Goal: Transaction & Acquisition: Purchase product/service

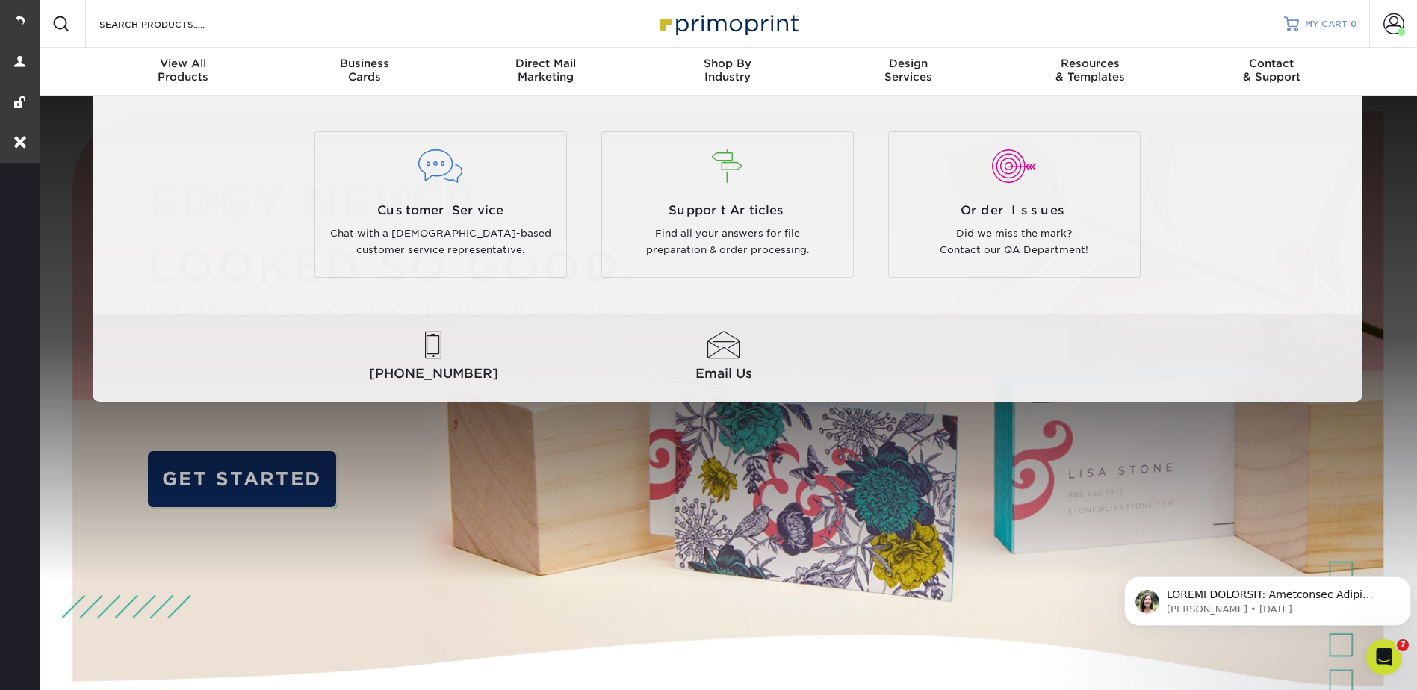
click at [1310, 21] on span "MY CART" at bounding box center [1326, 24] width 43 height 13
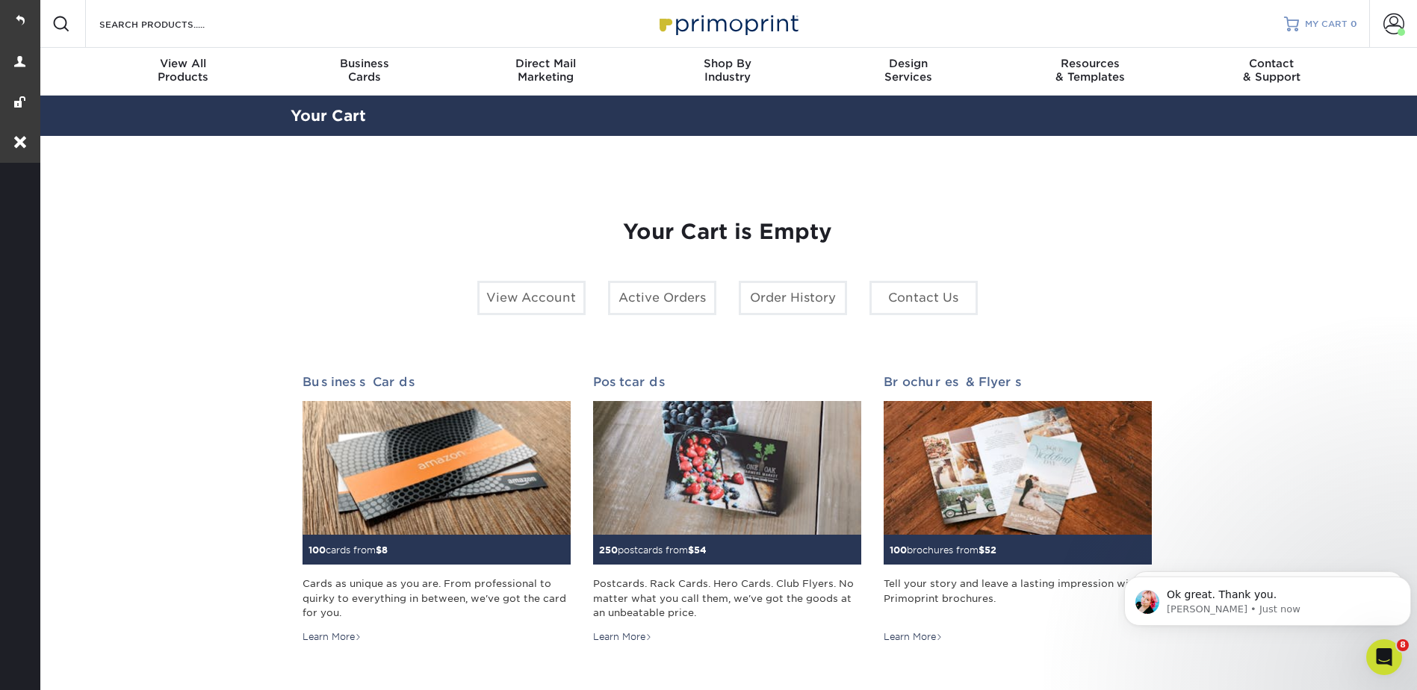
click at [1341, 29] on span "MY CART" at bounding box center [1326, 24] width 43 height 13
click at [1301, 12] on link "MY CART 0" at bounding box center [1320, 24] width 73 height 48
click at [1322, 4] on link "MY CART 0" at bounding box center [1320, 24] width 73 height 48
click at [1321, 31] on link "MY CART 0" at bounding box center [1320, 24] width 73 height 48
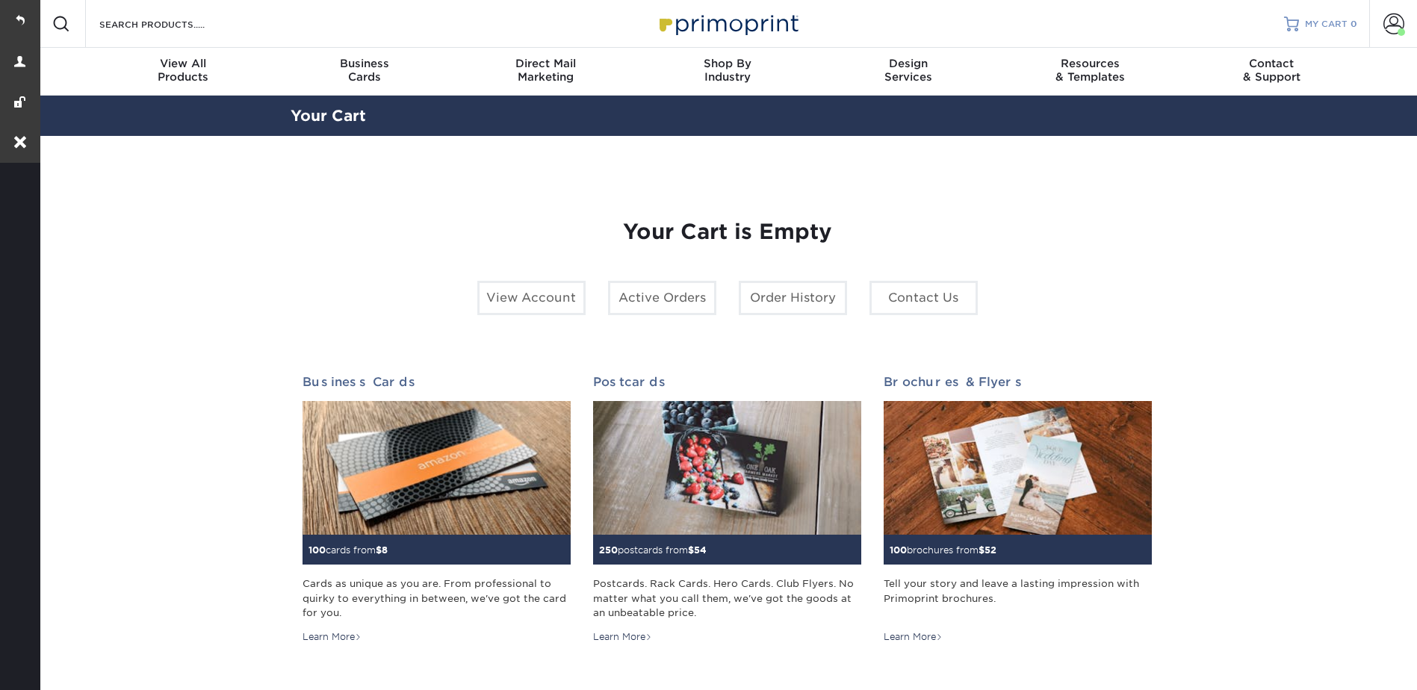
click at [1342, 31] on link "MY CART 0" at bounding box center [1320, 24] width 73 height 48
click at [1392, 23] on span at bounding box center [1393, 23] width 21 height 21
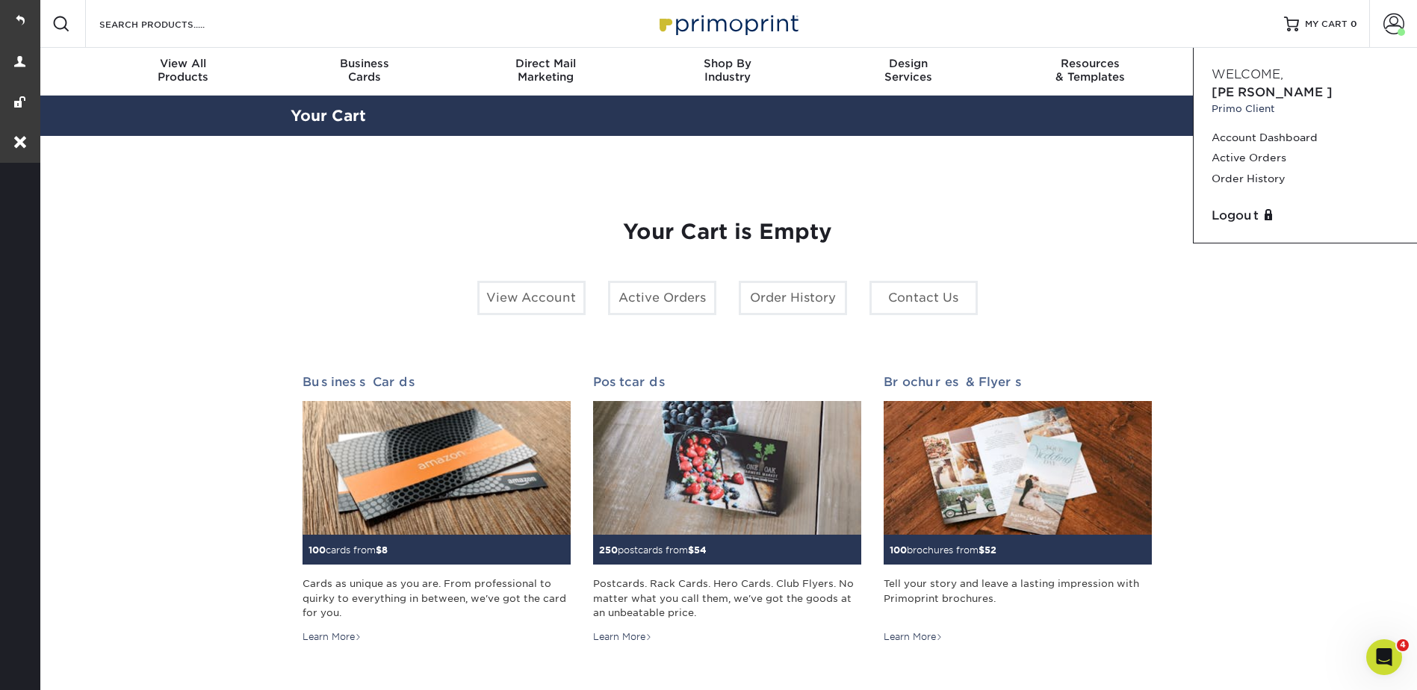
click at [1299, 417] on section "YOUR CART Empty Cart Your Cart is Empty View Account Active Orders Order Histor…" at bounding box center [727, 473] width 1380 height 674
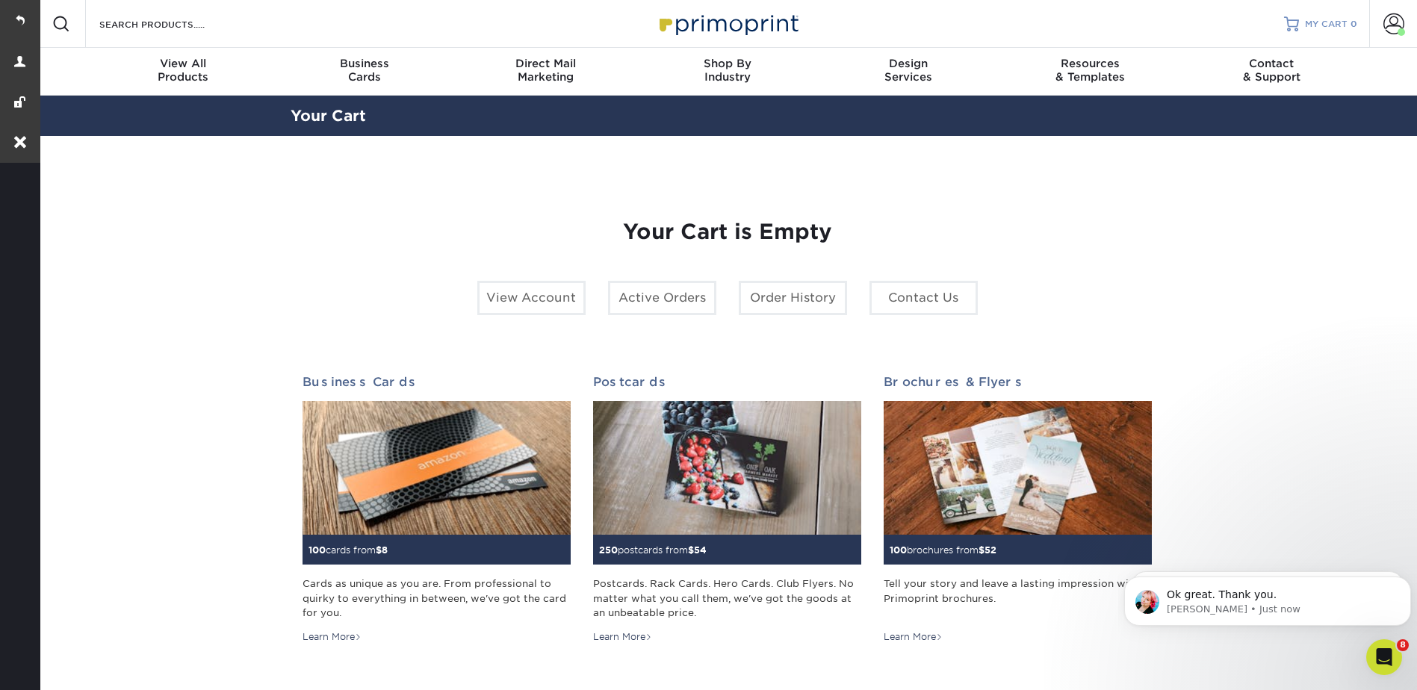
click at [1331, 6] on link "MY CART 0" at bounding box center [1320, 24] width 73 height 48
click at [1331, 13] on link "MY CART 0" at bounding box center [1320, 24] width 73 height 48
click at [1322, 19] on span "MY CART" at bounding box center [1326, 24] width 43 height 13
click at [1330, 19] on span "MY CART" at bounding box center [1326, 24] width 43 height 13
click at [1326, 20] on span "MY CART" at bounding box center [1326, 24] width 43 height 13
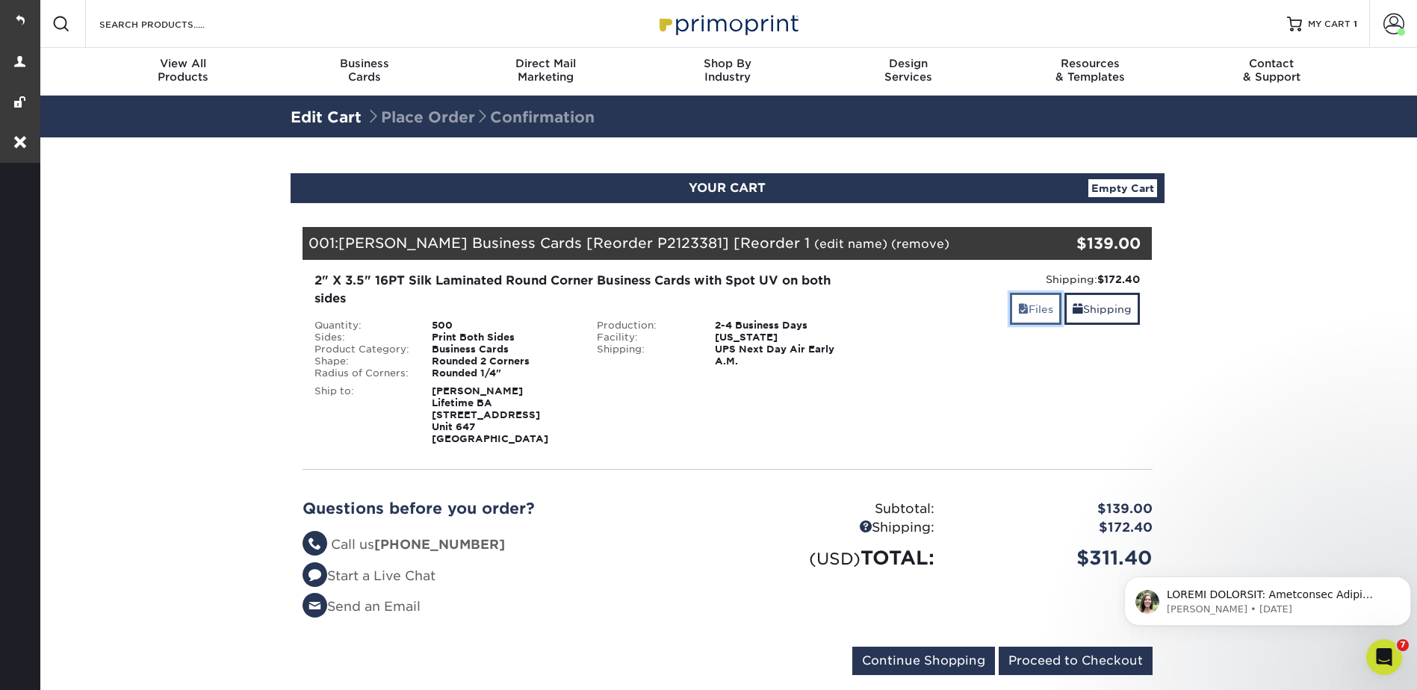
click at [1030, 310] on link "Files" at bounding box center [1036, 309] width 52 height 32
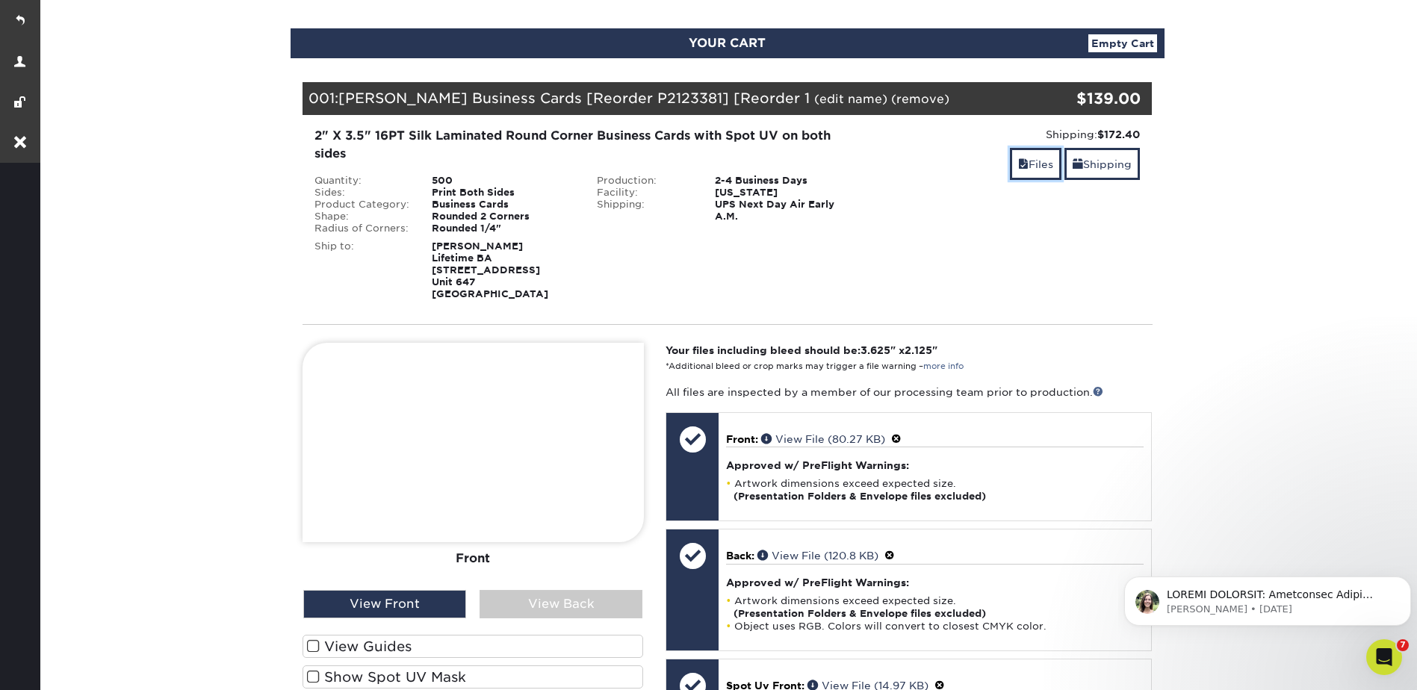
scroll to position [299, 0]
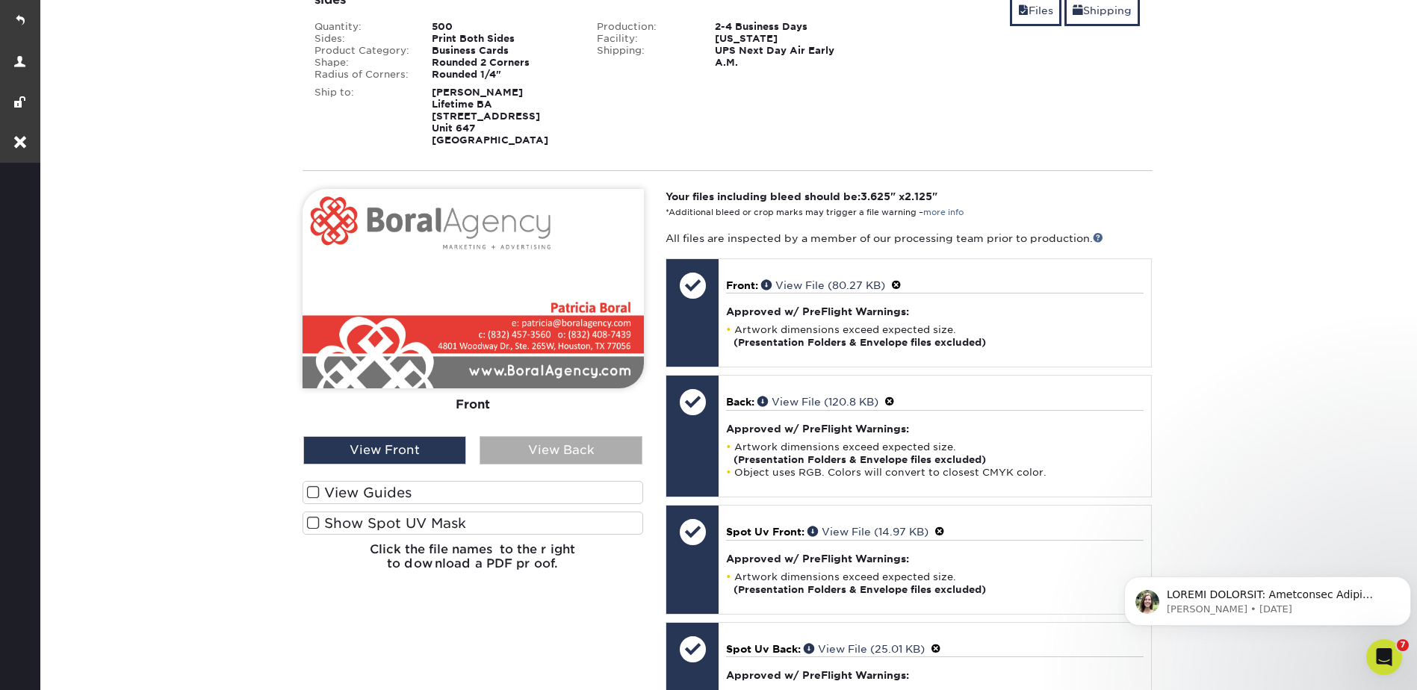
click at [565, 443] on div "View Back" at bounding box center [561, 450] width 163 height 28
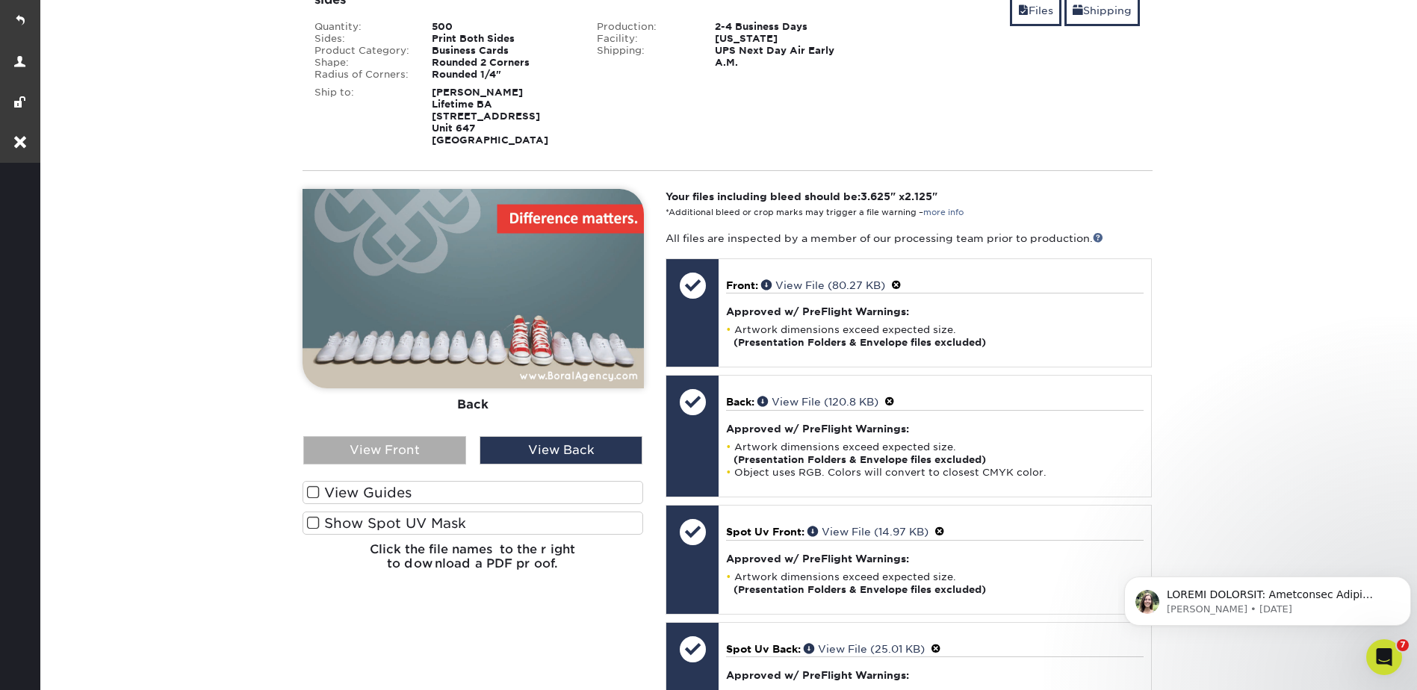
click at [403, 459] on div "View Front" at bounding box center [384, 450] width 163 height 28
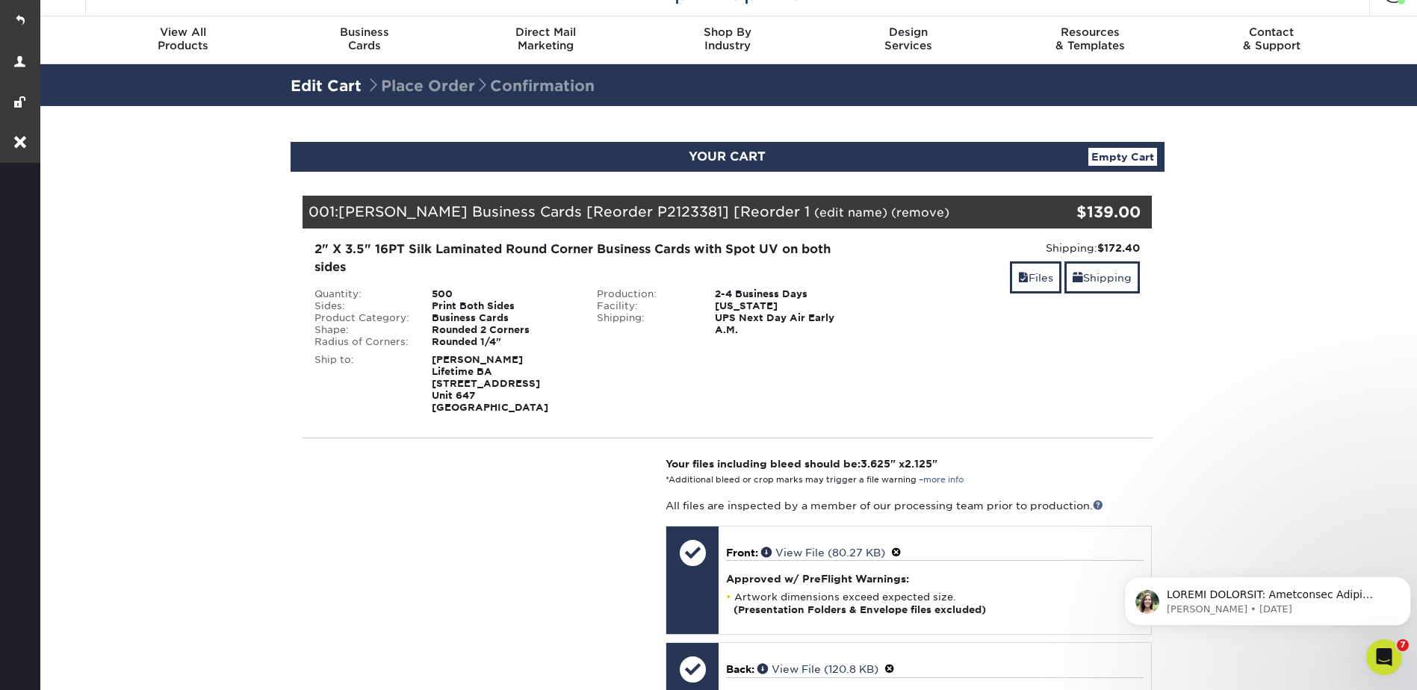
scroll to position [0, 0]
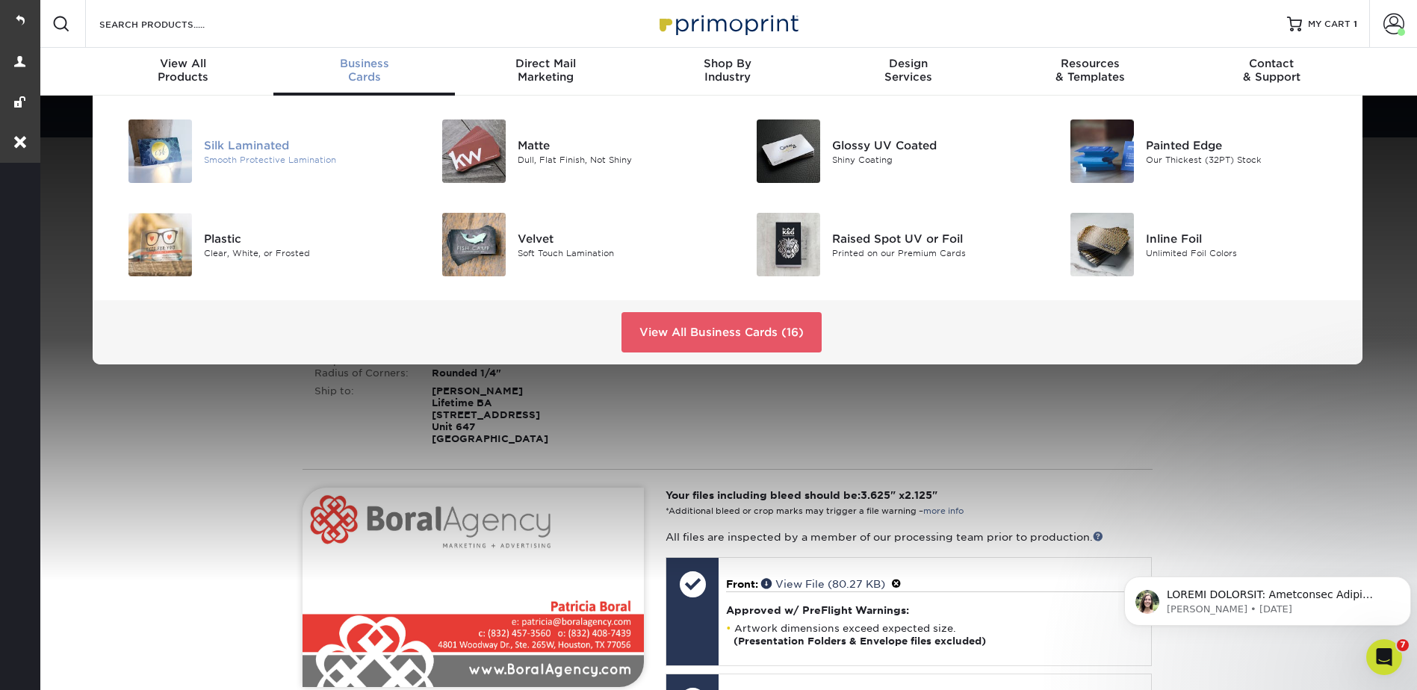
click at [201, 147] on div at bounding box center [151, 151] width 105 height 63
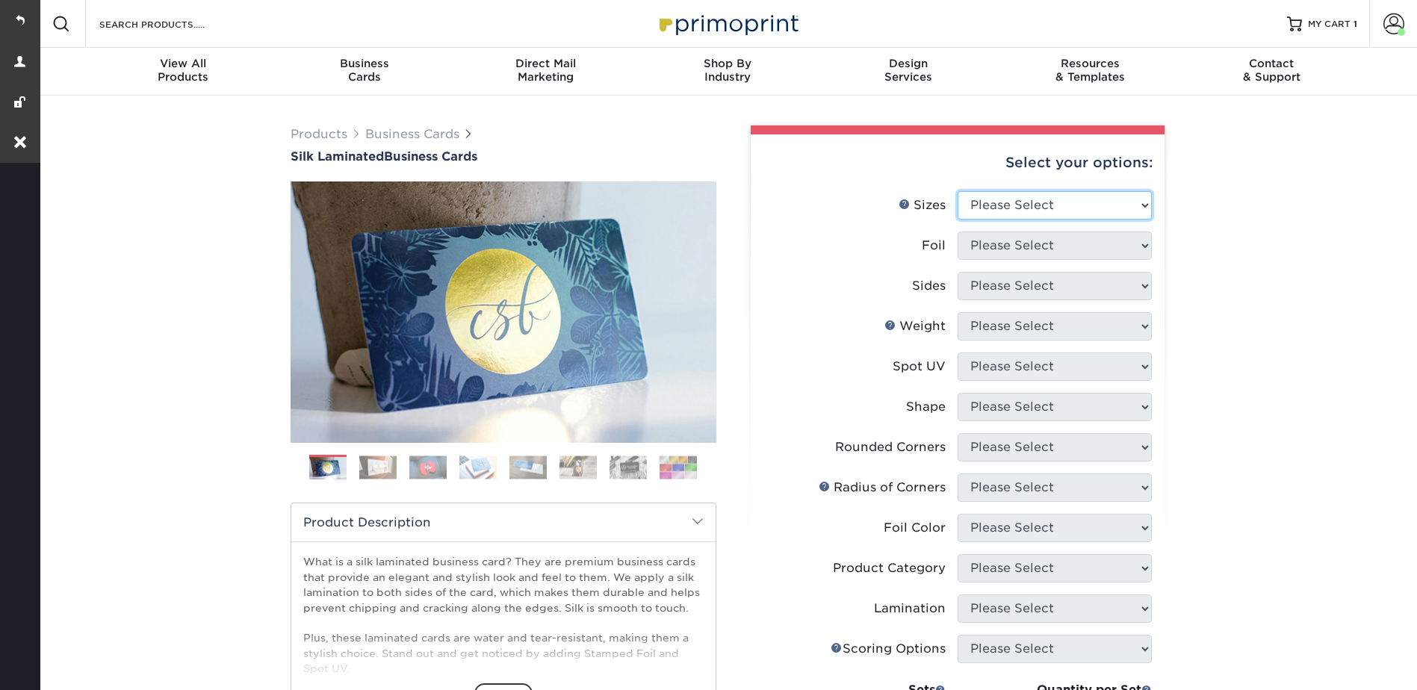
click at [1011, 201] on select "Please Select 1.5" x 3.5" - Mini 1.75" x 3.5" - Mini 2" x 2" - Square 2" x 3" -…" at bounding box center [1055, 205] width 194 height 28
select select "2.00x3.50"
click at [958, 191] on select "Please Select 1.5" x 3.5" - Mini 1.75" x 3.5" - Mini 2" x 2" - Square 2" x 3" -…" at bounding box center [1055, 205] width 194 height 28
click at [988, 238] on select "Please Select Yes No" at bounding box center [1055, 246] width 194 height 28
select select "0"
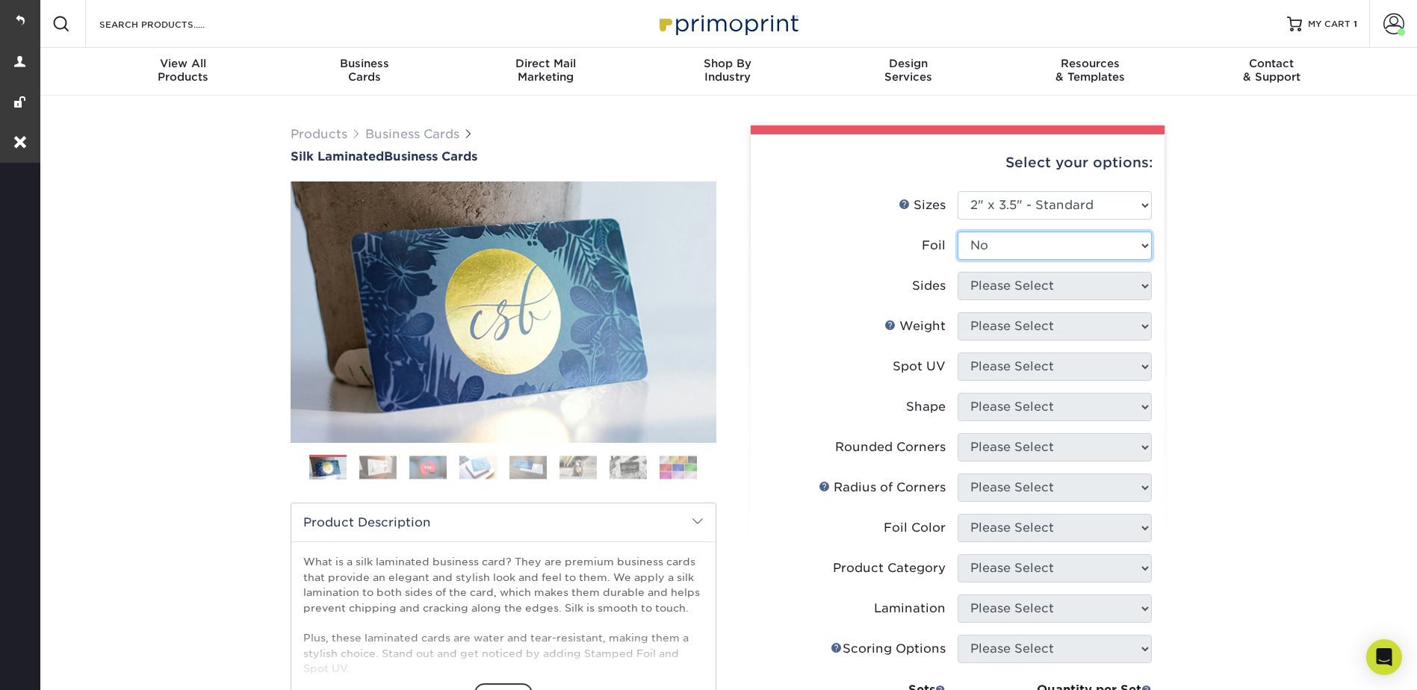
click at [958, 232] on select "Please Select Yes No" at bounding box center [1055, 246] width 194 height 28
drag, startPoint x: 993, startPoint y: 288, endPoint x: 994, endPoint y: 300, distance: 12.0
click at [993, 288] on select "Please Select Print Both Sides Print Front Only" at bounding box center [1055, 286] width 194 height 28
select select "13abbda7-1d64-4f25-8bb2-c179b224825d"
click at [958, 272] on select "Please Select Print Both Sides Print Front Only" at bounding box center [1055, 286] width 194 height 28
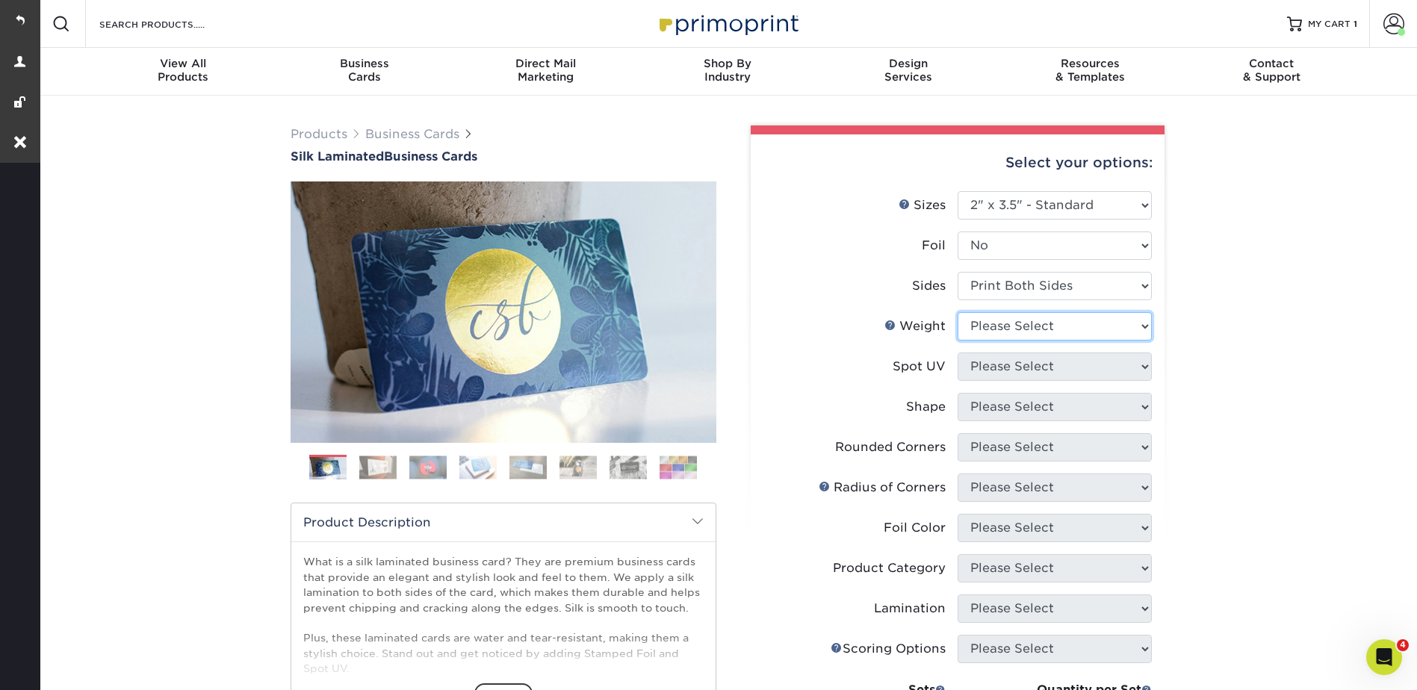
click at [992, 325] on select "Please Select 16PT" at bounding box center [1055, 326] width 194 height 28
select select "16PT"
click at [958, 312] on select "Please Select 16PT" at bounding box center [1055, 326] width 194 height 28
drag, startPoint x: 986, startPoint y: 364, endPoint x: 988, endPoint y: 381, distance: 17.2
click at [986, 364] on select "Please Select No Spot UV Front and Back (Both Sides) Front Only Back Only" at bounding box center [1055, 367] width 194 height 28
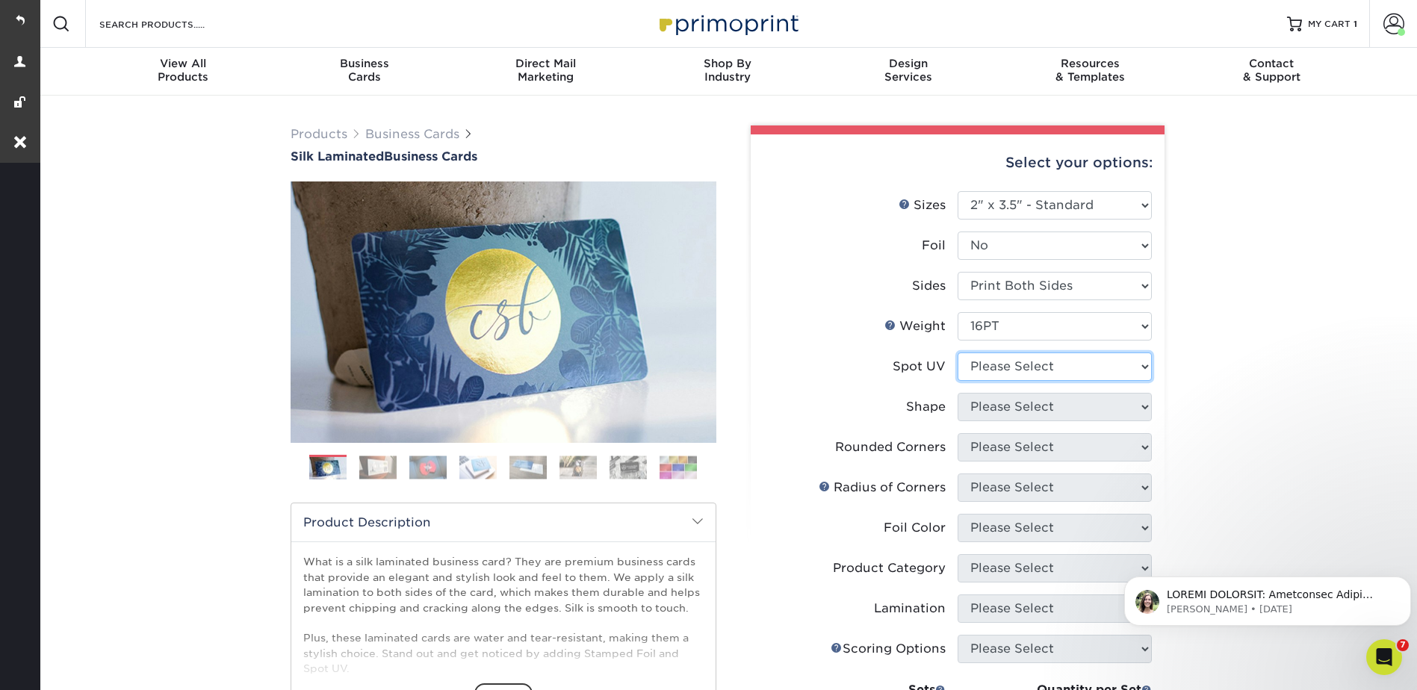
select select "3"
click at [958, 353] on select "Please Select No Spot UV Front and Back (Both Sides) Front Only Back Only" at bounding box center [1055, 367] width 194 height 28
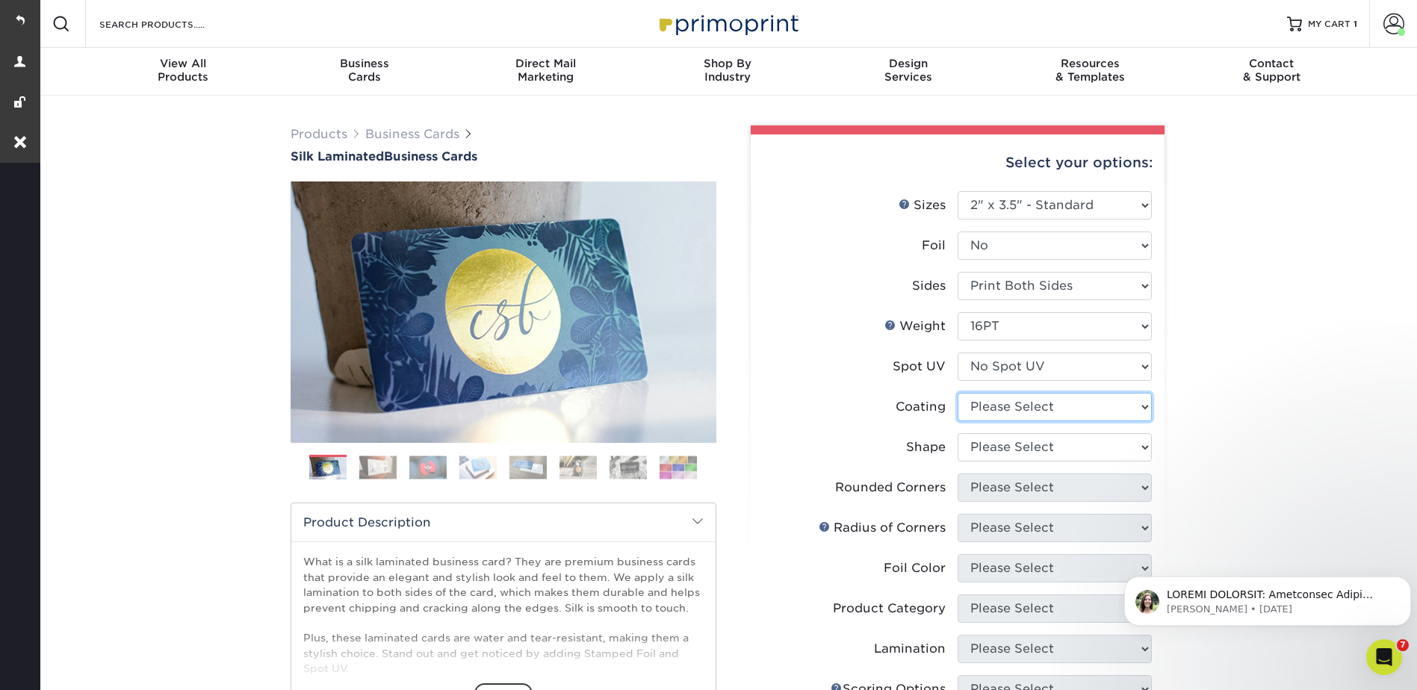
drag, startPoint x: 982, startPoint y: 404, endPoint x: 985, endPoint y: 420, distance: 16.0
click at [982, 404] on select at bounding box center [1055, 407] width 194 height 28
select select "3e7618de-abca-4bda-9f97-8b9129e913d8"
click at [958, 393] on select at bounding box center [1055, 407] width 194 height 28
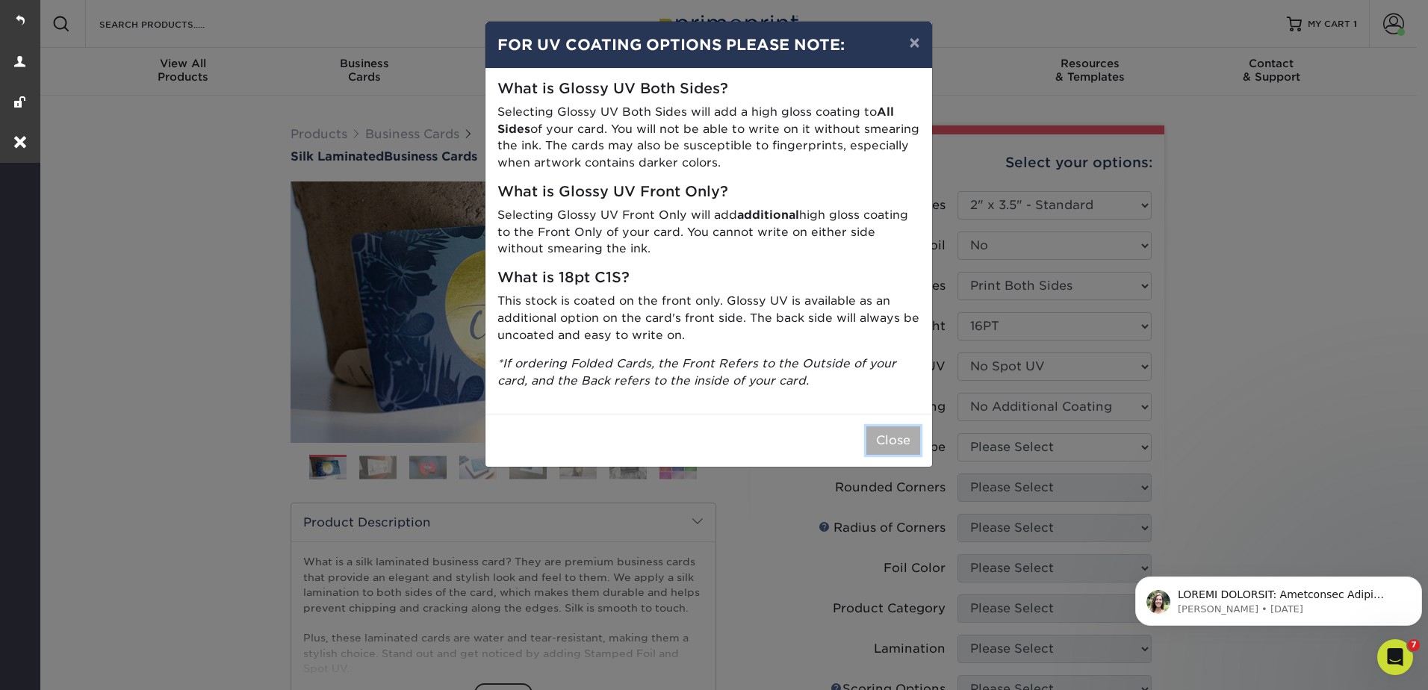
click at [882, 441] on button "Close" at bounding box center [894, 441] width 54 height 28
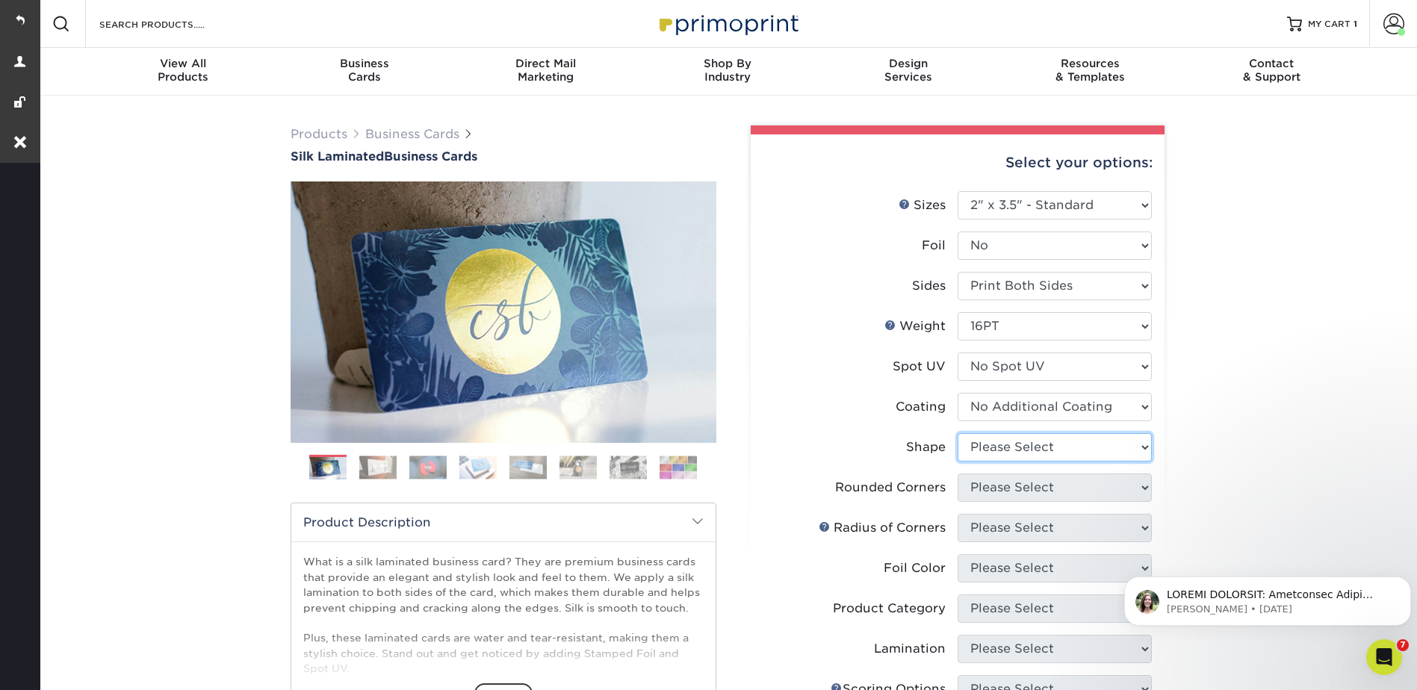
click at [999, 443] on select "Please Select Standard Oval" at bounding box center [1055, 447] width 194 height 28
select select "standard"
click at [958, 433] on select "Please Select Standard Oval" at bounding box center [1055, 447] width 194 height 28
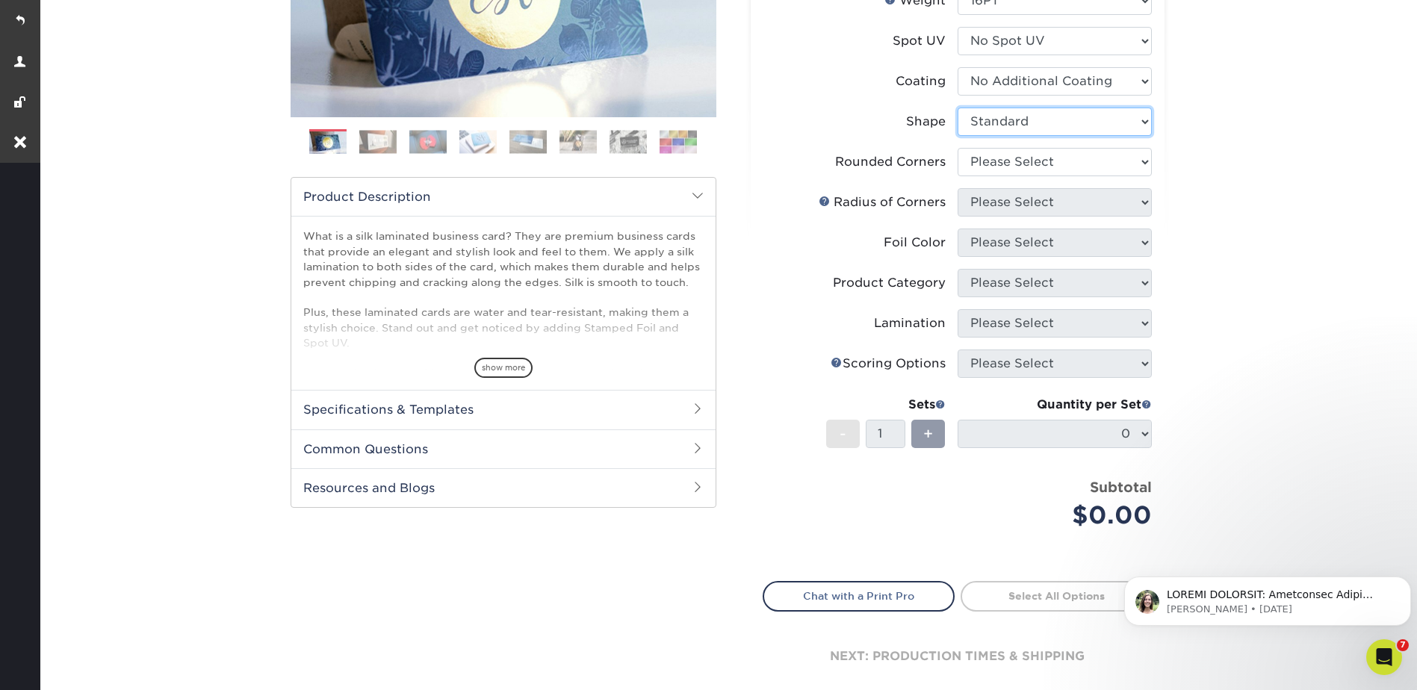
scroll to position [374, 0]
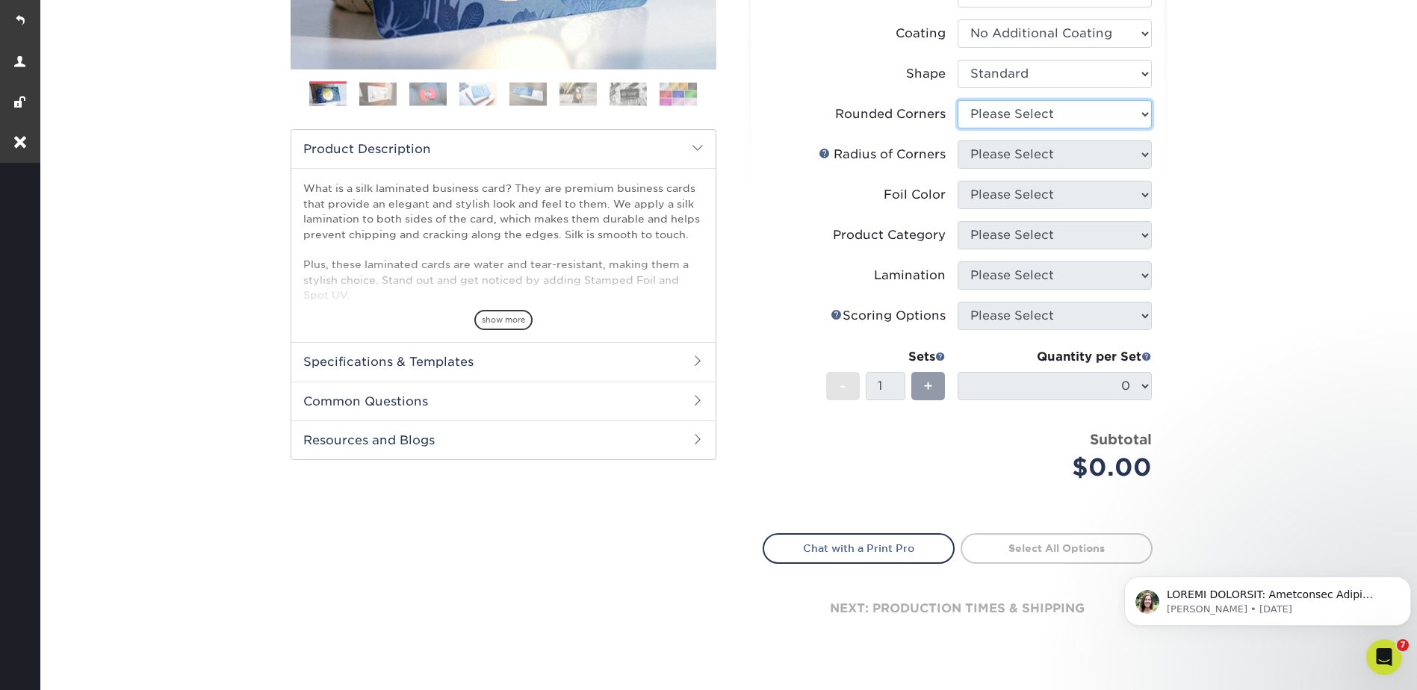
click at [988, 117] on select "Please Select Yes - Round 2 Corners Yes - Round 4 Corners No" at bounding box center [1055, 114] width 194 height 28
select select "7672df9e-0e0a-464d-8e1f-920c575e4da3"
click at [958, 100] on select "Please Select Yes - Round 2 Corners Yes - Round 4 Corners No" at bounding box center [1055, 114] width 194 height 28
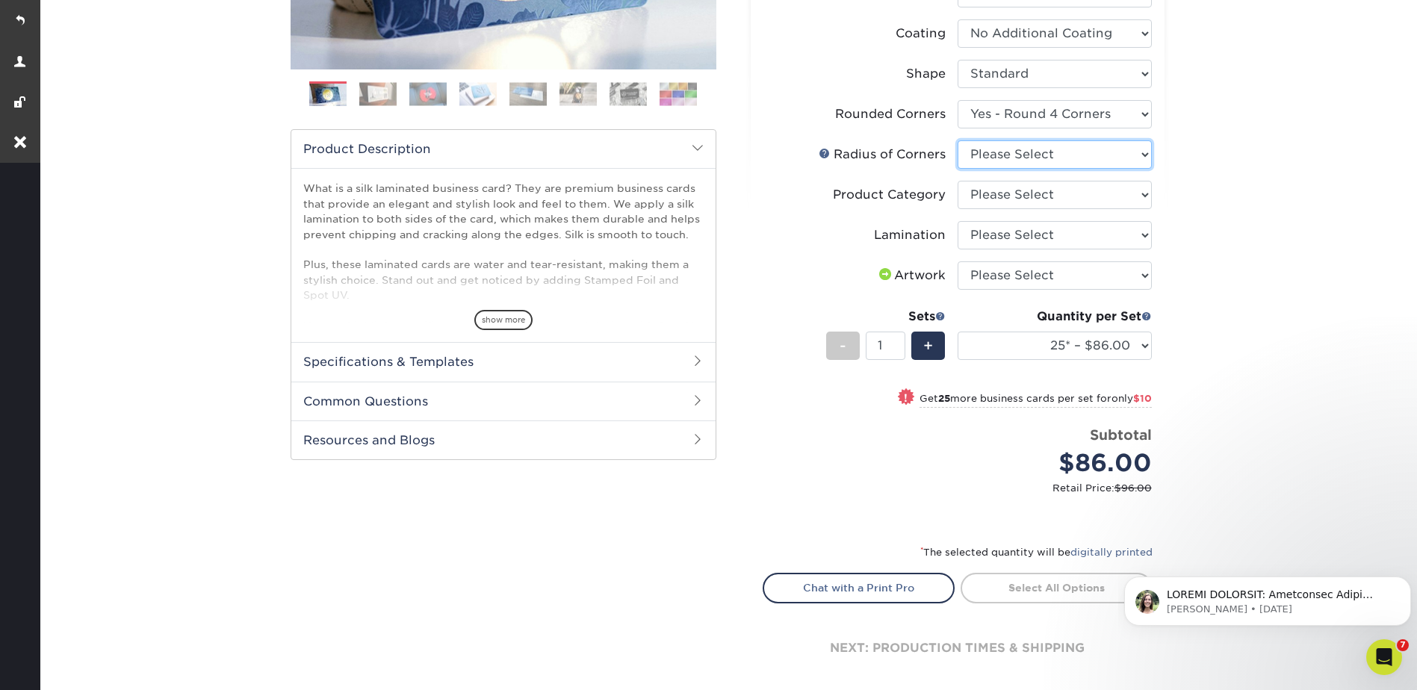
click at [1003, 152] on select "Please Select Rounded 1/8" Rounded 1/4"" at bounding box center [1055, 154] width 194 height 28
select select "589680c7-ee9a-431b-9d12-d7aeb1386a97"
click at [958, 140] on select "Please Select Rounded 1/8" Rounded 1/4"" at bounding box center [1055, 154] width 194 height 28
click at [986, 188] on select "Please Select Business Cards" at bounding box center [1055, 195] width 194 height 28
select select "3b5148f1-0588-4f88-a218-97bcfdce65c1"
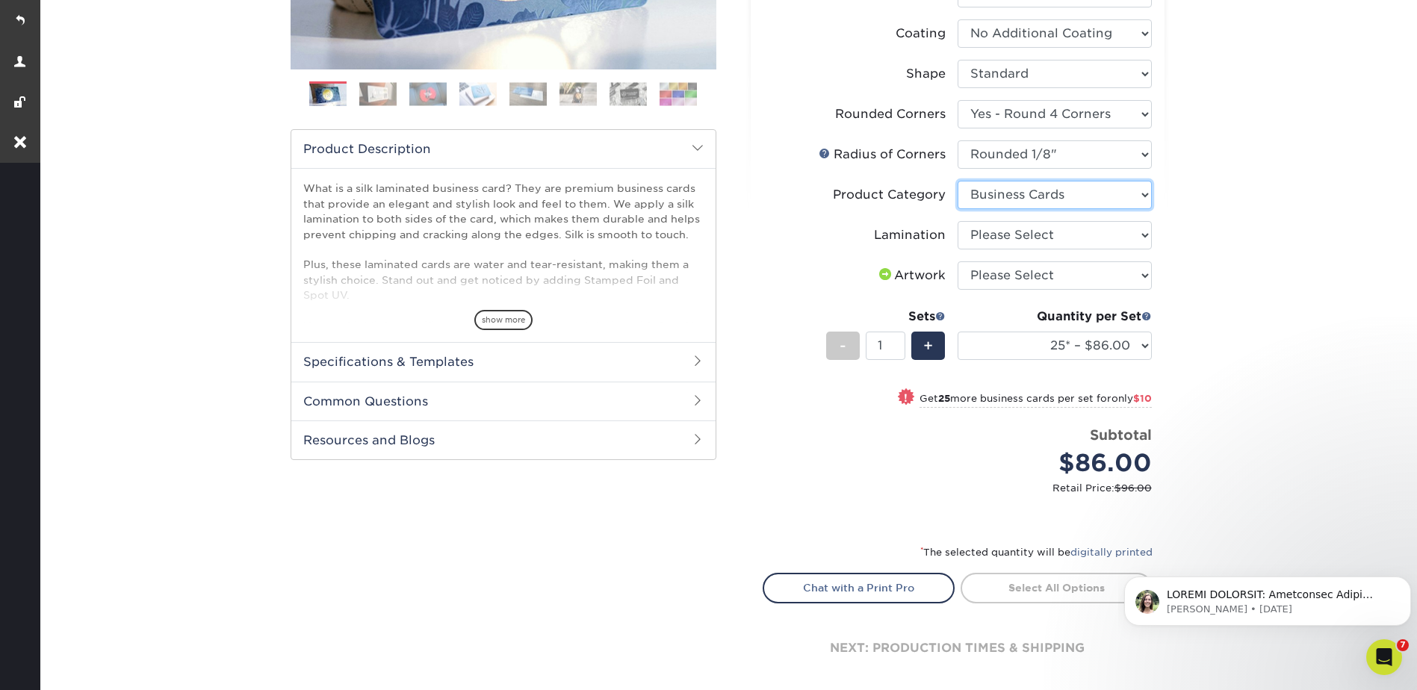
click at [958, 181] on select "Please Select Business Cards" at bounding box center [1055, 195] width 194 height 28
click at [983, 239] on select "Please Select Silk" at bounding box center [1055, 235] width 194 height 28
select select "ccacb42f-45f7-42d3-bbd3-7c8421cf37f0"
click at [958, 221] on select "Please Select Silk" at bounding box center [1055, 235] width 194 height 28
click at [985, 274] on select "Please Select I will upload files I need a design - $100" at bounding box center [1055, 275] width 194 height 28
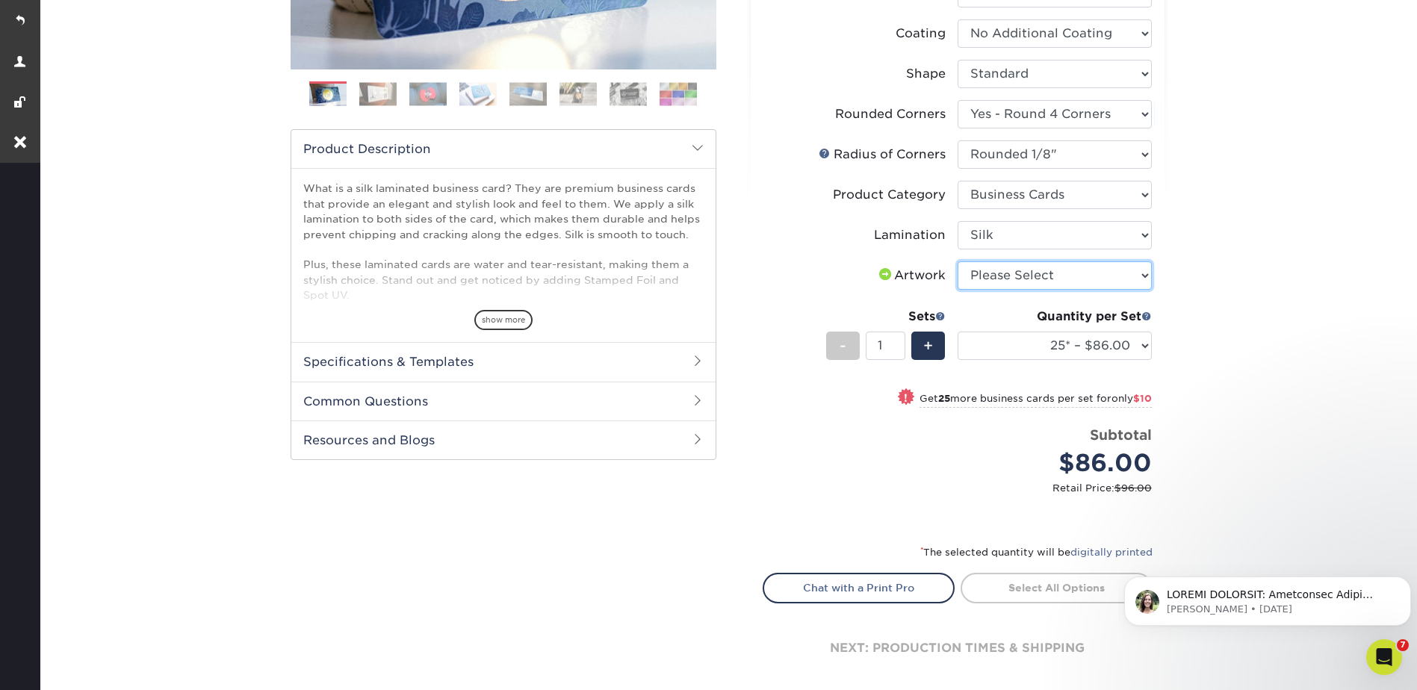
select select "upload"
click at [958, 261] on select "Please Select I will upload files I need a design - $100" at bounding box center [1055, 275] width 194 height 28
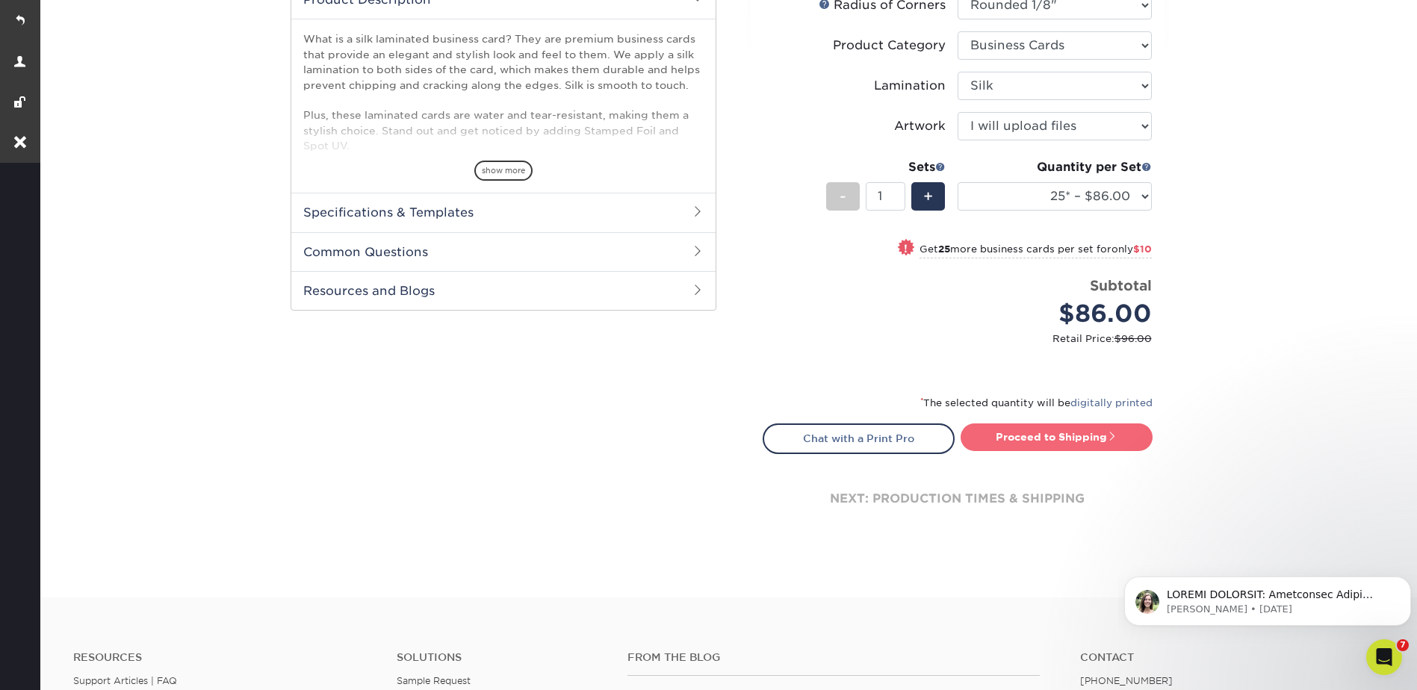
drag, startPoint x: 1035, startPoint y: 432, endPoint x: 1016, endPoint y: 439, distance: 20.8
click at [1035, 432] on link "Proceed to Shipping" at bounding box center [1057, 437] width 192 height 27
type input "Set 1"
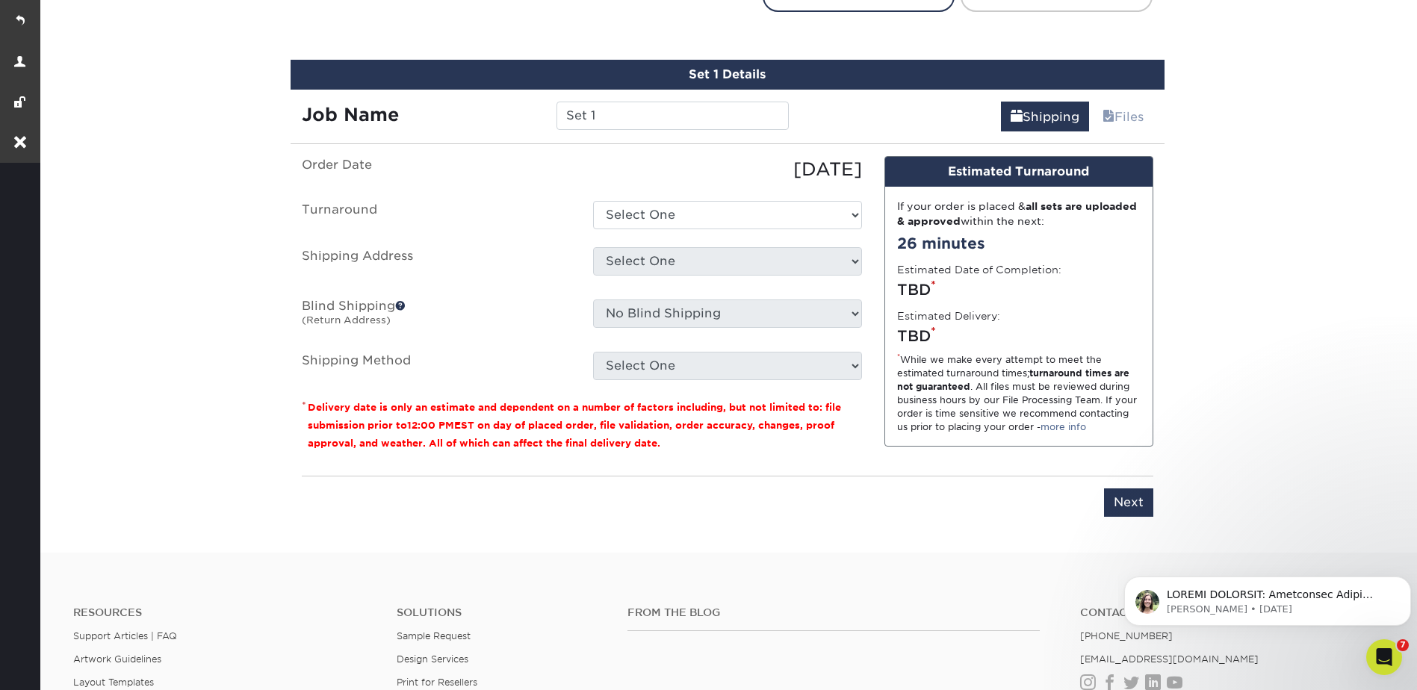
scroll to position [988, 0]
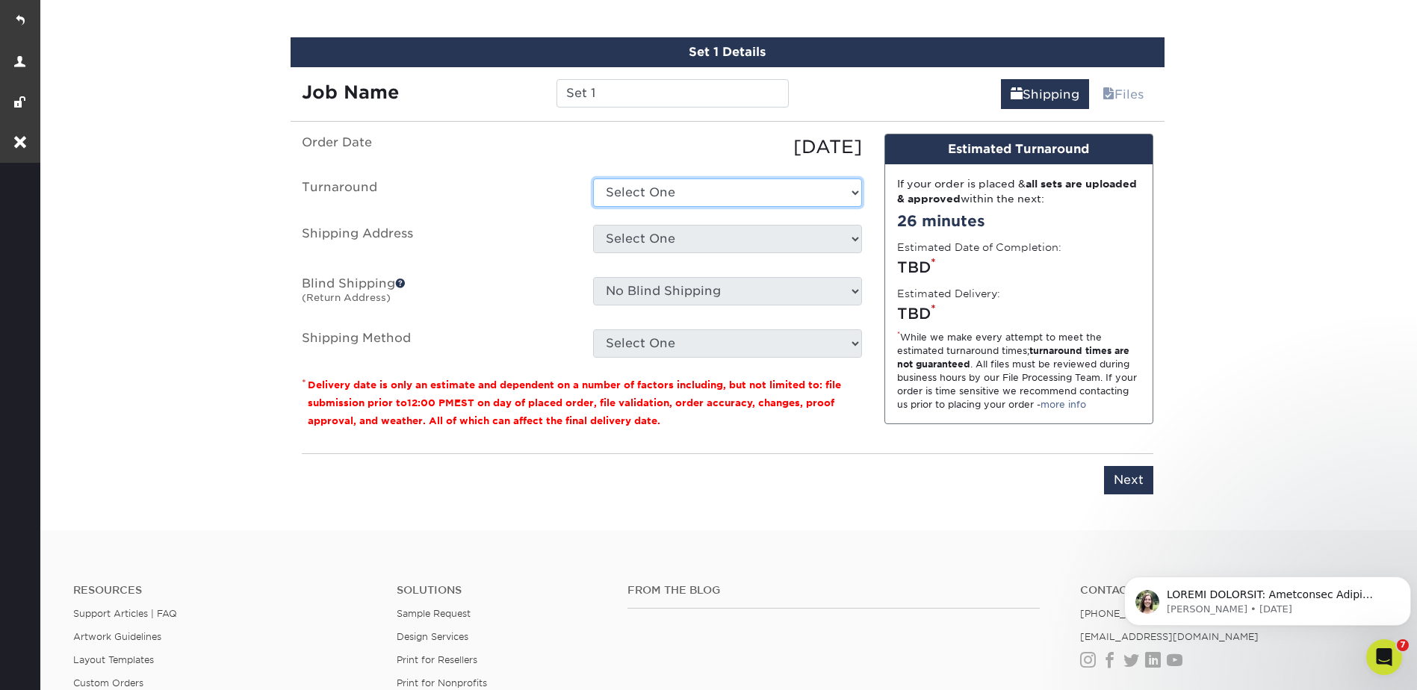
click at [651, 180] on select "Select One 2-4 Business Days 2 Day Next Business Day" at bounding box center [727, 193] width 269 height 28
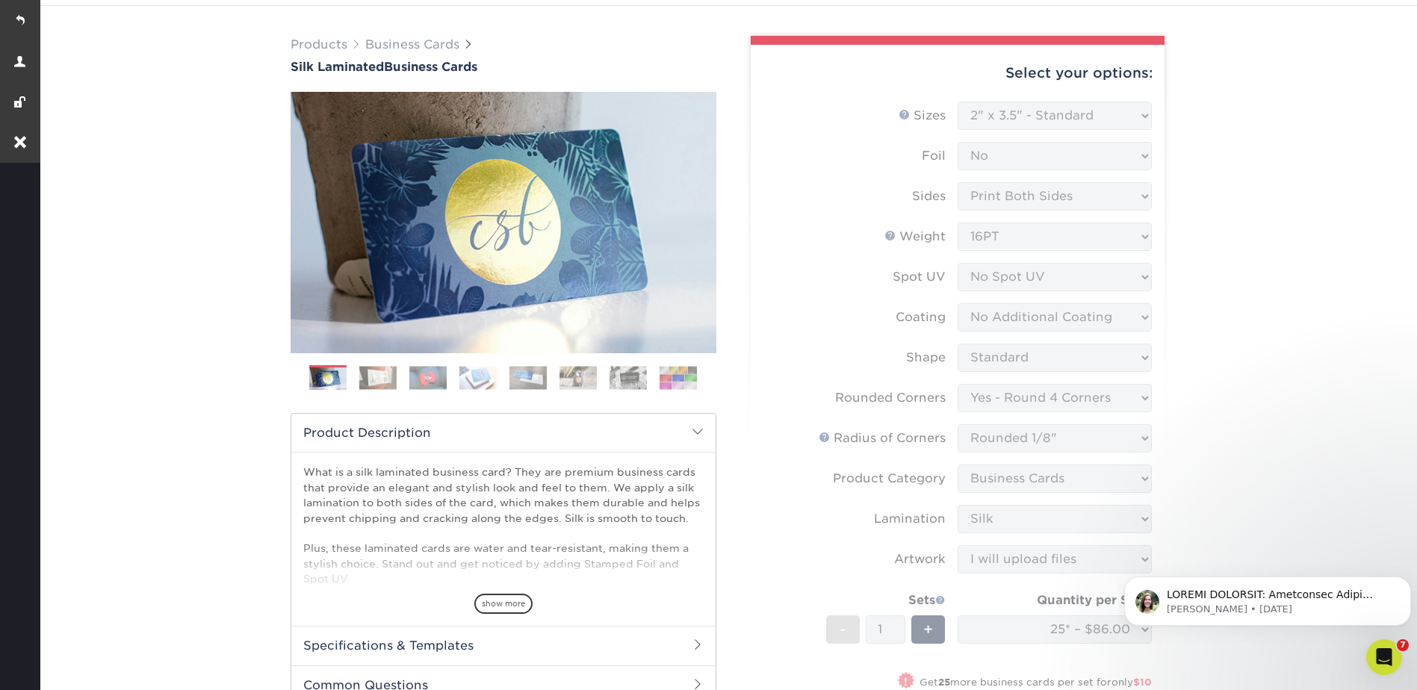
scroll to position [0, 0]
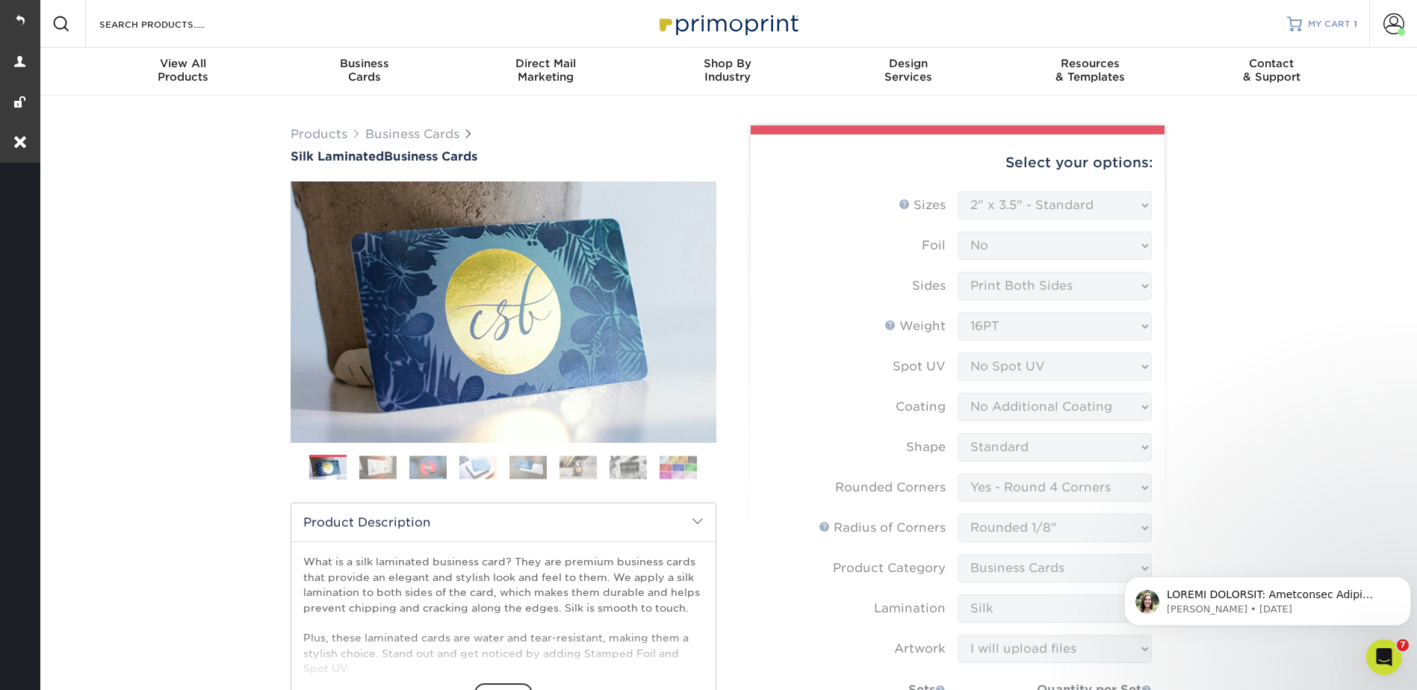
click at [1347, 22] on span "MY CART" at bounding box center [1329, 24] width 43 height 13
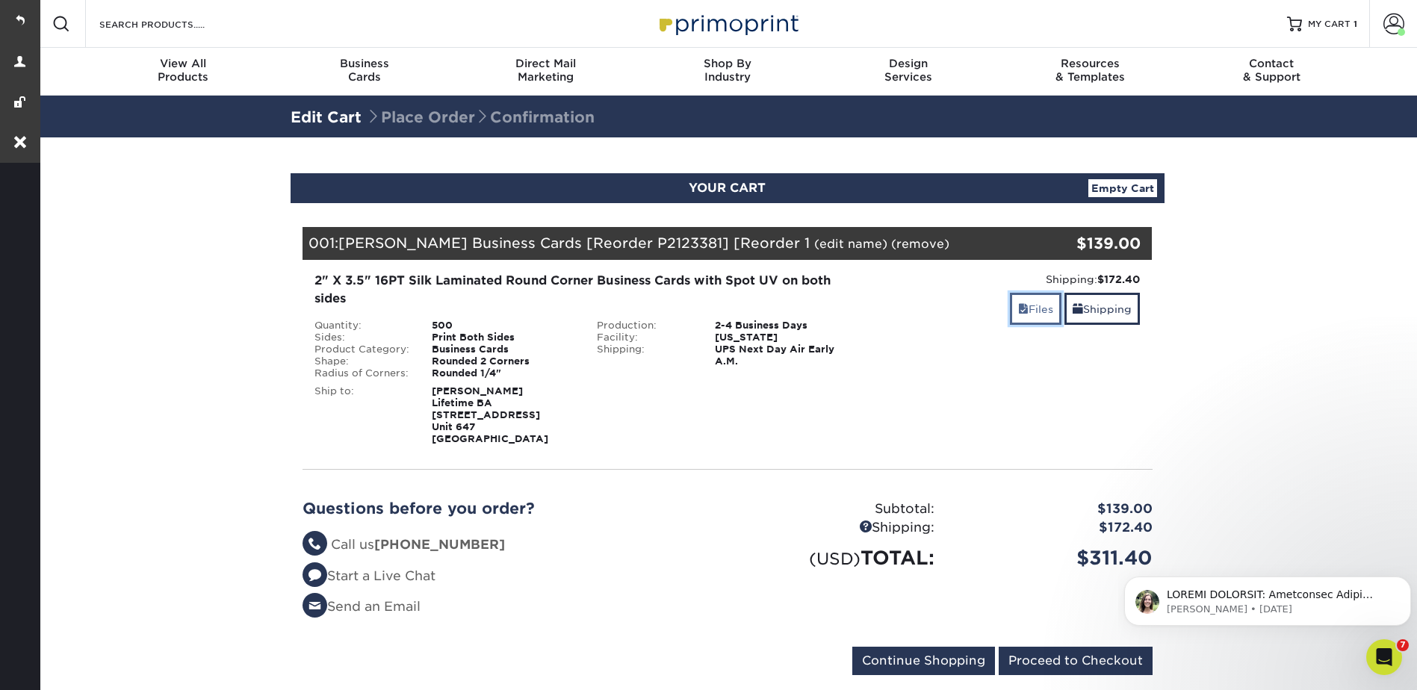
click at [1049, 313] on link "Files" at bounding box center [1036, 309] width 52 height 32
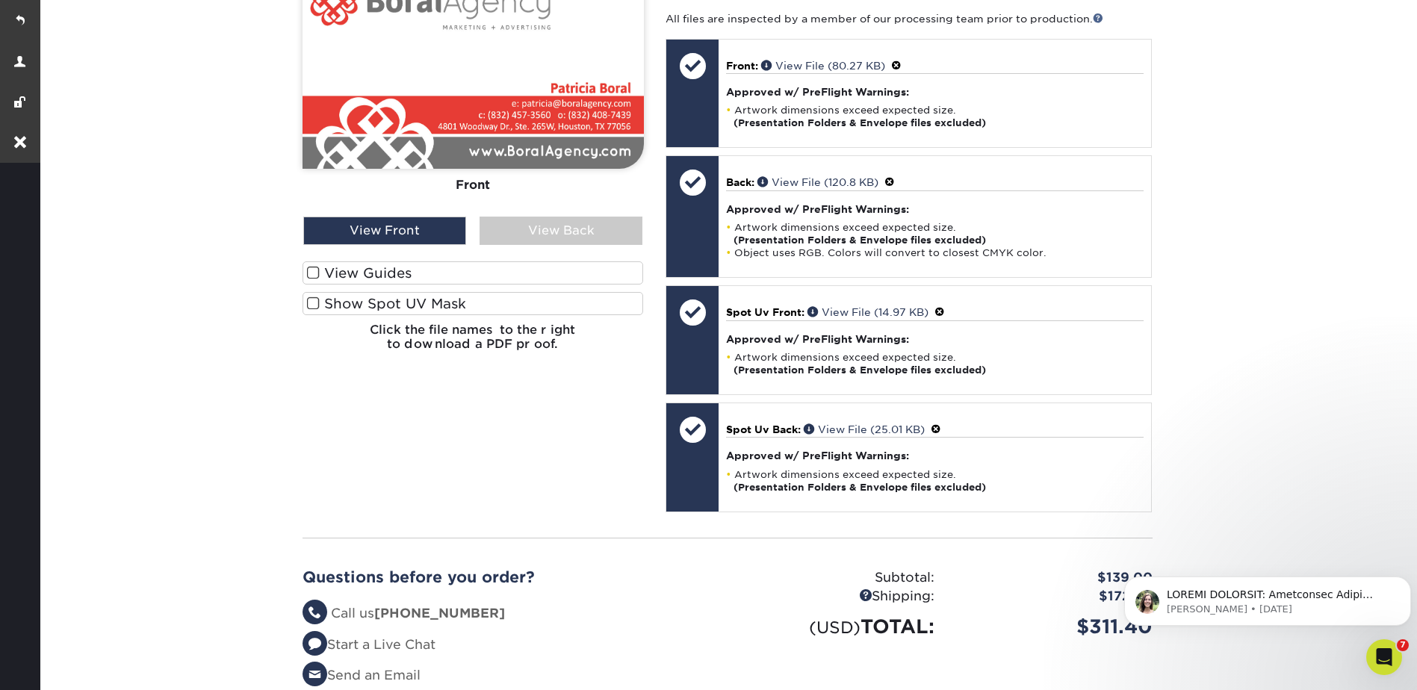
scroll to position [523, 0]
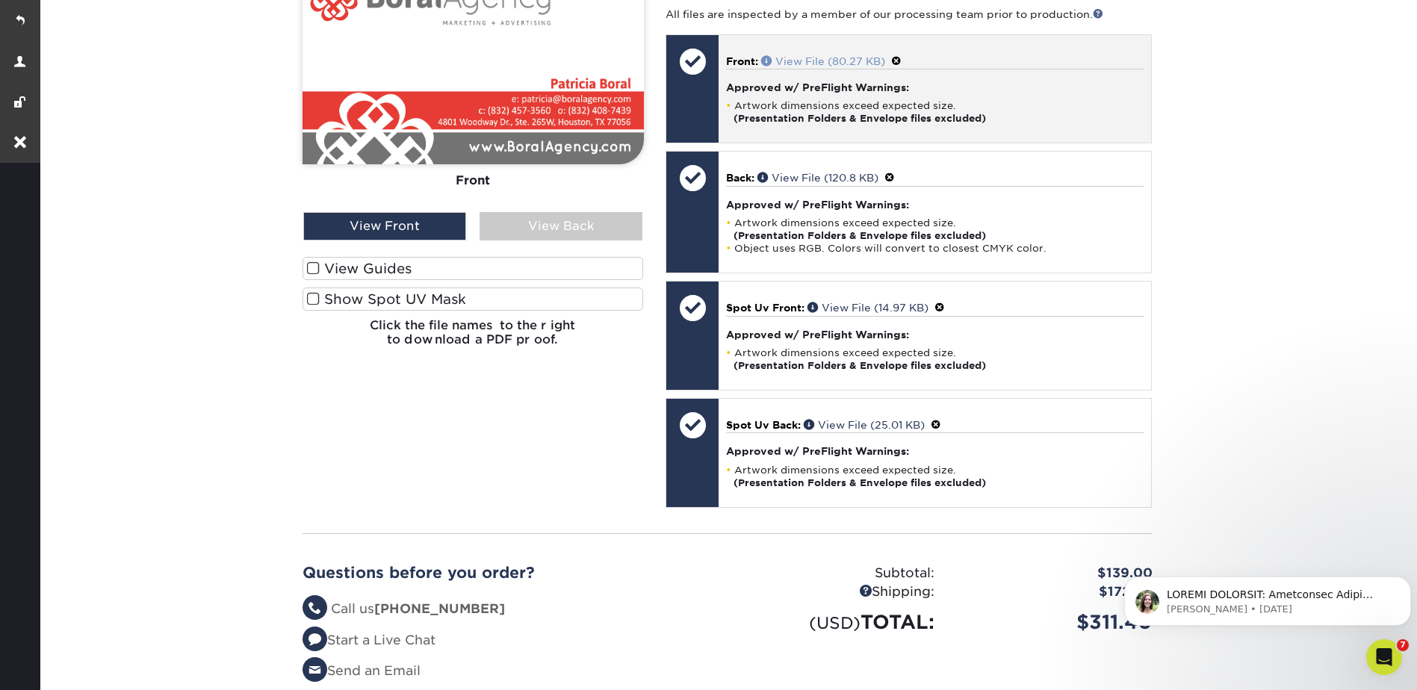
click at [769, 55] on span at bounding box center [768, 60] width 14 height 10
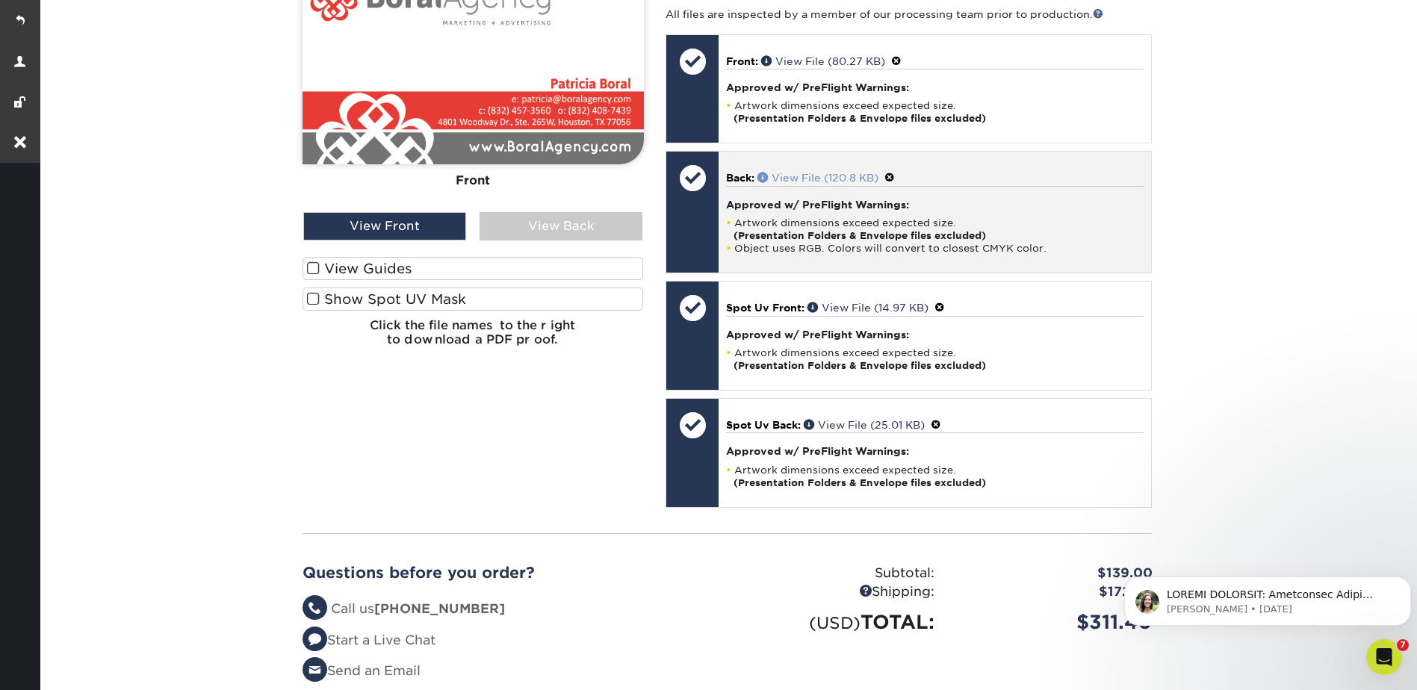
click at [769, 176] on span at bounding box center [764, 177] width 14 height 10
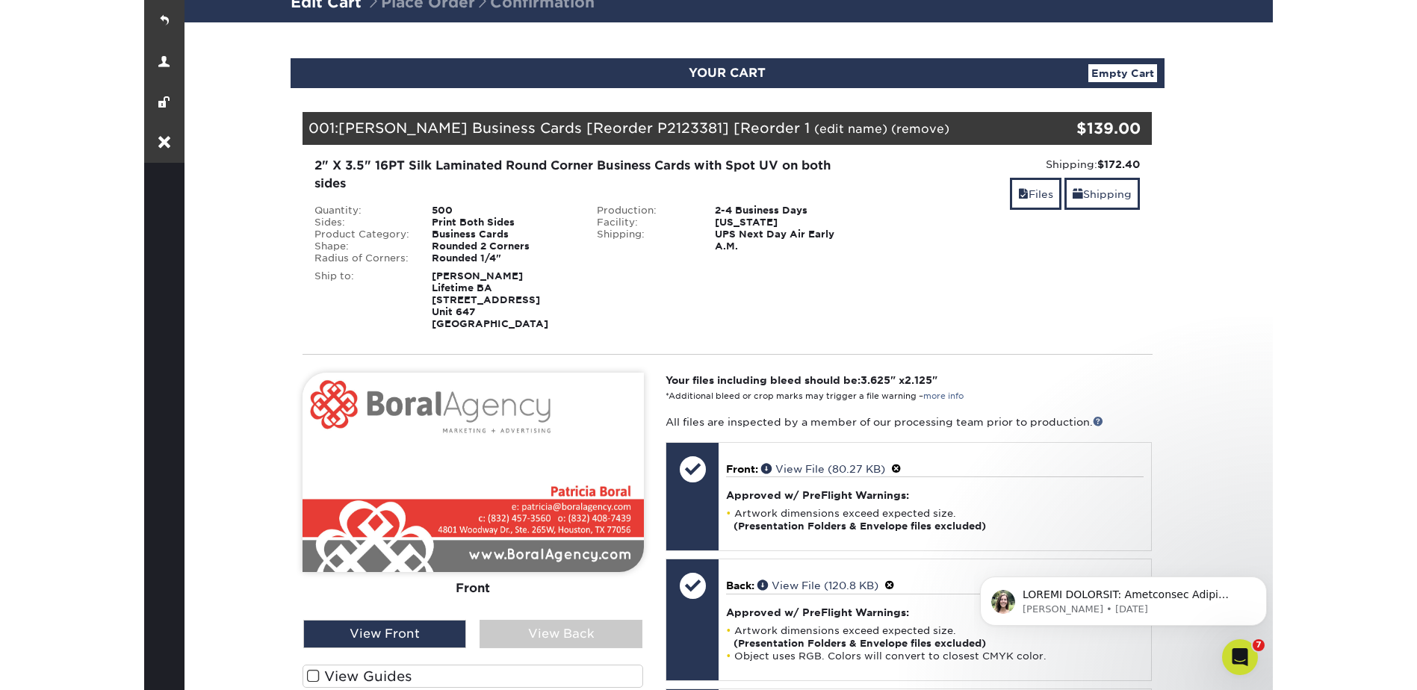
scroll to position [0, 0]
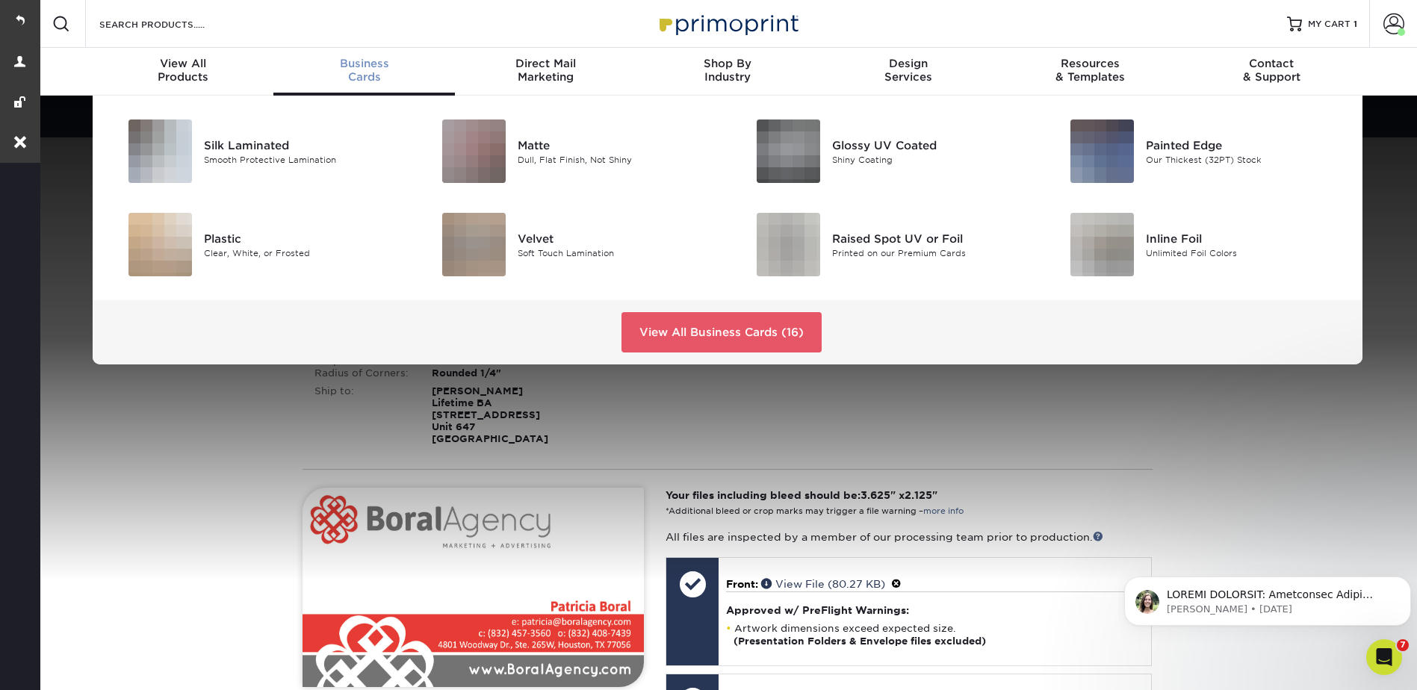
click at [364, 63] on span "Business" at bounding box center [364, 63] width 182 height 13
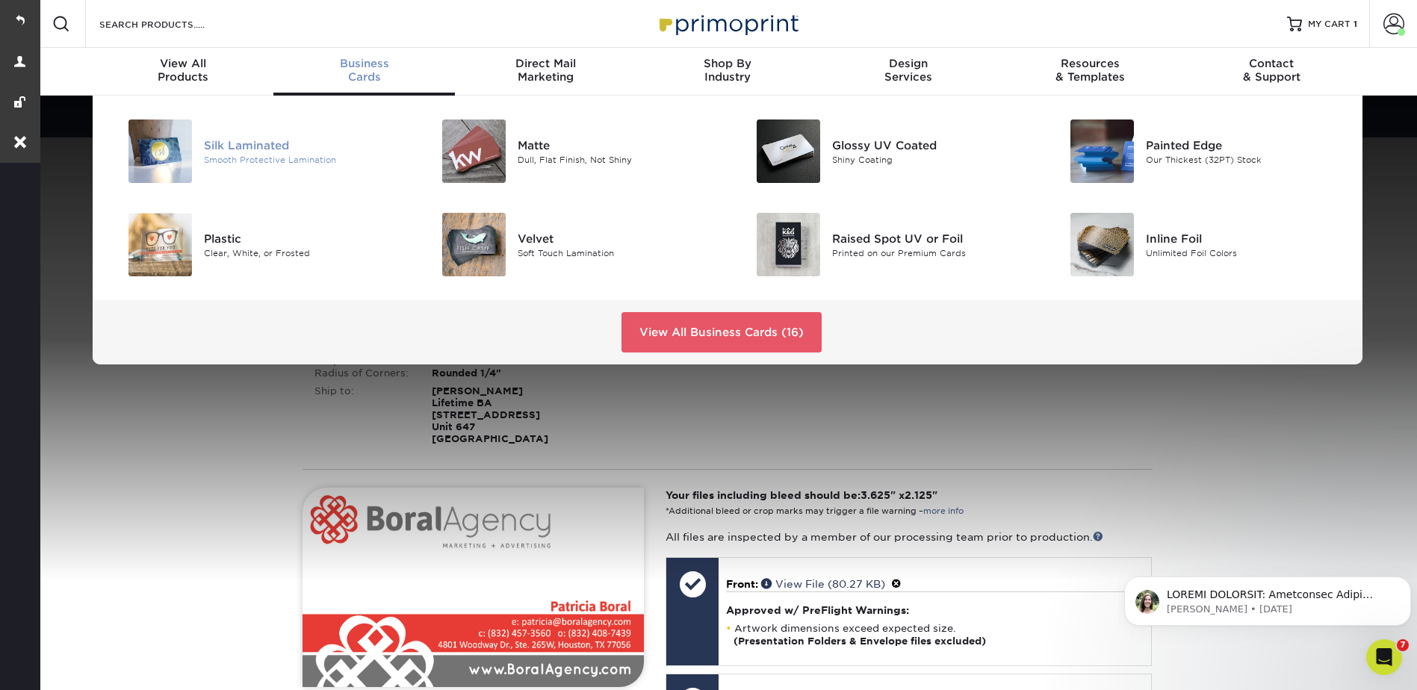
click at [286, 149] on div "Silk Laminated" at bounding box center [303, 145] width 198 height 16
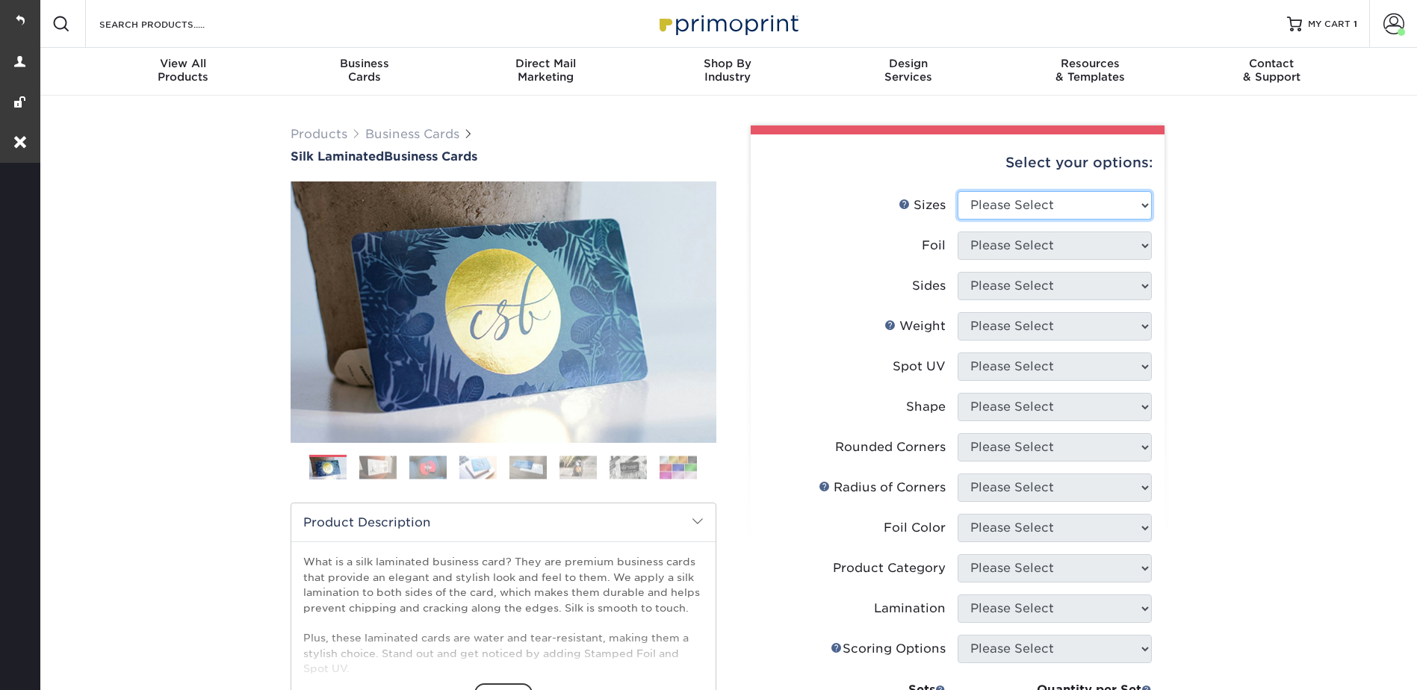
click at [1000, 196] on select "Please Select 1.5" x 3.5" - Mini 1.75" x 3.5" - Mini 2" x 2" - Square 2" x 3" -…" at bounding box center [1055, 205] width 194 height 28
select select "2.00x3.50"
click at [958, 191] on select "Please Select 1.5" x 3.5" - Mini 1.75" x 3.5" - Mini 2" x 2" - Square 2" x 3" -…" at bounding box center [1055, 205] width 194 height 28
click at [994, 241] on select "Please Select Yes No" at bounding box center [1055, 246] width 194 height 28
drag, startPoint x: 986, startPoint y: 238, endPoint x: 985, endPoint y: 247, distance: 9.1
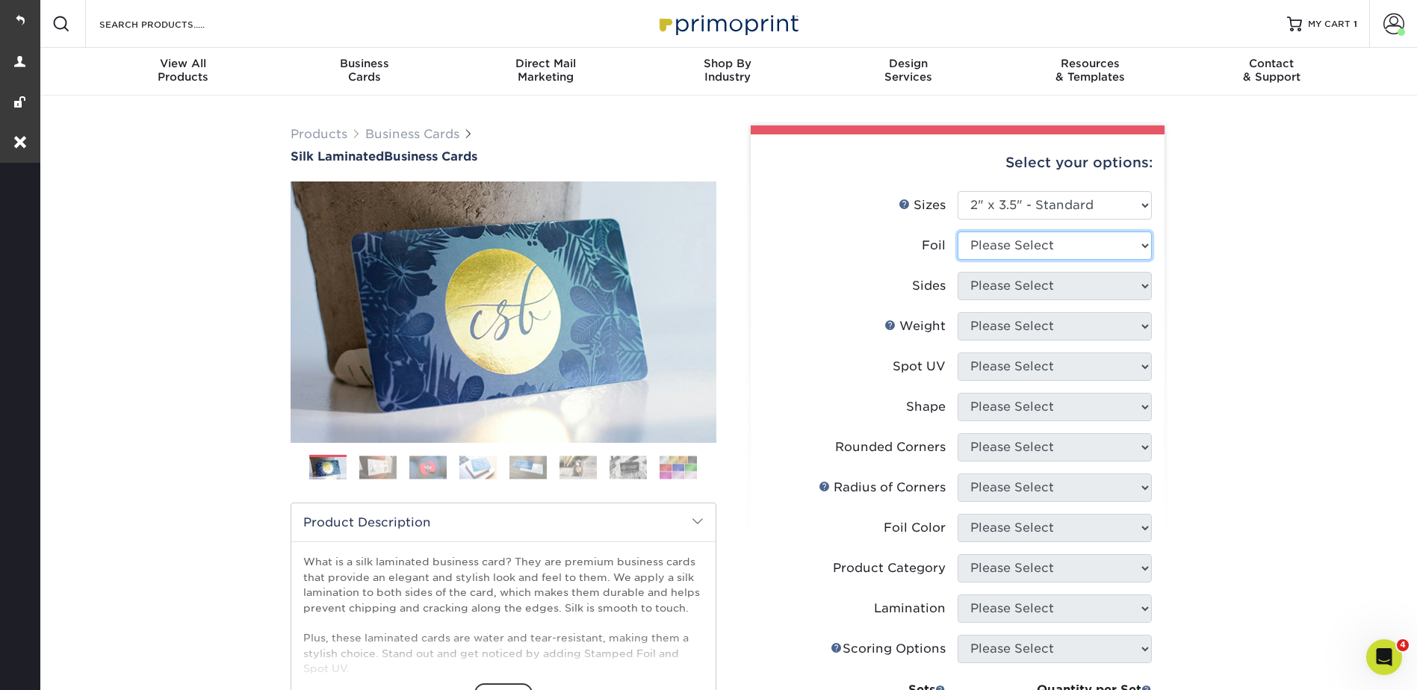
click at [986, 238] on select "Please Select Yes No" at bounding box center [1055, 246] width 194 height 28
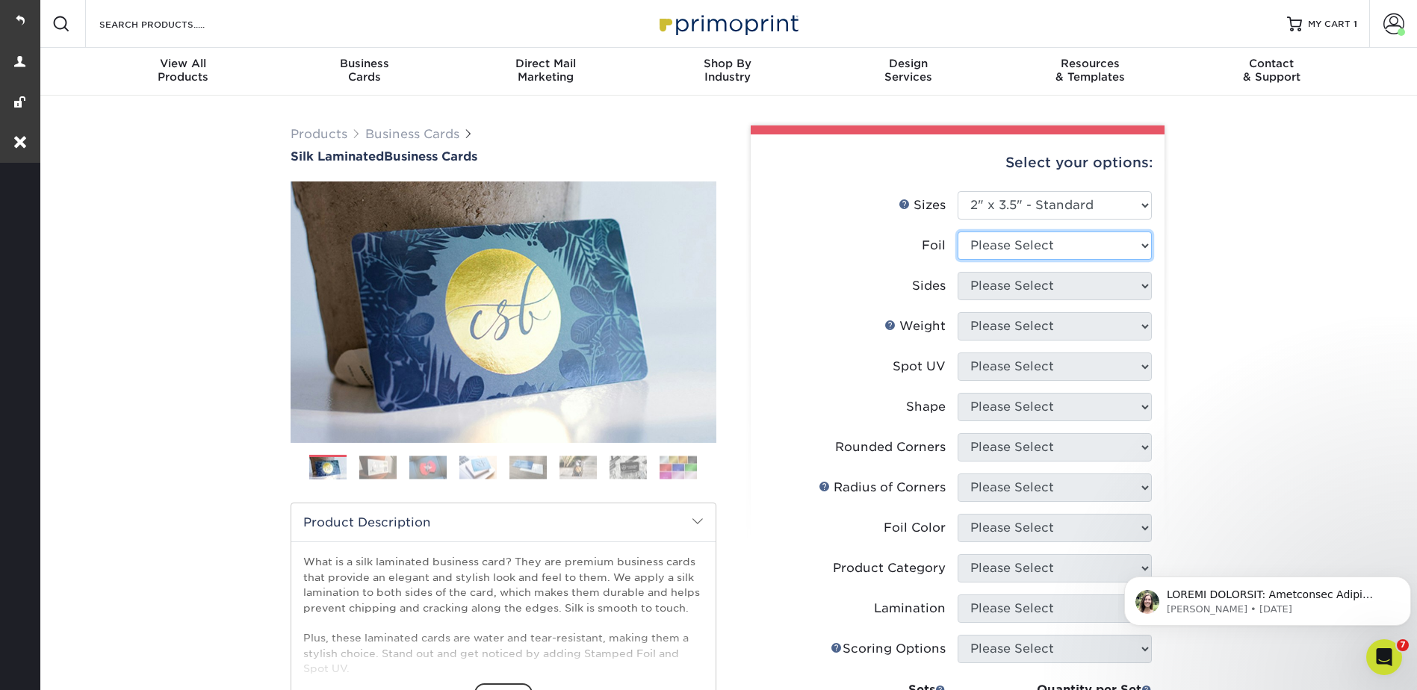
click at [988, 239] on select "Please Select Yes No" at bounding box center [1055, 246] width 194 height 28
select select "0"
click at [958, 232] on select "Please Select Yes No" at bounding box center [1055, 246] width 194 height 28
drag, startPoint x: 997, startPoint y: 274, endPoint x: 999, endPoint y: 301, distance: 26.9
click at [997, 274] on select "Please Select Print Both Sides Print Front Only" at bounding box center [1055, 286] width 194 height 28
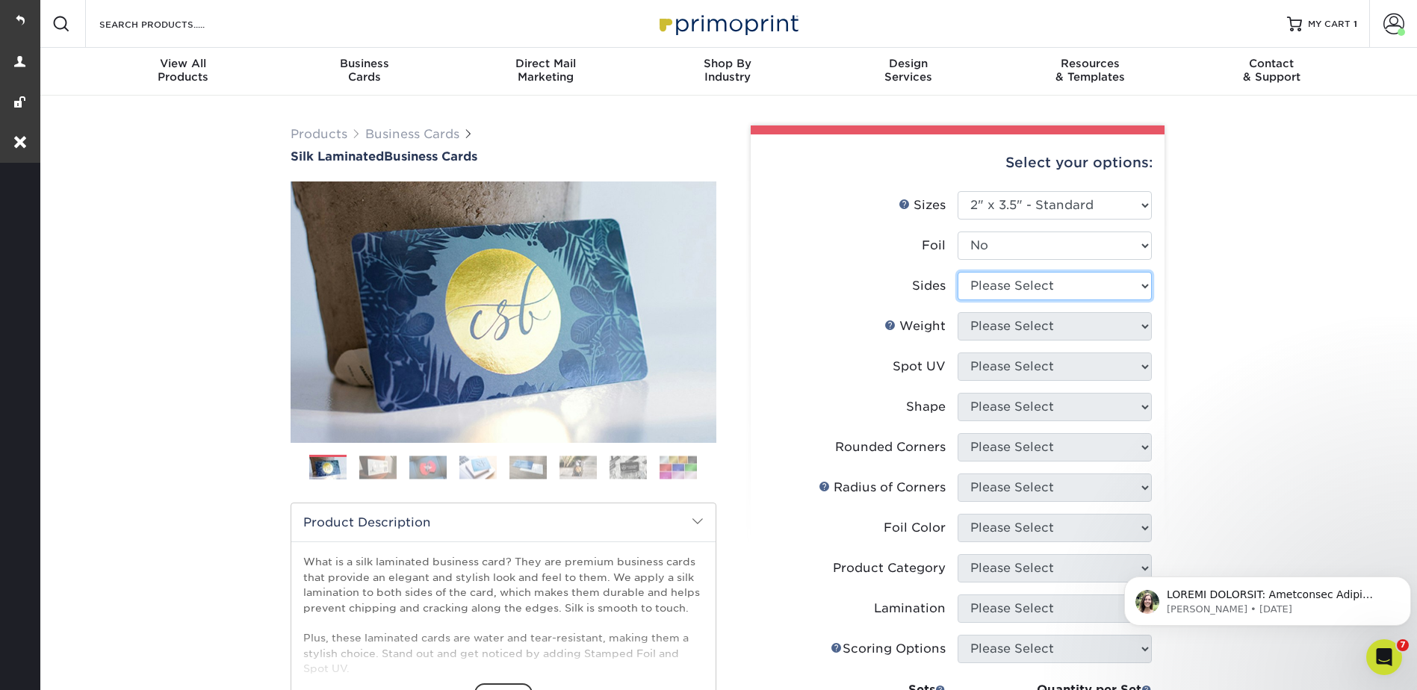
select select "13abbda7-1d64-4f25-8bb2-c179b224825d"
click at [958, 272] on select "Please Select Print Both Sides Print Front Only" at bounding box center [1055, 286] width 194 height 28
click at [991, 329] on select "Please Select 16PT" at bounding box center [1055, 326] width 194 height 28
select select "16PT"
click at [958, 312] on select "Please Select 16PT" at bounding box center [1055, 326] width 194 height 28
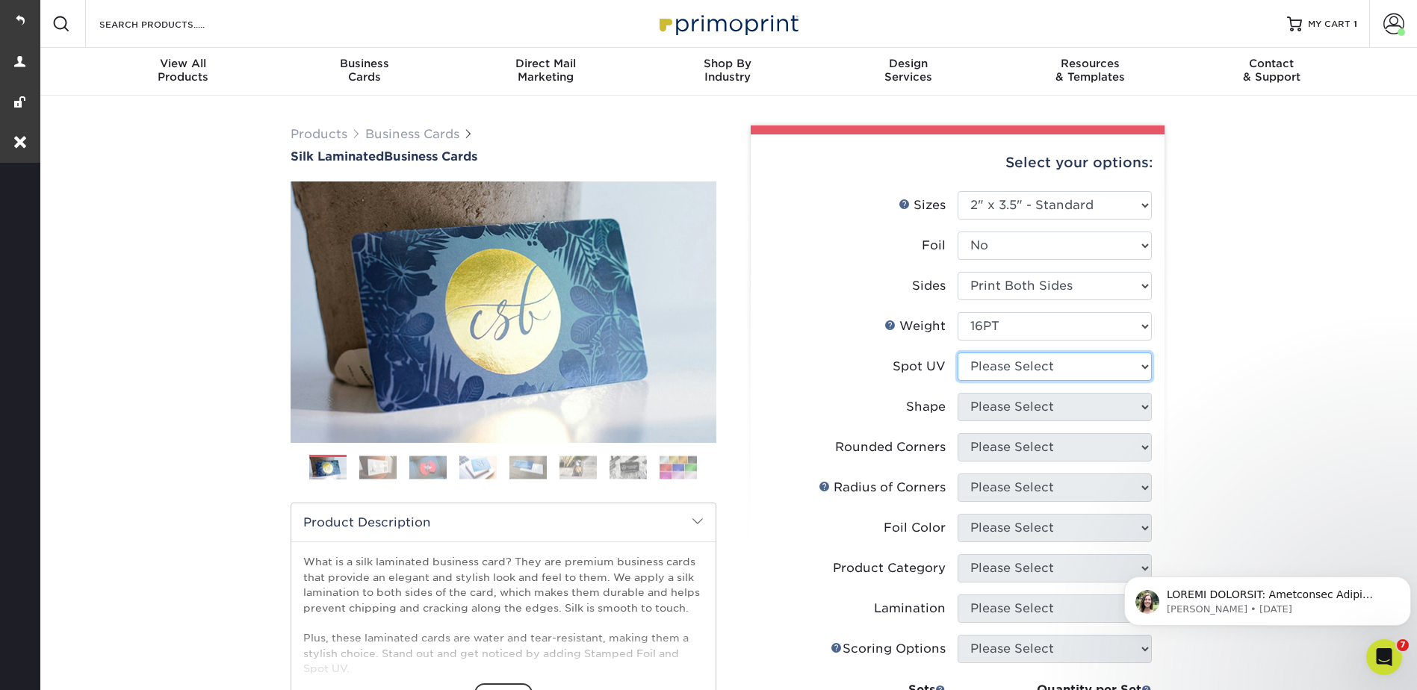
drag, startPoint x: 976, startPoint y: 368, endPoint x: 981, endPoint y: 382, distance: 15.1
click at [976, 368] on select "Please Select No Spot UV Front and Back (Both Sides) Front Only Back Only" at bounding box center [1055, 367] width 194 height 28
select select "3"
click at [958, 353] on select "Please Select No Spot UV Front and Back (Both Sides) Front Only Back Only" at bounding box center [1055, 367] width 194 height 28
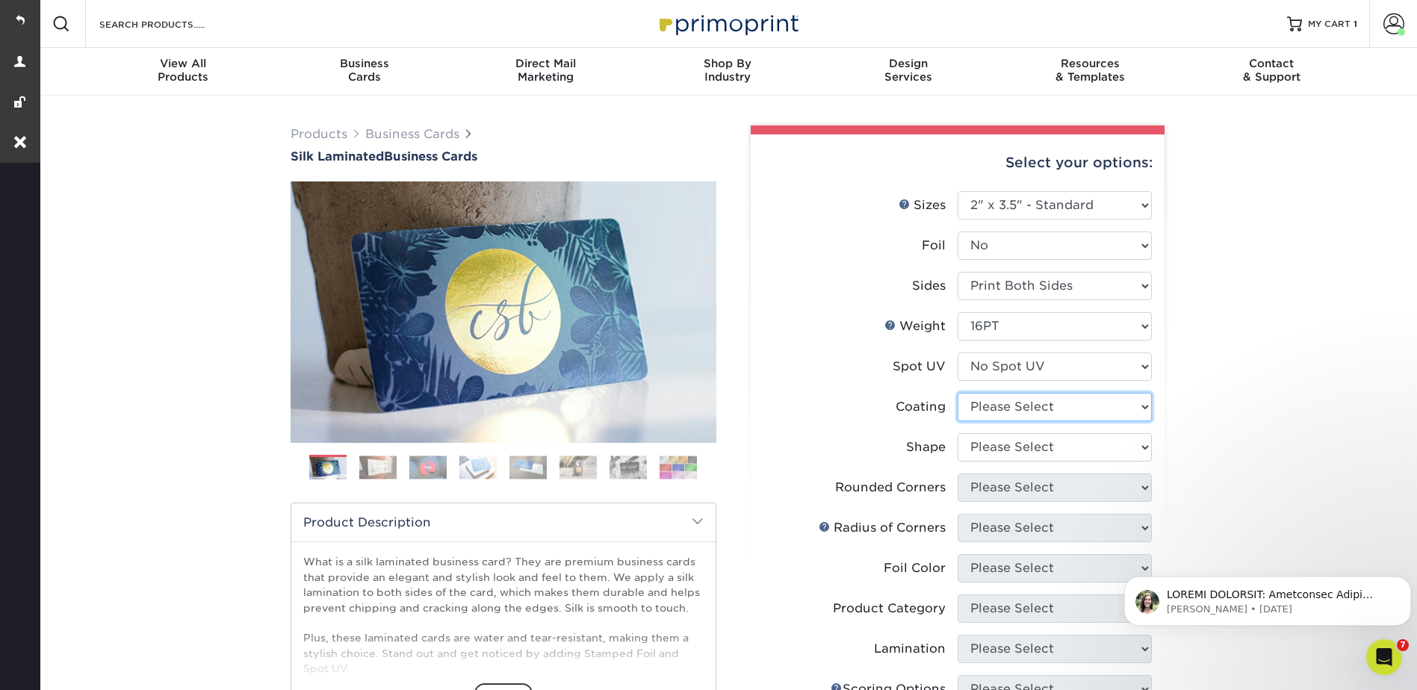
drag, startPoint x: 991, startPoint y: 409, endPoint x: 991, endPoint y: 423, distance: 14.2
click at [991, 409] on select at bounding box center [1055, 407] width 194 height 28
select select "3e7618de-abca-4bda-9f97-8b9129e913d8"
click at [958, 393] on select at bounding box center [1055, 407] width 194 height 28
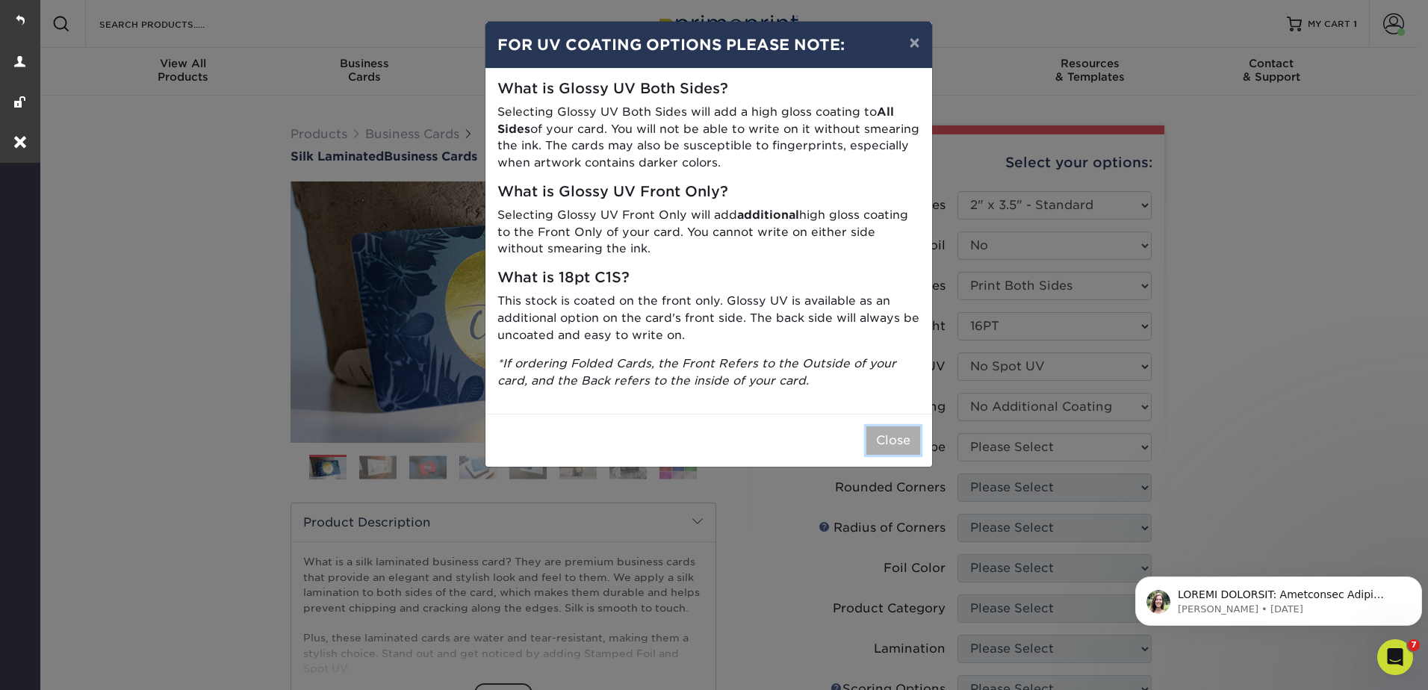
click at [902, 447] on button "Close" at bounding box center [894, 441] width 54 height 28
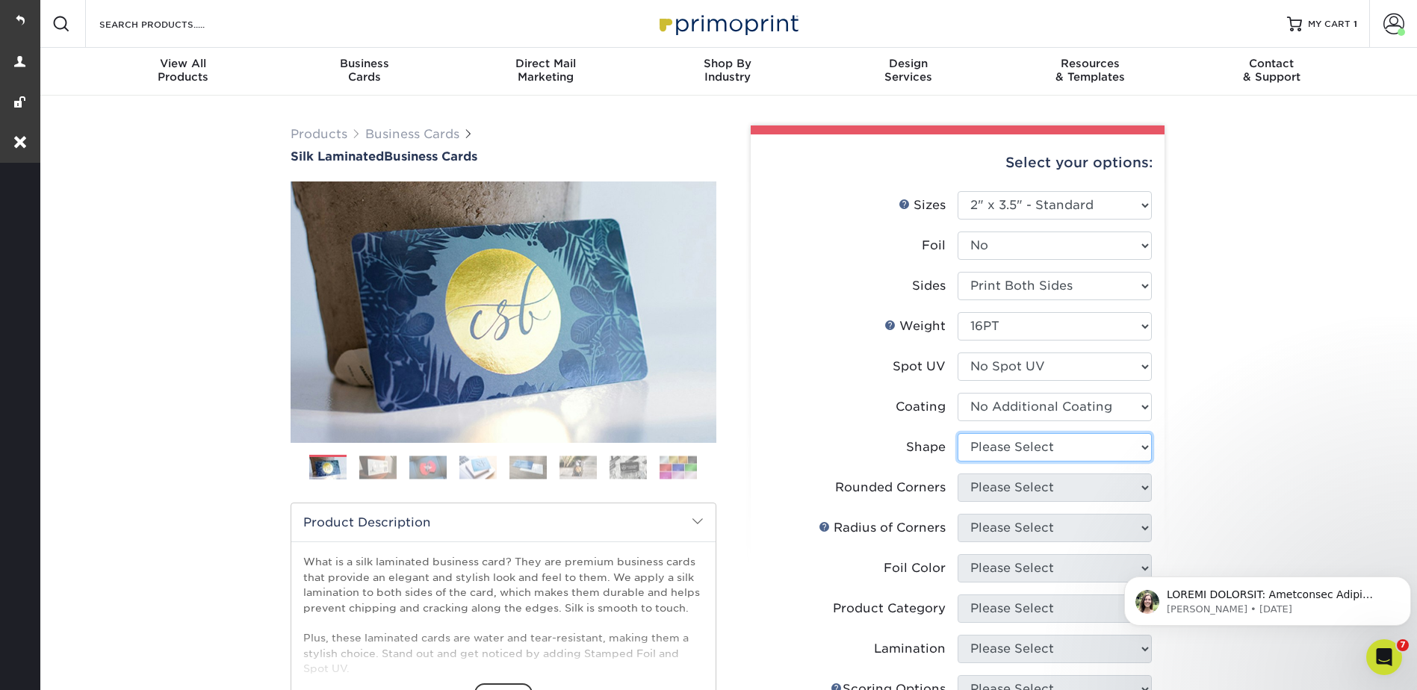
click at [1000, 443] on select "Please Select Standard Oval" at bounding box center [1055, 447] width 194 height 28
select select "standard"
click at [958, 433] on select "Please Select Standard Oval" at bounding box center [1055, 447] width 194 height 28
click at [988, 485] on select "Please Select Yes - Round 2 Corners Yes - Round 4 Corners No" at bounding box center [1055, 488] width 194 height 28
select select "7672df9e-0e0a-464d-8e1f-920c575e4da3"
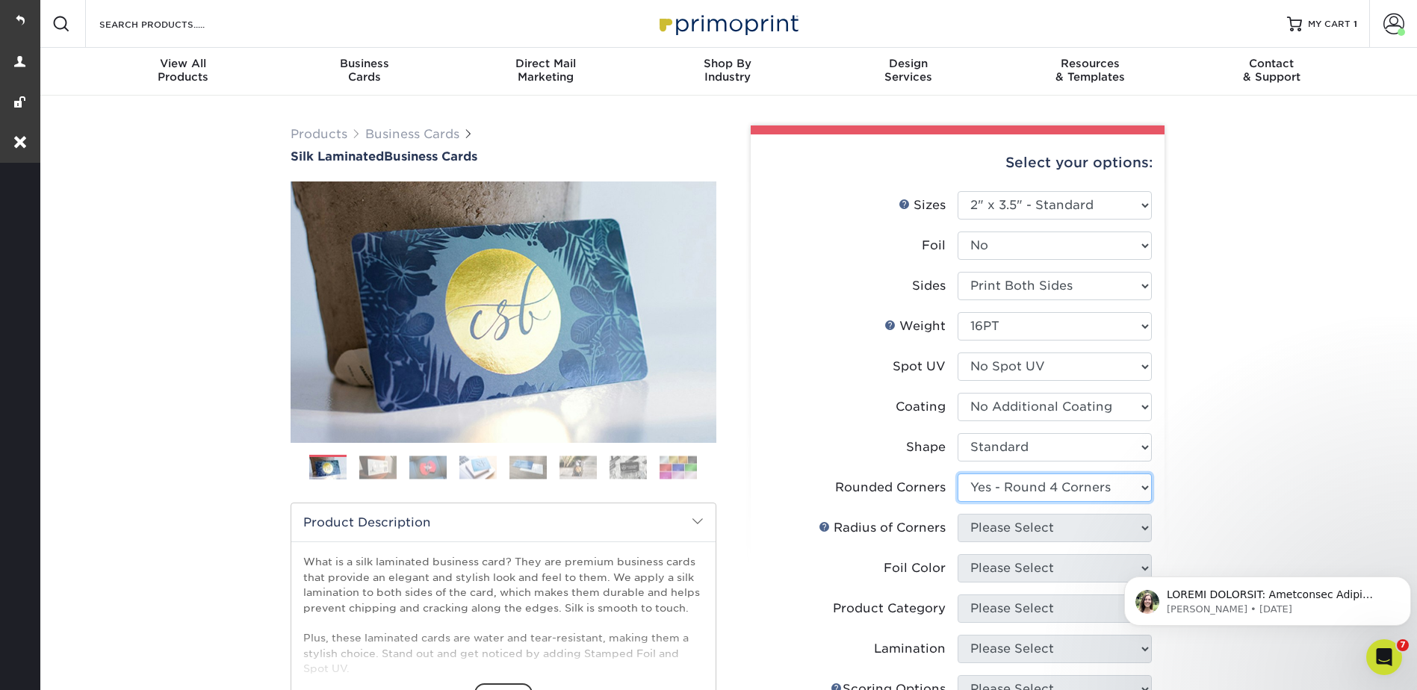
click at [958, 474] on select "Please Select Yes - Round 2 Corners Yes - Round 4 Corners No" at bounding box center [1055, 488] width 194 height 28
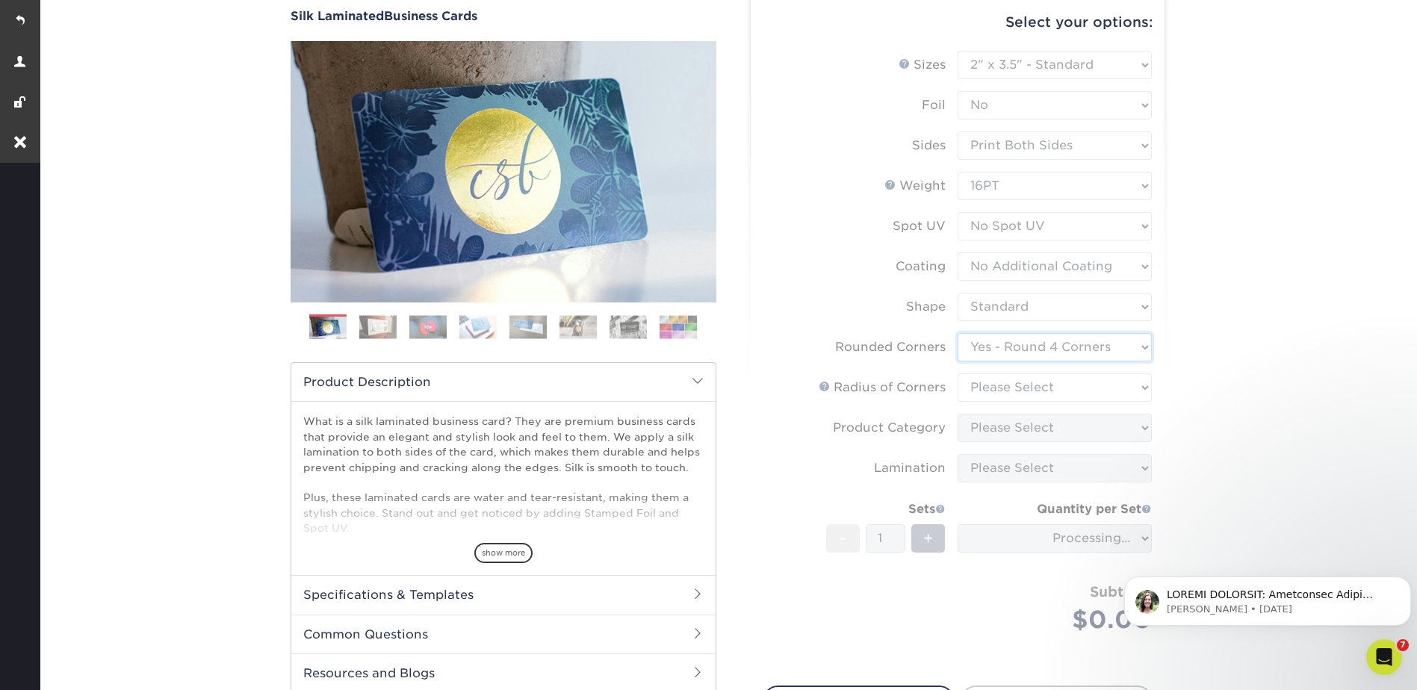
scroll to position [224, 0]
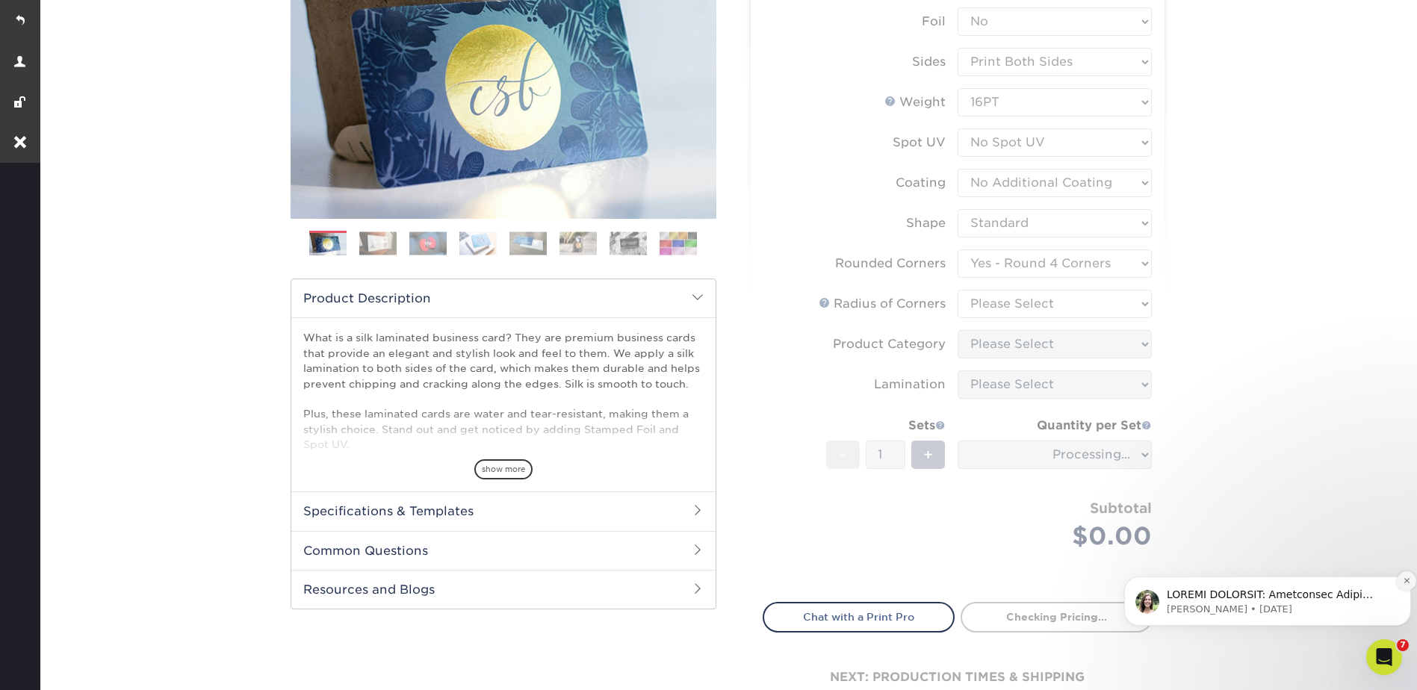
click at [1402, 574] on button "Dismiss notification" at bounding box center [1406, 580] width 19 height 19
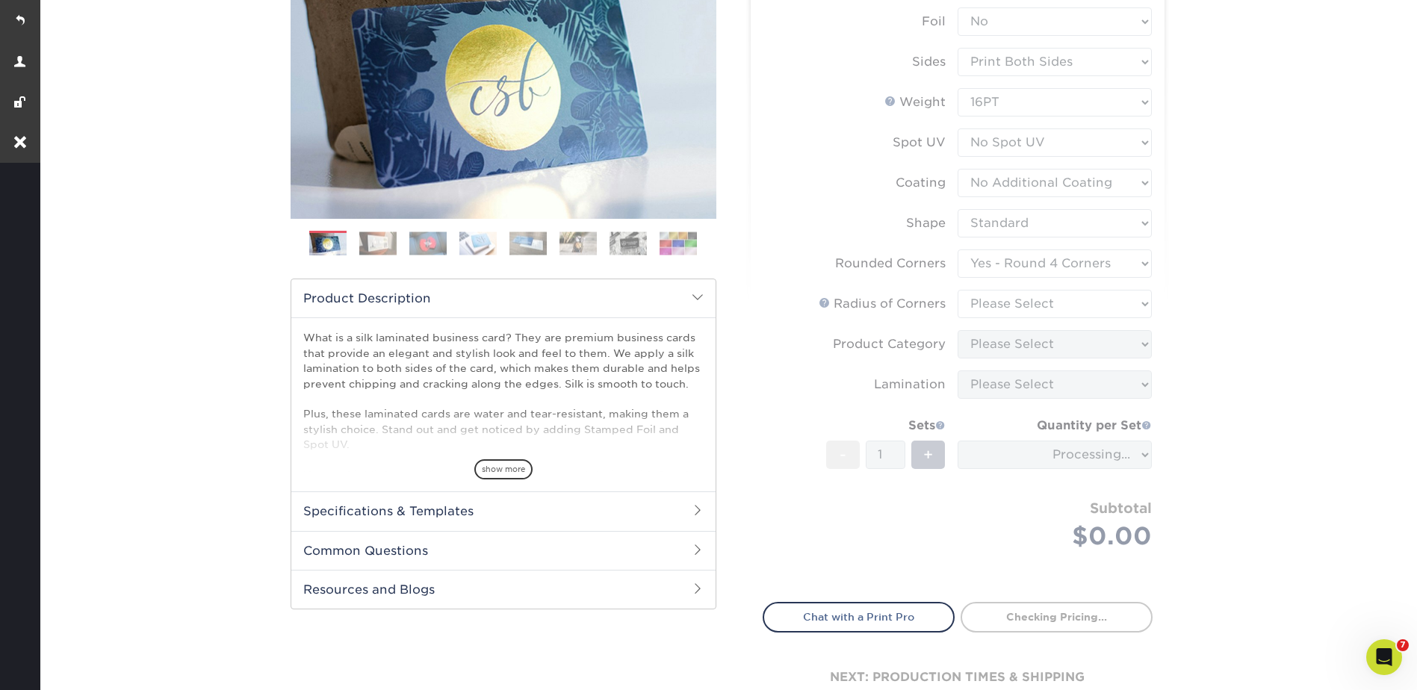
click at [1007, 302] on form "Sizes Help Sizes Please Select 1.5" x 3.5" - Mini 1.75" x 3.5" - Mini 2" x 2" -…" at bounding box center [958, 276] width 390 height 618
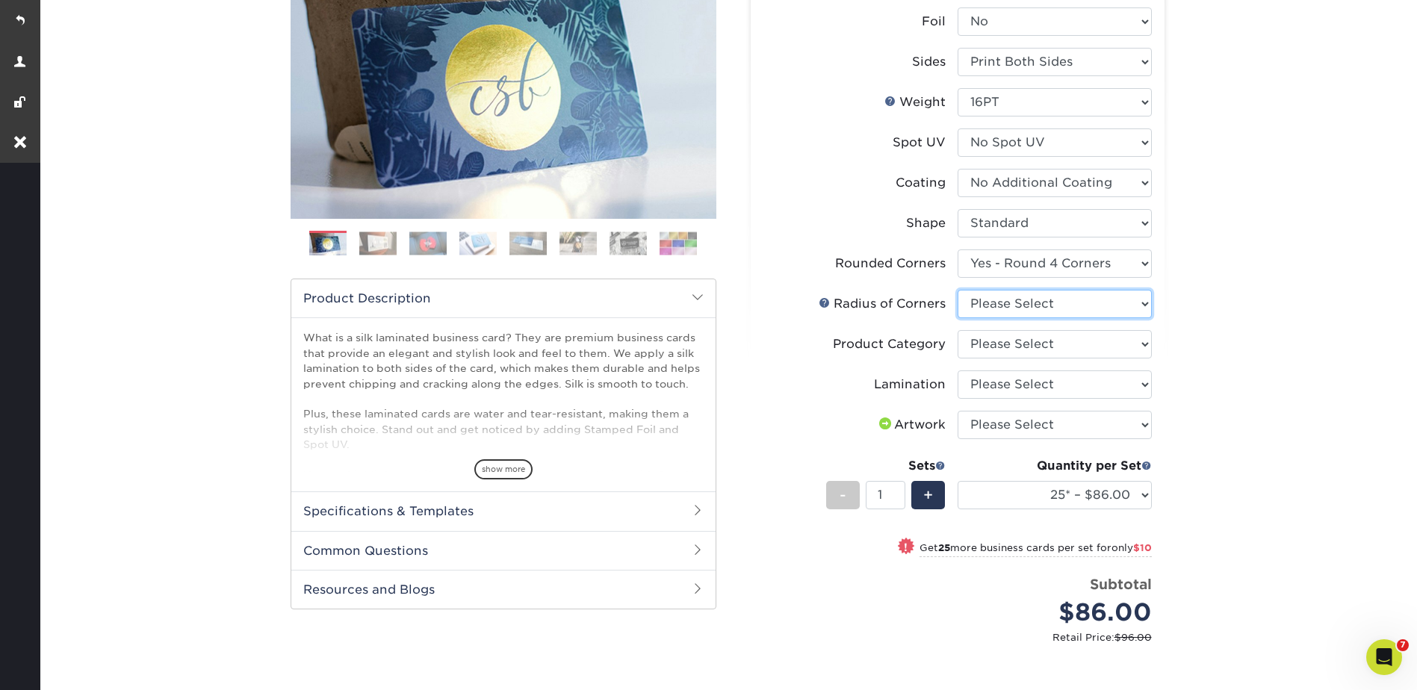
click at [1000, 300] on select "Please Select Rounded 1/8" Rounded 1/4"" at bounding box center [1055, 304] width 194 height 28
select select "479fbfe7-6a0c-4895-8c9a-81739b7486c9"
click at [958, 290] on select "Please Select Rounded 1/8" Rounded 1/4"" at bounding box center [1055, 304] width 194 height 28
drag, startPoint x: 991, startPoint y: 341, endPoint x: 990, endPoint y: 361, distance: 19.4
click at [991, 341] on select "Please Select Business Cards" at bounding box center [1055, 344] width 194 height 28
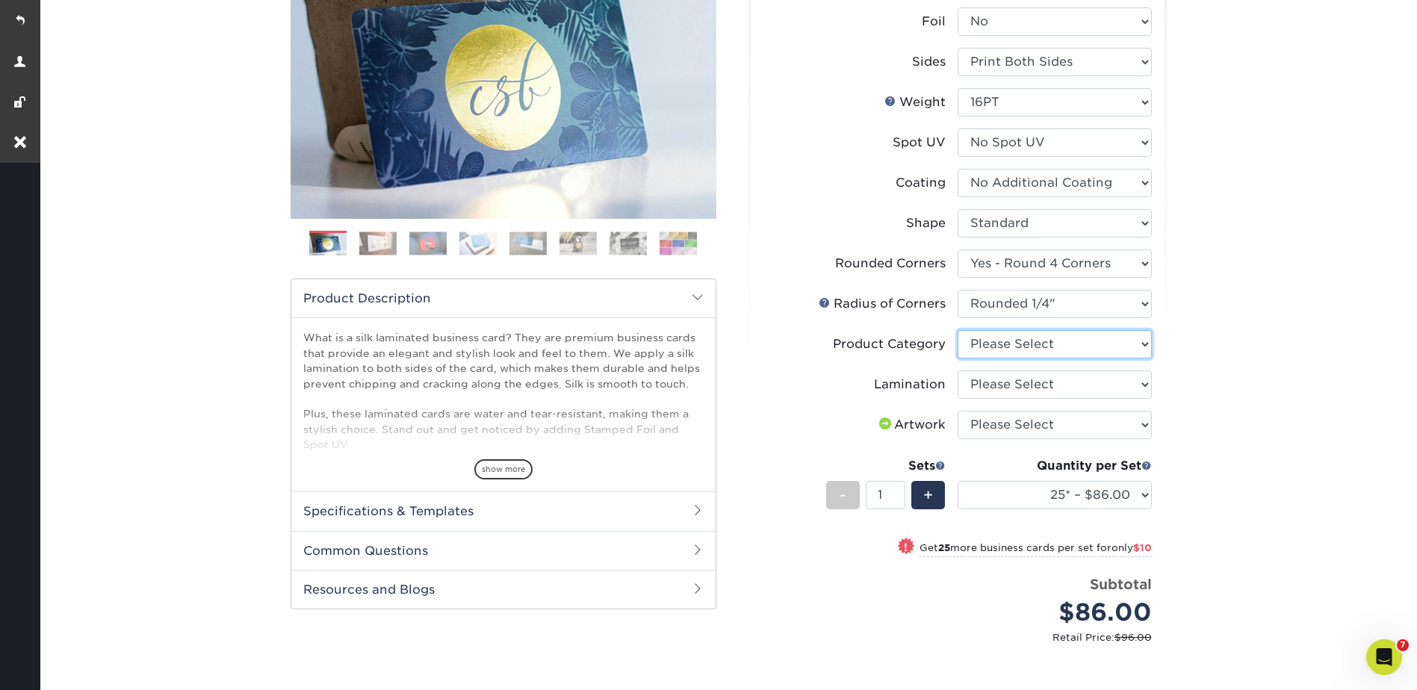
select select "3b5148f1-0588-4f88-a218-97bcfdce65c1"
click at [958, 330] on select "Please Select Business Cards" at bounding box center [1055, 344] width 194 height 28
click at [988, 382] on select "Please Select Silk" at bounding box center [1055, 385] width 194 height 28
select select "ccacb42f-45f7-42d3-bbd3-7c8421cf37f0"
click at [958, 371] on select "Please Select Silk" at bounding box center [1055, 385] width 194 height 28
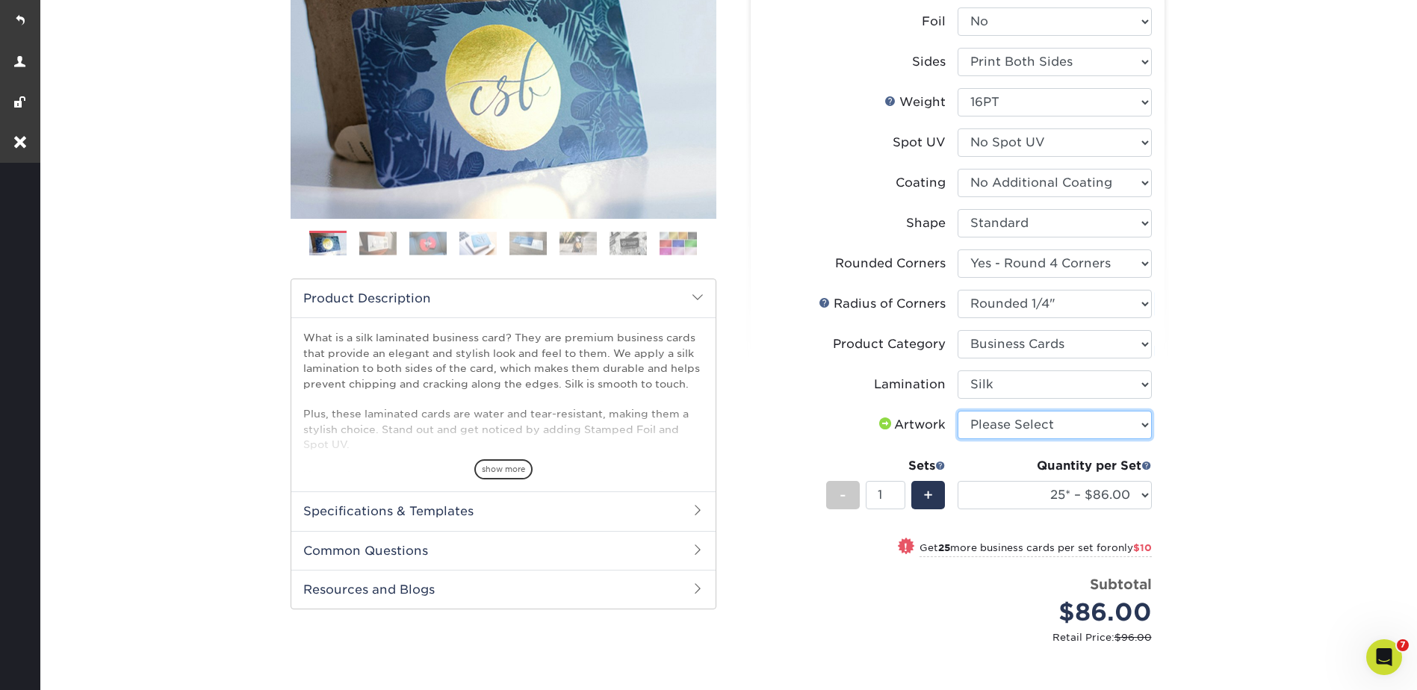
drag, startPoint x: 988, startPoint y: 421, endPoint x: 990, endPoint y: 440, distance: 18.7
click at [988, 421] on select "Please Select I will upload files I need a design - $100" at bounding box center [1055, 425] width 194 height 28
select select "upload"
click at [958, 411] on select "Please Select I will upload files I need a design - $100" at bounding box center [1055, 425] width 194 height 28
click at [1003, 515] on div "Quantity per Set 25* – $86.00 50* – $96.00 75* – $107.00 100* – $114.00 250* – …" at bounding box center [1055, 491] width 194 height 69
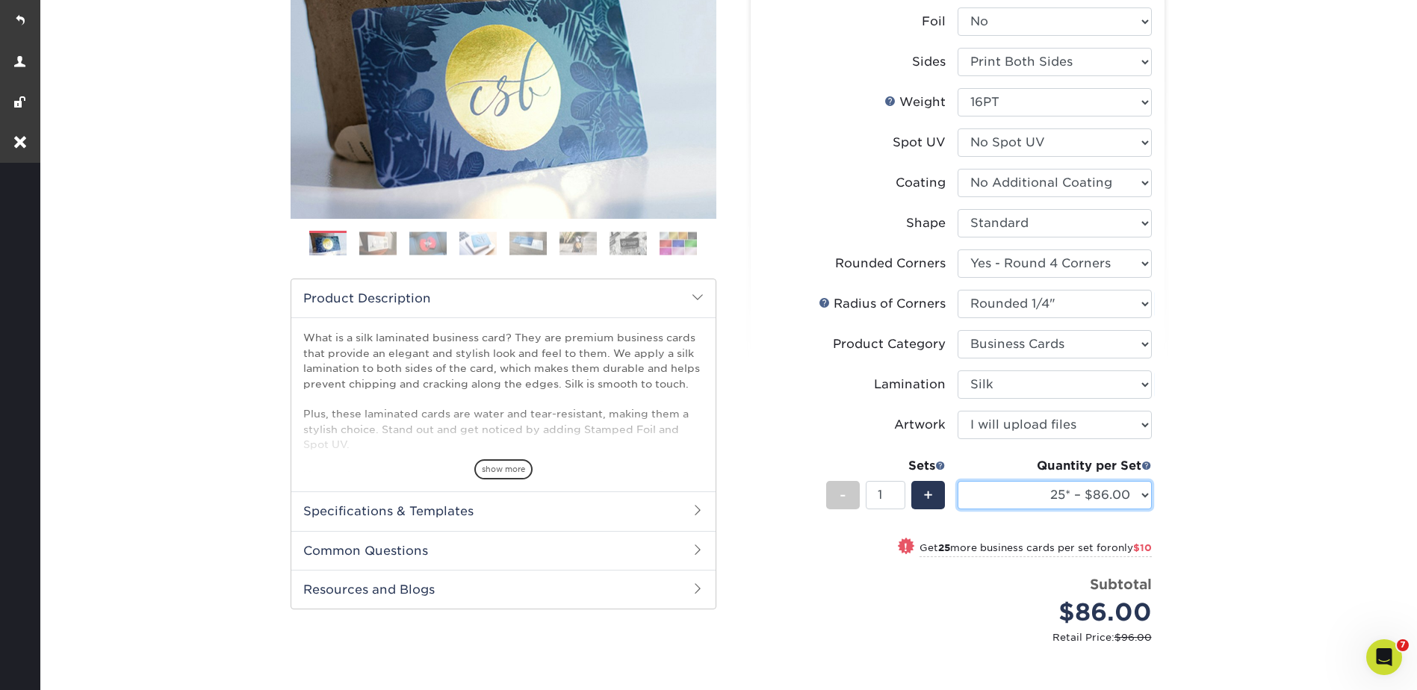
click at [1024, 497] on select "25* – $86.00 50* – $96.00 75* – $107.00 100* – $114.00 250* – $121.00 500 – $12…" at bounding box center [1055, 495] width 194 height 28
select select "500 – $124.00"
click at [958, 481] on select "25* – $86.00 50* – $96.00 75* – $107.00 100* – $114.00 250* – $121.00 500 – $12…" at bounding box center [1055, 495] width 194 height 28
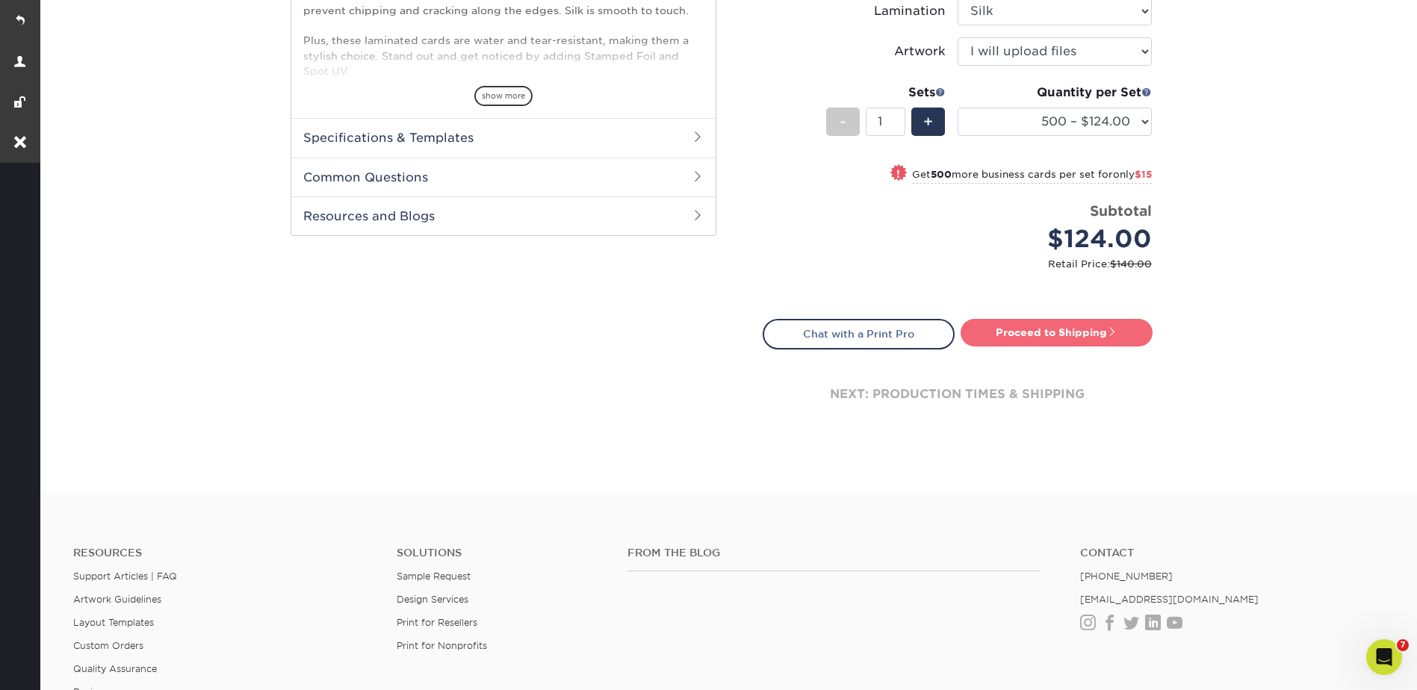
click at [1059, 336] on link "Proceed to Shipping" at bounding box center [1057, 332] width 192 height 27
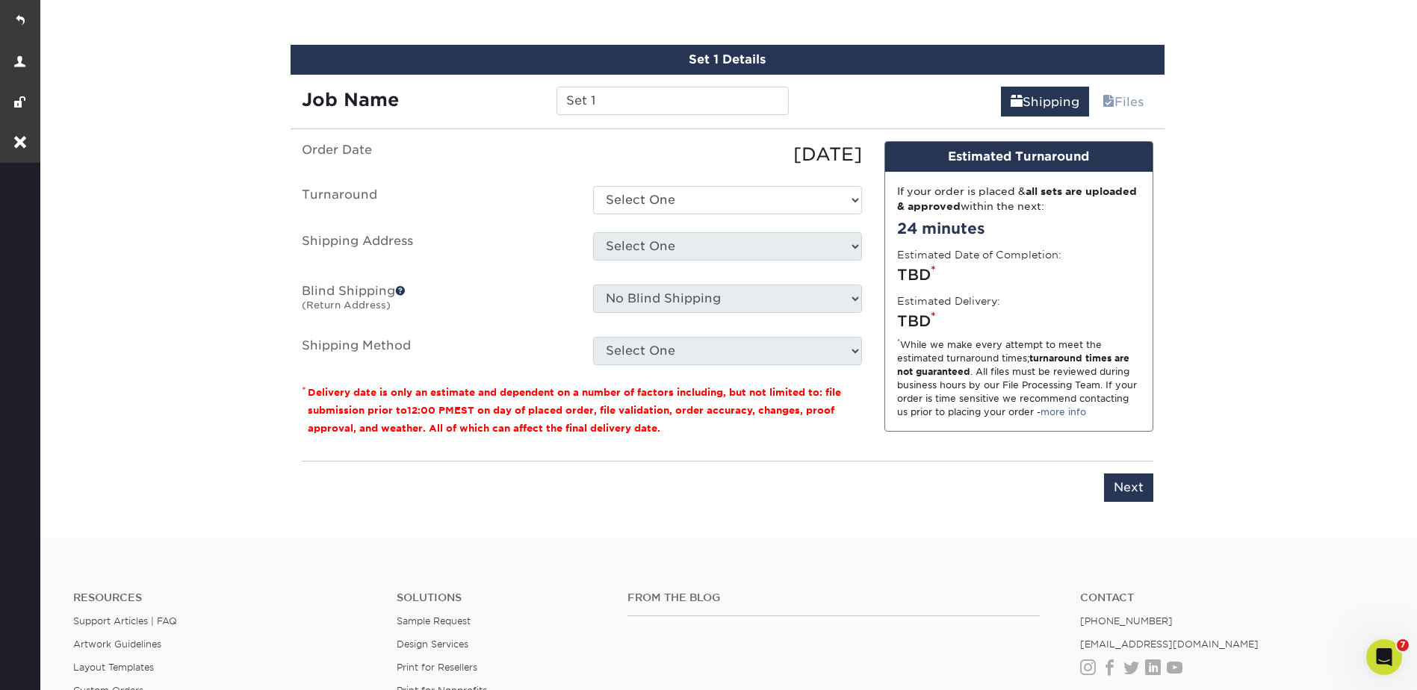
scroll to position [958, 0]
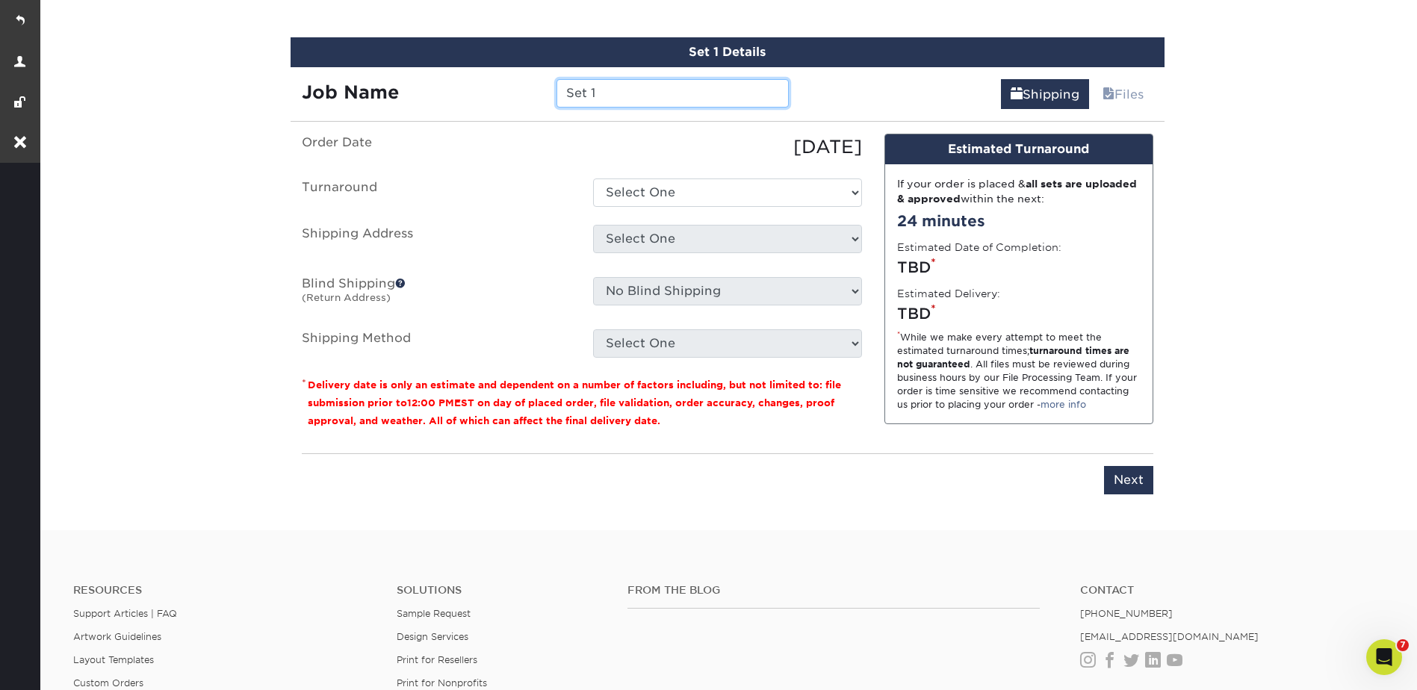
drag, startPoint x: 599, startPoint y: 95, endPoint x: 563, endPoint y: 92, distance: 36.0
click at [564, 92] on input "Set 1" at bounding box center [673, 93] width 232 height 28
type input "[PERSON_NAME] BC - No Spot UV"
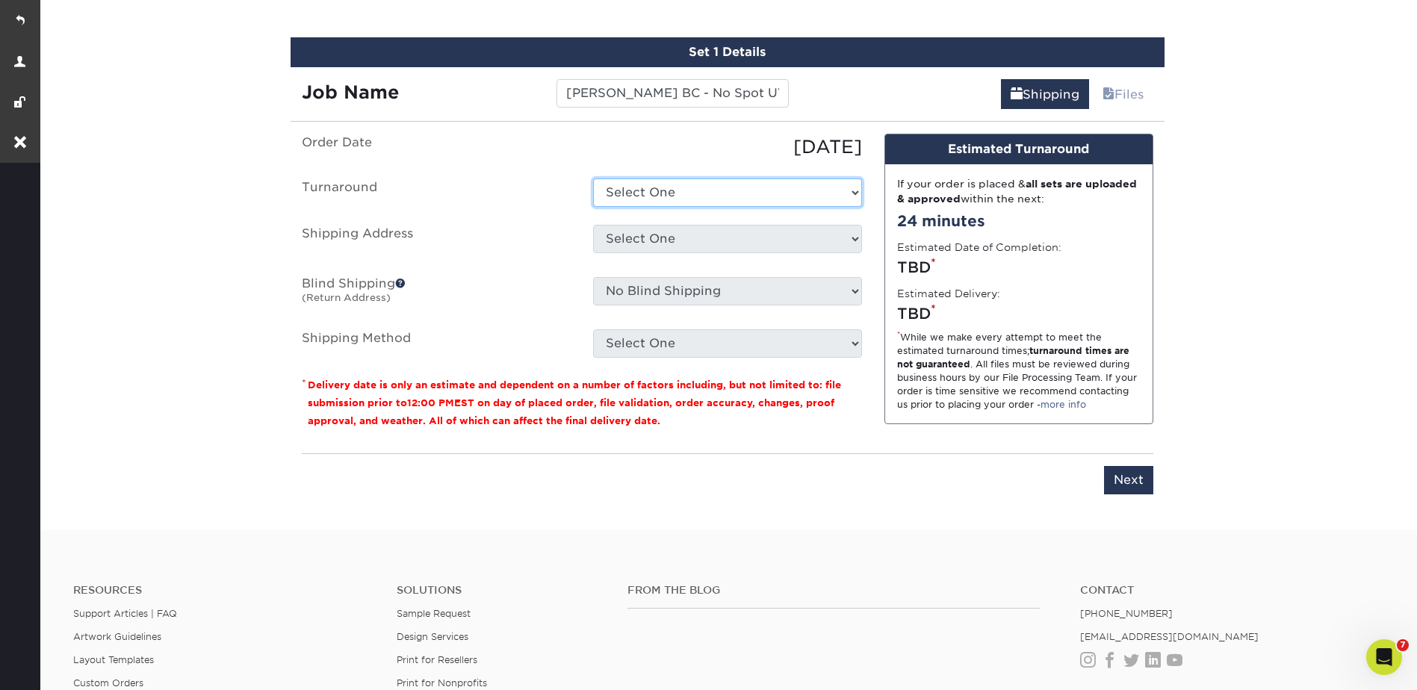
click at [604, 188] on select "Select One 2-4 Business Days 2 Day Next Business Day" at bounding box center [727, 193] width 269 height 28
select select "db738666-e0a2-4044-a206-052a8531c1ce"
click at [593, 179] on select "Select One 2-4 Business Days 2 Day Next Business Day" at bounding box center [727, 193] width 269 height 28
drag, startPoint x: 622, startPoint y: 241, endPoint x: 623, endPoint y: 255, distance: 15.0
click at [622, 241] on select "Select One Ajer Logistics Altainia AmerEx AWTY Bashie CA Best Choice Constructi…" at bounding box center [727, 239] width 269 height 28
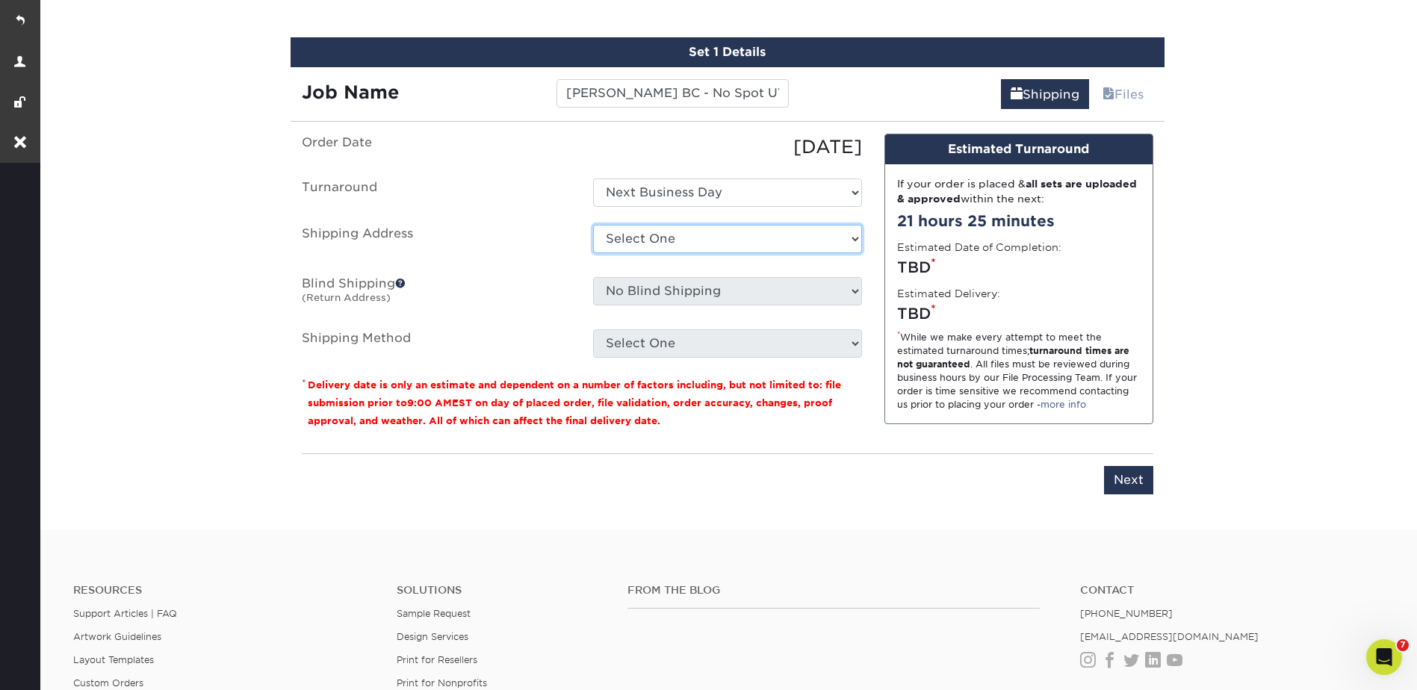
select select "250355"
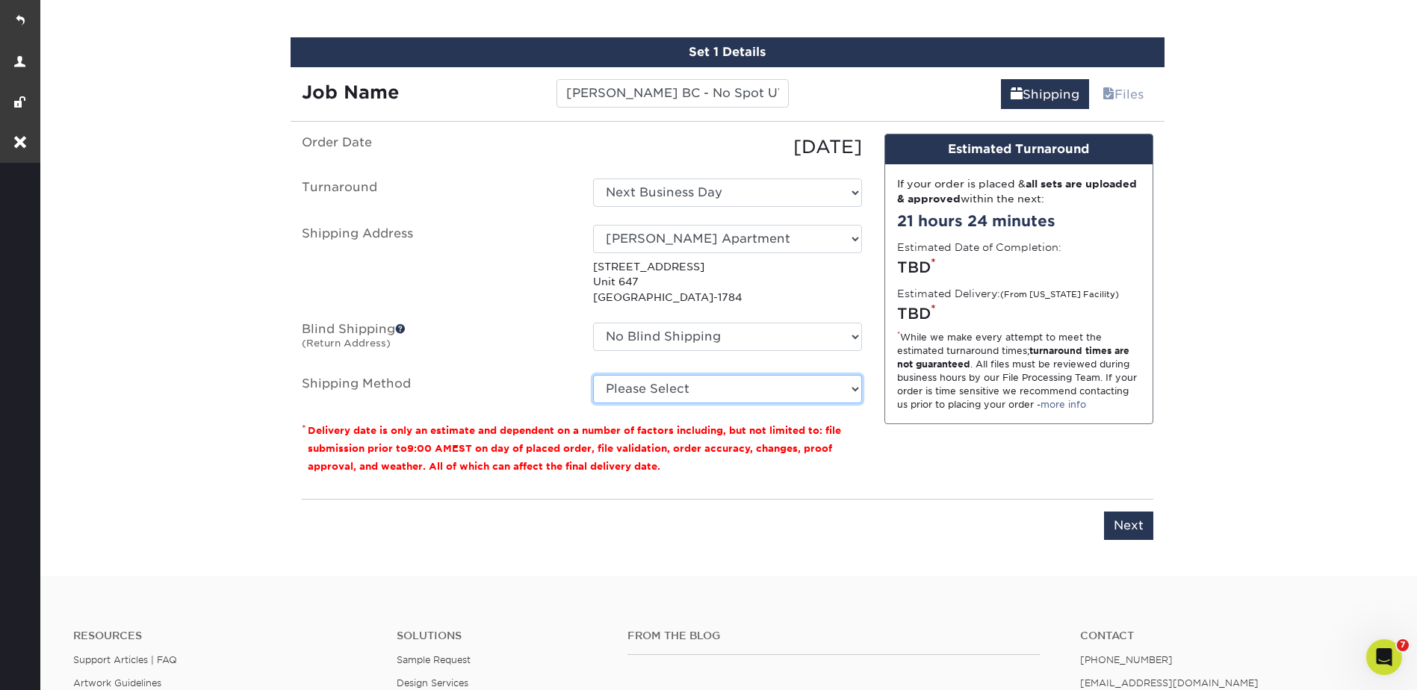
drag, startPoint x: 648, startPoint y: 385, endPoint x: 649, endPoint y: 403, distance: 17.2
click at [648, 385] on select "Please Select Ground Shipping (+$8.96) 3 Day Shipping Service (+$20.04) 2 Day A…" at bounding box center [727, 389] width 269 height 28
select select "03"
click at [593, 375] on select "Please Select Ground Shipping (+$8.96) 3 Day Shipping Service (+$20.04) 2 Day A…" at bounding box center [727, 389] width 269 height 28
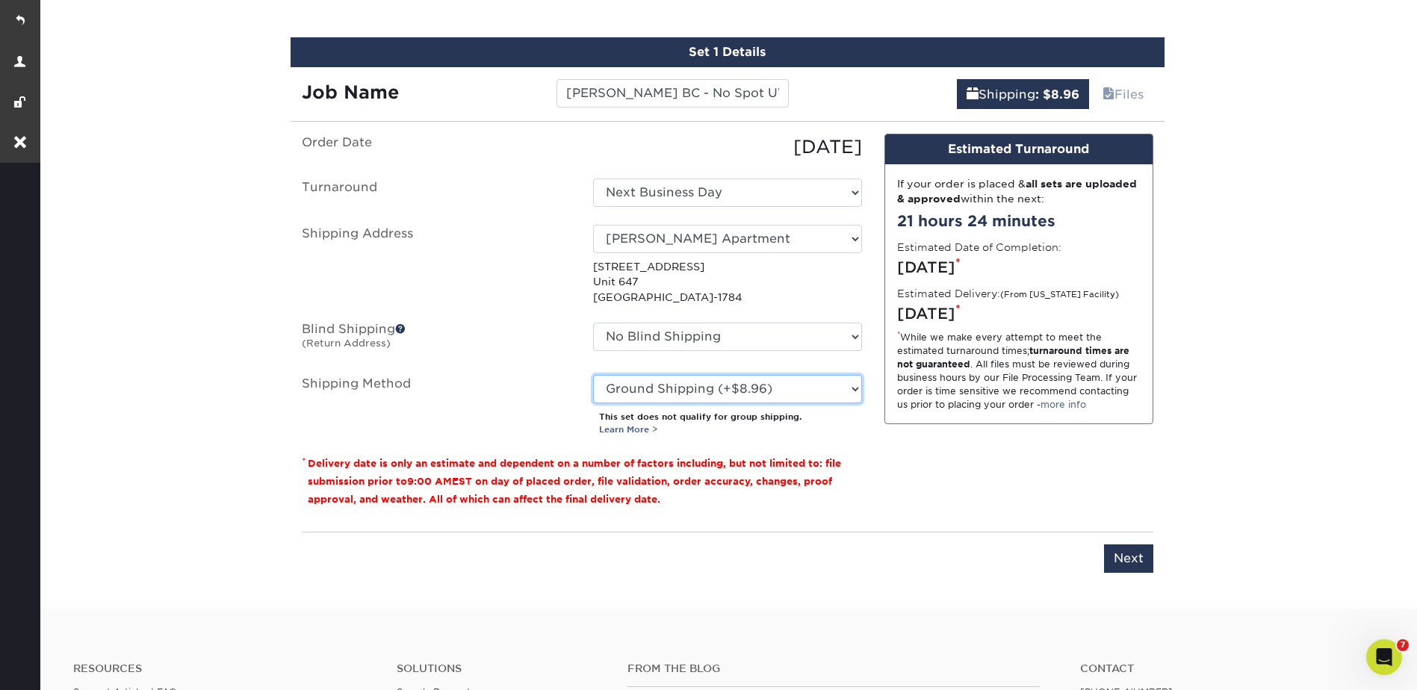
click at [644, 390] on select "Please Select Ground Shipping (+$8.96) 3 Day Shipping Service (+$20.04) 2 Day A…" at bounding box center [727, 389] width 269 height 28
click at [644, 382] on select "Please Select Ground Shipping (+$8.96) 3 Day Shipping Service (+$20.04) 2 Day A…" at bounding box center [727, 389] width 269 height 28
click at [1122, 553] on input "Next" at bounding box center [1128, 559] width 49 height 28
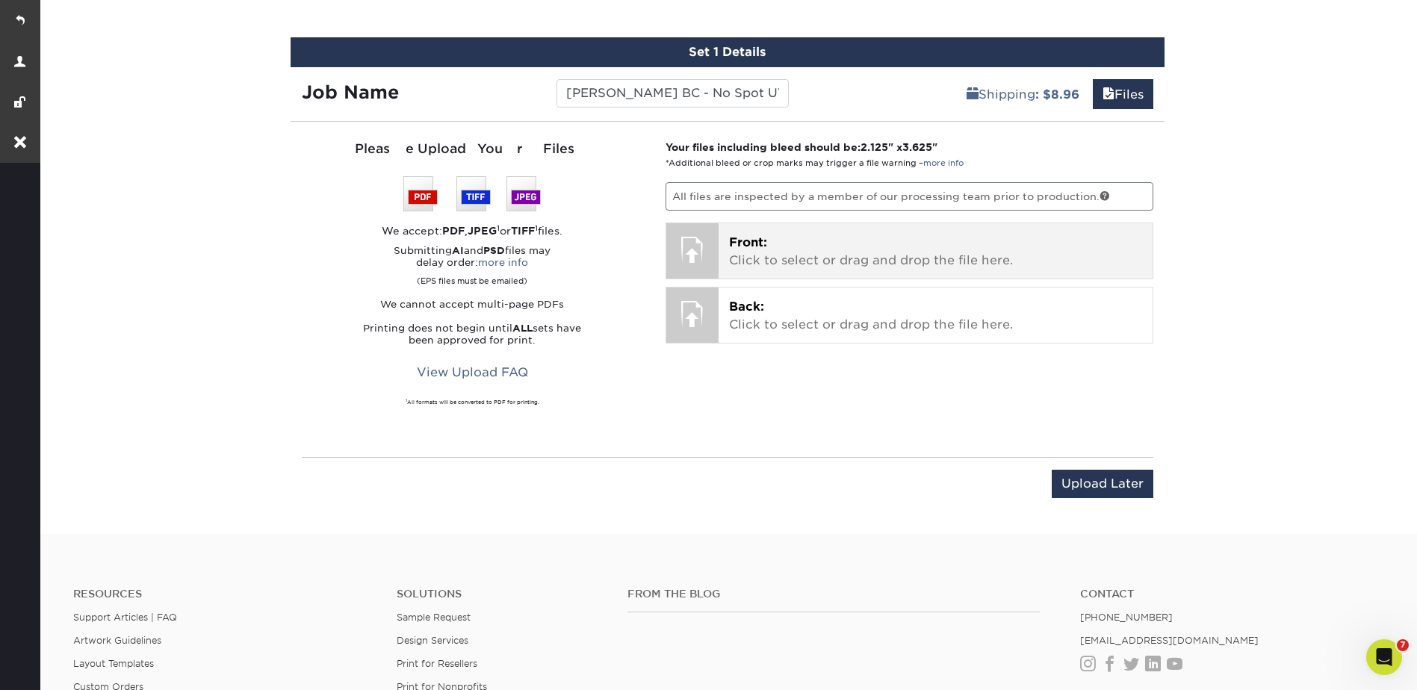
click at [789, 251] on p "Front: Click to select or drag and drop the file here." at bounding box center [935, 252] width 413 height 36
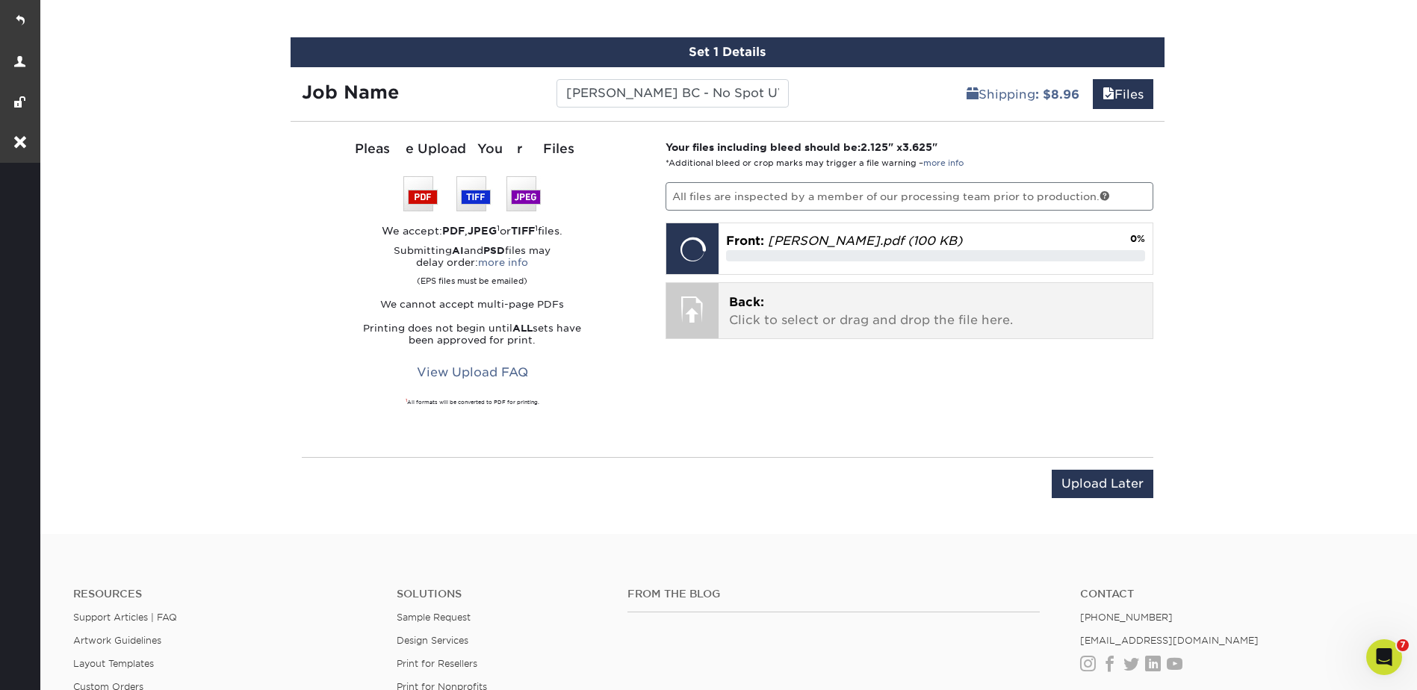
click at [850, 309] on p "Back: Click to select or drag and drop the file here." at bounding box center [935, 312] width 413 height 36
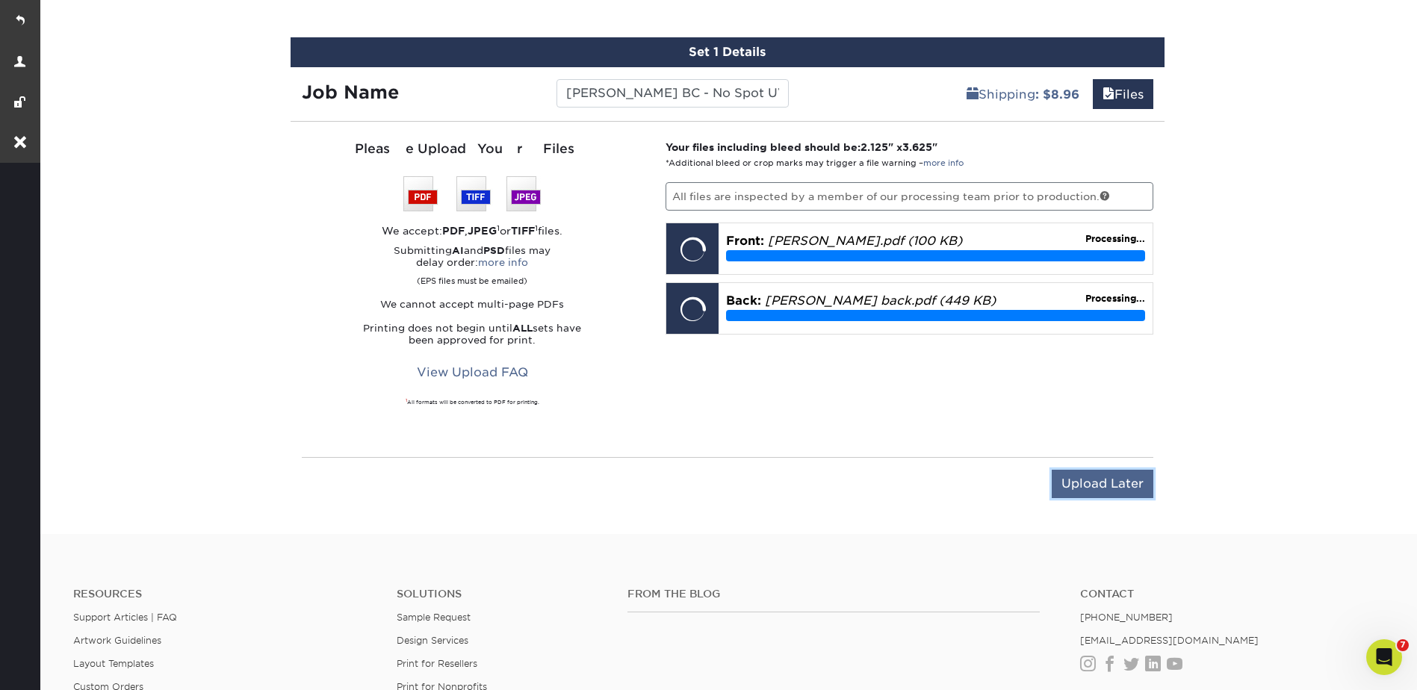
click at [1132, 482] on input "Upload Later" at bounding box center [1103, 484] width 102 height 28
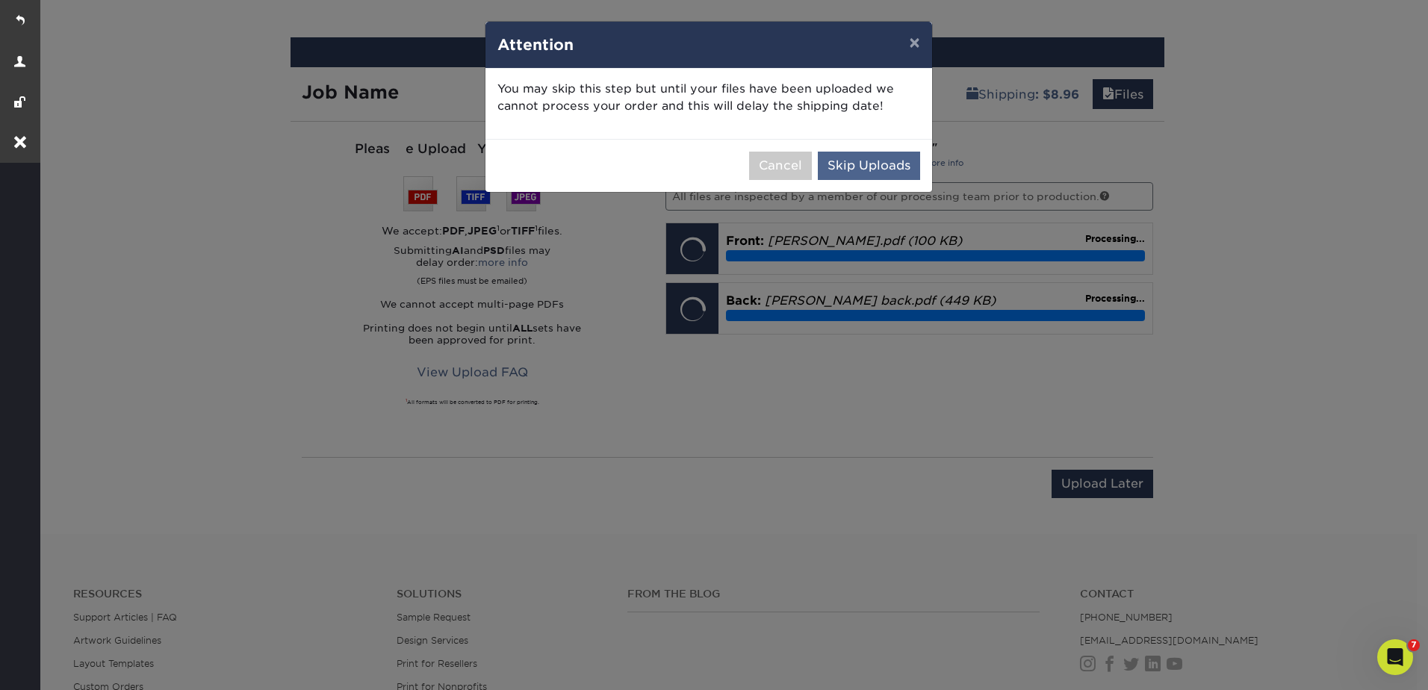
drag, startPoint x: 873, startPoint y: 117, endPoint x: 876, endPoint y: 160, distance: 43.4
click at [873, 117] on div "You may skip this step but until your files have been uploaded we cannot proces…" at bounding box center [709, 104] width 447 height 70
click at [876, 160] on button "Skip Uploads" at bounding box center [869, 166] width 102 height 28
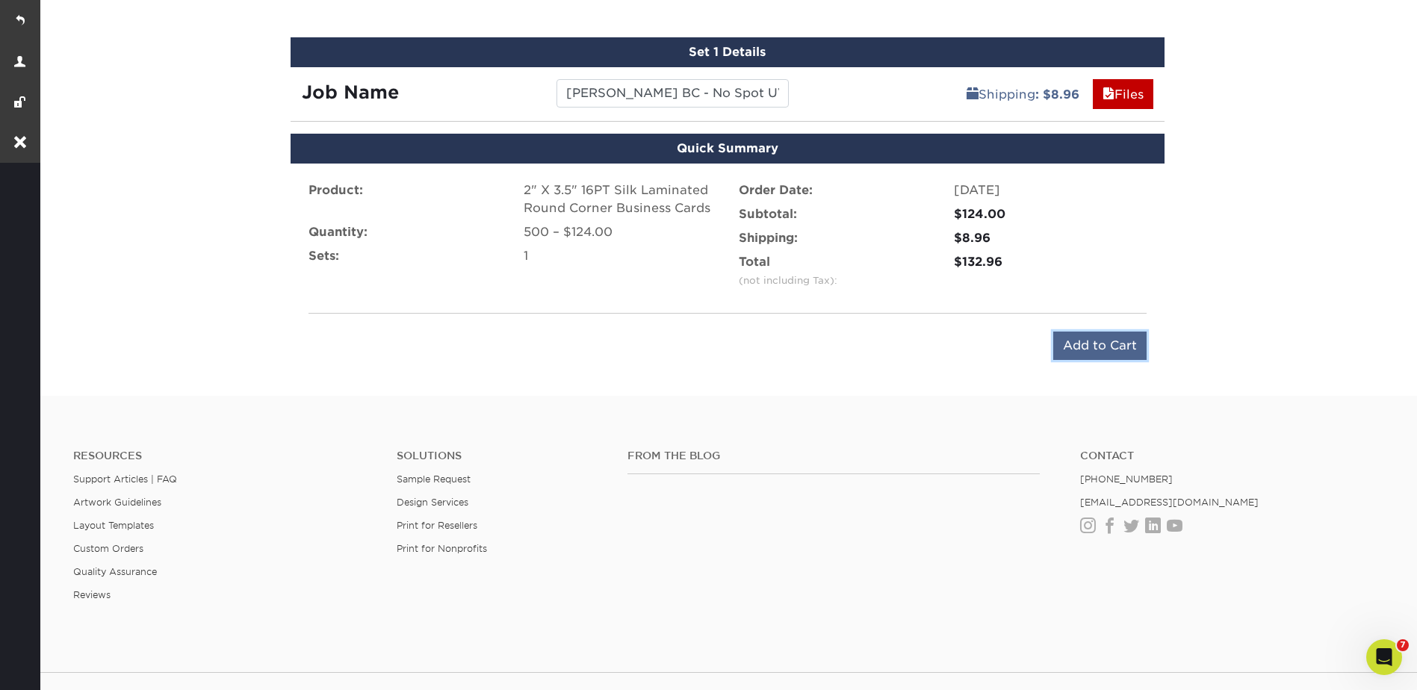
click at [1108, 350] on input "Add to Cart" at bounding box center [1099, 346] width 93 height 28
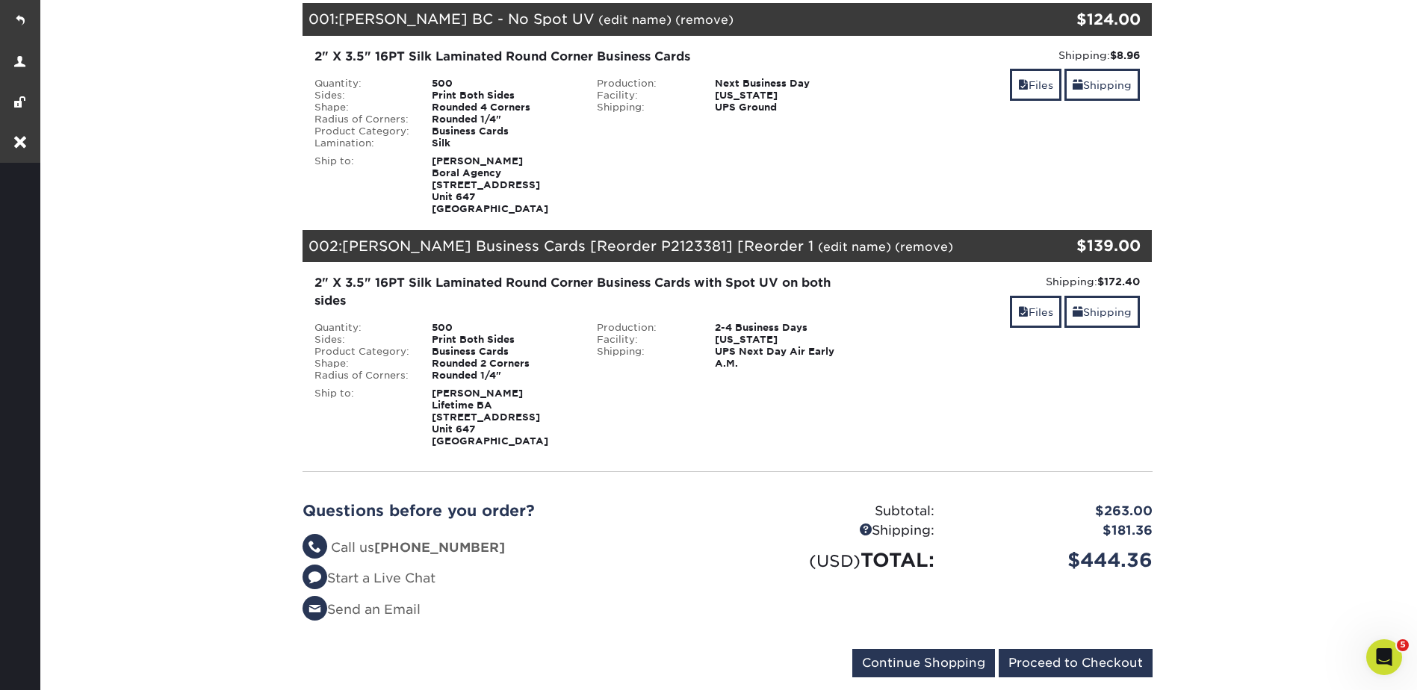
click at [895, 250] on link "(remove)" at bounding box center [924, 247] width 58 height 14
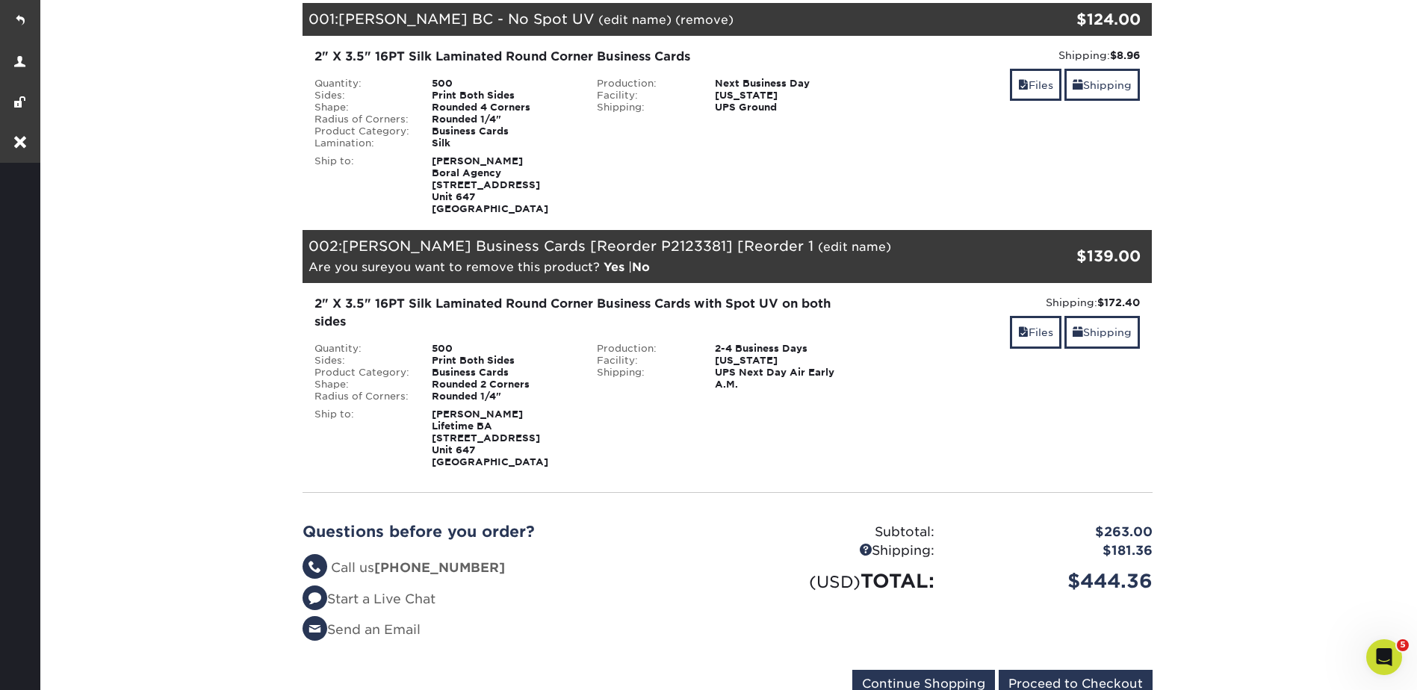
click at [611, 269] on link "Yes" at bounding box center [614, 267] width 21 height 14
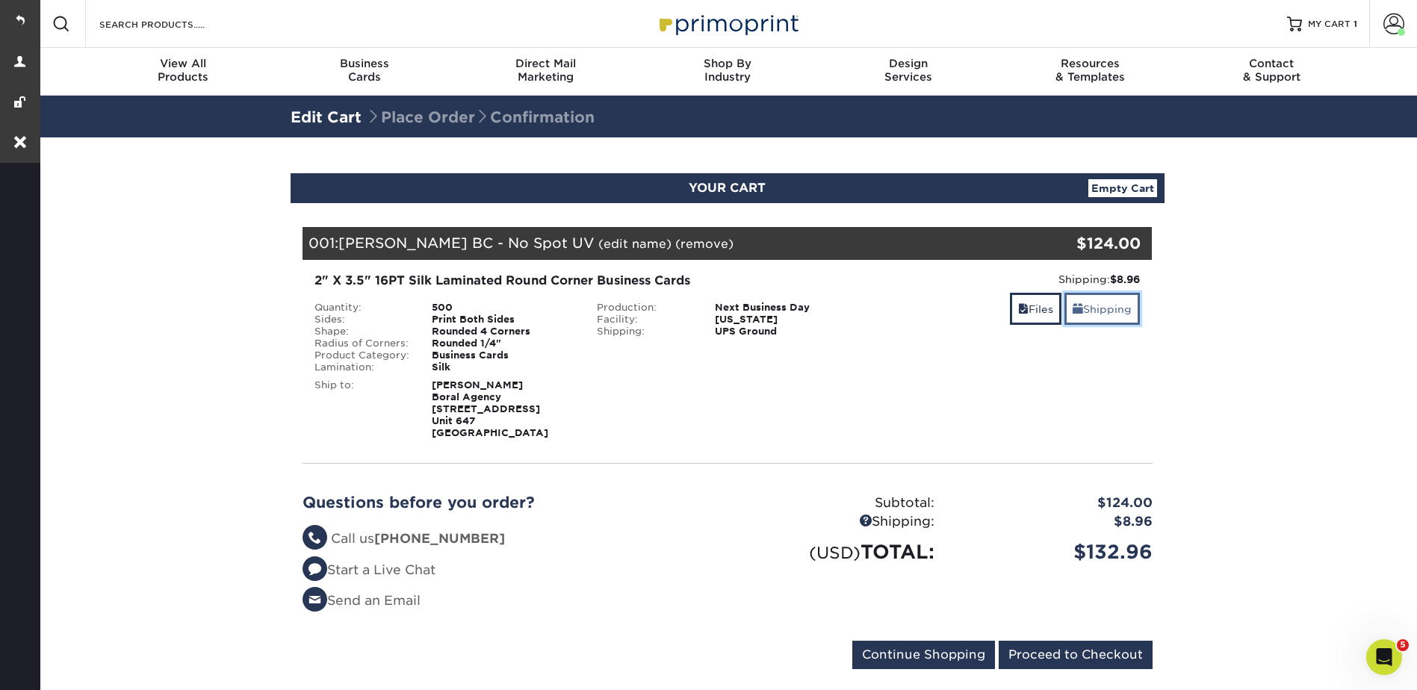
click at [1097, 306] on link "Shipping" at bounding box center [1101, 309] width 75 height 32
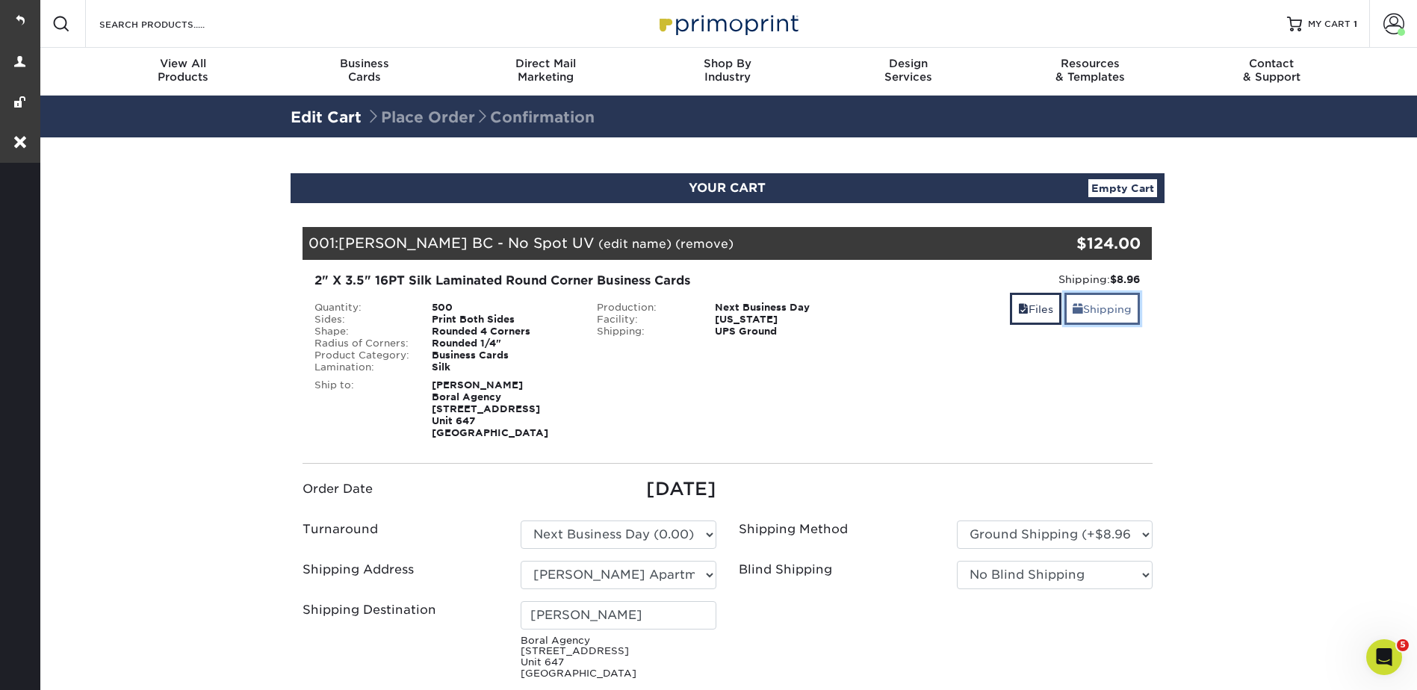
click at [1097, 306] on link "Shipping" at bounding box center [1101, 309] width 75 height 32
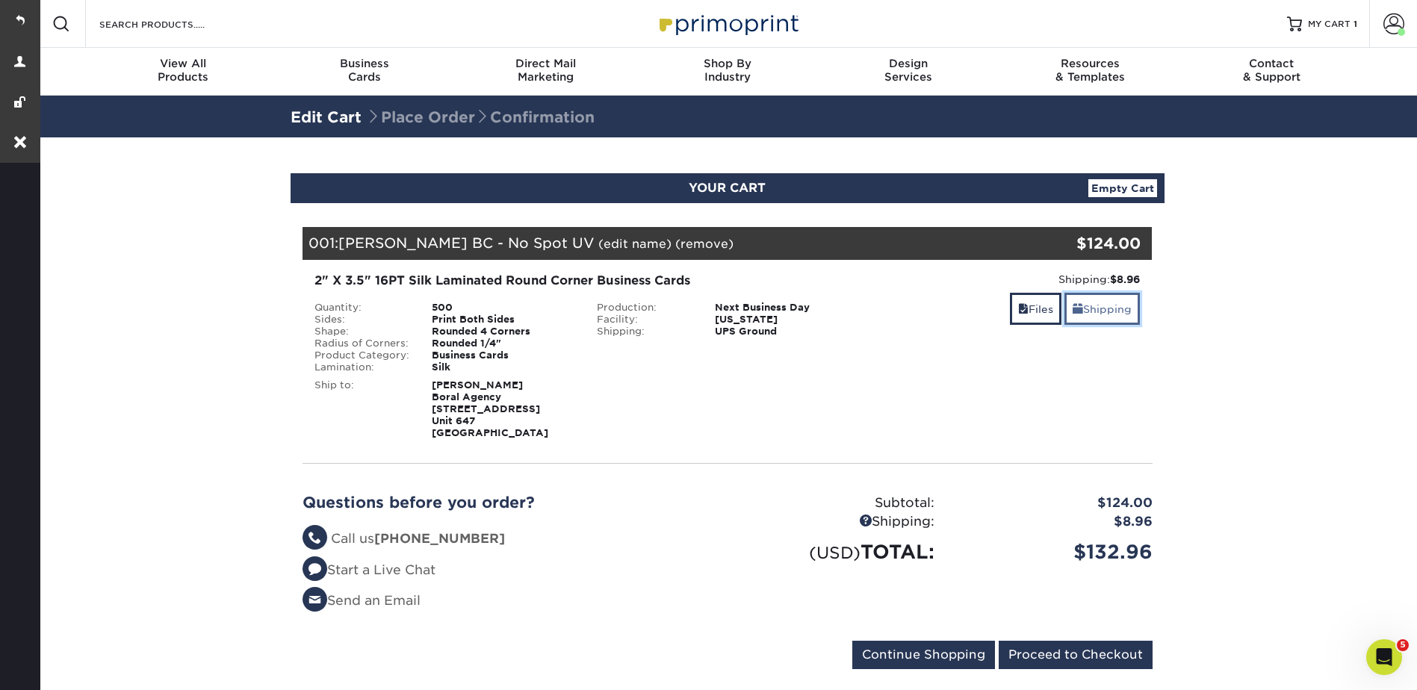
click at [1095, 309] on link "Shipping" at bounding box center [1101, 309] width 75 height 32
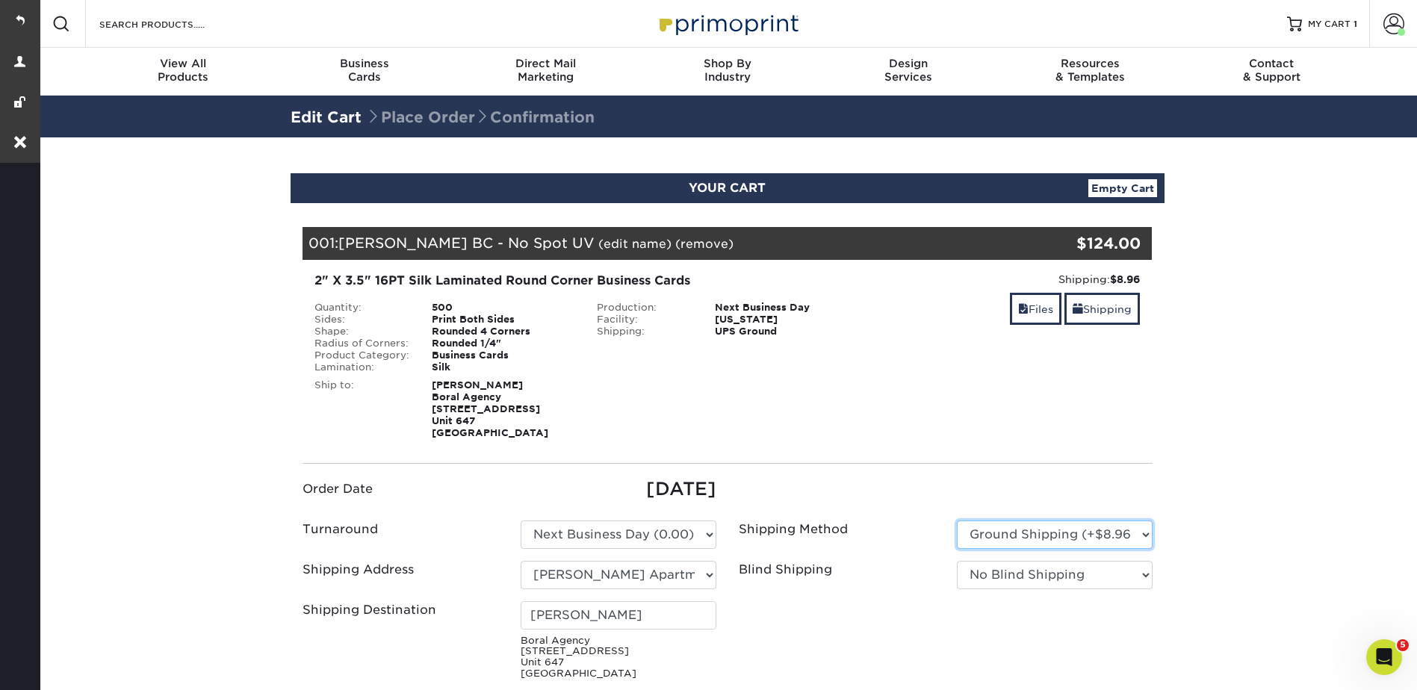
click at [992, 533] on select "Please Select Ground Shipping (+$8.96) 3 Day Shipping Service (+$20.04) 2 Day A…" at bounding box center [1055, 535] width 196 height 28
select select "01"
click at [957, 521] on select "Please Select Ground Shipping (+$8.96) 3 Day Shipping Service (+$20.04) 2 Day A…" at bounding box center [1055, 535] width 196 height 28
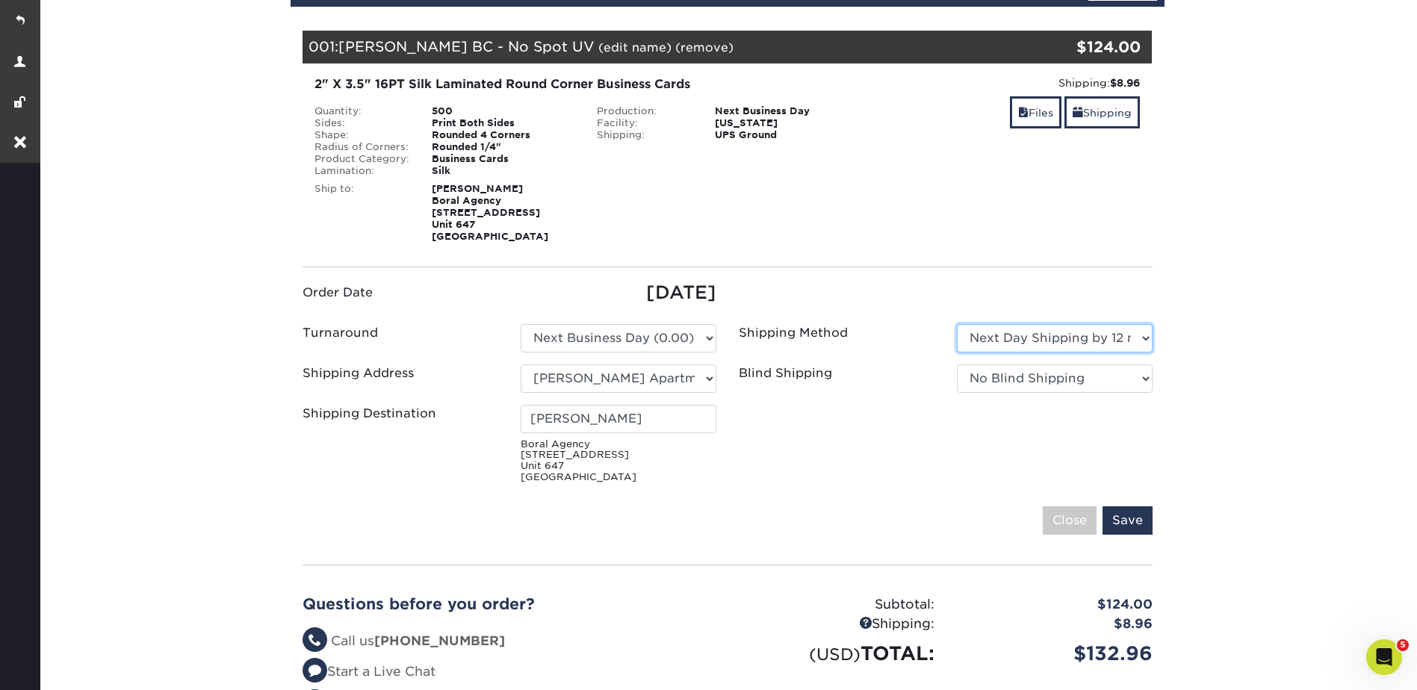
scroll to position [299, 0]
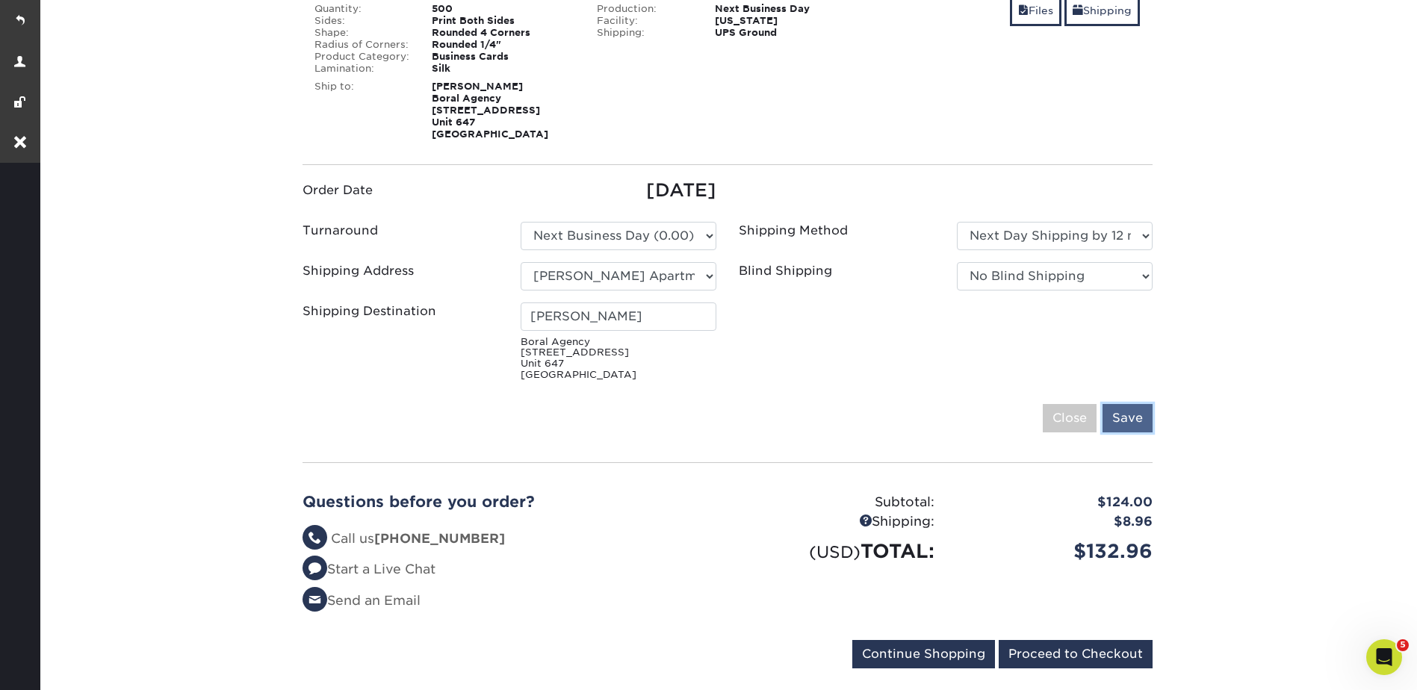
click at [1148, 427] on input "Save" at bounding box center [1128, 418] width 50 height 28
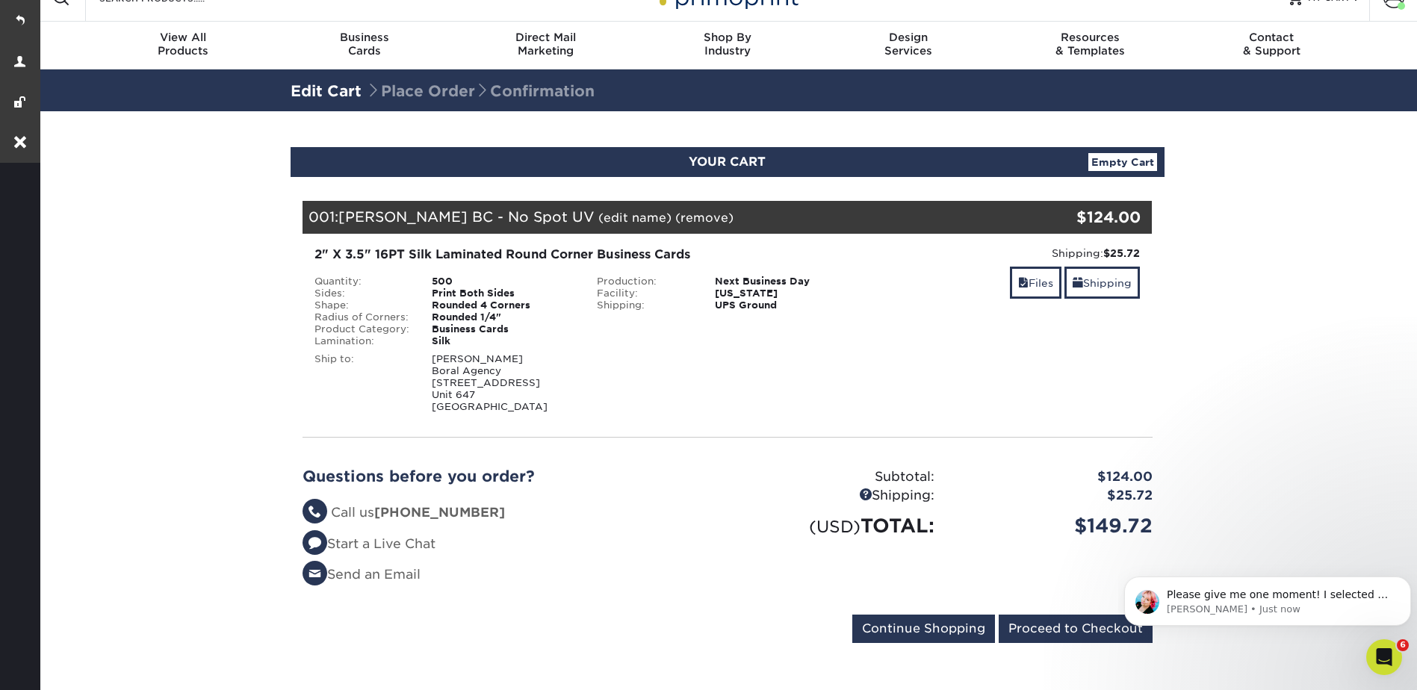
scroll to position [0, 0]
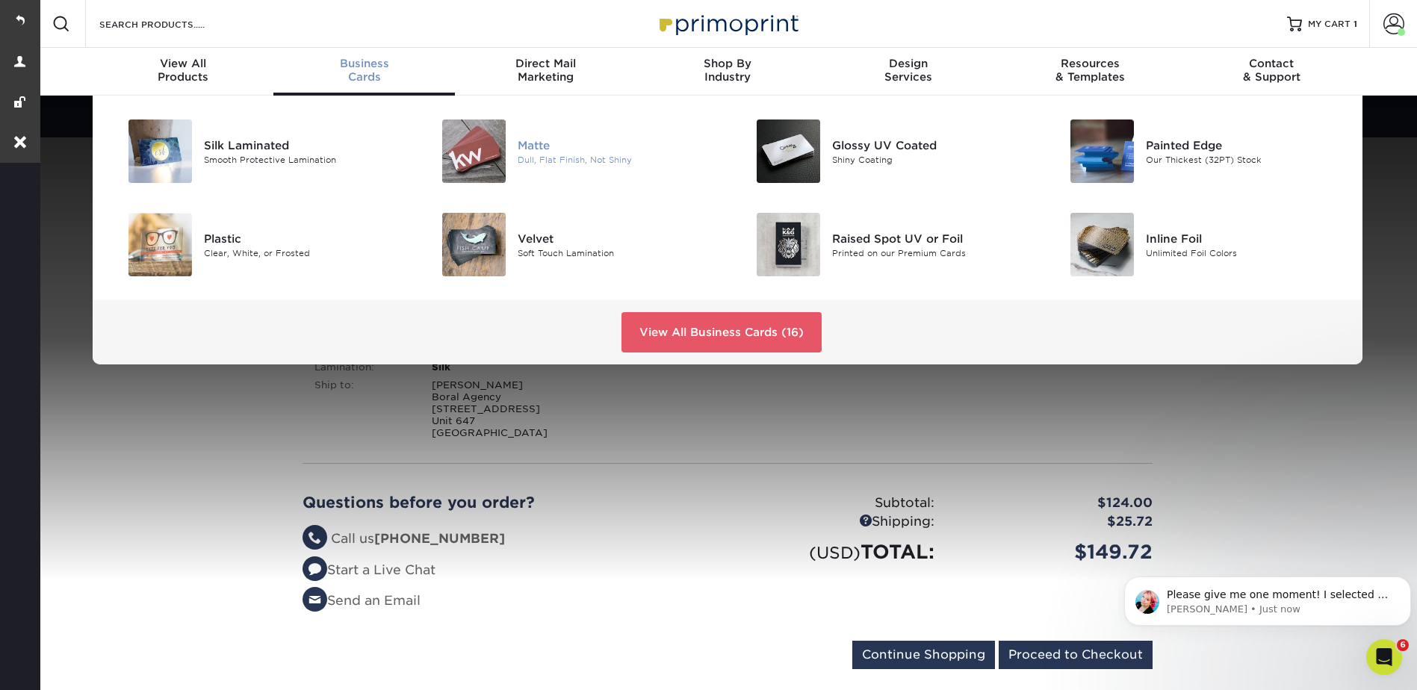
drag, startPoint x: 223, startPoint y: 152, endPoint x: 459, endPoint y: 137, distance: 236.6
click at [223, 152] on div "Silk Laminated" at bounding box center [303, 145] width 198 height 16
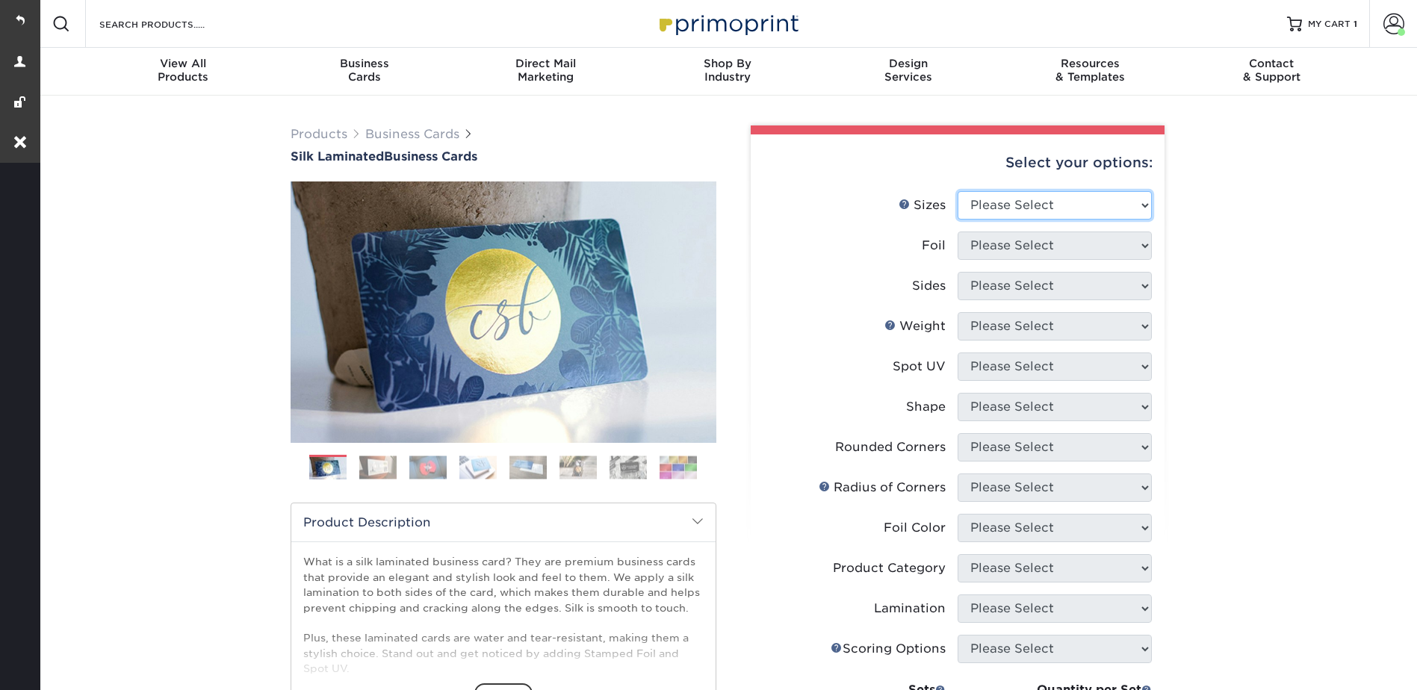
click at [971, 204] on select "Please Select 1.5" x 3.5" - Mini 1.75" x 3.5" - Mini 2" x 2" - Square 2" x 3" -…" at bounding box center [1055, 205] width 194 height 28
select select "2.00x3.50"
click at [958, 191] on select "Please Select 1.5" x 3.5" - Mini 1.75" x 3.5" - Mini 2" x 2" - Square 2" x 3" -…" at bounding box center [1055, 205] width 194 height 28
click at [997, 243] on select "Please Select Yes No" at bounding box center [1055, 246] width 194 height 28
select select "0"
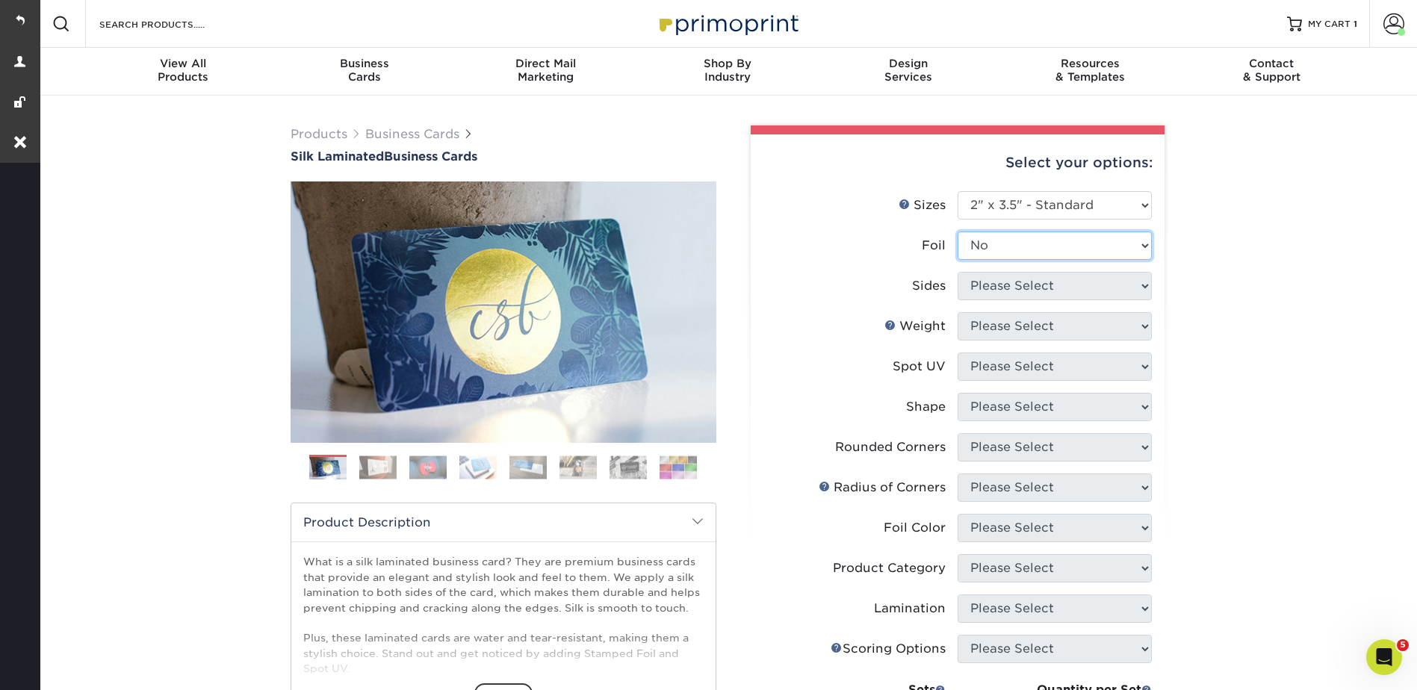
click at [958, 232] on select "Please Select Yes No" at bounding box center [1055, 246] width 194 height 28
click at [995, 287] on select "Please Select Print Both Sides Print Both Sides - Foil Both Sides Print Both Si…" at bounding box center [1055, 286] width 194 height 28
select select "13abbda7-1d64-4f25-8bb2-c179b224825d"
click at [958, 272] on select "Please Select Print Both Sides Print Front Only" at bounding box center [1055, 286] width 194 height 28
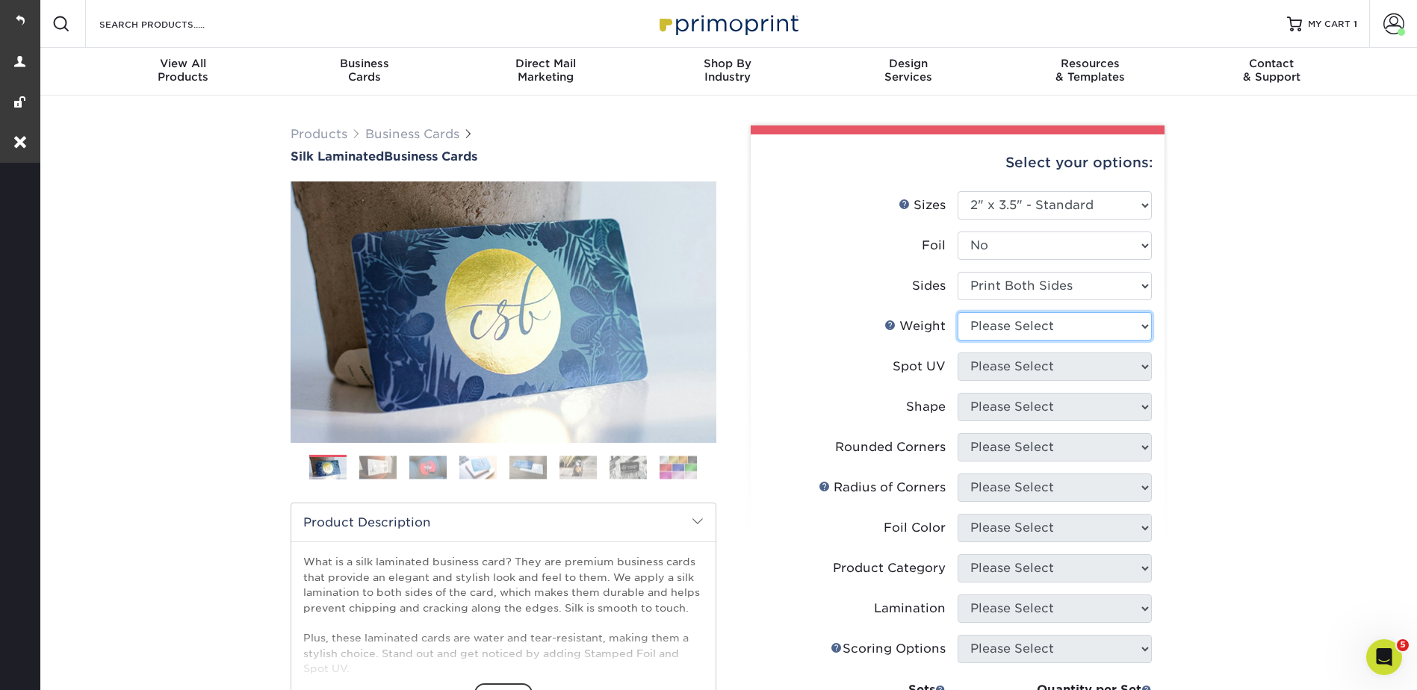
drag, startPoint x: 992, startPoint y: 320, endPoint x: 992, endPoint y: 333, distance: 13.4
click at [992, 320] on select "Please Select 16PT" at bounding box center [1055, 326] width 194 height 28
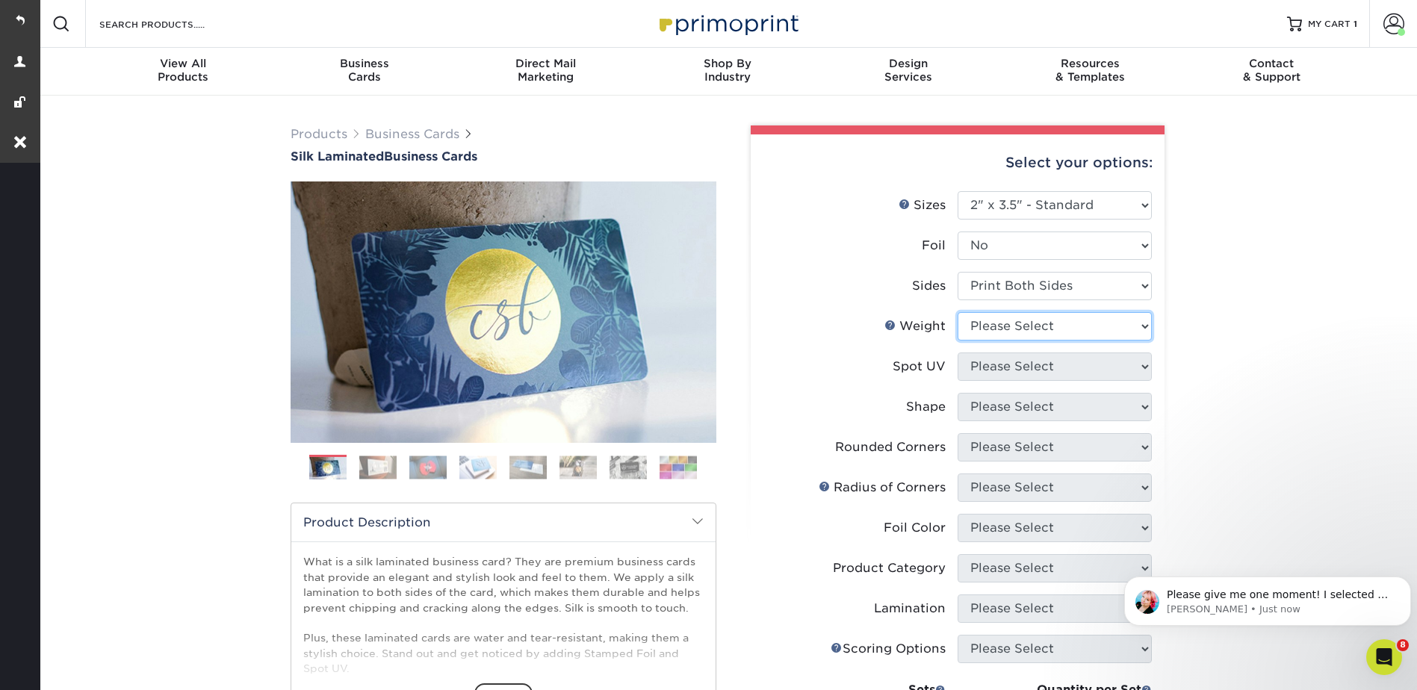
select select "16PT"
click at [958, 312] on select "Please Select 16PT" at bounding box center [1055, 326] width 194 height 28
drag, startPoint x: 987, startPoint y: 359, endPoint x: 988, endPoint y: 381, distance: 22.4
click at [987, 359] on select "Please Select No Spot UV Front and Back (Both Sides) Front Only Back Only" at bounding box center [1055, 367] width 194 height 28
select select "3"
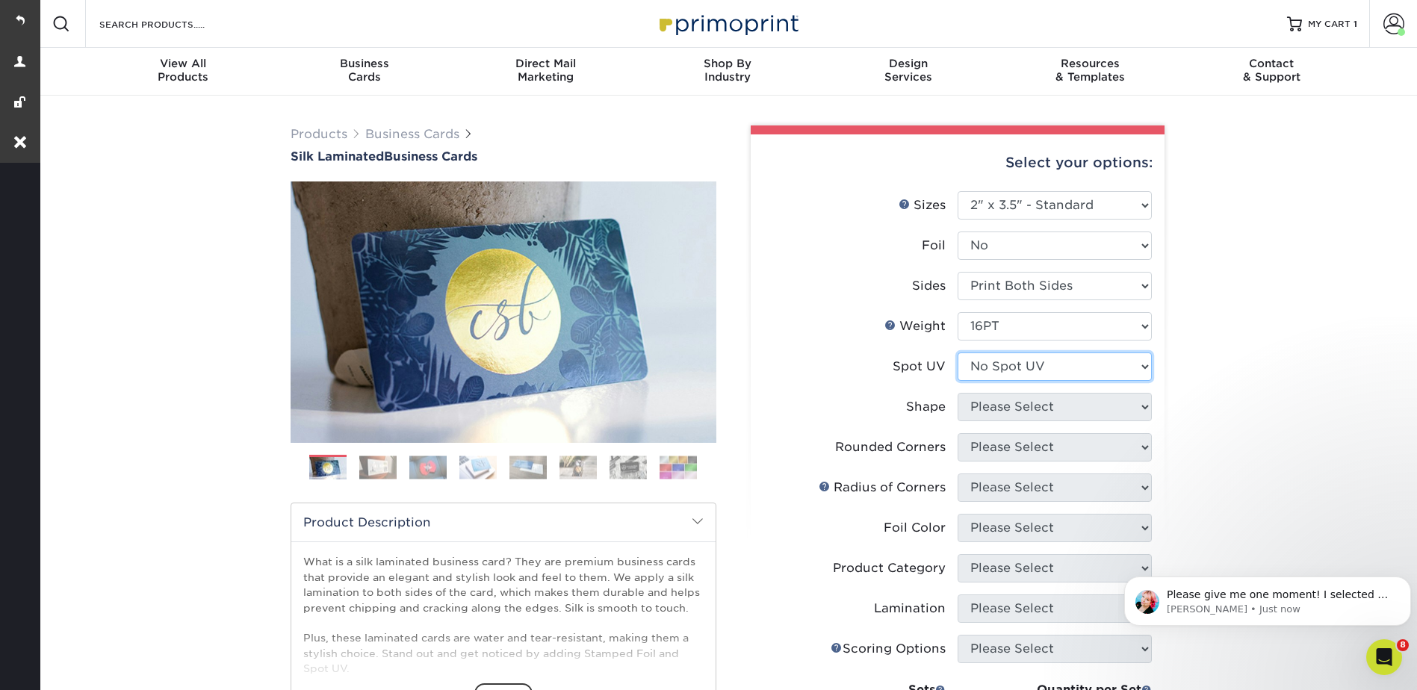
click at [958, 353] on select "Please Select No Spot UV Front and Back (Both Sides) Front Only Back Only" at bounding box center [1055, 367] width 194 height 28
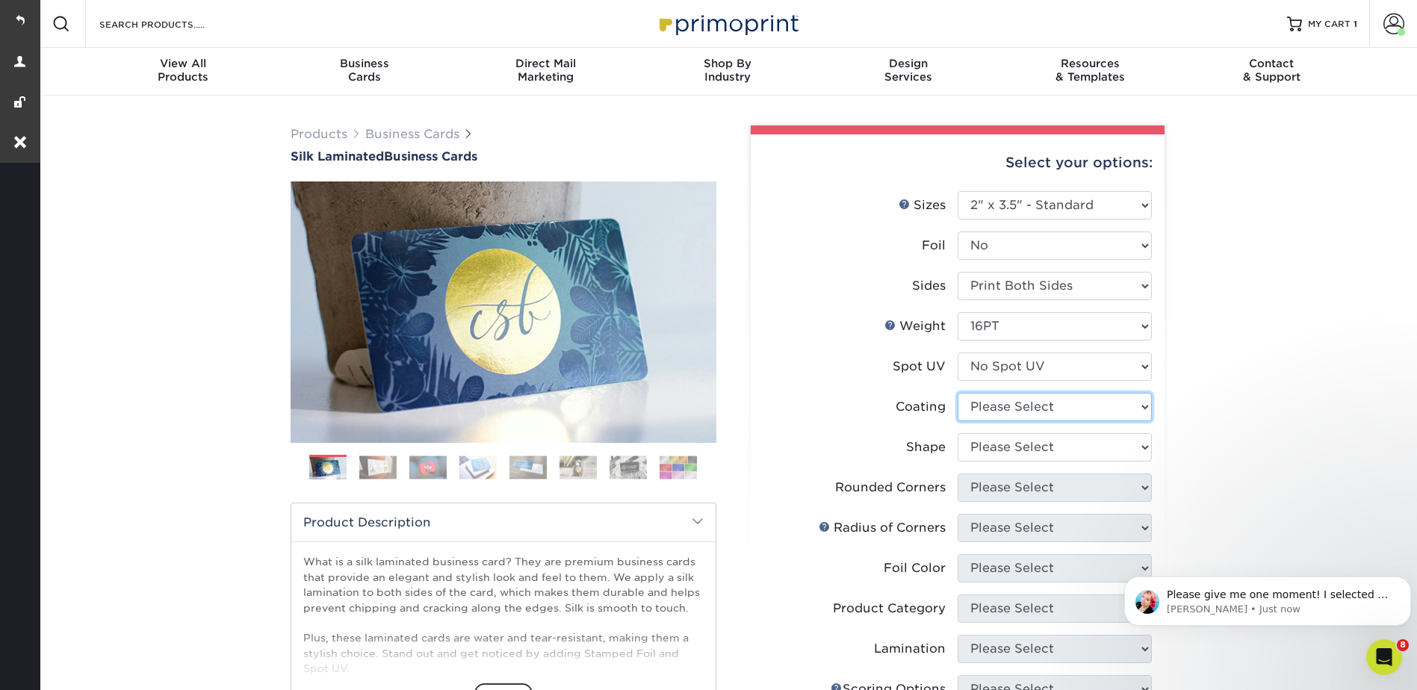
click at [980, 404] on select at bounding box center [1055, 407] width 194 height 28
select select "3e7618de-abca-4bda-9f97-8b9129e913d8"
click at [958, 393] on select at bounding box center [1055, 407] width 194 height 28
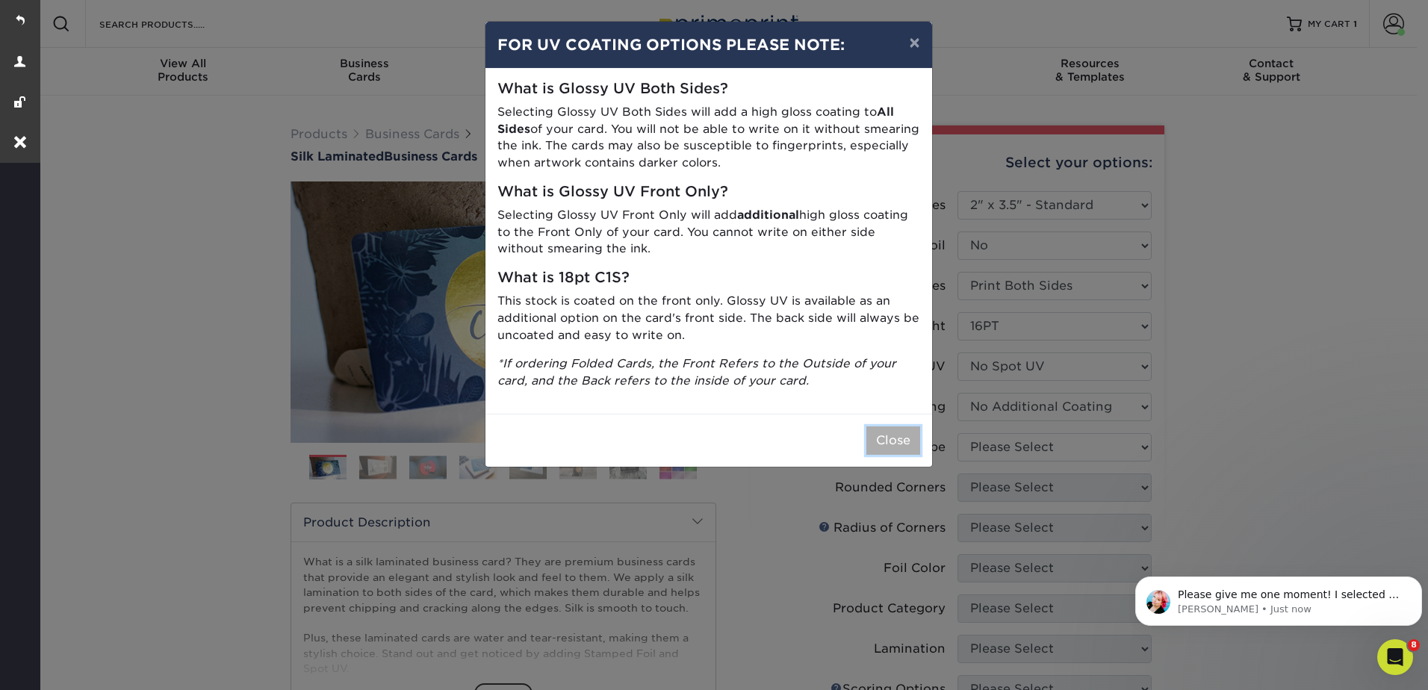
click at [887, 447] on button "Close" at bounding box center [894, 441] width 54 height 28
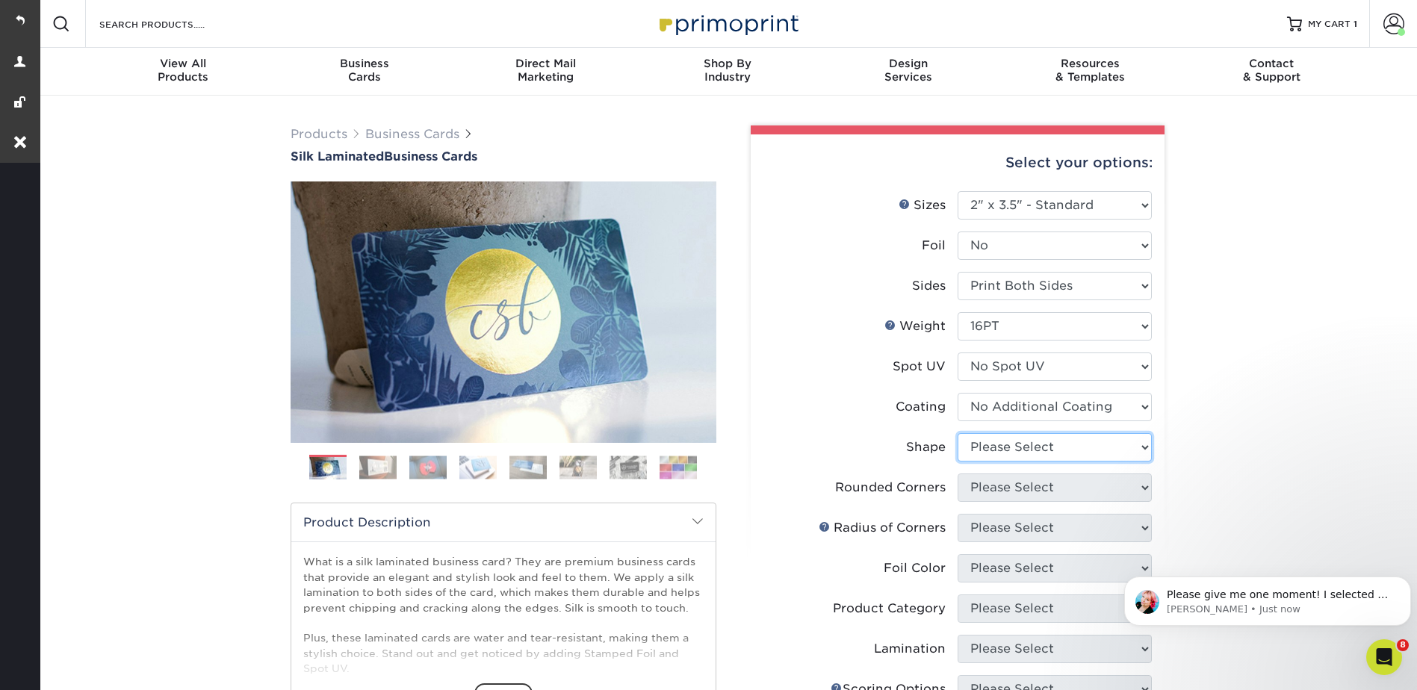
click at [992, 442] on select "Please Select Standard Oval" at bounding box center [1055, 447] width 194 height 28
select select "standard"
click at [958, 433] on select "Please Select Standard Oval" at bounding box center [1055, 447] width 194 height 28
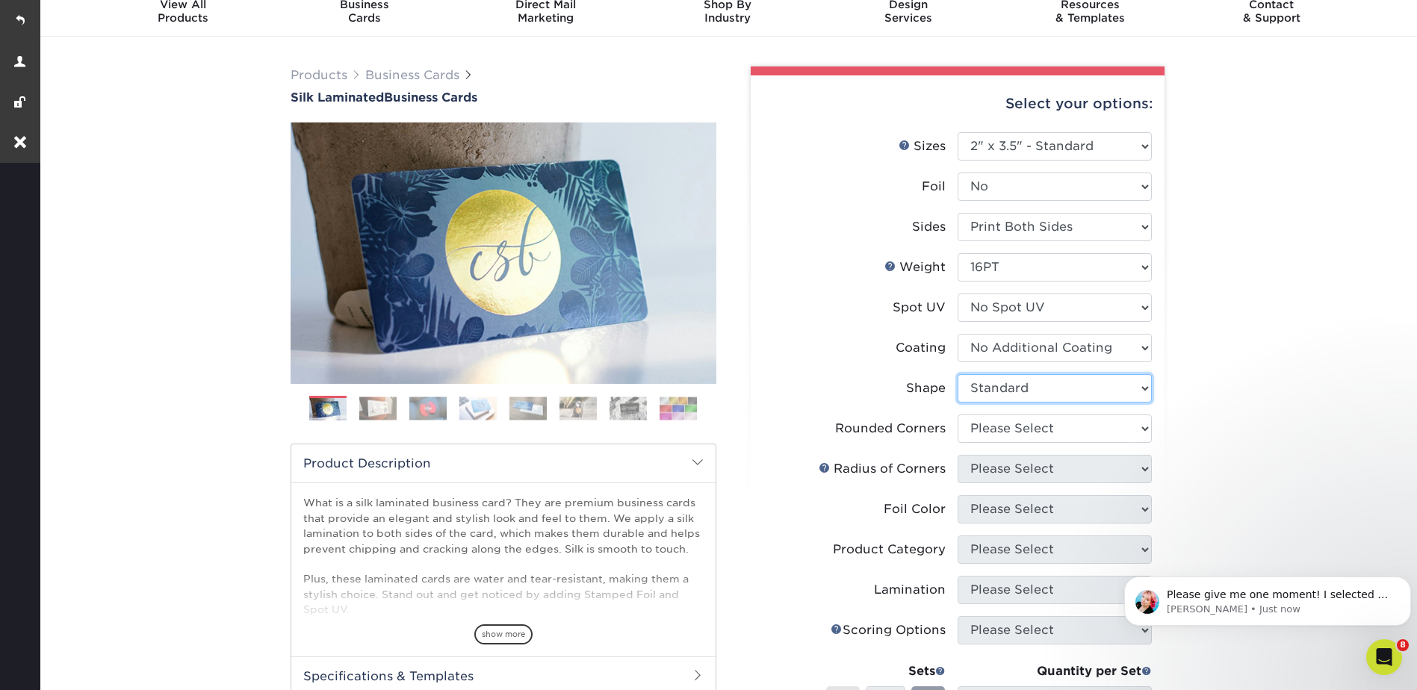
scroll to position [149, 0]
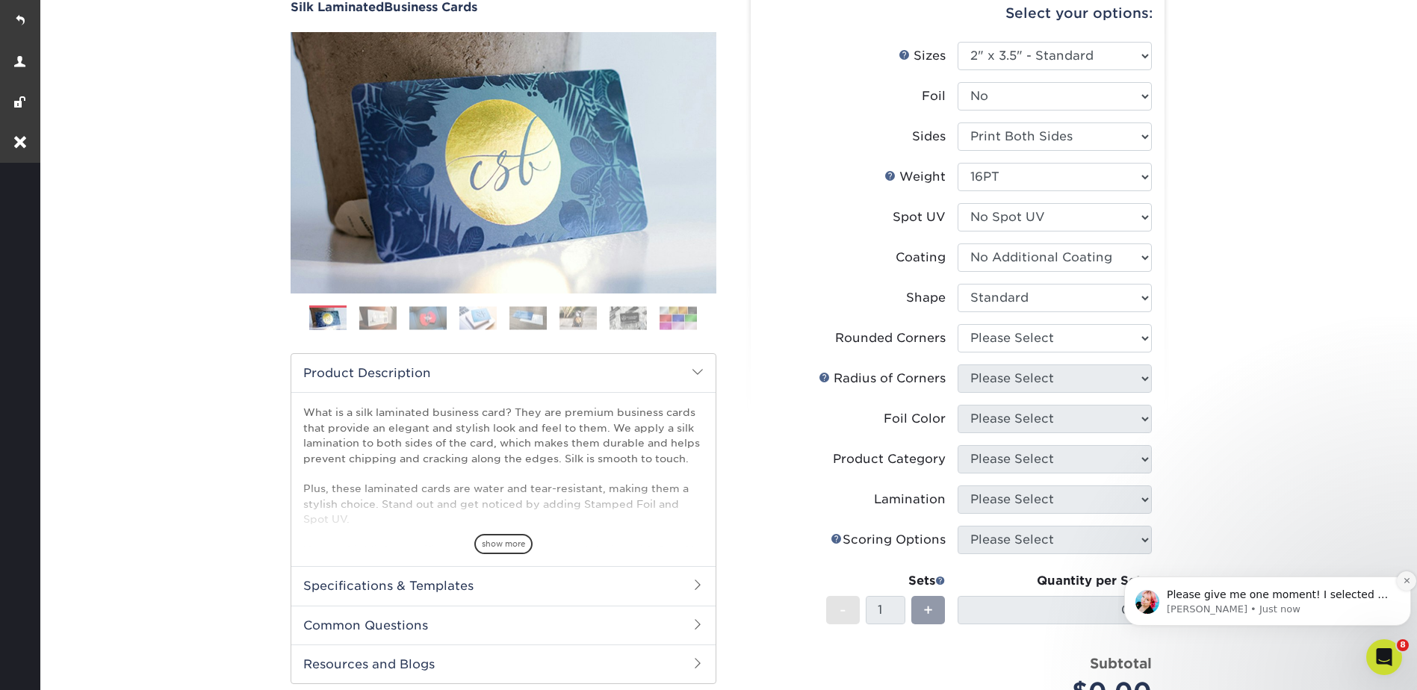
click at [1408, 575] on button "Dismiss notification" at bounding box center [1406, 580] width 19 height 19
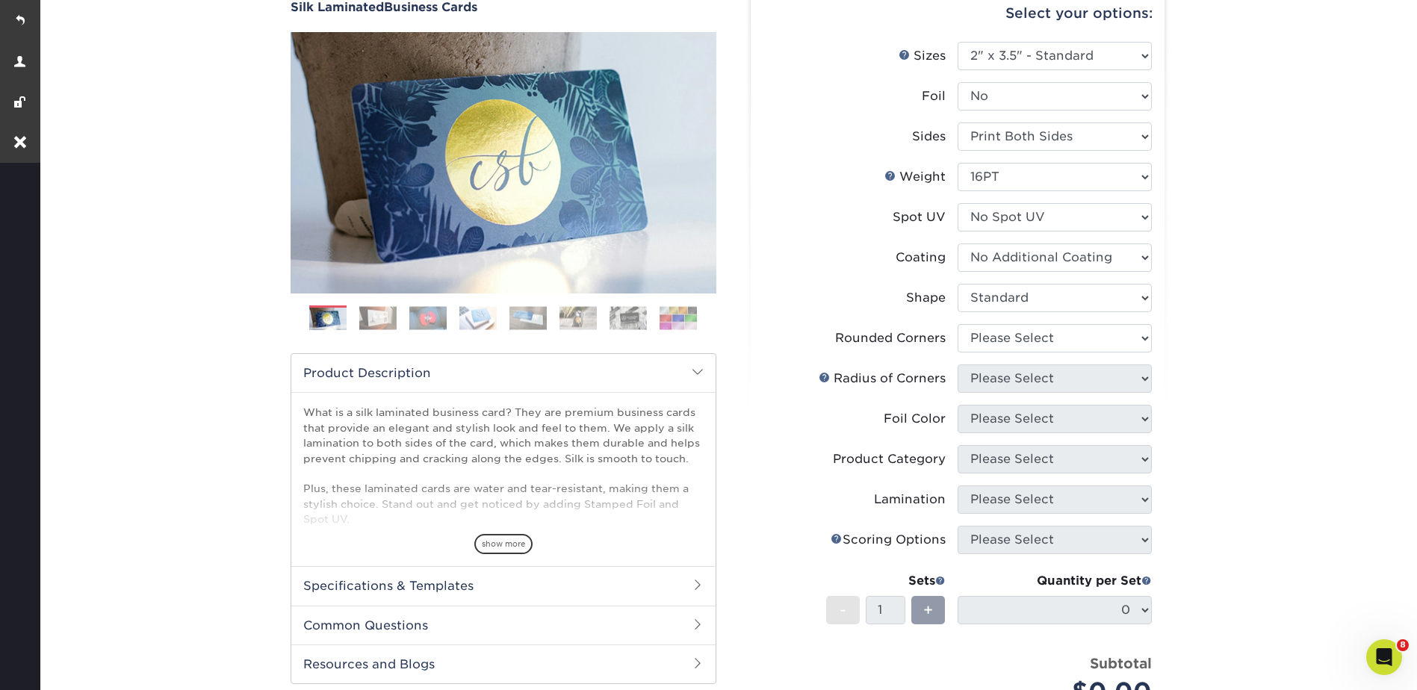
click at [1415, 581] on div "Products Business Cards Silk Laminated Business Cards Previous Next" at bounding box center [727, 438] width 1380 height 985
click at [982, 332] on select "Please Select Yes - Round 2 Corners Yes - Round 4 Corners No" at bounding box center [1055, 338] width 194 height 28
select select "76a3b848-63b4-4449-aad1-d9e81d5a60f5"
click at [958, 324] on select "Please Select Yes - Round 2 Corners Yes - Round 4 Corners No" at bounding box center [1055, 338] width 194 height 28
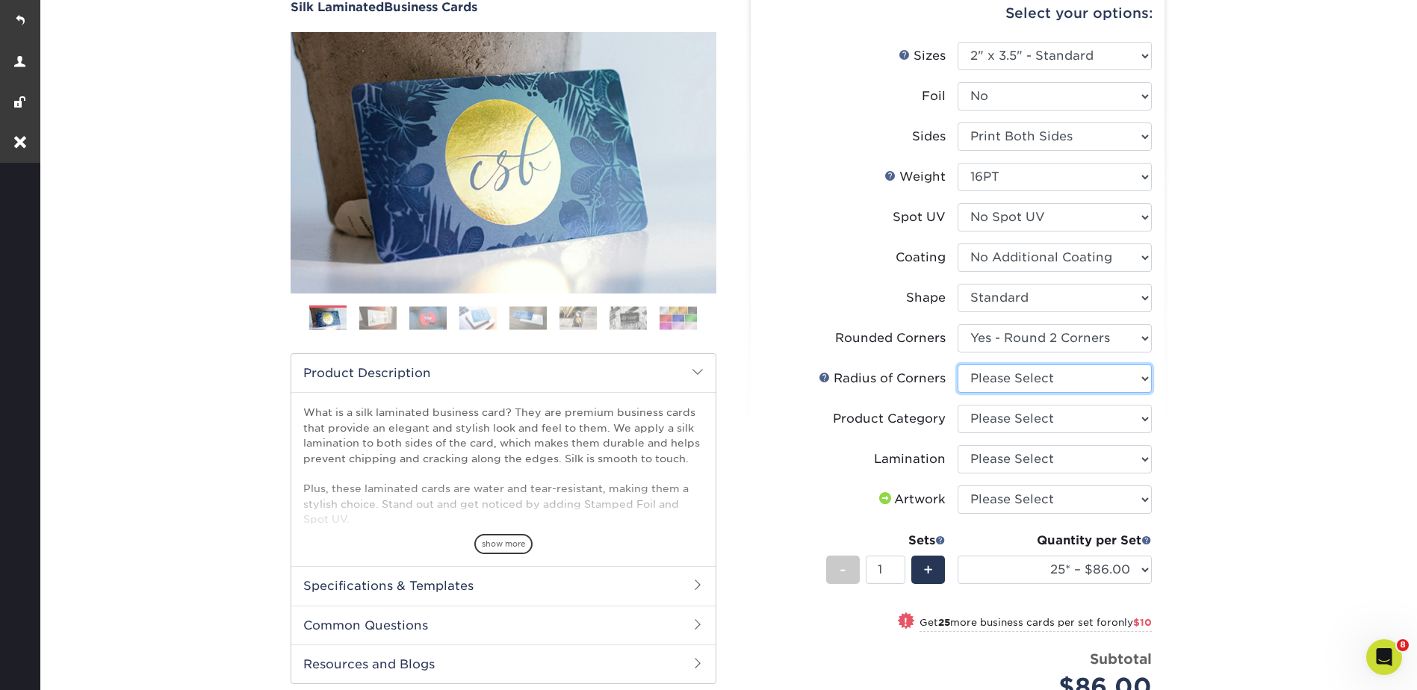
click at [1010, 371] on select "Please Select Rounded 1/8" Rounded 1/4"" at bounding box center [1055, 379] width 194 height 28
select select "479fbfe7-6a0c-4895-8c9a-81739b7486c9"
click at [958, 365] on select "Please Select Rounded 1/8" Rounded 1/4"" at bounding box center [1055, 379] width 194 height 28
drag, startPoint x: 985, startPoint y: 422, endPoint x: 985, endPoint y: 434, distance: 12.0
click at [985, 422] on select "Please Select Business Cards" at bounding box center [1055, 419] width 194 height 28
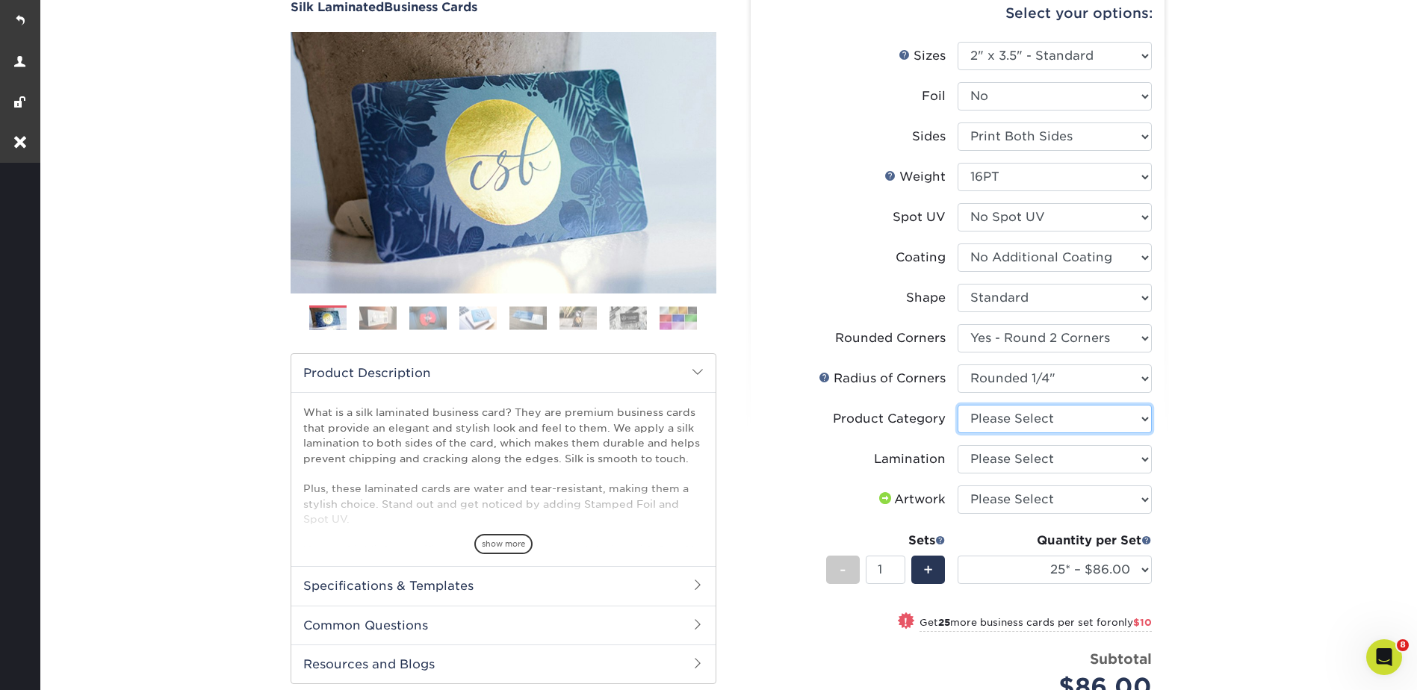
select select "3b5148f1-0588-4f88-a218-97bcfdce65c1"
click at [958, 405] on select "Please Select Business Cards" at bounding box center [1055, 419] width 194 height 28
drag, startPoint x: 981, startPoint y: 450, endPoint x: 980, endPoint y: 458, distance: 7.5
click at [981, 450] on select "Please Select Silk" at bounding box center [1055, 459] width 194 height 28
select select "ccacb42f-45f7-42d3-bbd3-7c8421cf37f0"
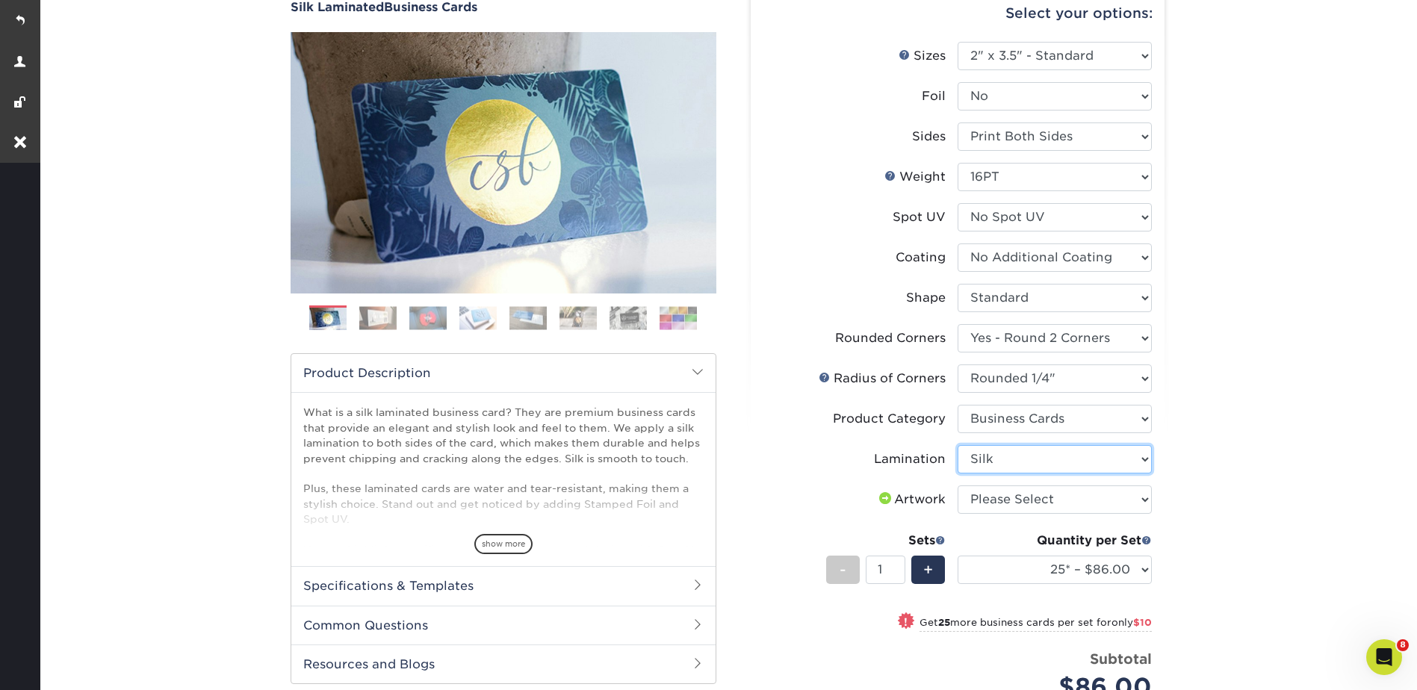
click at [958, 445] on select "Please Select Silk" at bounding box center [1055, 459] width 194 height 28
drag, startPoint x: 982, startPoint y: 499, endPoint x: 985, endPoint y: 515, distance: 15.8
click at [982, 499] on select "Please Select I will upload files I need a design - $100" at bounding box center [1055, 500] width 194 height 28
select select "upload"
click at [958, 486] on select "Please Select I will upload files I need a design - $100" at bounding box center [1055, 500] width 194 height 28
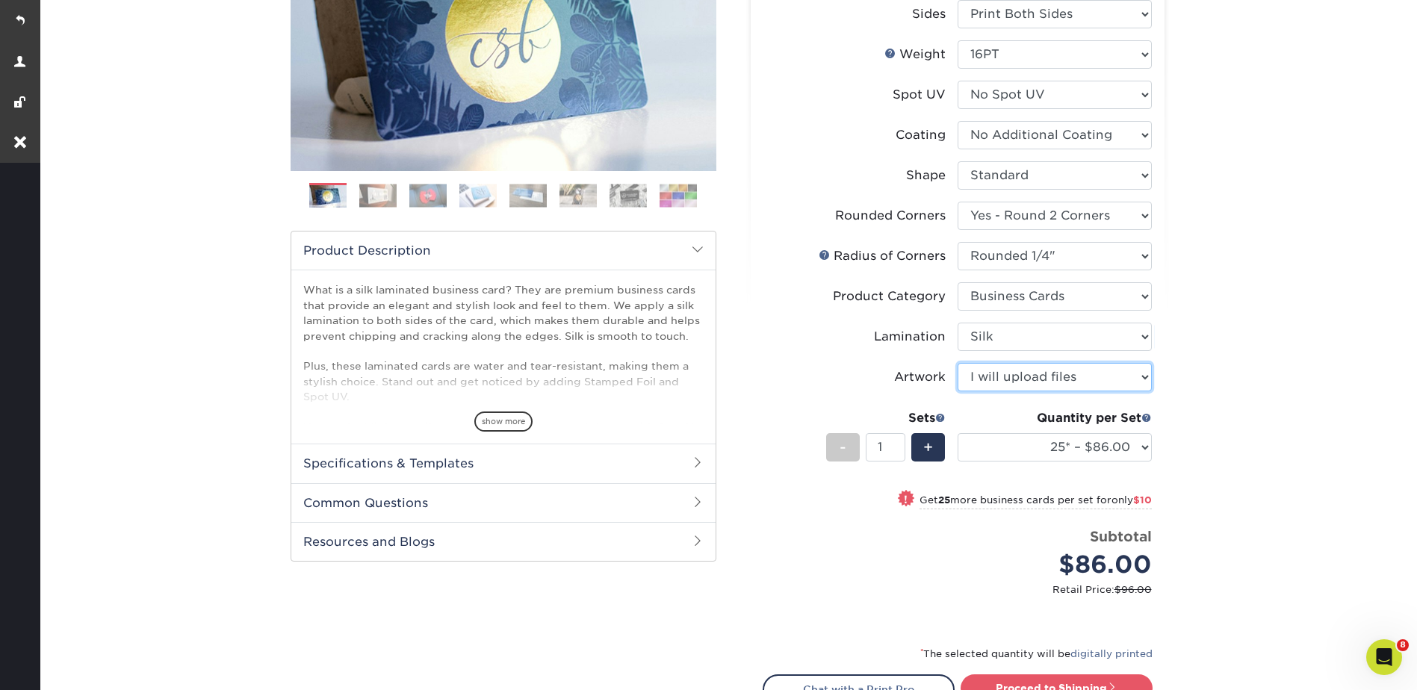
scroll to position [299, 0]
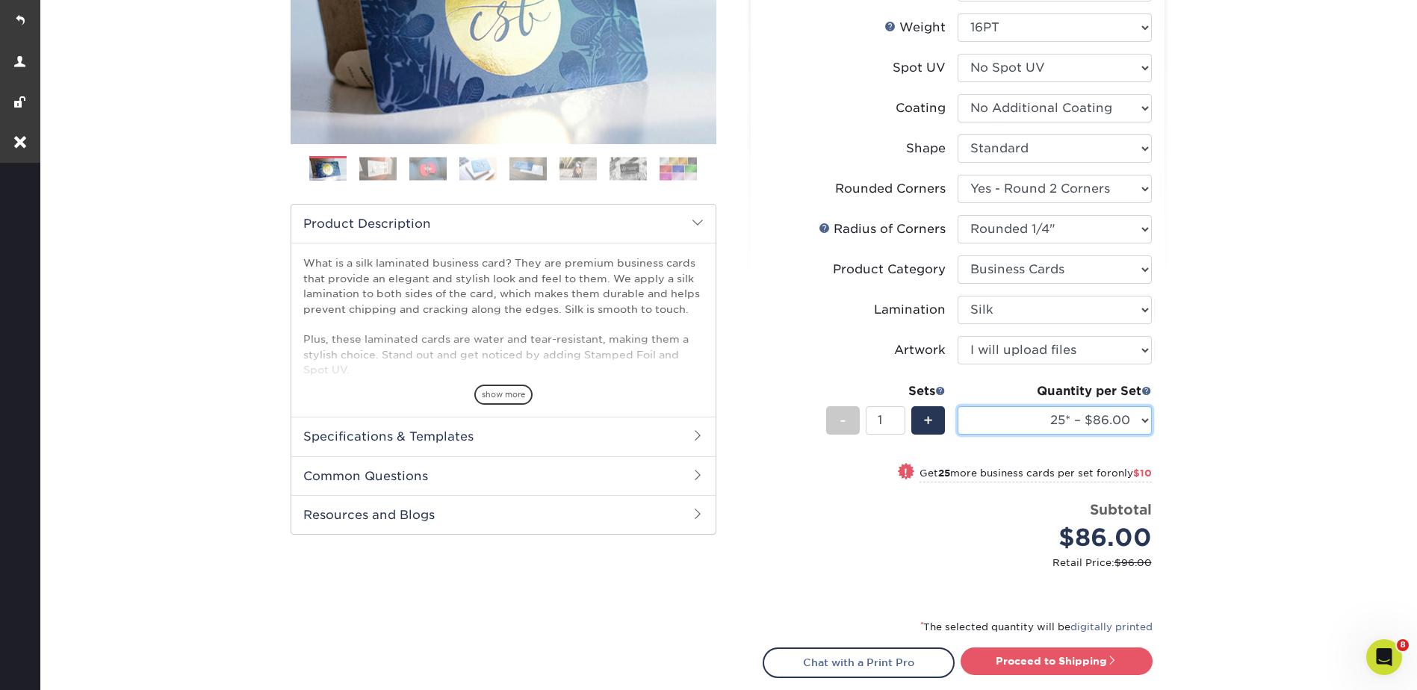
click at [1048, 424] on select "25* – $86.00 50* – $96.00 75* – $107.00 100* – $114.00 250* – $121.00 500 – $12…" at bounding box center [1055, 420] width 194 height 28
select select "500 – $124.00"
click at [958, 406] on select "25* – $86.00 50* – $96.00 75* – $107.00 100* – $114.00 250* – $121.00 500 – $12…" at bounding box center [1055, 420] width 194 height 28
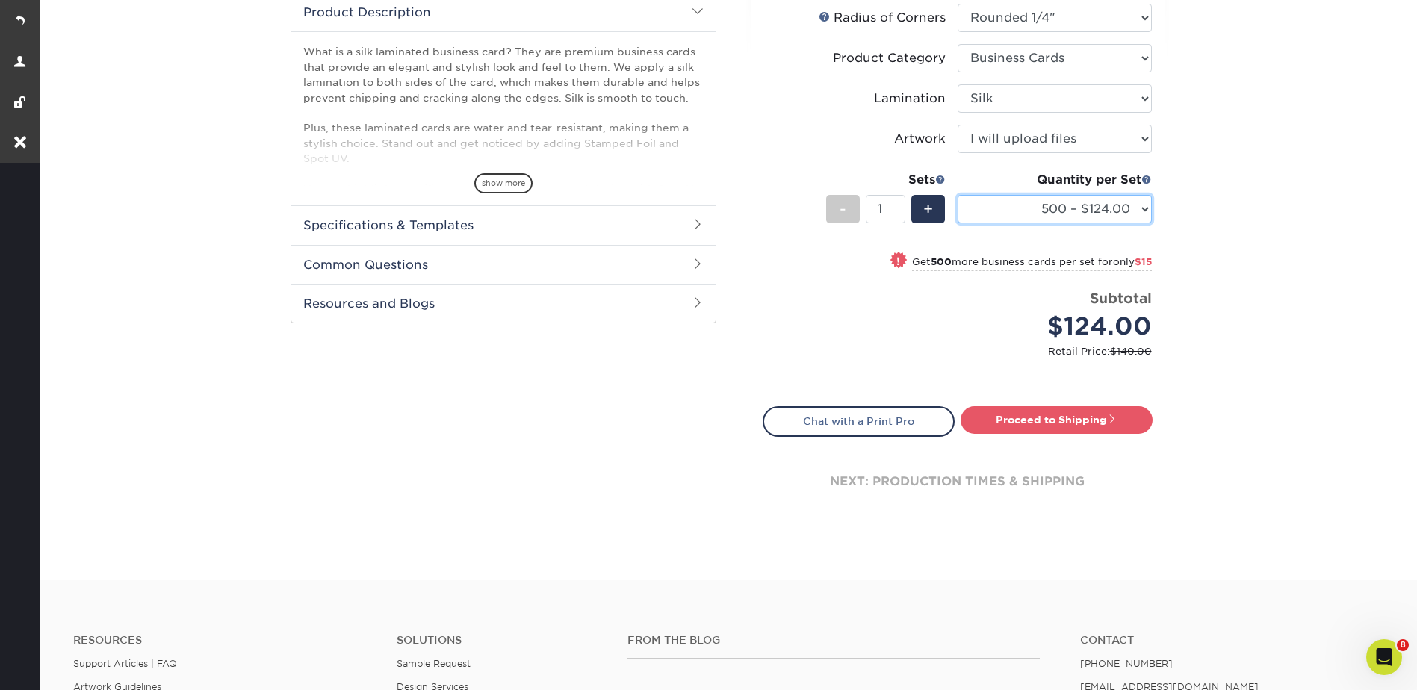
scroll to position [598, 0]
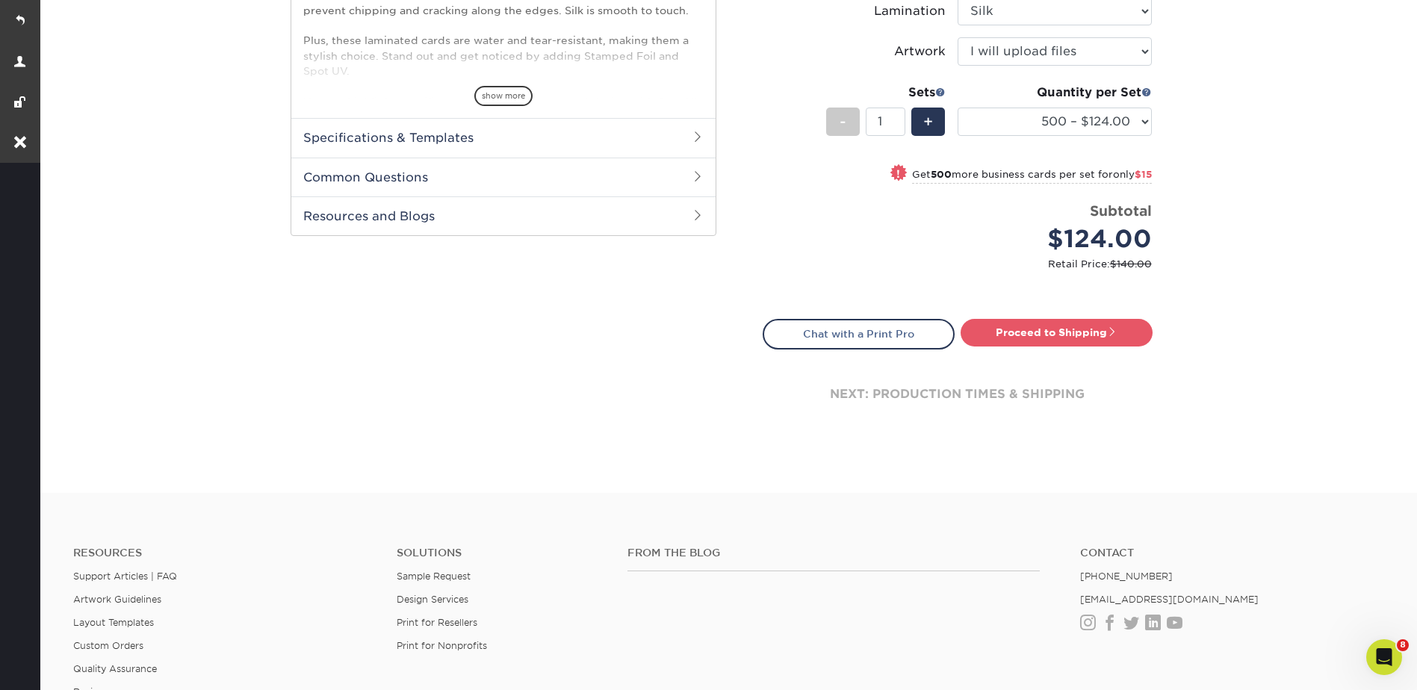
click at [1039, 326] on link "Proceed to Shipping" at bounding box center [1057, 332] width 192 height 27
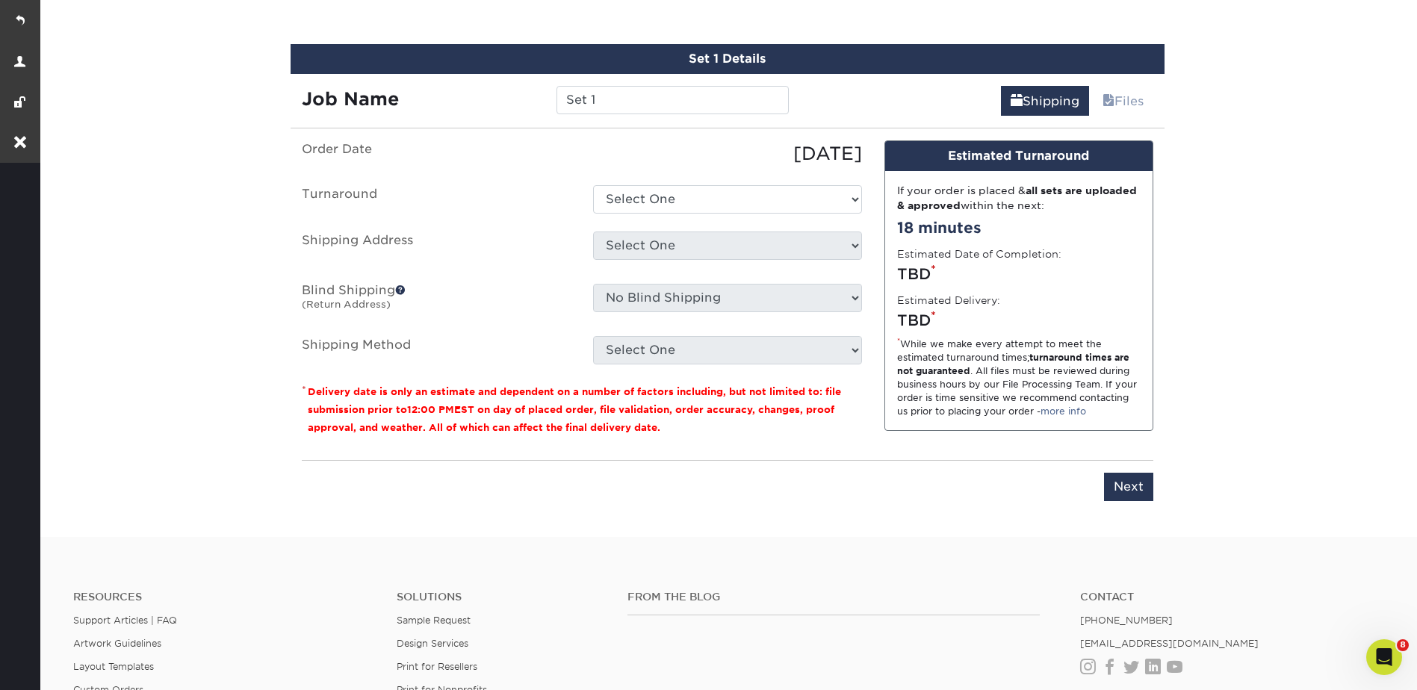
scroll to position [958, 0]
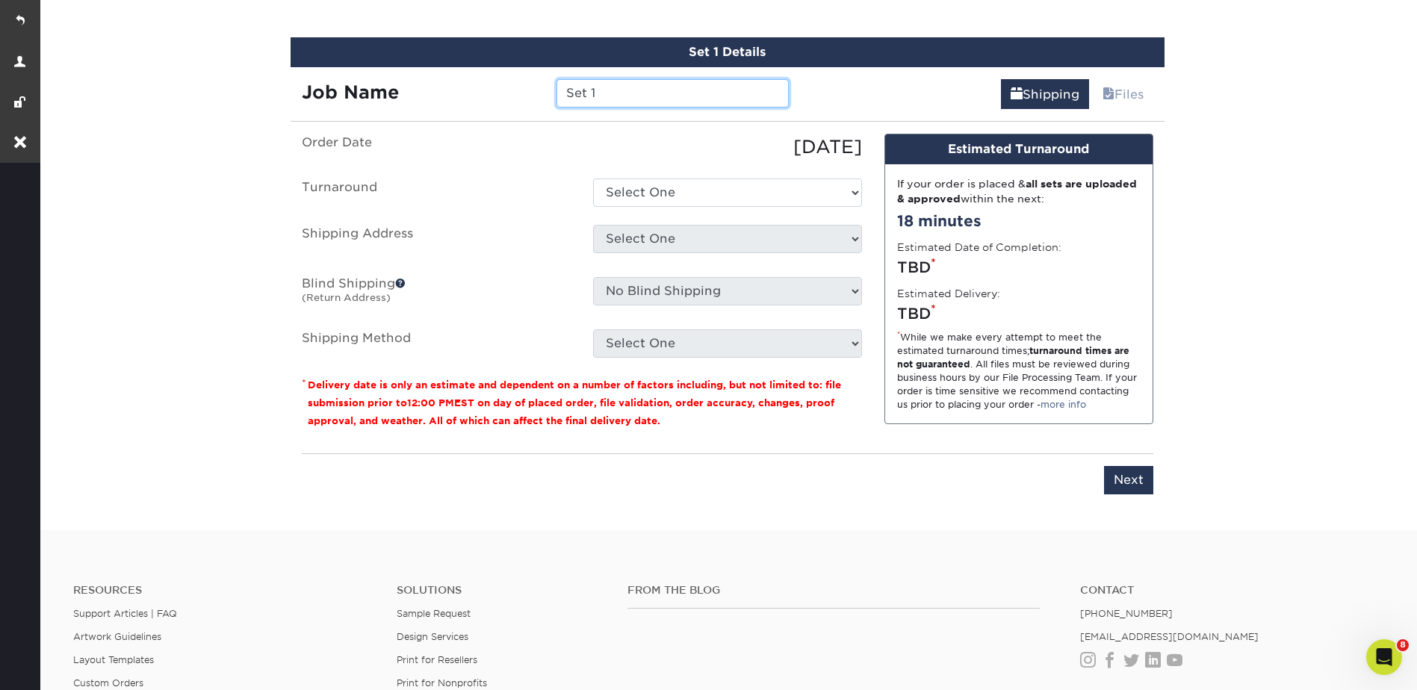
drag, startPoint x: 598, startPoint y: 91, endPoint x: 565, endPoint y: 91, distance: 32.1
click at [565, 91] on input "Set 1" at bounding box center [673, 93] width 232 height 28
type input "[PERSON_NAME] BC - No Spot UV"
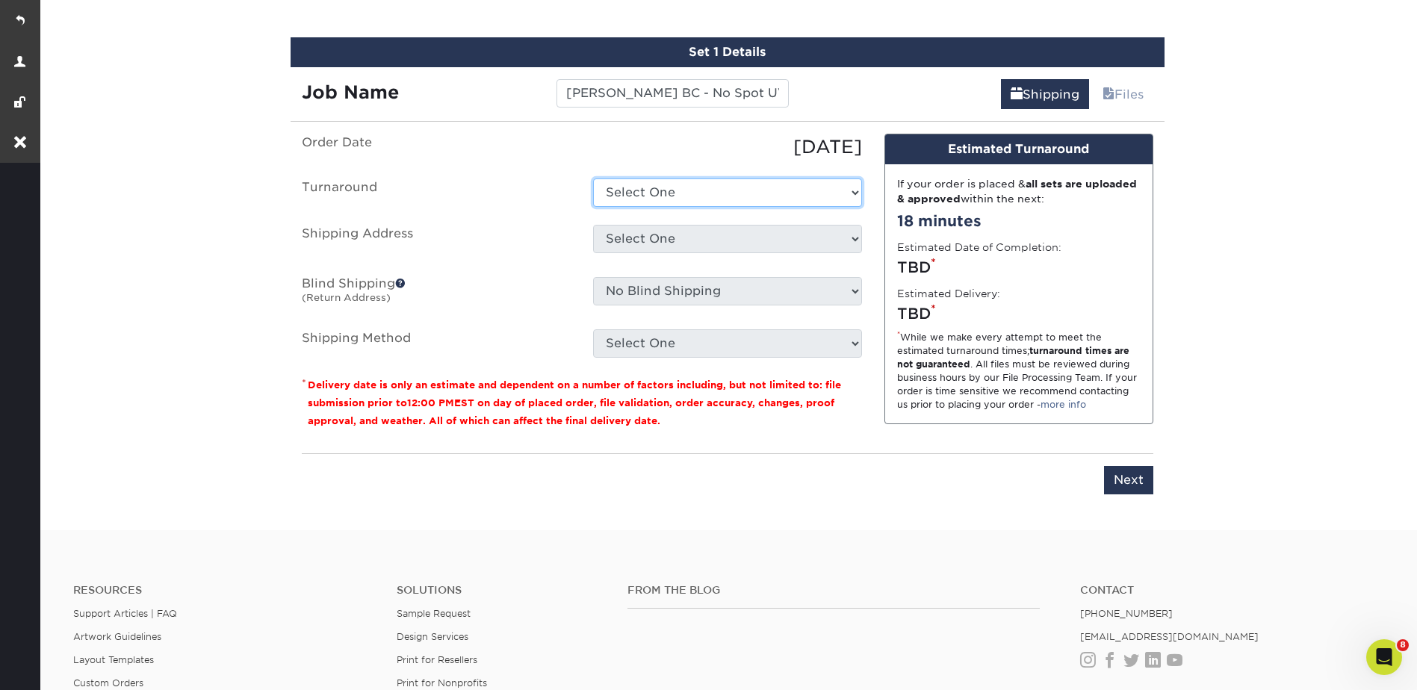
click at [608, 185] on select "Select One 2-4 Business Days 2 Day Next Business Day" at bounding box center [727, 193] width 269 height 28
select select "db738666-e0a2-4044-a206-052a8531c1ce"
click at [593, 179] on select "Select One 2-4 Business Days 2 Day Next Business Day" at bounding box center [727, 193] width 269 height 28
click at [625, 239] on select "Select One Ajer Logistics Altainia AmerEx AWTY Bashie CA Best Choice Constructi…" at bounding box center [727, 239] width 269 height 28
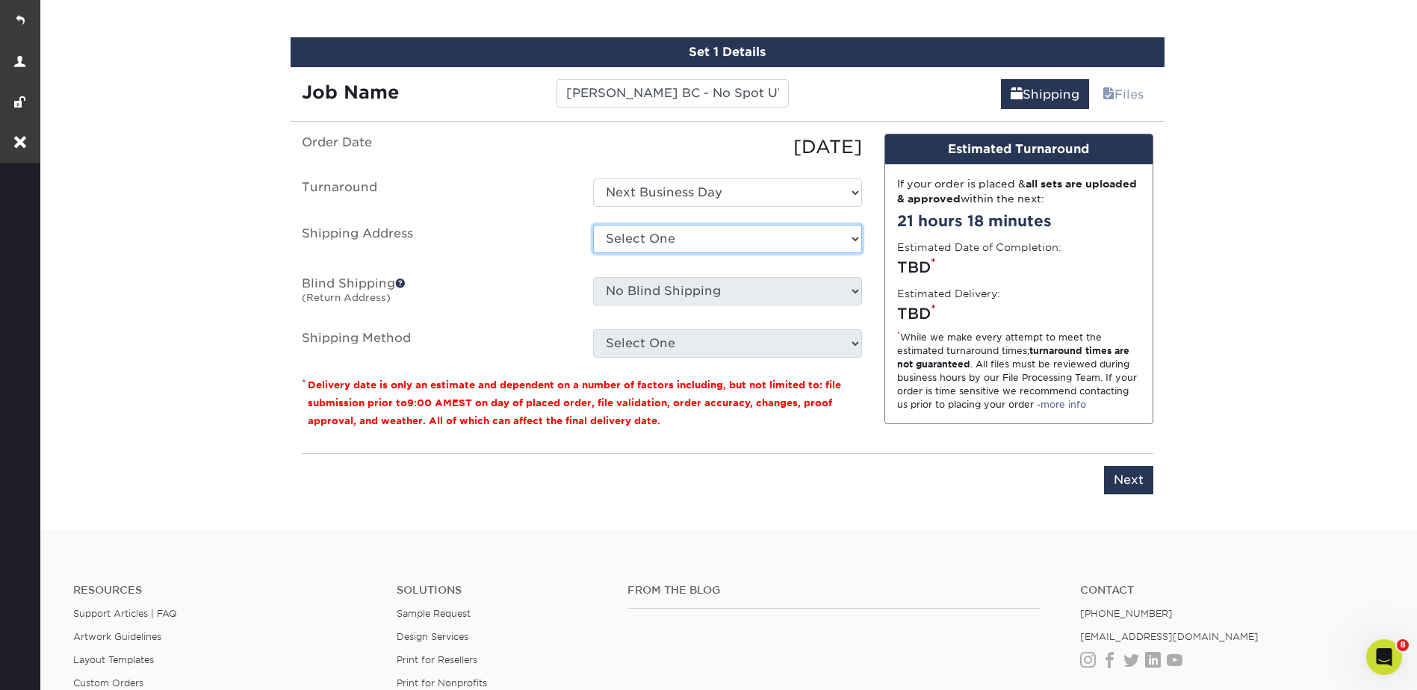
select select "250355"
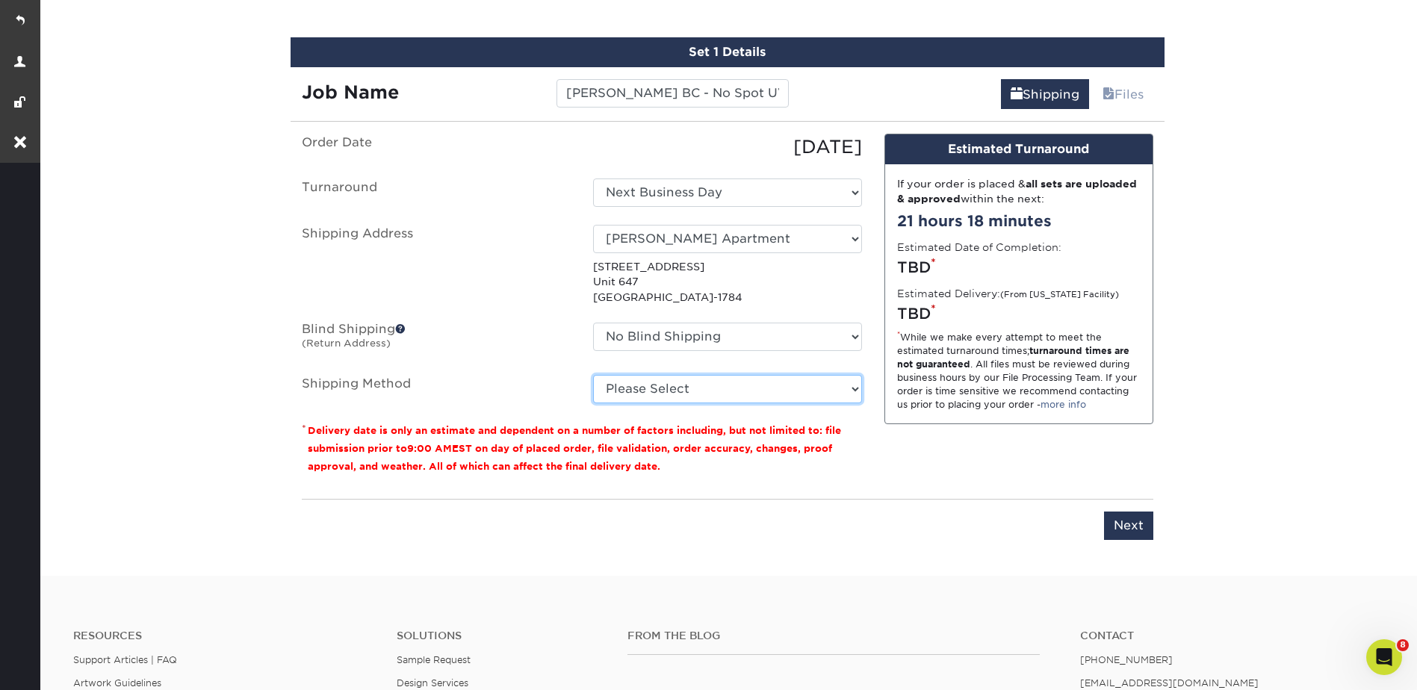
click at [631, 388] on select "Please Select Ground Shipping (+$8.96) 3 Day Shipping Service (+$20.04) 2 Day A…" at bounding box center [727, 389] width 269 height 28
select select "01"
click at [593, 375] on select "Please Select Ground Shipping (+$8.96) 3 Day Shipping Service (+$20.04) 2 Day A…" at bounding box center [727, 389] width 269 height 28
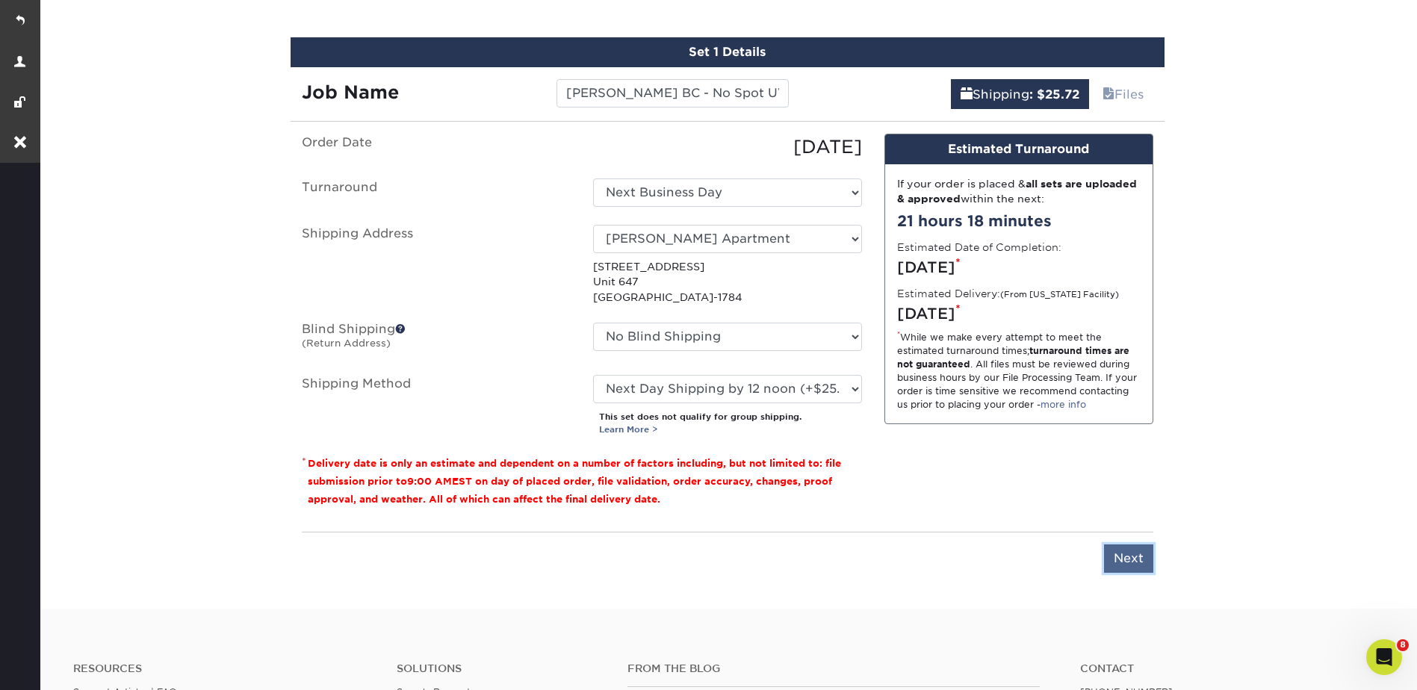
click at [1126, 565] on input "Next" at bounding box center [1128, 559] width 49 height 28
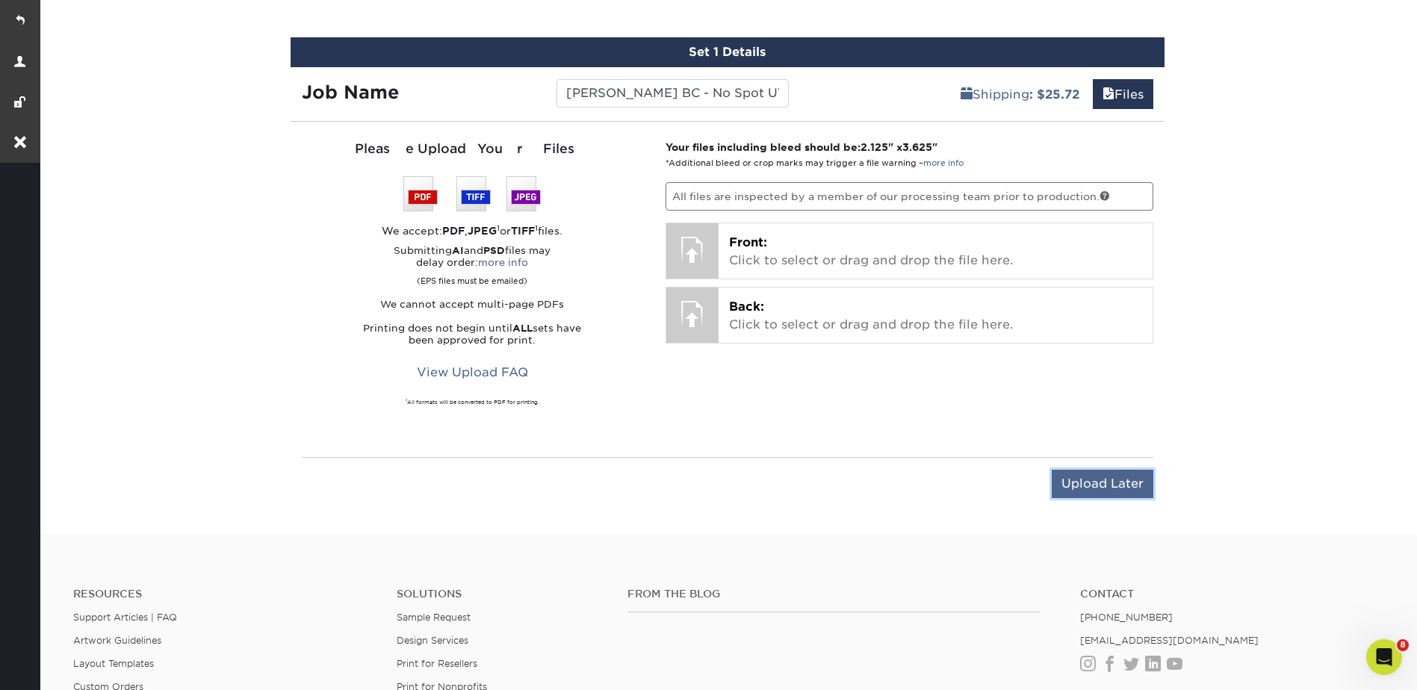
click at [1103, 489] on input "Upload Later" at bounding box center [1103, 484] width 102 height 28
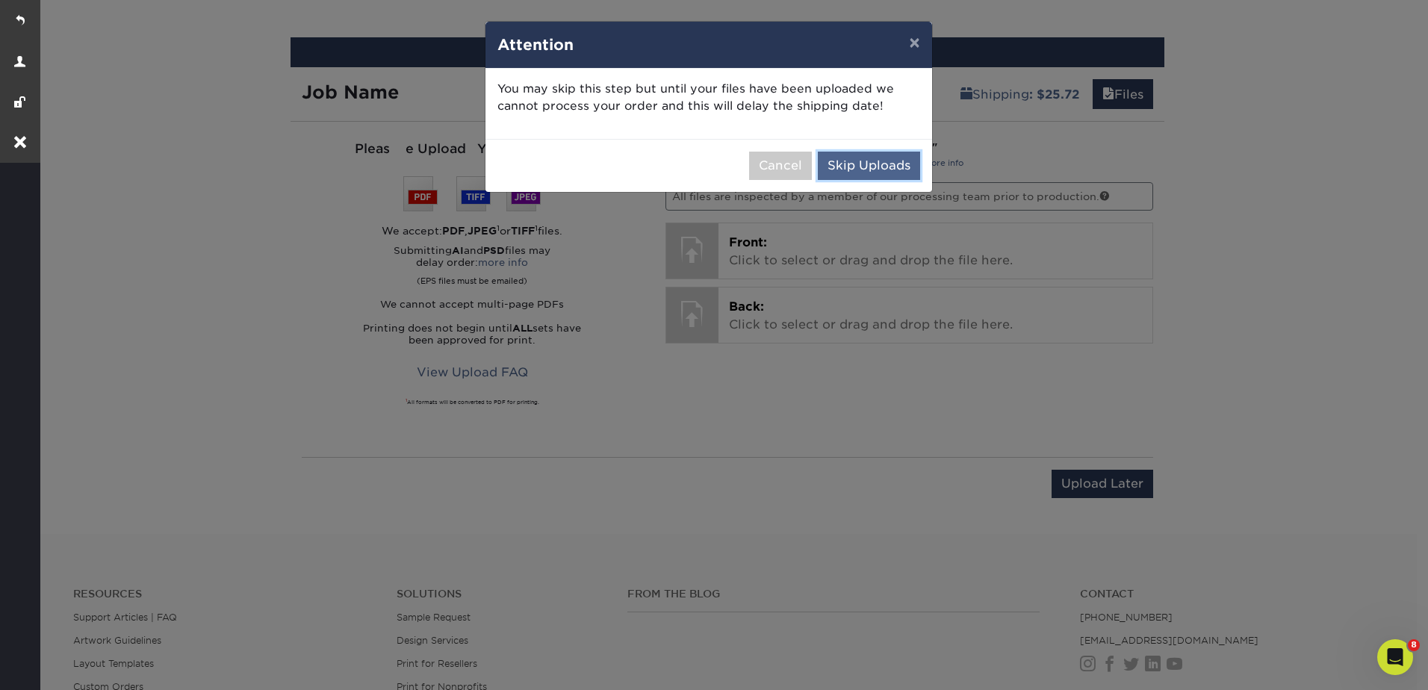
click at [902, 172] on button "Skip Uploads" at bounding box center [869, 166] width 102 height 28
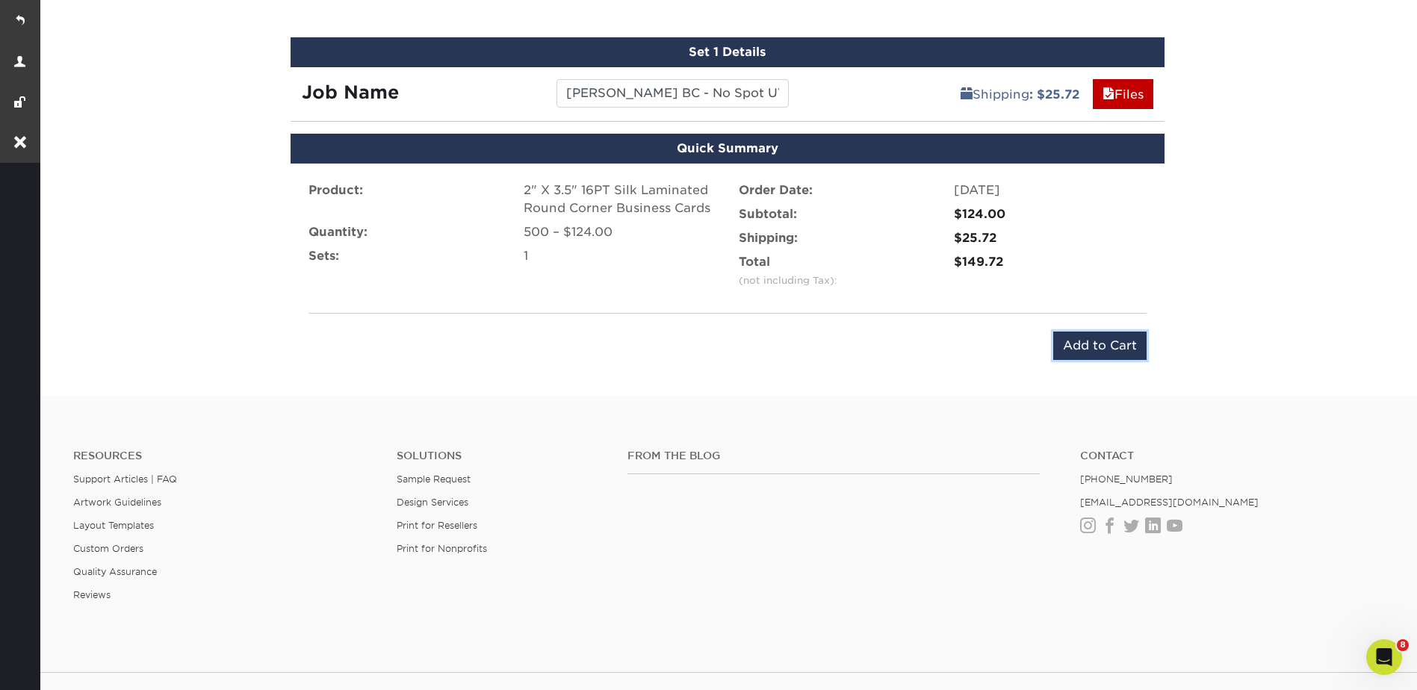
click at [1097, 354] on input "Add to Cart" at bounding box center [1099, 346] width 93 height 28
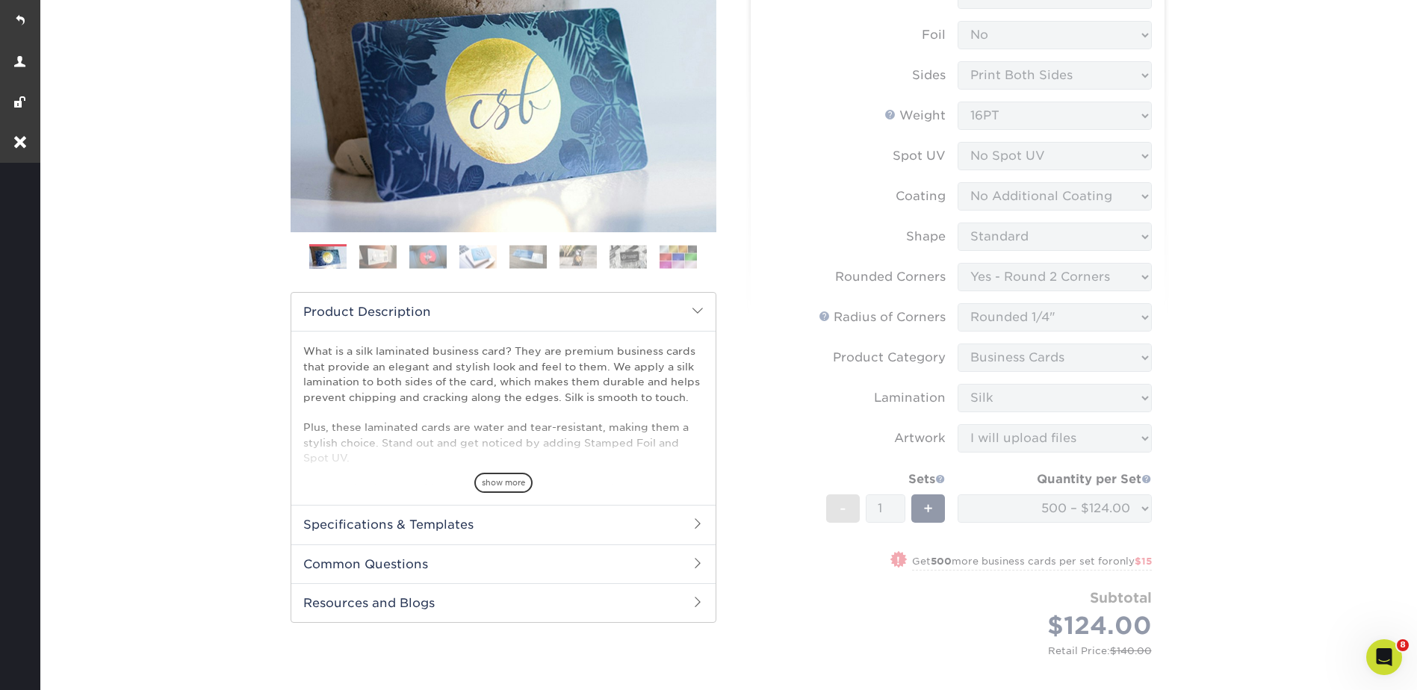
scroll to position [105, 0]
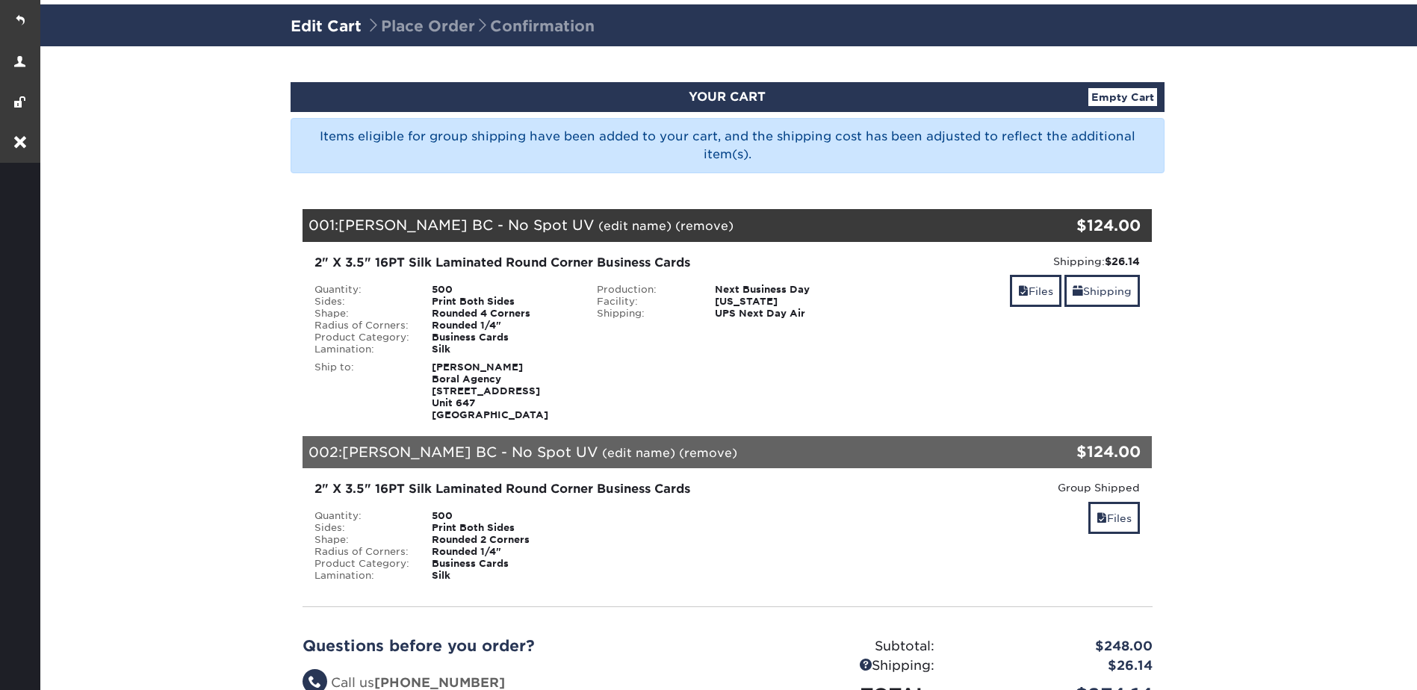
scroll to position [224, 0]
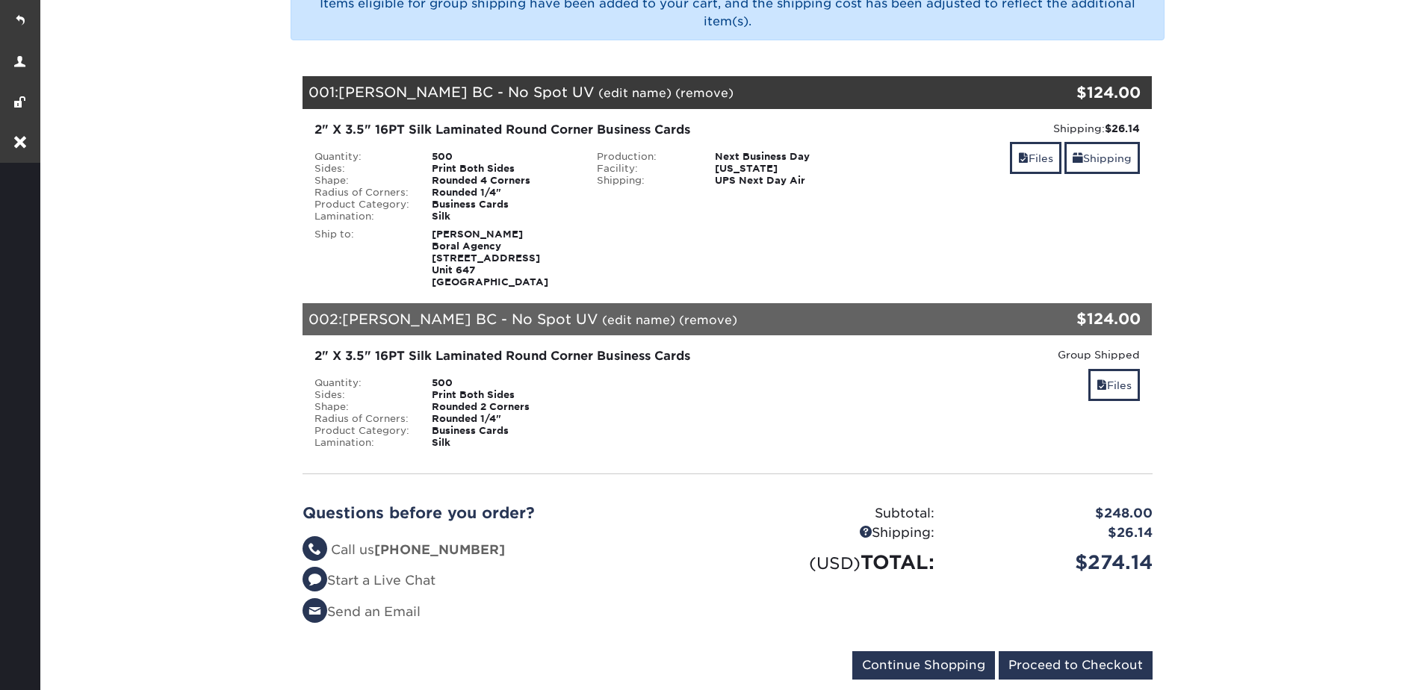
click at [675, 92] on link "(remove)" at bounding box center [704, 93] width 58 height 14
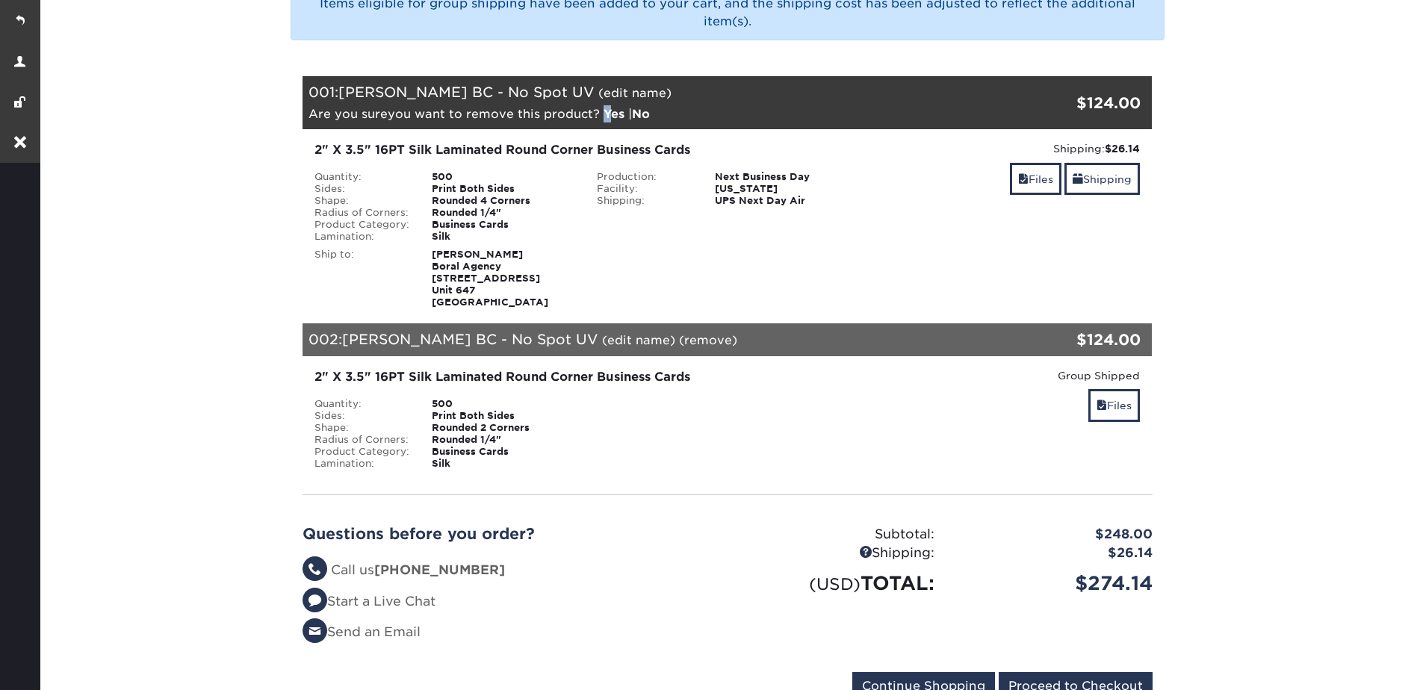
drag, startPoint x: 879, startPoint y: 89, endPoint x: 893, endPoint y: 92, distance: 13.8
click at [650, 105] on div "Are you sure you want to remove this product ? Yes | No" at bounding box center [479, 113] width 341 height 17
click at [625, 107] on link "Yes" at bounding box center [614, 114] width 21 height 14
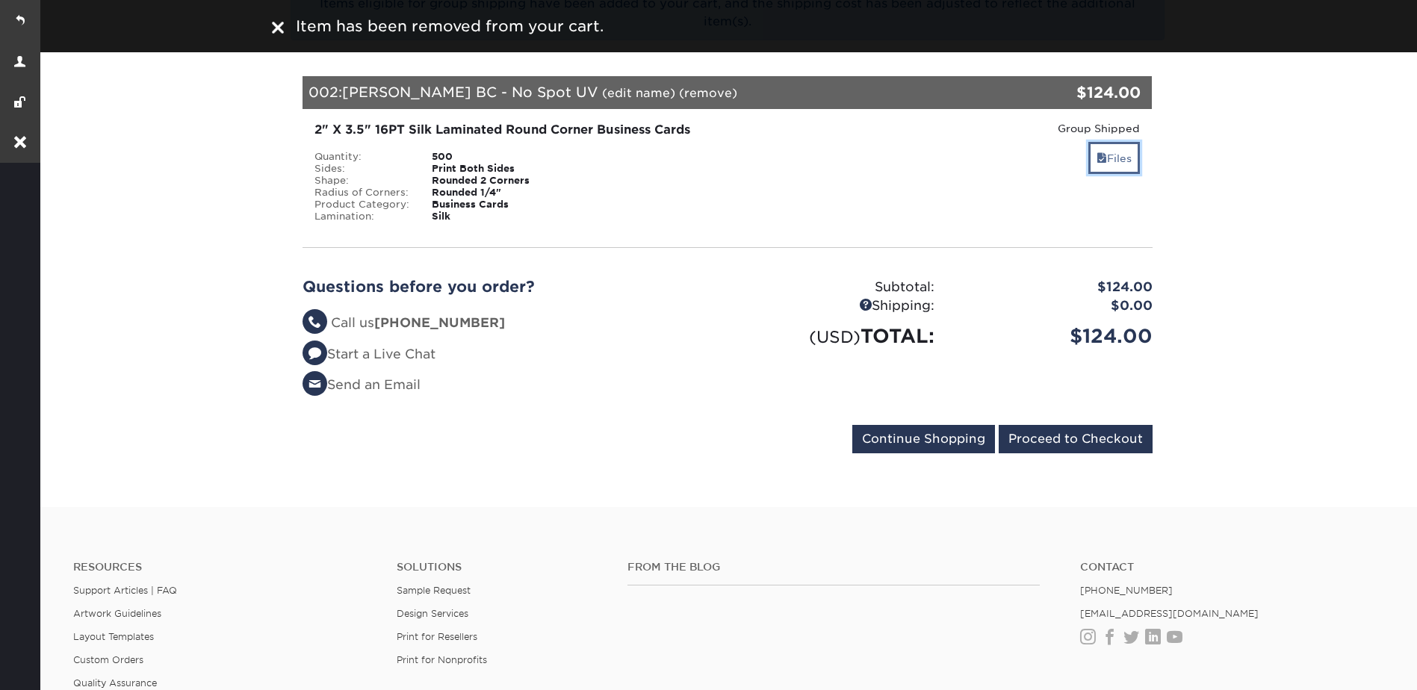
click at [1123, 146] on link "Files" at bounding box center [1114, 158] width 52 height 32
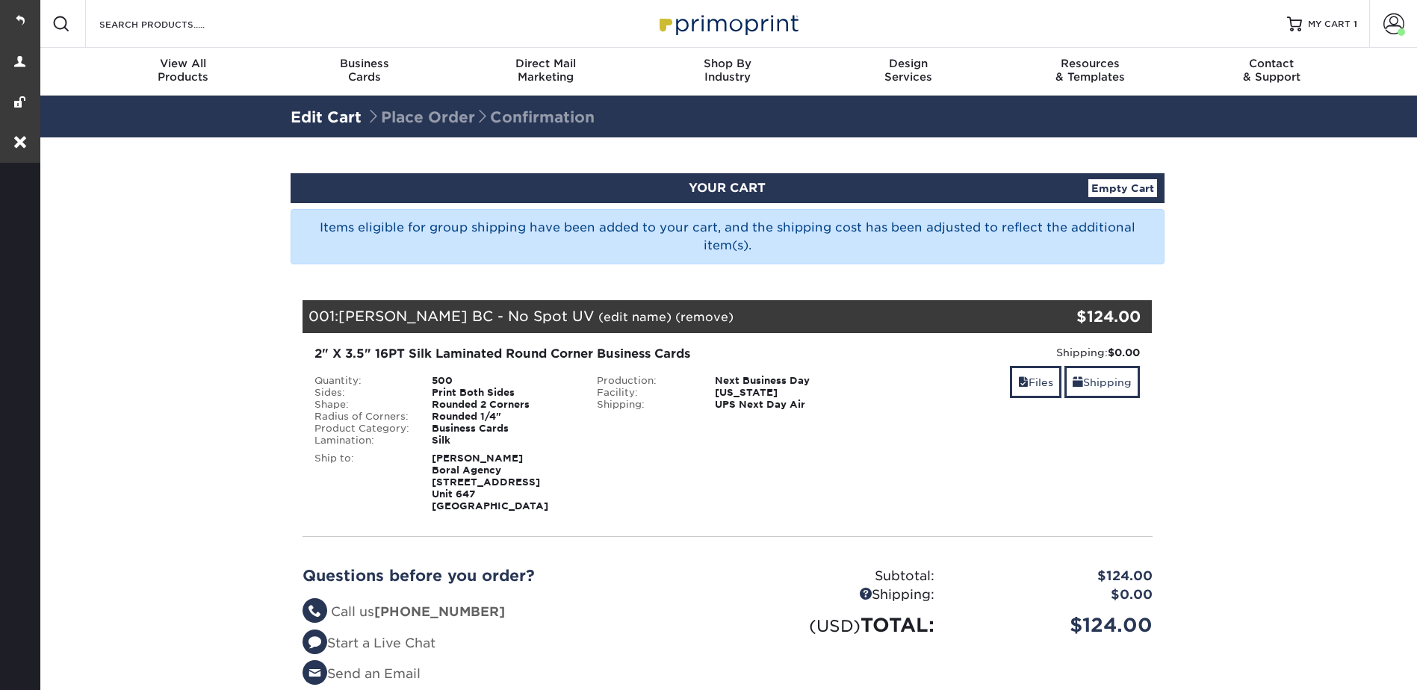
click at [1117, 150] on section "YOUR CART Empty Cart Items eligible for group shipping have been added to your …" at bounding box center [727, 466] width 1380 height 659
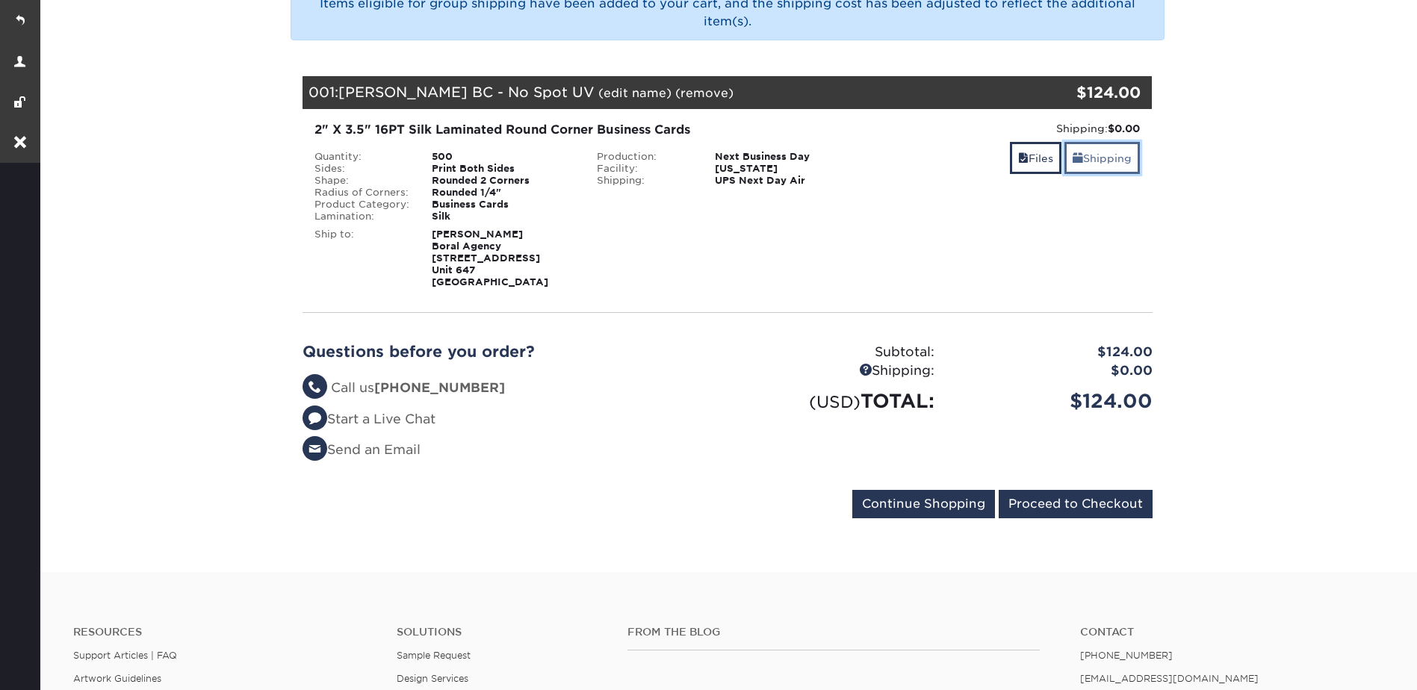
click at [1084, 150] on link "Shipping" at bounding box center [1101, 158] width 75 height 32
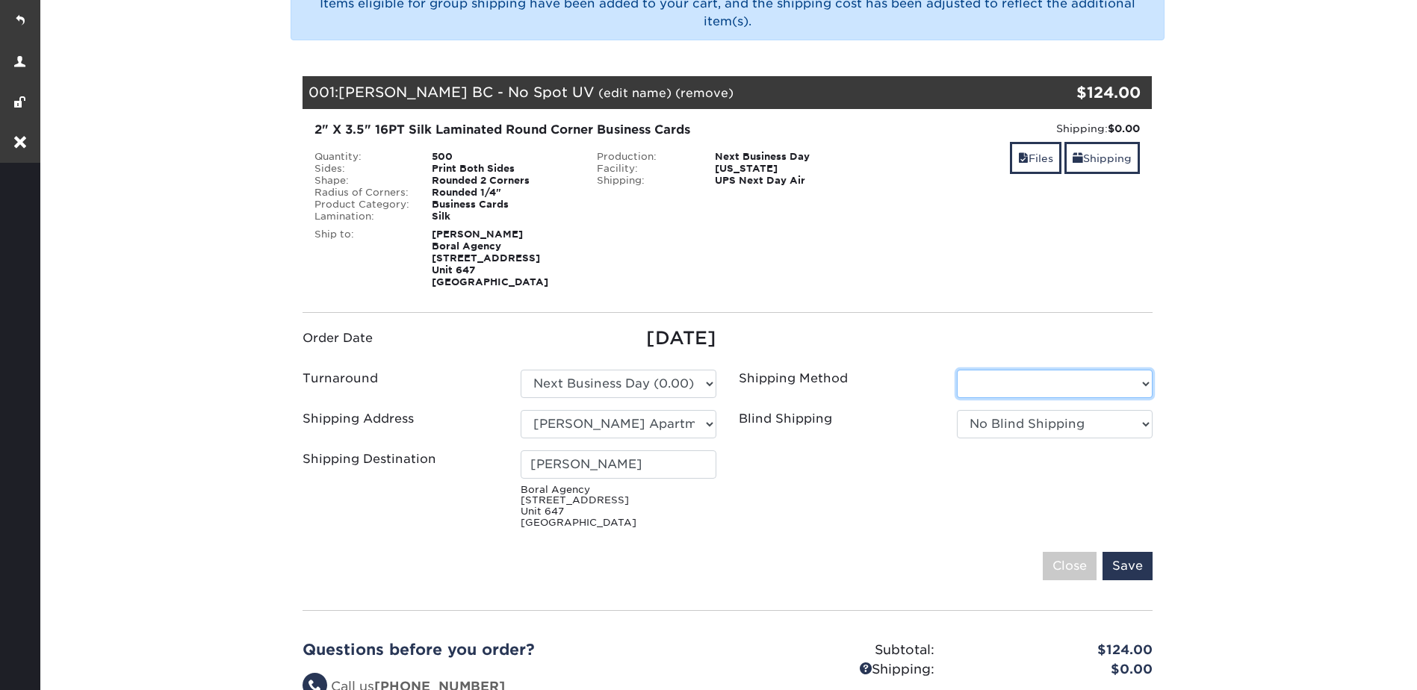
click at [982, 379] on select "Shipping Method" at bounding box center [1055, 384] width 196 height 28
click at [981, 379] on select "Shipping Method" at bounding box center [1055, 384] width 196 height 28
click at [626, 371] on select "Please Select 2 Business Days (0.00) 2-4 Business Days (0.00) Next Business Day…" at bounding box center [619, 384] width 196 height 28
click at [521, 370] on select "Please Select 2 Business Days (0.00) 2-4 Business Days (0.00) Next Business Day…" at bounding box center [619, 384] width 196 height 28
click at [963, 367] on ul "Order Date [DATE] Turnaround Please Select Select One" at bounding box center [727, 430] width 873 height 210
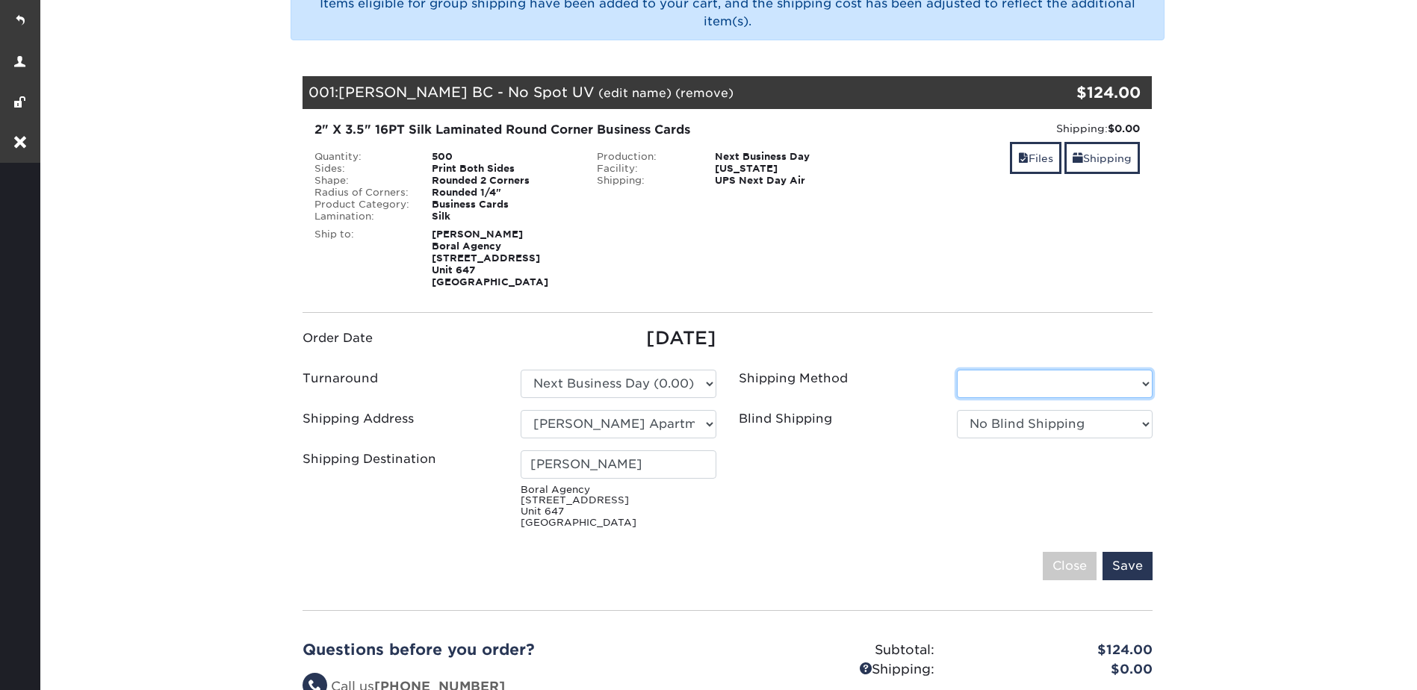
drag, startPoint x: 1000, startPoint y: 392, endPoint x: 994, endPoint y: 381, distance: 13.1
click at [1000, 392] on select "Shipping Method" at bounding box center [1055, 384] width 196 height 28
click at [994, 381] on select "Shipping Method" at bounding box center [1055, 384] width 196 height 28
drag, startPoint x: 994, startPoint y: 381, endPoint x: 1047, endPoint y: 312, distance: 87.4
click at [994, 381] on select "Shipping Method" at bounding box center [1055, 384] width 196 height 28
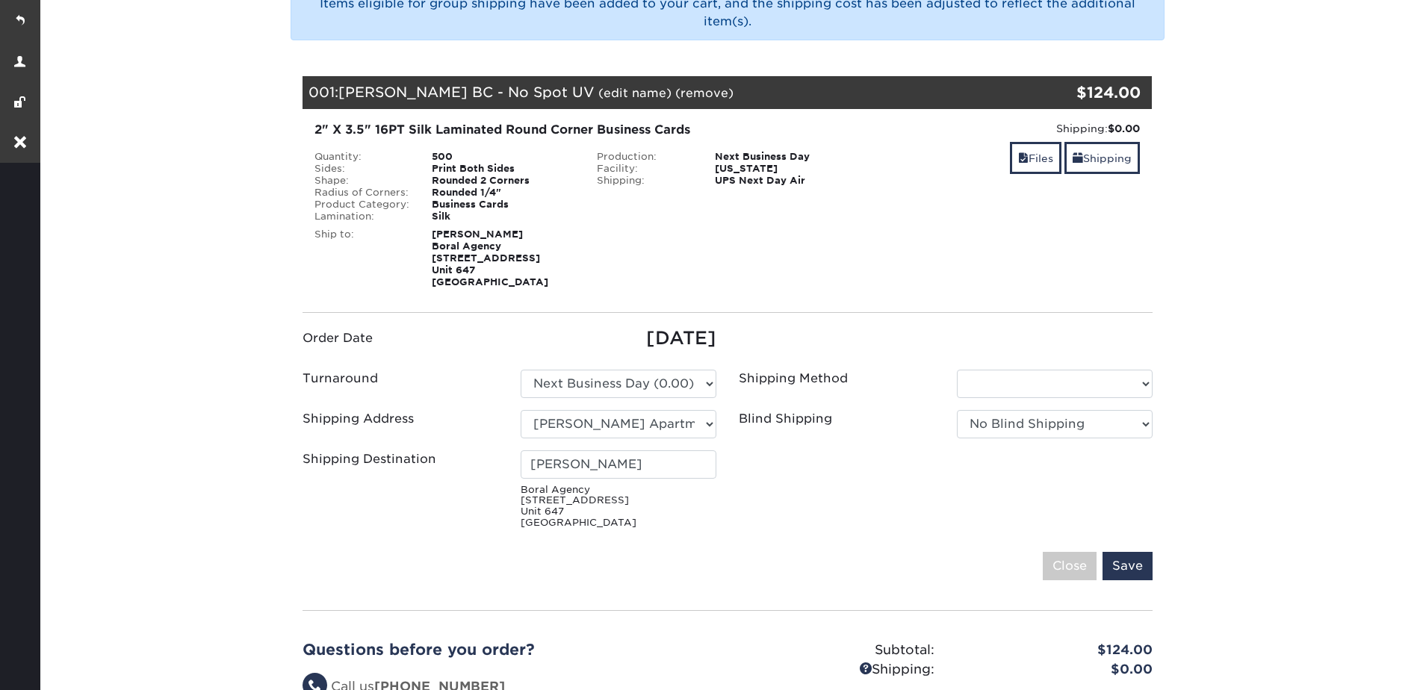
click at [617, 77] on div "001: [PERSON_NAME] BC - No Spot UV (edit name) (remove) Are you sure you want t…" at bounding box center [657, 92] width 708 height 33
click at [623, 85] on div "001: [PERSON_NAME] BC - No Spot UV (edit name) (remove) Are you sure you want t…" at bounding box center [657, 92] width 708 height 33
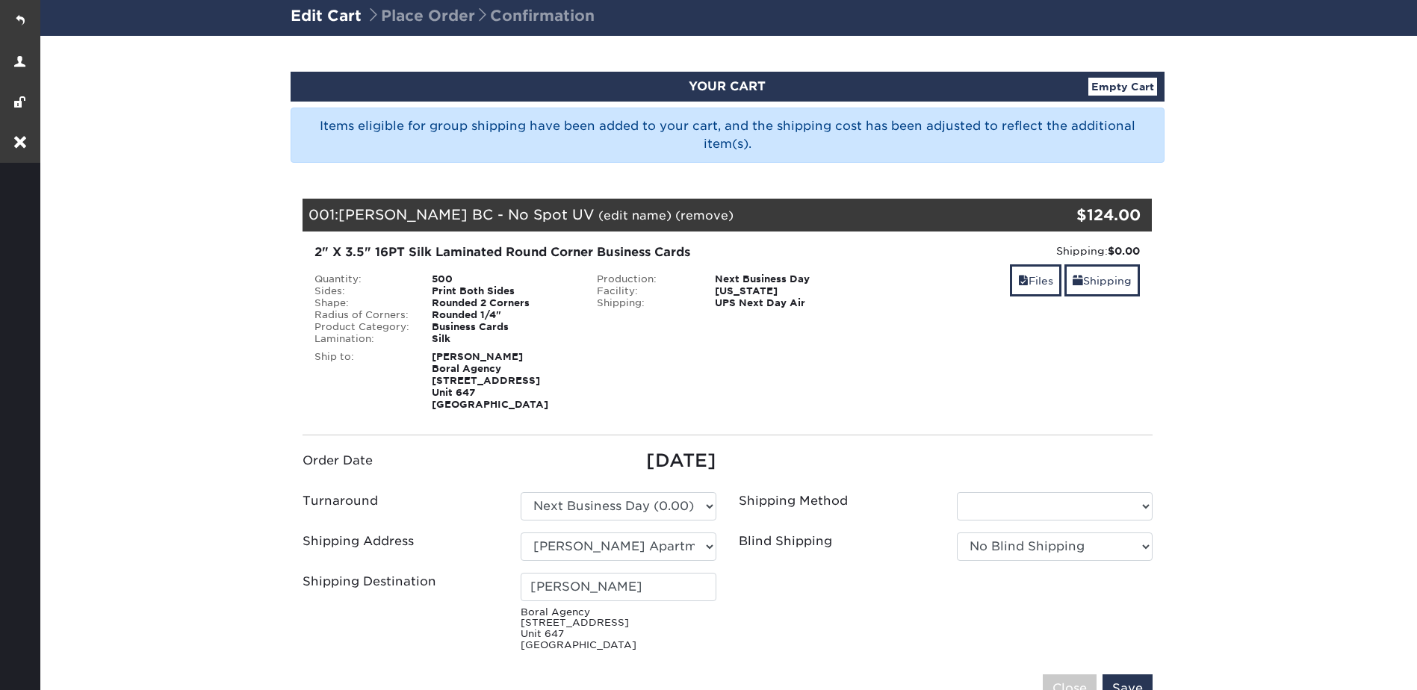
scroll to position [0, 0]
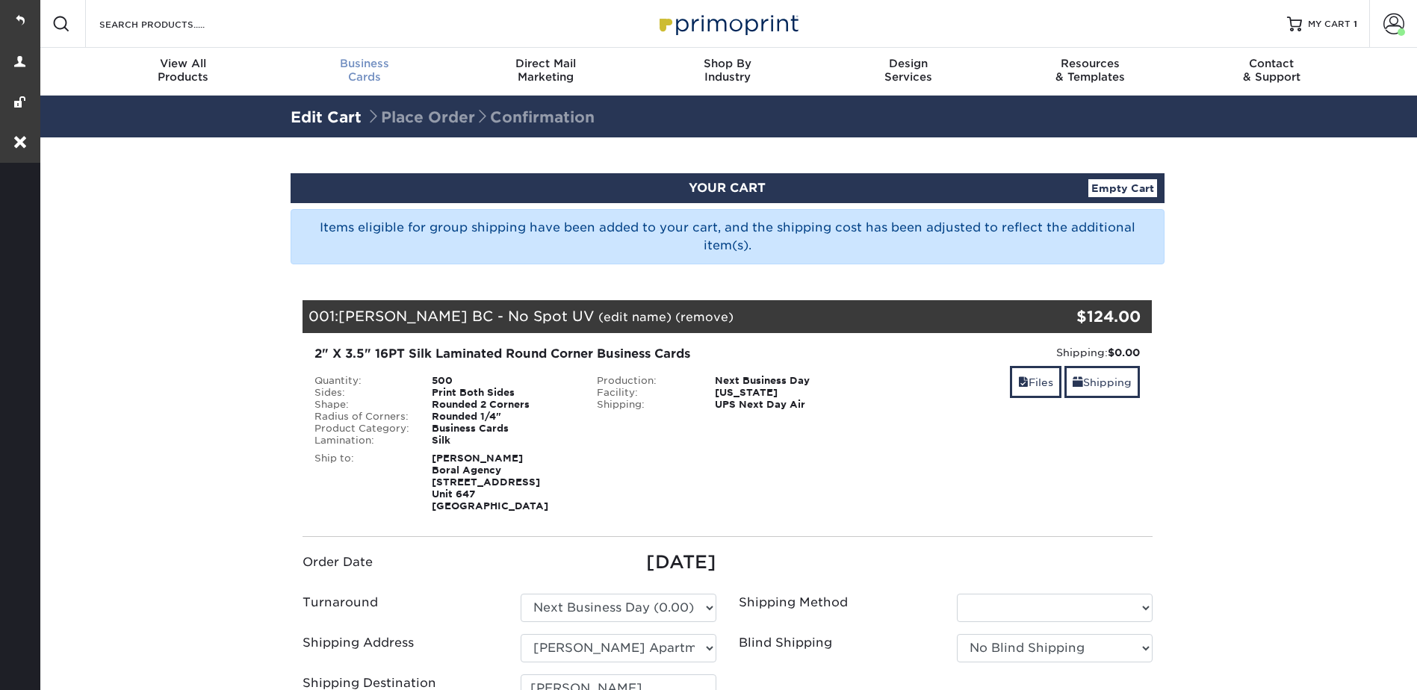
drag, startPoint x: 336, startPoint y: 71, endPoint x: 351, endPoint y: 69, distance: 15.1
click at [336, 71] on div "Business Cards" at bounding box center [364, 70] width 182 height 27
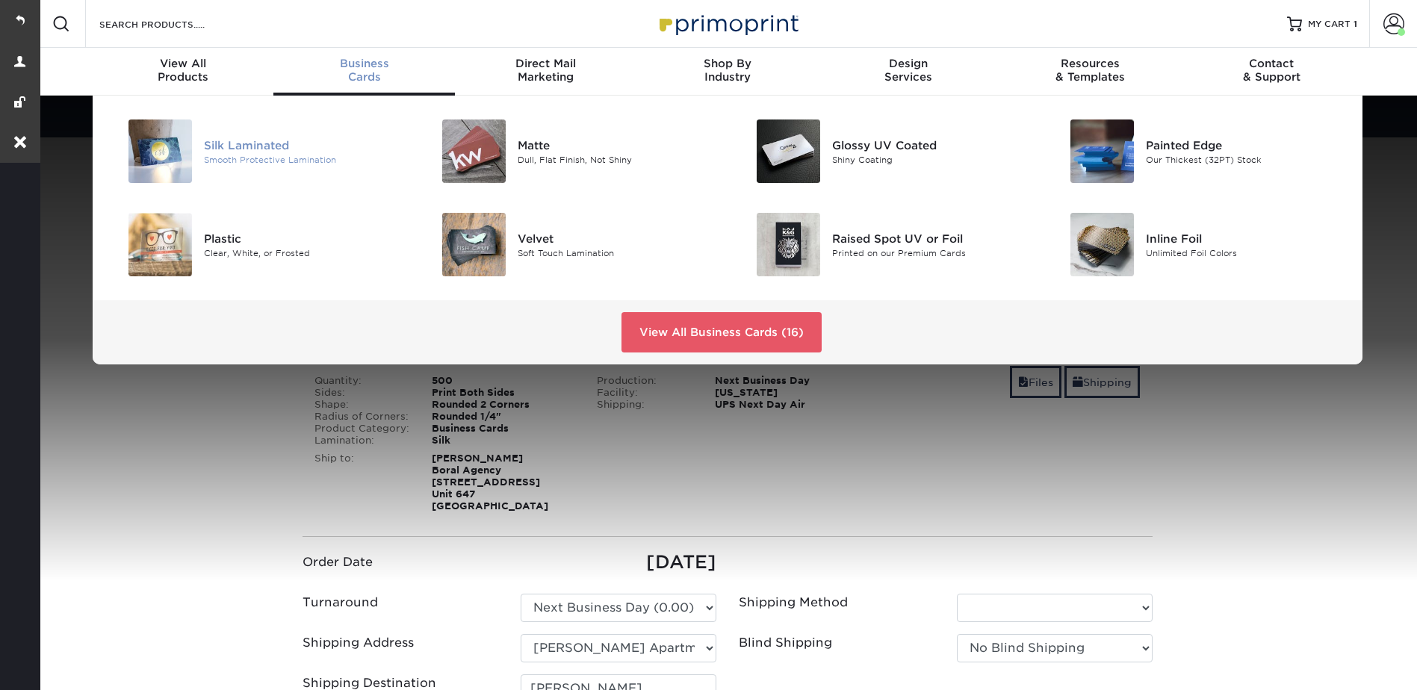
click at [199, 139] on div at bounding box center [151, 151] width 105 height 63
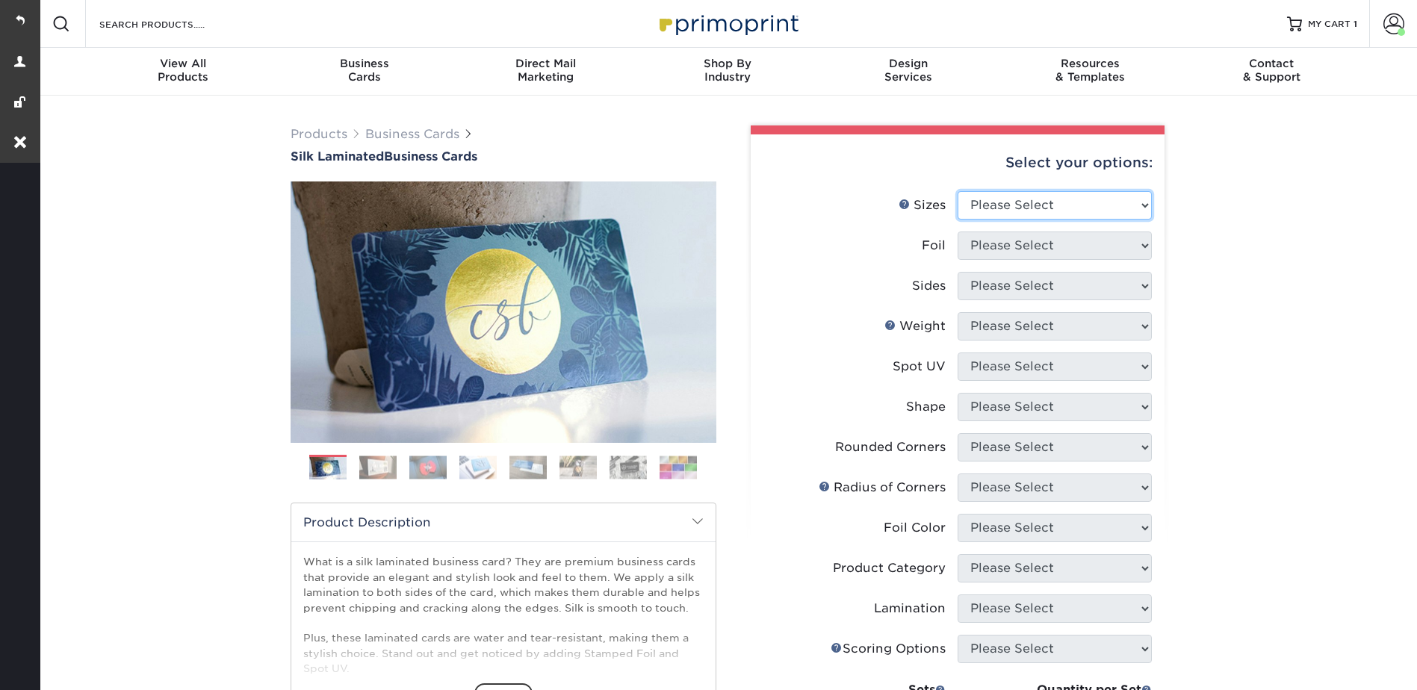
click at [1002, 199] on select "Please Select 1.5" x 3.5" - Mini 1.75" x 3.5" - Mini 2" x 2" - Square 2" x 3" -…" at bounding box center [1055, 205] width 194 height 28
select select "2.00x3.50"
click at [958, 191] on select "Please Select 1.5" x 3.5" - Mini 1.75" x 3.5" - Mini 2" x 2" - Square 2" x 3" -…" at bounding box center [1055, 205] width 194 height 28
click at [993, 239] on select "Please Select Yes No" at bounding box center [1055, 246] width 194 height 28
select select "0"
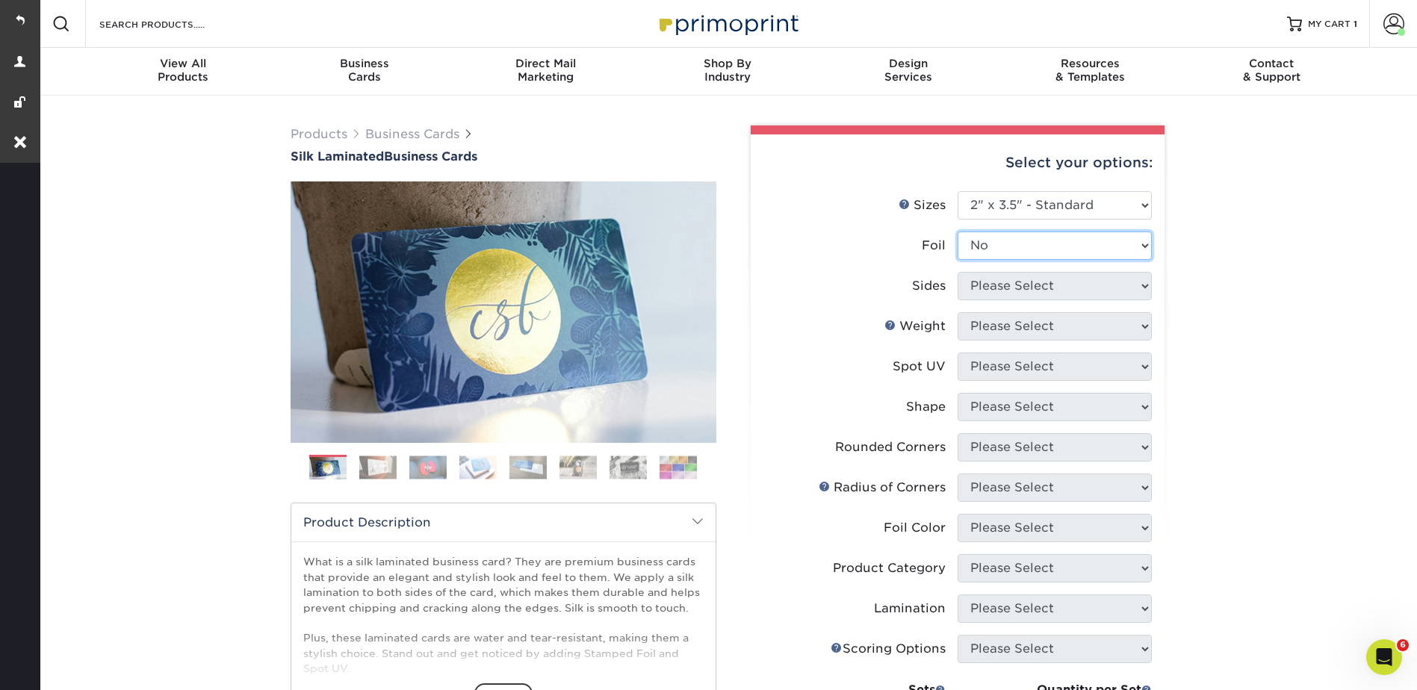
click at [958, 232] on select "Please Select Yes No" at bounding box center [1055, 246] width 194 height 28
drag, startPoint x: 992, startPoint y: 287, endPoint x: 993, endPoint y: 300, distance: 12.7
click at [992, 287] on select "Please Select Print Both Sides Print Front Only" at bounding box center [1055, 286] width 194 height 28
select select "13abbda7-1d64-4f25-8bb2-c179b224825d"
click at [958, 272] on select "Please Select Print Both Sides Print Front Only" at bounding box center [1055, 286] width 194 height 28
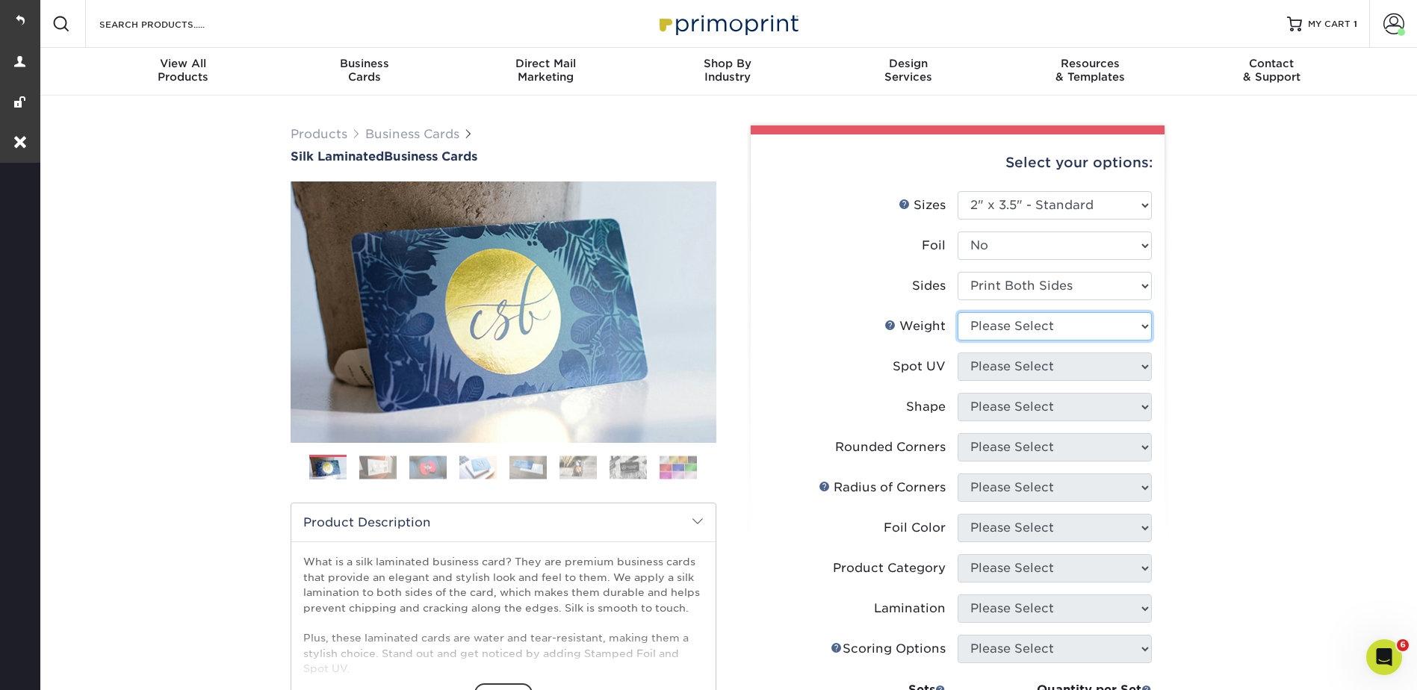
click at [987, 325] on select "Please Select 16PT" at bounding box center [1055, 326] width 194 height 28
select select "16PT"
click at [958, 312] on select "Please Select 16PT" at bounding box center [1055, 326] width 194 height 28
click at [979, 366] on select "Please Select No Spot UV Front and Back (Both Sides) Front Only Back Only" at bounding box center [1055, 367] width 194 height 28
select select "3"
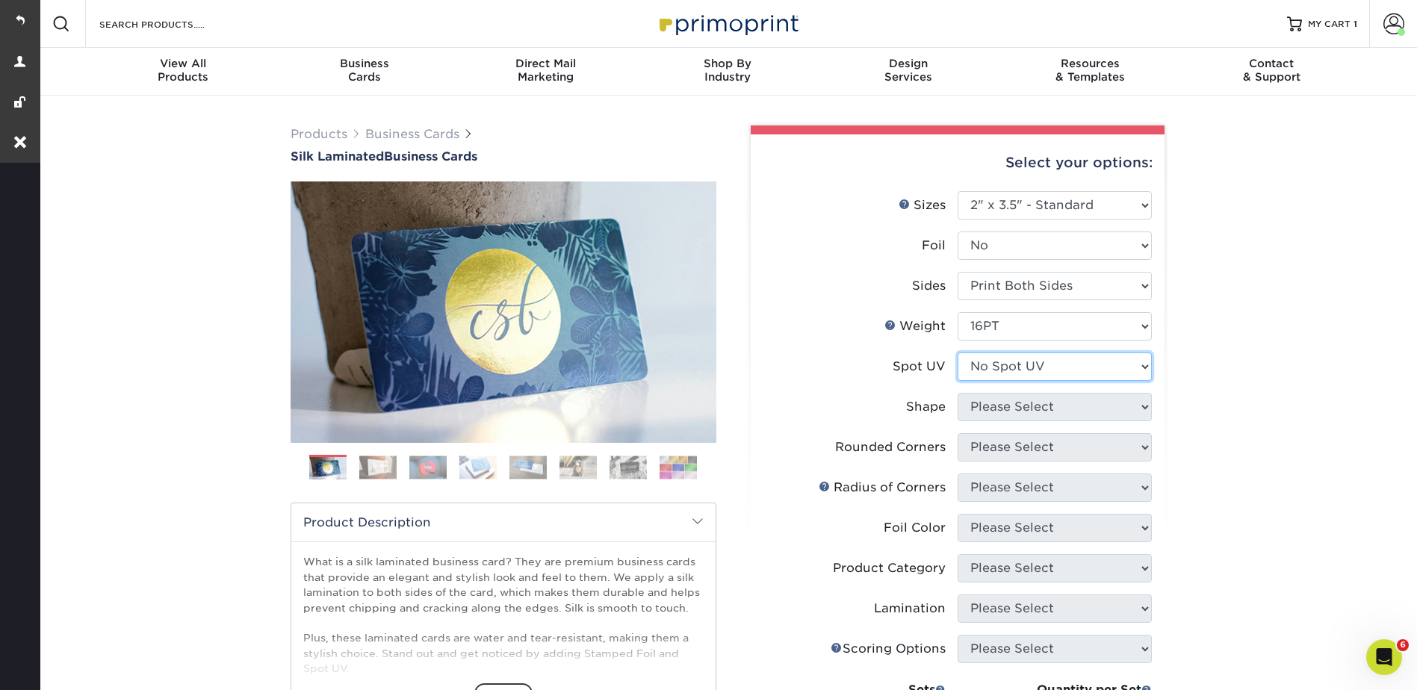
click at [958, 353] on select "Please Select No Spot UV Front and Back (Both Sides) Front Only Back Only" at bounding box center [1055, 367] width 194 height 28
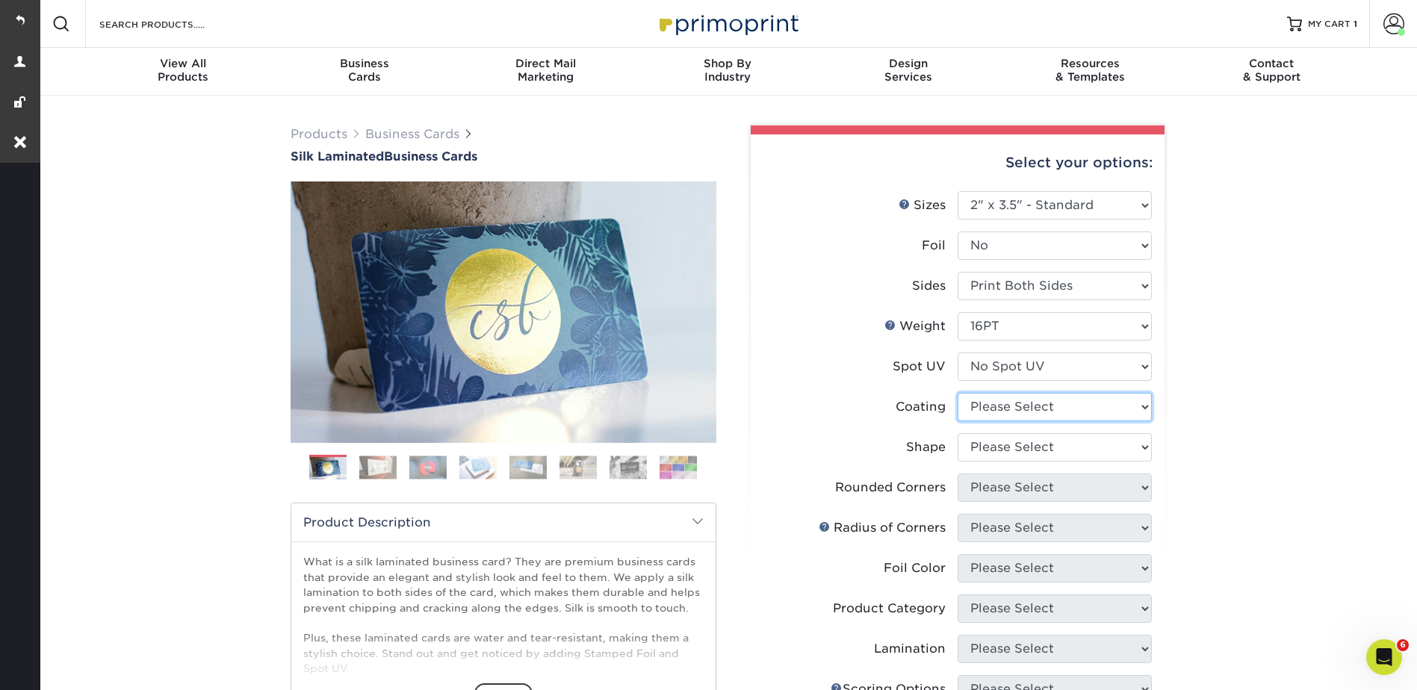
drag, startPoint x: 983, startPoint y: 414, endPoint x: 984, endPoint y: 424, distance: 9.7
click at [983, 414] on select at bounding box center [1055, 407] width 194 height 28
select select "3e7618de-abca-4bda-9f97-8b9129e913d8"
click at [958, 393] on select at bounding box center [1055, 407] width 194 height 28
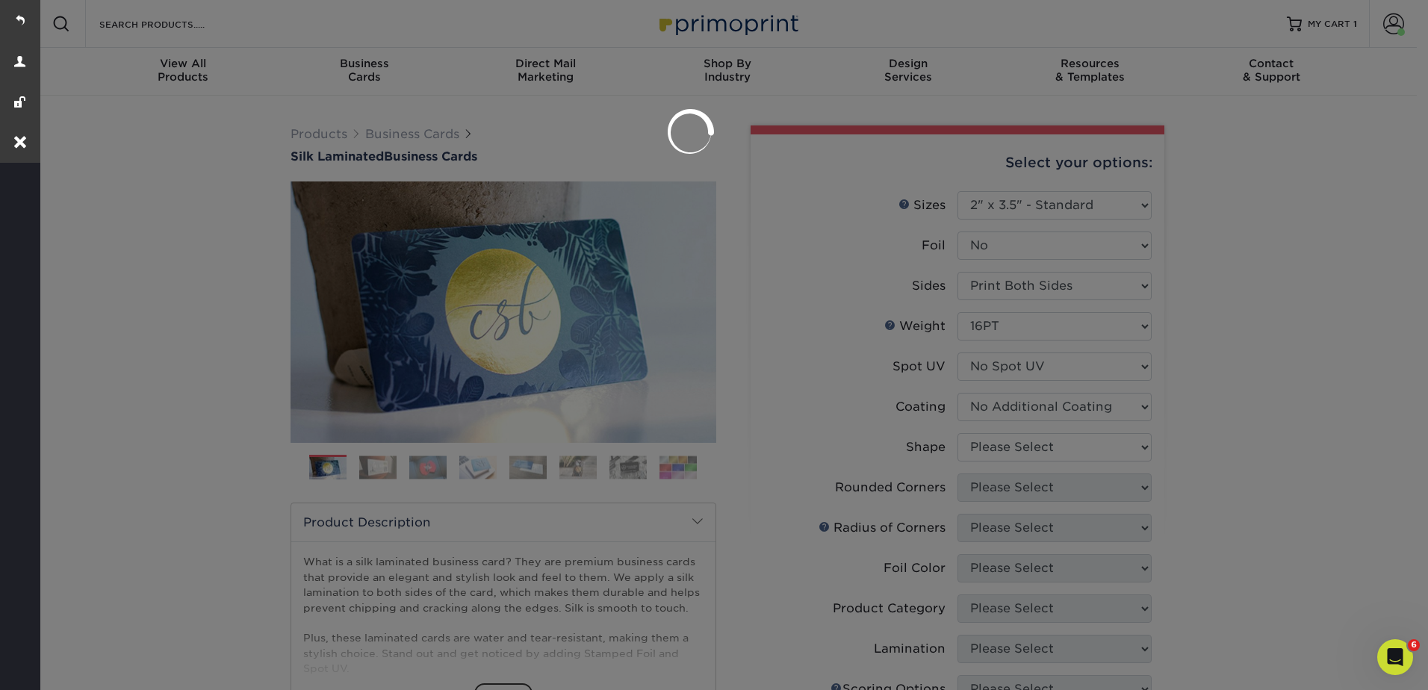
click at [981, 445] on div at bounding box center [714, 345] width 1428 height 690
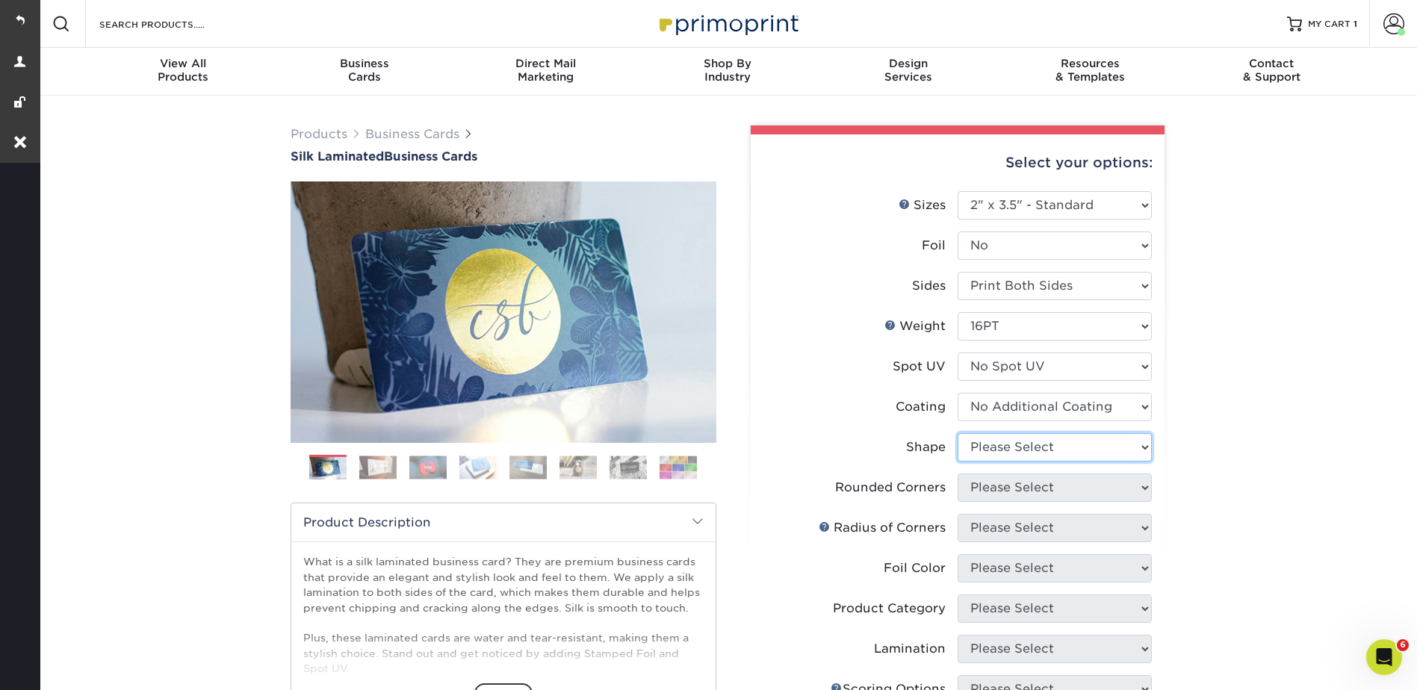
drag, startPoint x: 988, startPoint y: 442, endPoint x: 987, endPoint y: 462, distance: 20.2
click at [988, 442] on select "Please Select Standard Oval" at bounding box center [1055, 447] width 194 height 28
select select "standard"
click at [958, 433] on select "Please Select Standard Oval" at bounding box center [1055, 447] width 194 height 28
drag, startPoint x: 987, startPoint y: 487, endPoint x: 993, endPoint y: 504, distance: 18.2
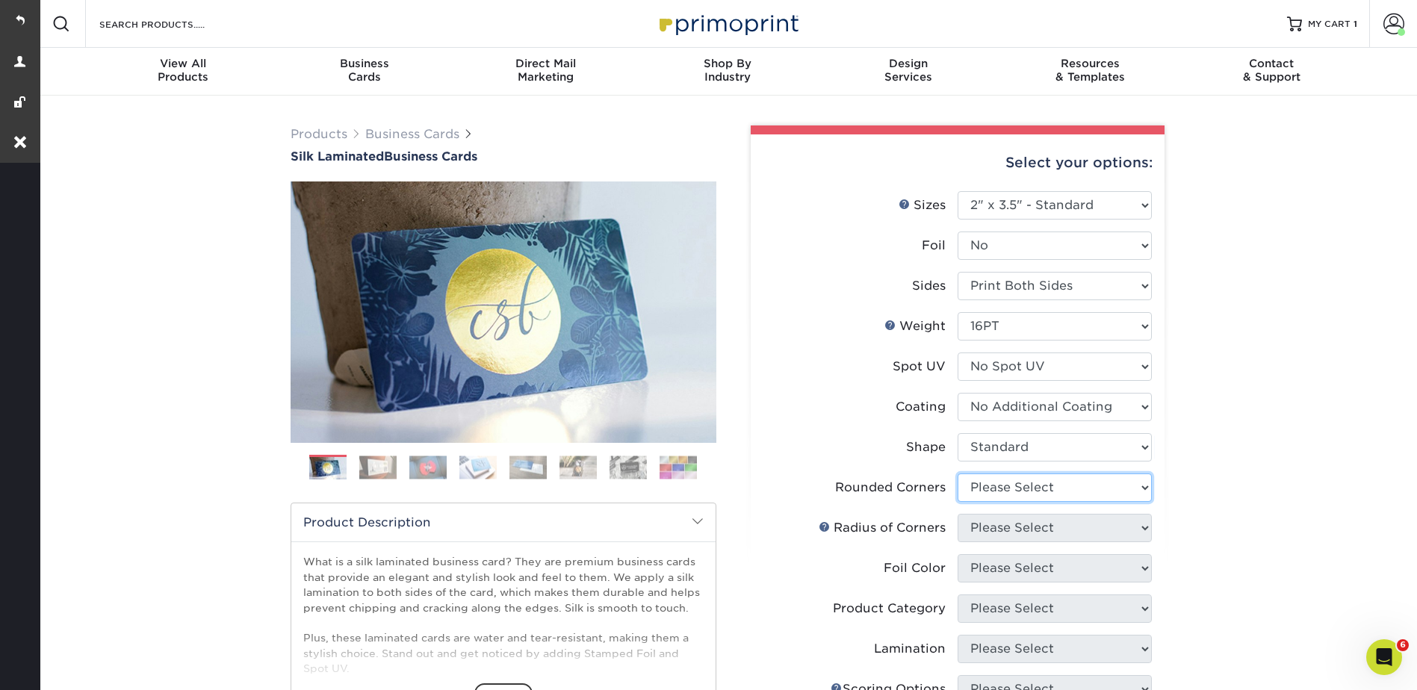
click at [987, 487] on select "Please Select Yes - Round 2 Corners Yes - Round 4 Corners No" at bounding box center [1055, 488] width 194 height 28
select select "76a3b848-63b4-4449-aad1-d9e81d5a60f5"
click at [958, 474] on select "Please Select Yes - Round 2 Corners Yes - Round 4 Corners No" at bounding box center [1055, 488] width 194 height 28
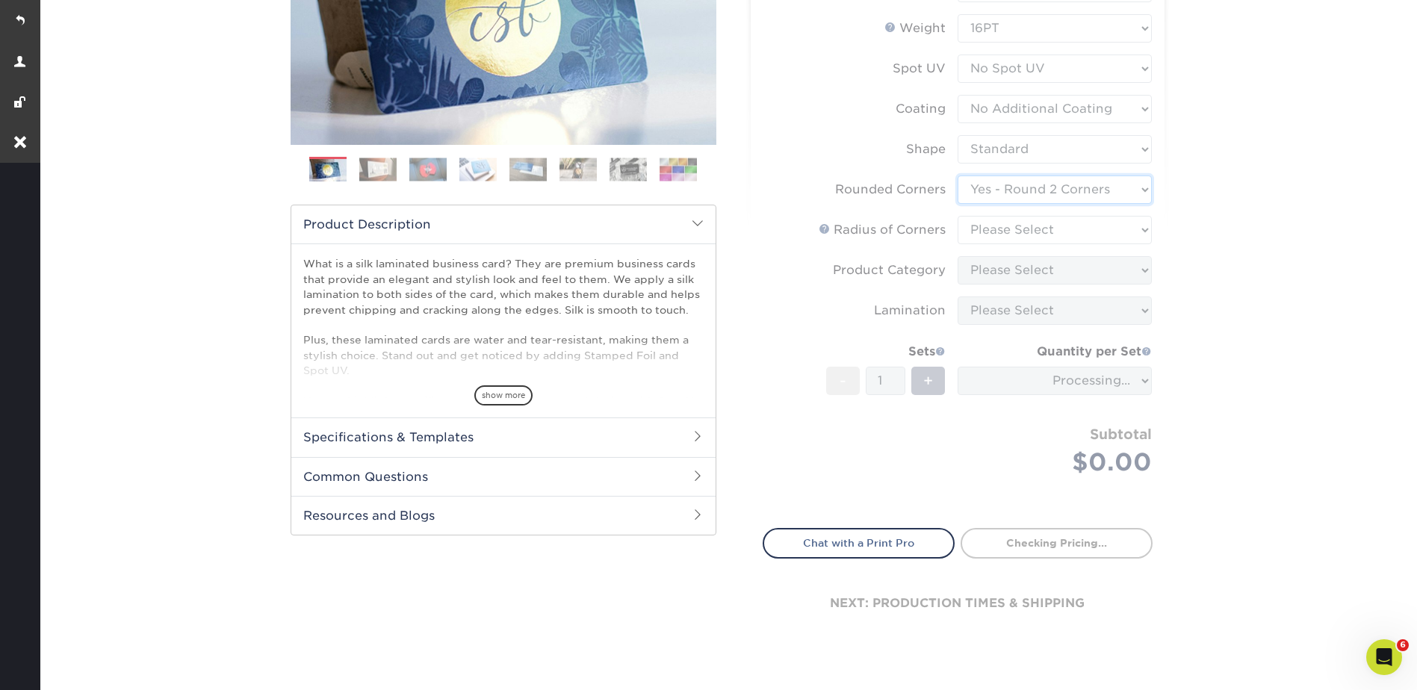
scroll to position [299, 0]
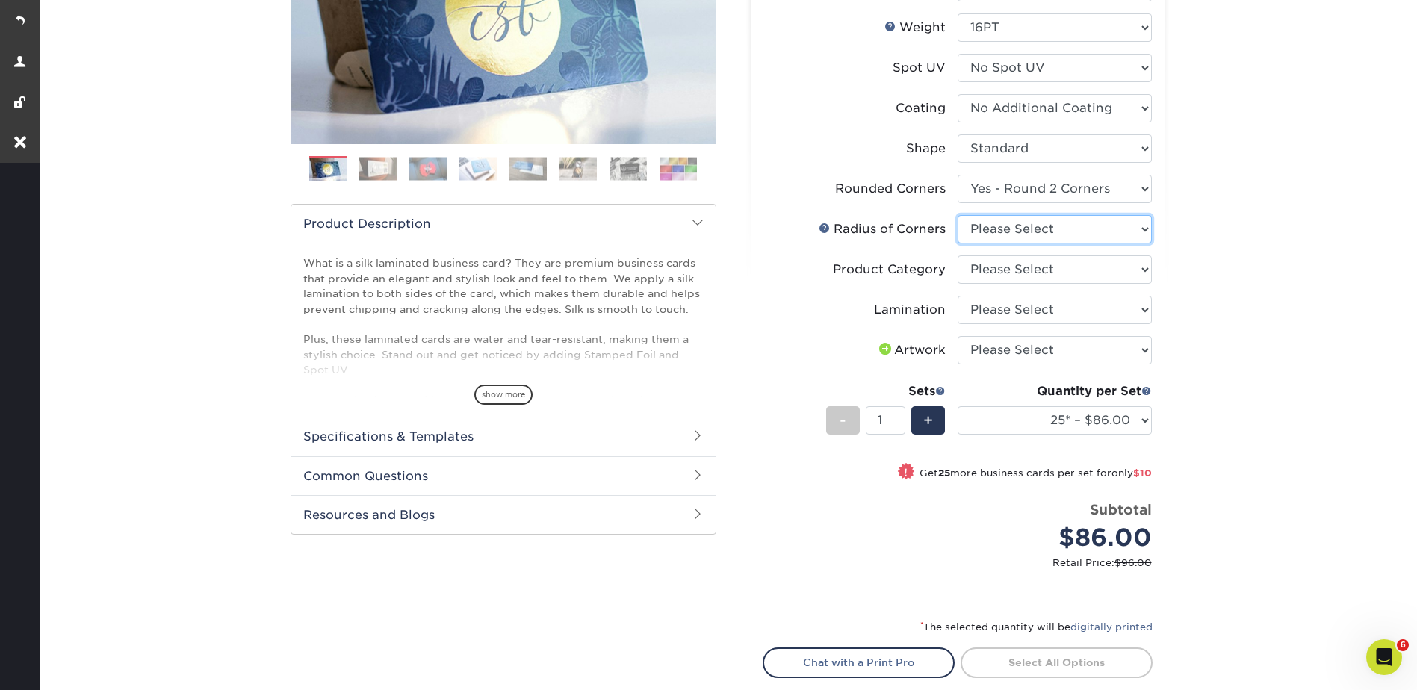
click at [990, 223] on select "Please Select Rounded 1/8" Rounded 1/4"" at bounding box center [1055, 229] width 194 height 28
select select "479fbfe7-6a0c-4895-8c9a-81739b7486c9"
click at [958, 215] on select "Please Select Rounded 1/8" Rounded 1/4"" at bounding box center [1055, 229] width 194 height 28
drag, startPoint x: 991, startPoint y: 267, endPoint x: 994, endPoint y: 285, distance: 18.1
click at [991, 267] on select "Please Select Business Cards" at bounding box center [1055, 269] width 194 height 28
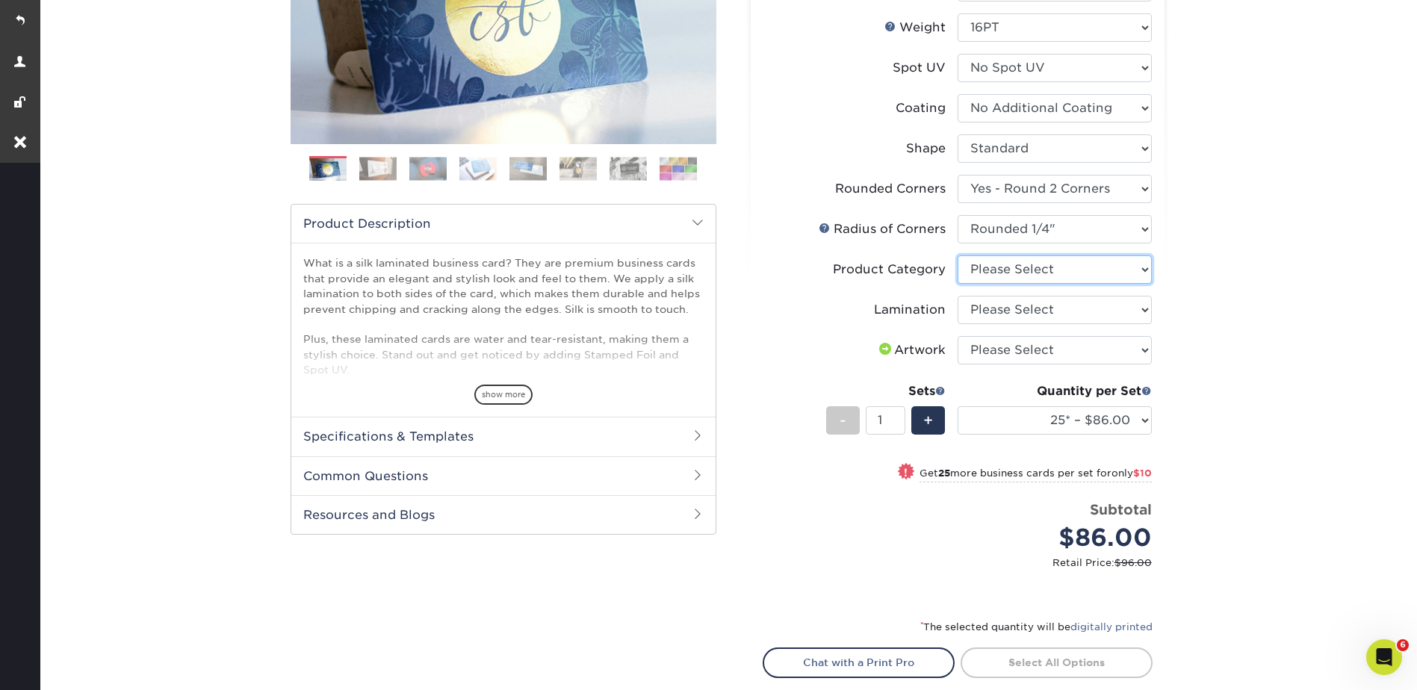
select select "3b5148f1-0588-4f88-a218-97bcfdce65c1"
click at [958, 255] on select "Please Select Business Cards" at bounding box center [1055, 269] width 194 height 28
drag, startPoint x: 989, startPoint y: 301, endPoint x: 990, endPoint y: 325, distance: 23.9
click at [989, 301] on select "Please Select Silk" at bounding box center [1055, 310] width 194 height 28
select select "ccacb42f-45f7-42d3-bbd3-7c8421cf37f0"
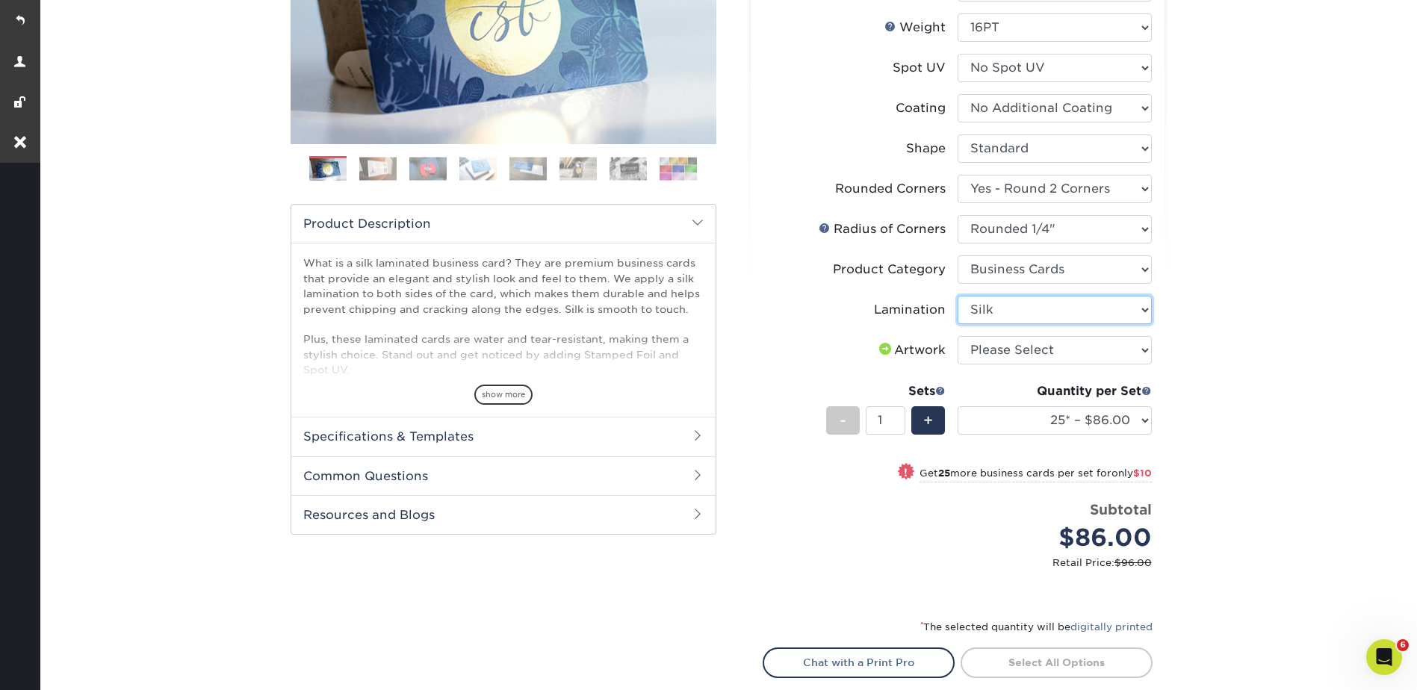
click at [958, 296] on select "Please Select Silk" at bounding box center [1055, 310] width 194 height 28
click at [988, 347] on select "Please Select I will upload files I need a design - $100" at bounding box center [1055, 350] width 194 height 28
select select "upload"
click at [958, 336] on select "Please Select I will upload files I need a design - $100" at bounding box center [1055, 350] width 194 height 28
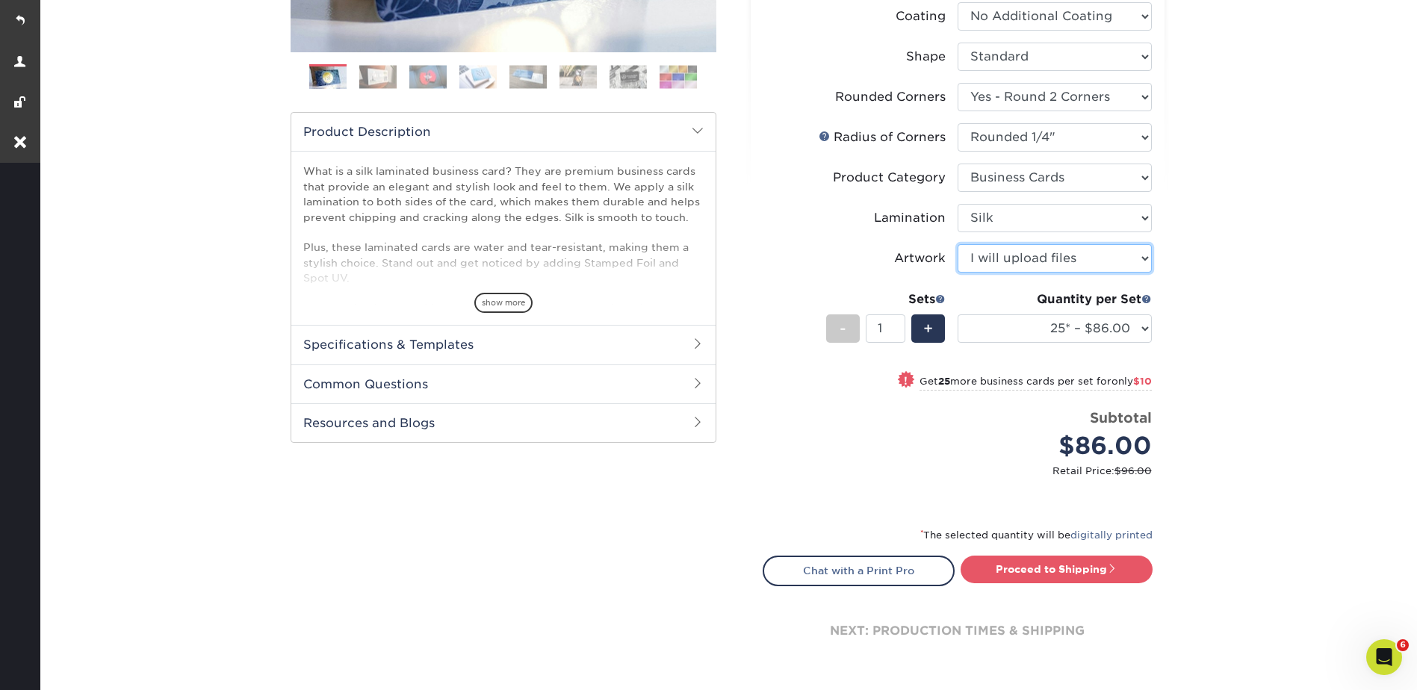
scroll to position [523, 0]
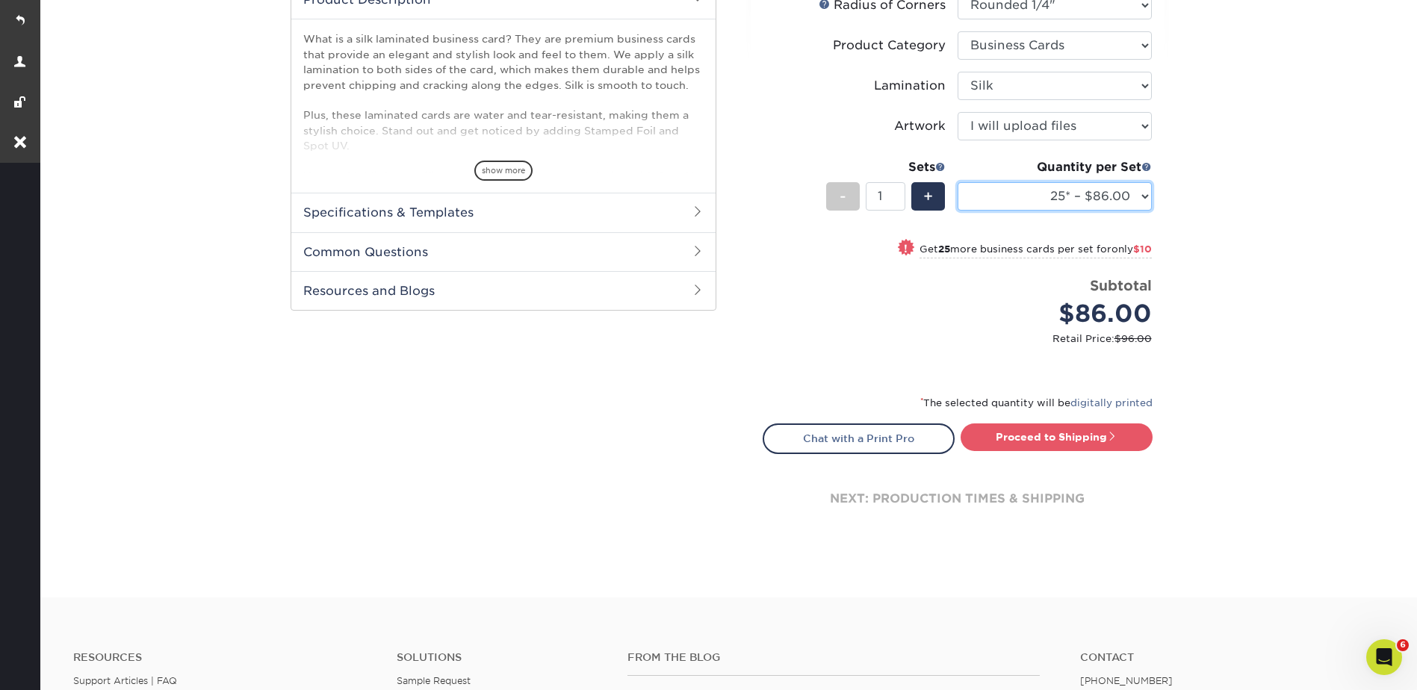
click at [1032, 191] on select "25* – $86.00 50* – $96.00 75* – $107.00 100* – $114.00 250* – $121.00 500 – $12…" at bounding box center [1055, 196] width 194 height 28
select select "500 – $124.00"
click at [958, 182] on select "25* – $86.00 50* – $96.00 75* – $107.00 100* – $114.00 250* – $121.00 500 – $12…" at bounding box center [1055, 196] width 194 height 28
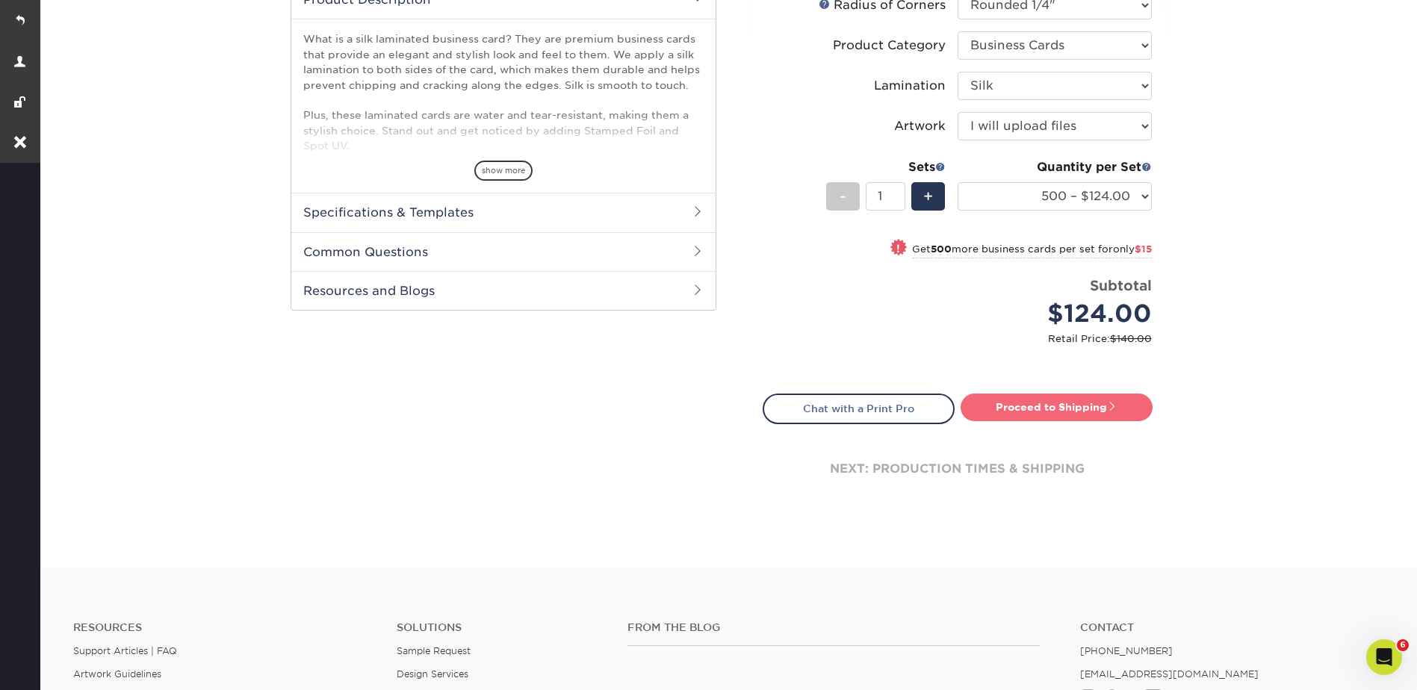
click at [1054, 408] on link "Proceed to Shipping" at bounding box center [1057, 407] width 192 height 27
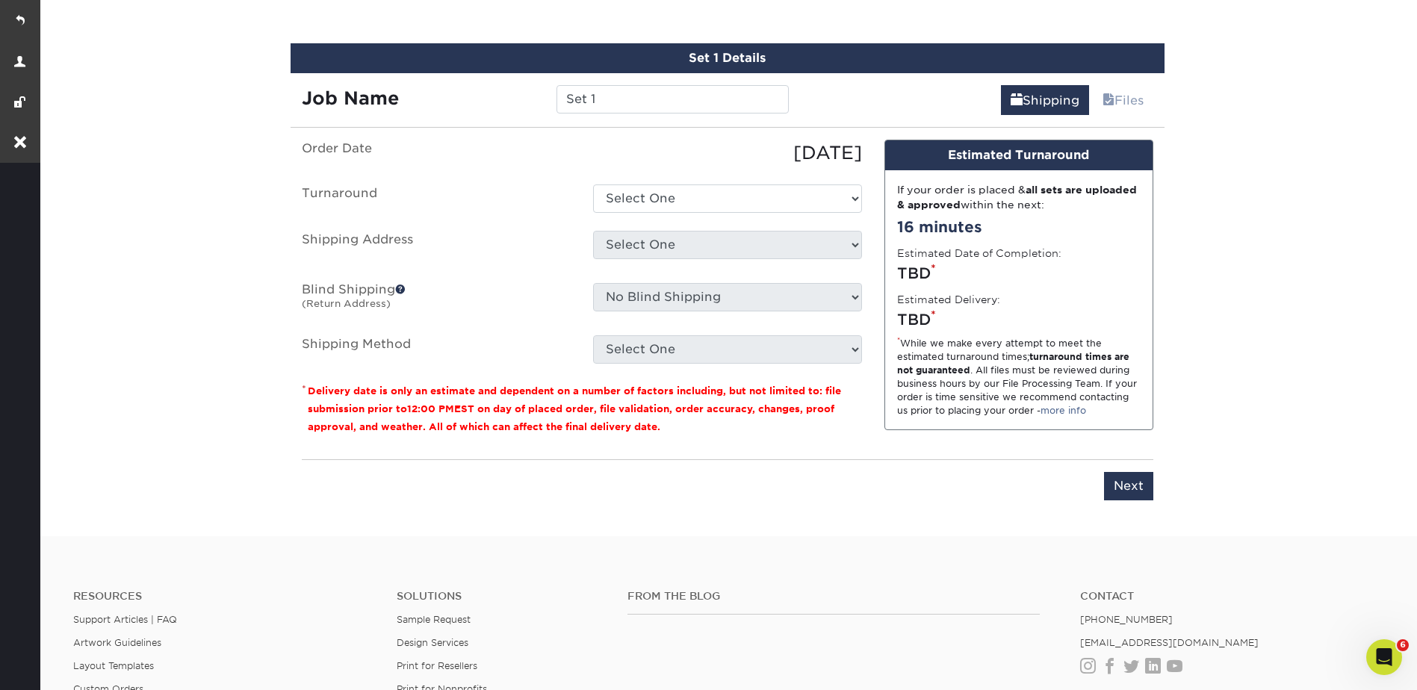
scroll to position [958, 0]
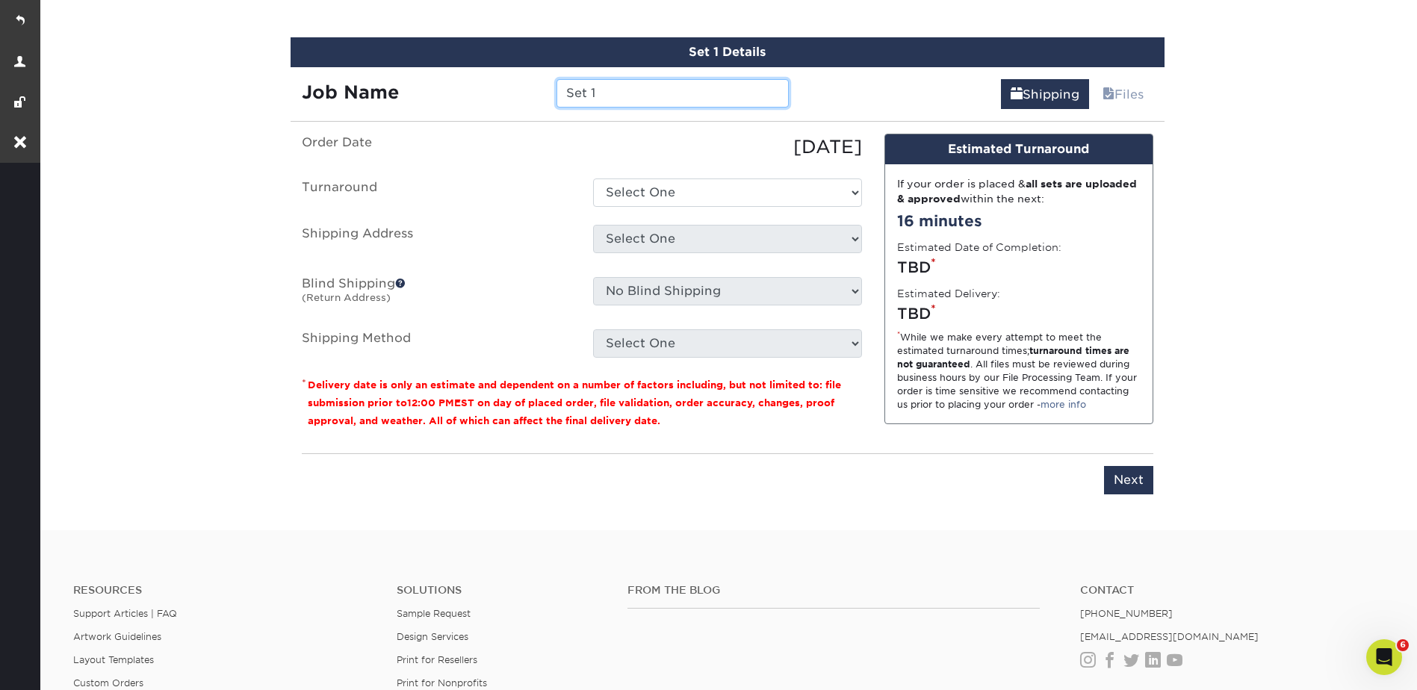
drag, startPoint x: 612, startPoint y: 90, endPoint x: 534, endPoint y: 100, distance: 78.4
click at [535, 102] on div "Job Name Set 1" at bounding box center [546, 93] width 510 height 28
type input "[PERSON_NAME] BC - No Spot UV"
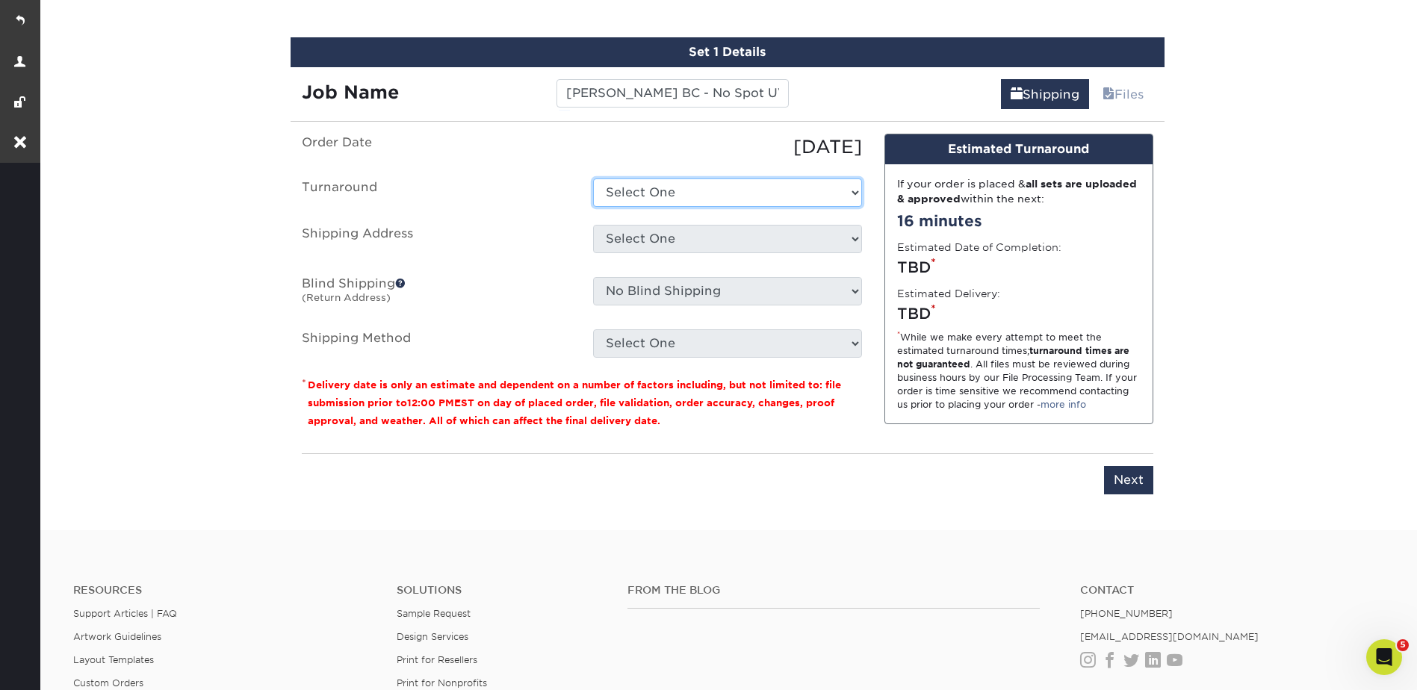
click at [620, 187] on select "Select One 2-4 Business Days 2 Day Next Business Day" at bounding box center [727, 193] width 269 height 28
select select "db738666-e0a2-4044-a206-052a8531c1ce"
click at [593, 179] on select "Select One 2-4 Business Days 2 Day Next Business Day" at bounding box center [727, 193] width 269 height 28
drag, startPoint x: 629, startPoint y: 233, endPoint x: 640, endPoint y: 255, distance: 24.4
click at [629, 233] on select "Select One Ajer Logistics Altainia AmerEx AWTY Bashie CA Best Choice Constructi…" at bounding box center [727, 239] width 269 height 28
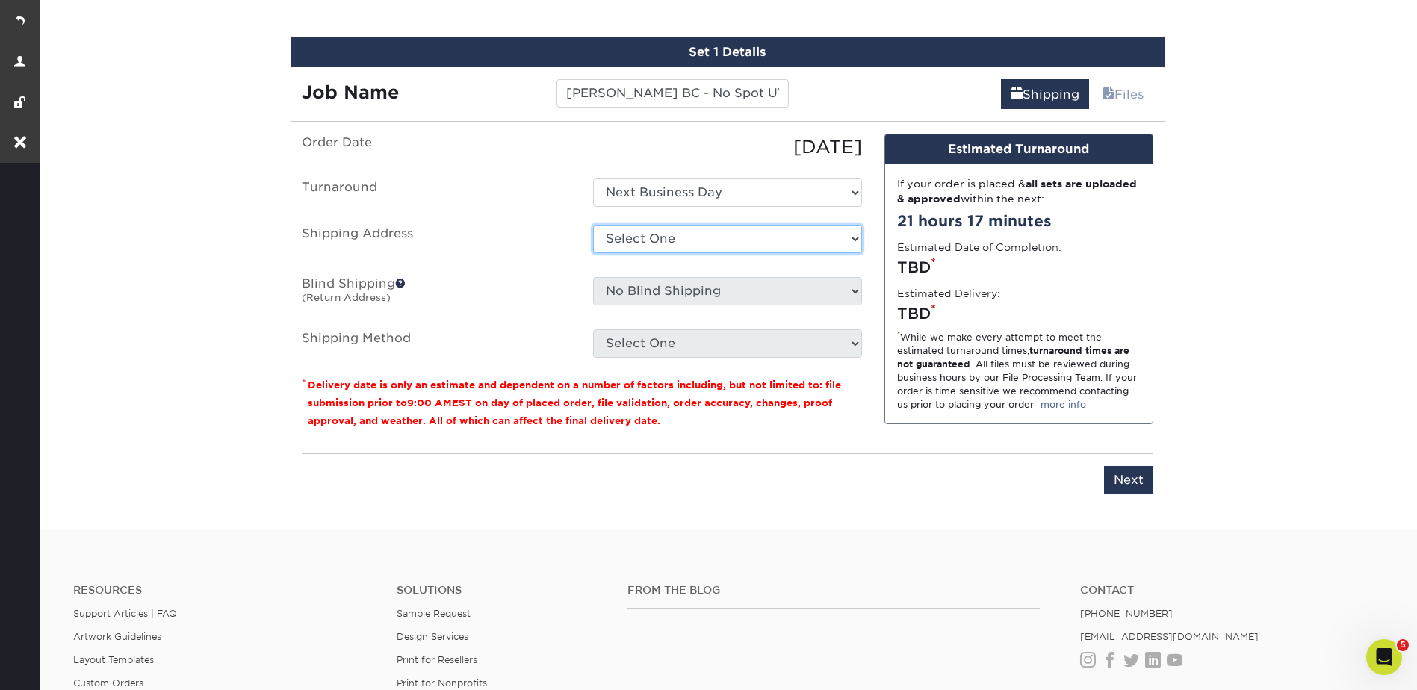
select select "250355"
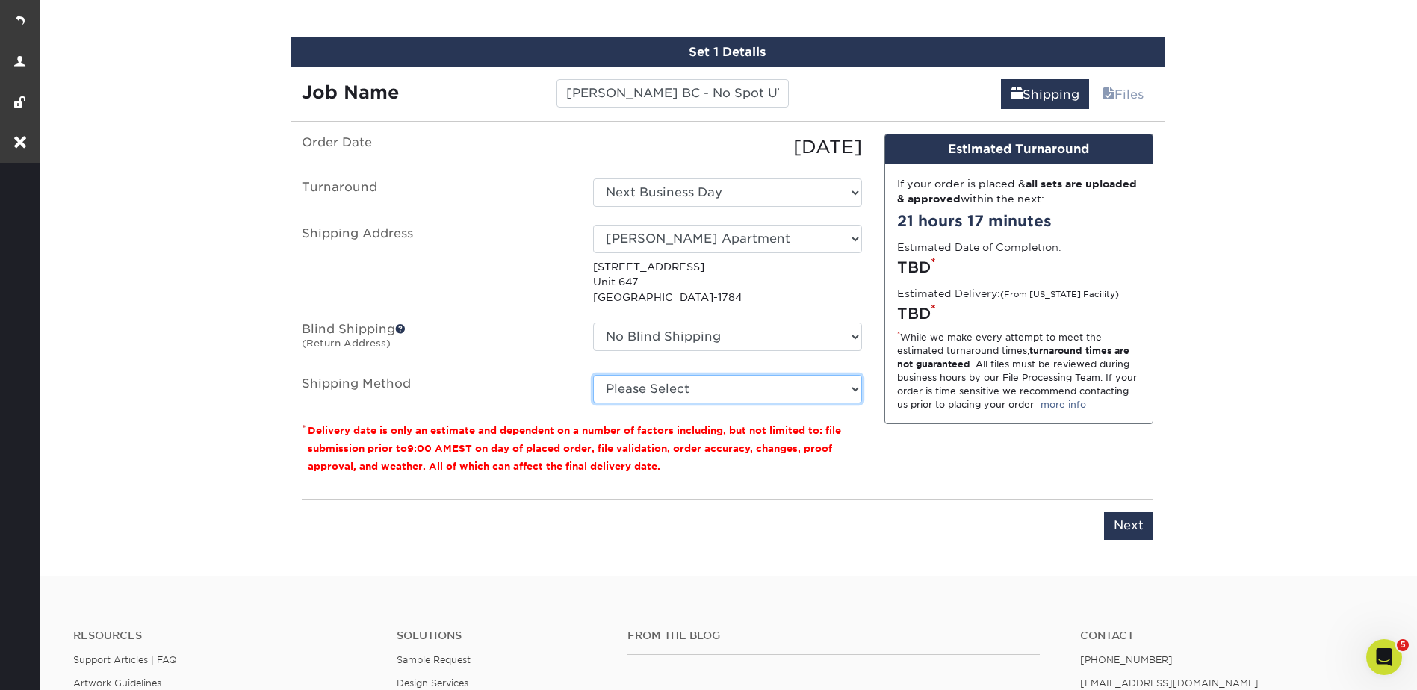
drag, startPoint x: 626, startPoint y: 385, endPoint x: 626, endPoint y: 397, distance: 12.0
click at [626, 385] on select "Please Select Ground Shipping (+$8.96) 3 Day Shipping Service (+$20.04) 2 Day A…" at bounding box center [727, 389] width 269 height 28
select select "01"
click at [593, 375] on select "Please Select Ground Shipping (+$8.96) 3 Day Shipping Service (+$20.04) 2 Day A…" at bounding box center [727, 389] width 269 height 28
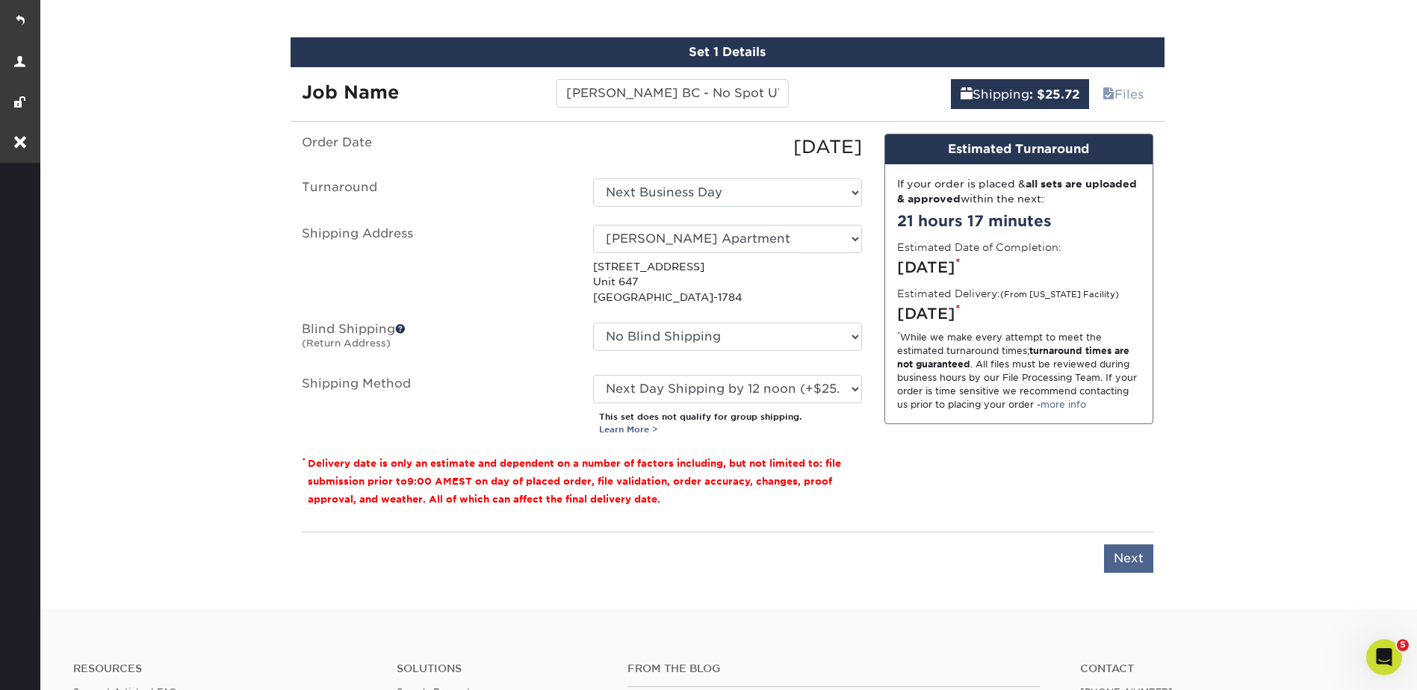
click at [1138, 575] on div "You've choosen mailing services! If you have a csv address list please upload i…" at bounding box center [728, 362] width 852 height 457
click at [1135, 564] on input "Next" at bounding box center [1128, 559] width 49 height 28
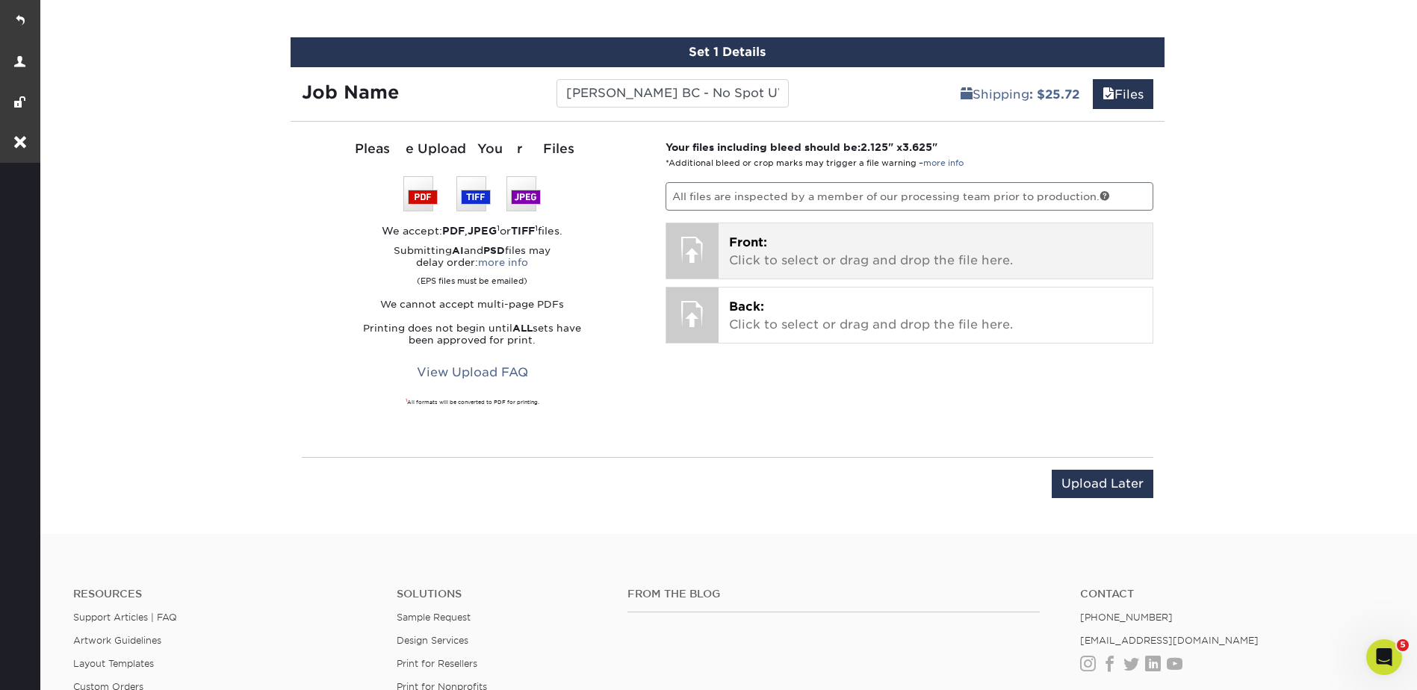
click at [856, 261] on p "Front: Click to select or drag and drop the file here." at bounding box center [935, 252] width 413 height 36
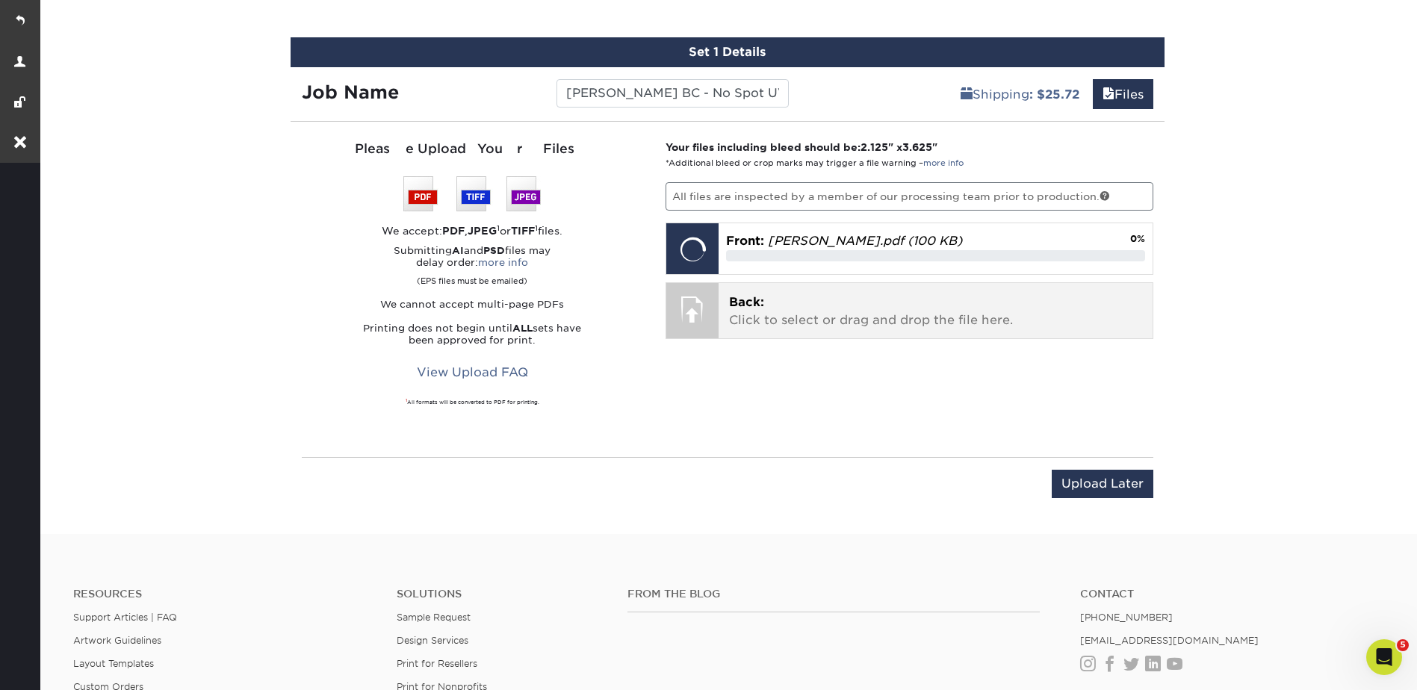
click at [792, 308] on p "Back: Click to select or drag and drop the file here." at bounding box center [935, 312] width 413 height 36
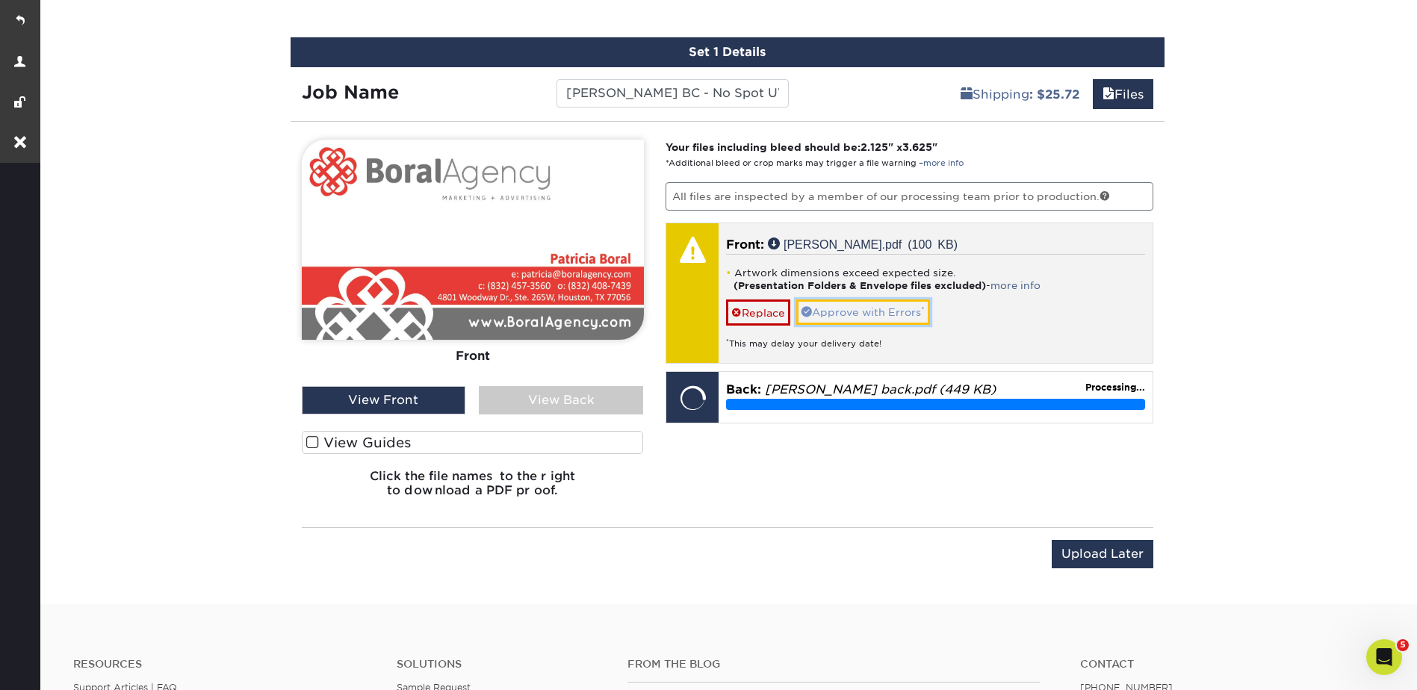
click at [884, 312] on link "Approve with Errors *" at bounding box center [863, 312] width 134 height 25
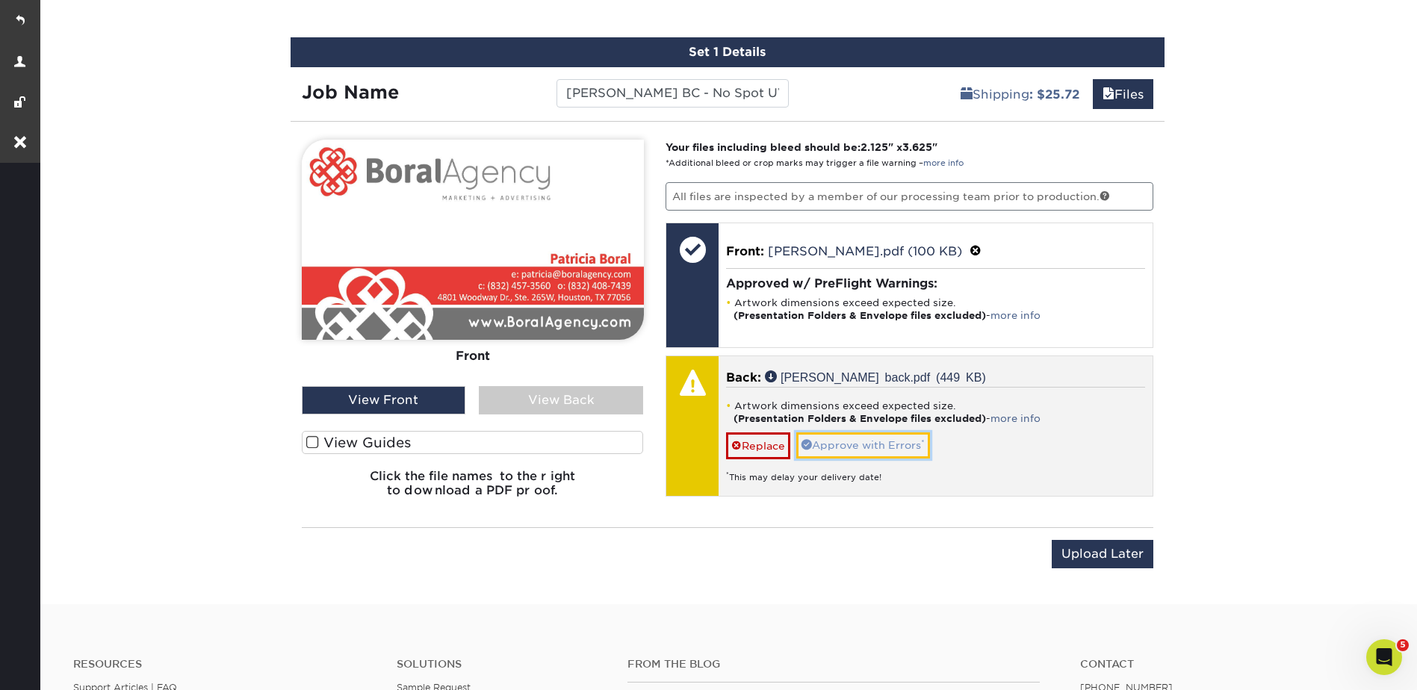
click at [907, 441] on link "Approve with Errors *" at bounding box center [863, 445] width 134 height 25
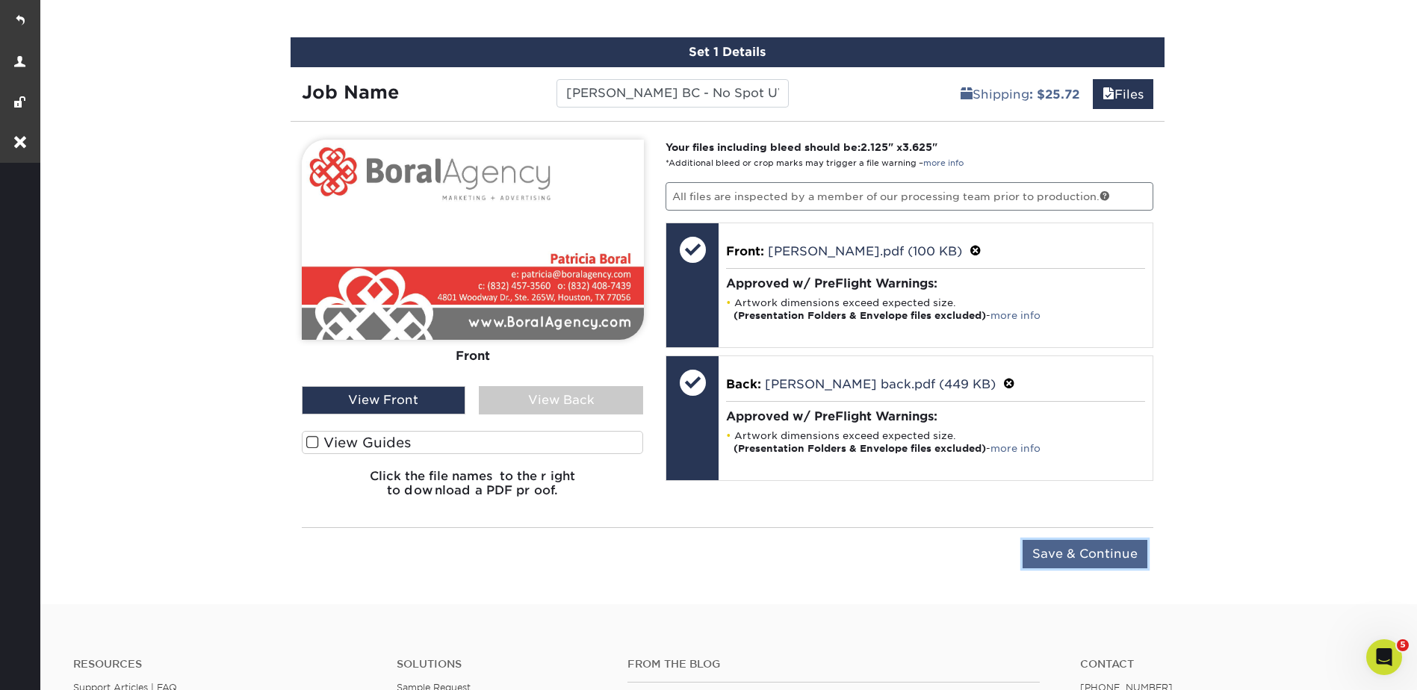
click at [1126, 565] on input "Save & Continue" at bounding box center [1085, 554] width 125 height 28
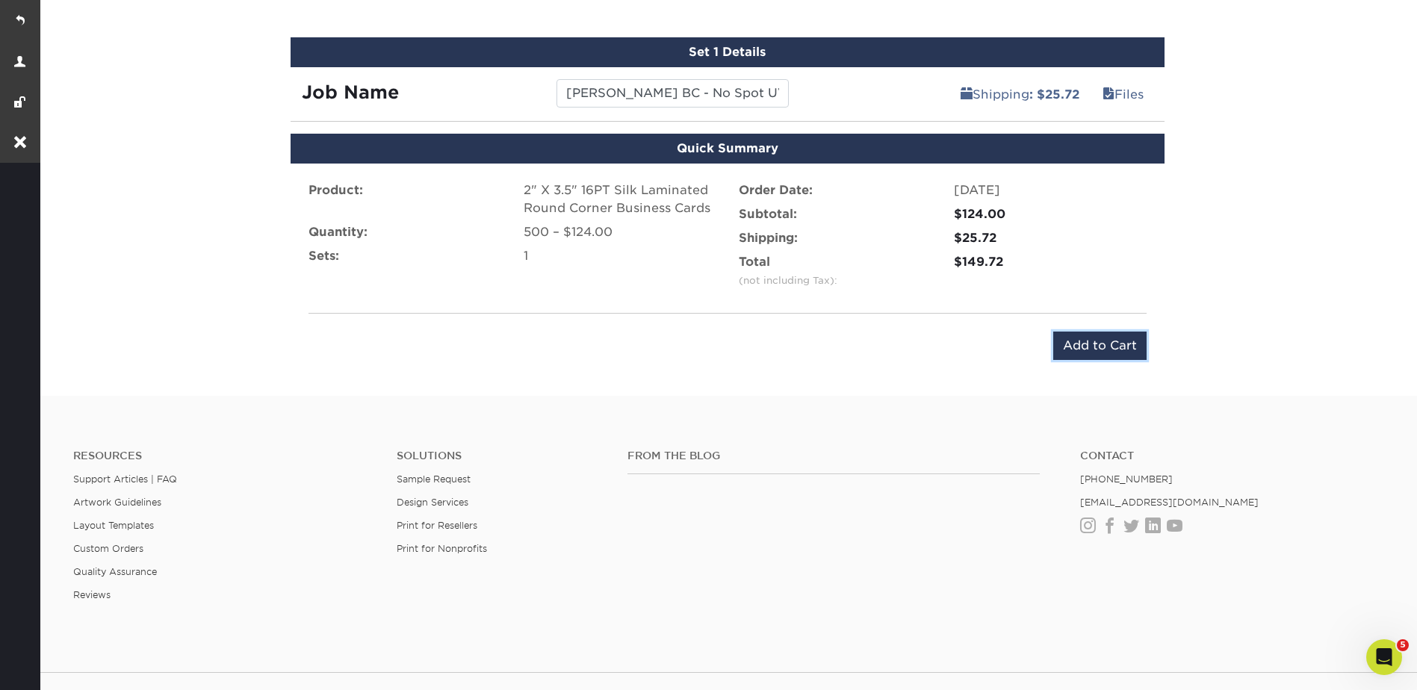
click at [1092, 335] on input "Add to Cart" at bounding box center [1099, 346] width 93 height 28
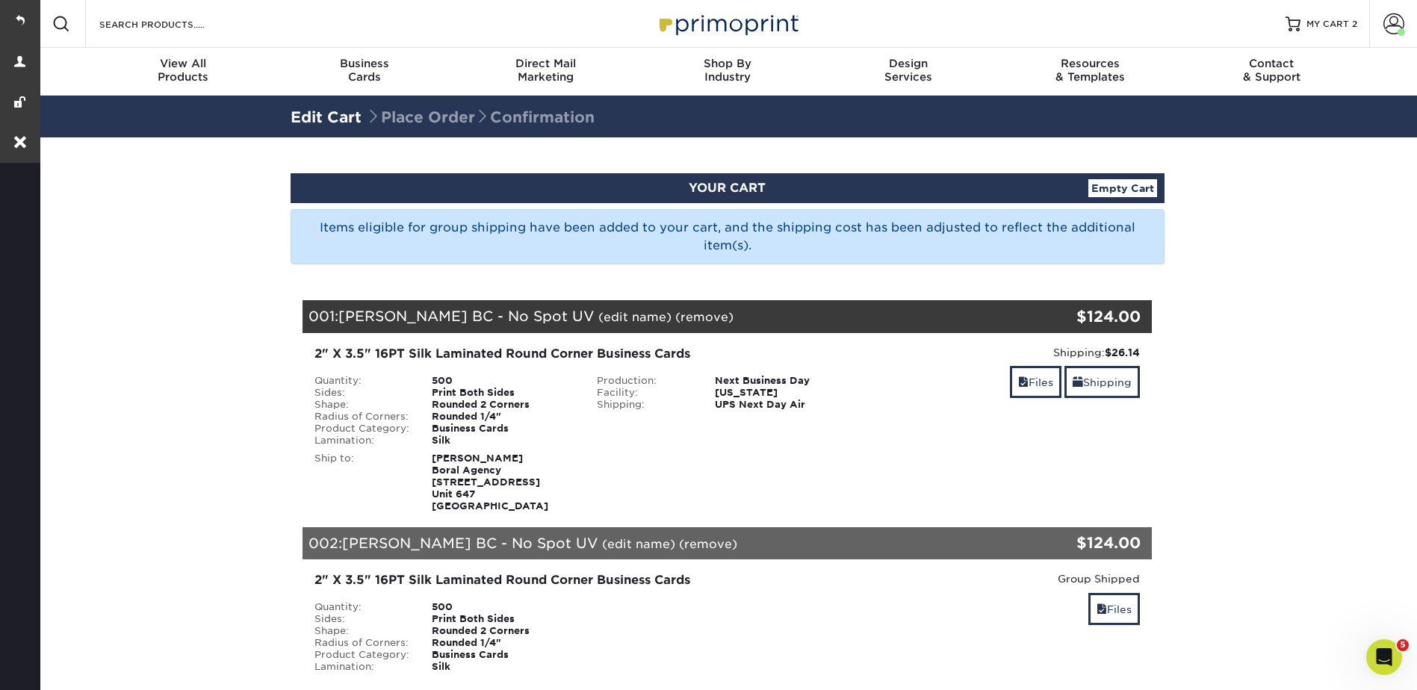
click at [1200, 302] on section "YOUR CART Empty Cart Items eligible for group shipping have been added to your …" at bounding box center [727, 547] width 1380 height 820
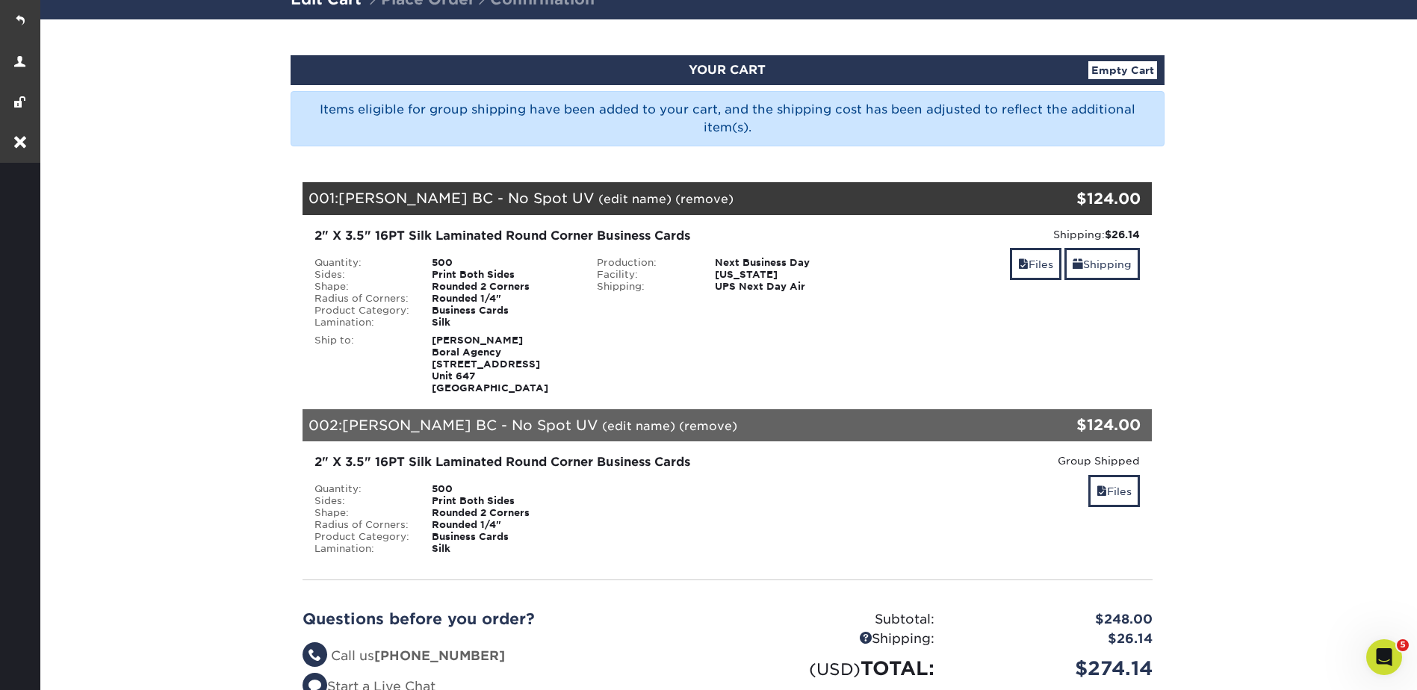
scroll to position [149, 0]
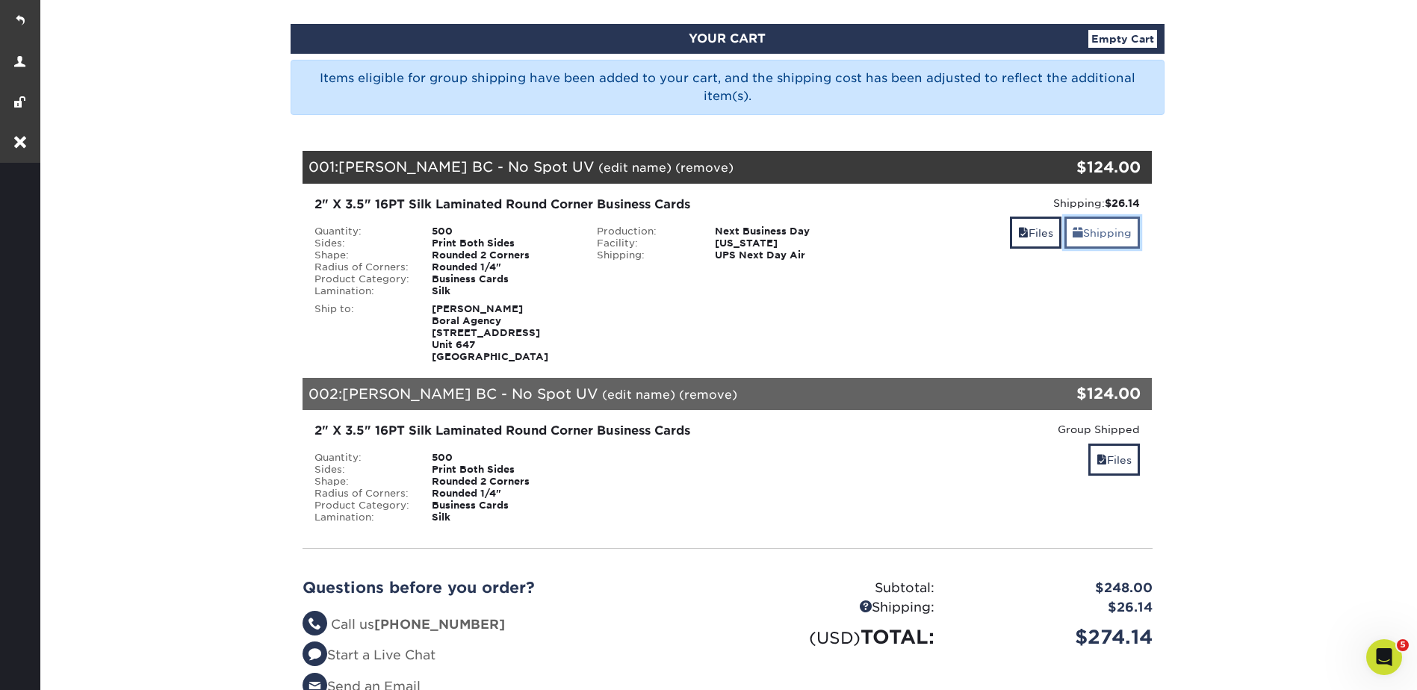
click at [1065, 227] on link "Shipping" at bounding box center [1101, 233] width 75 height 32
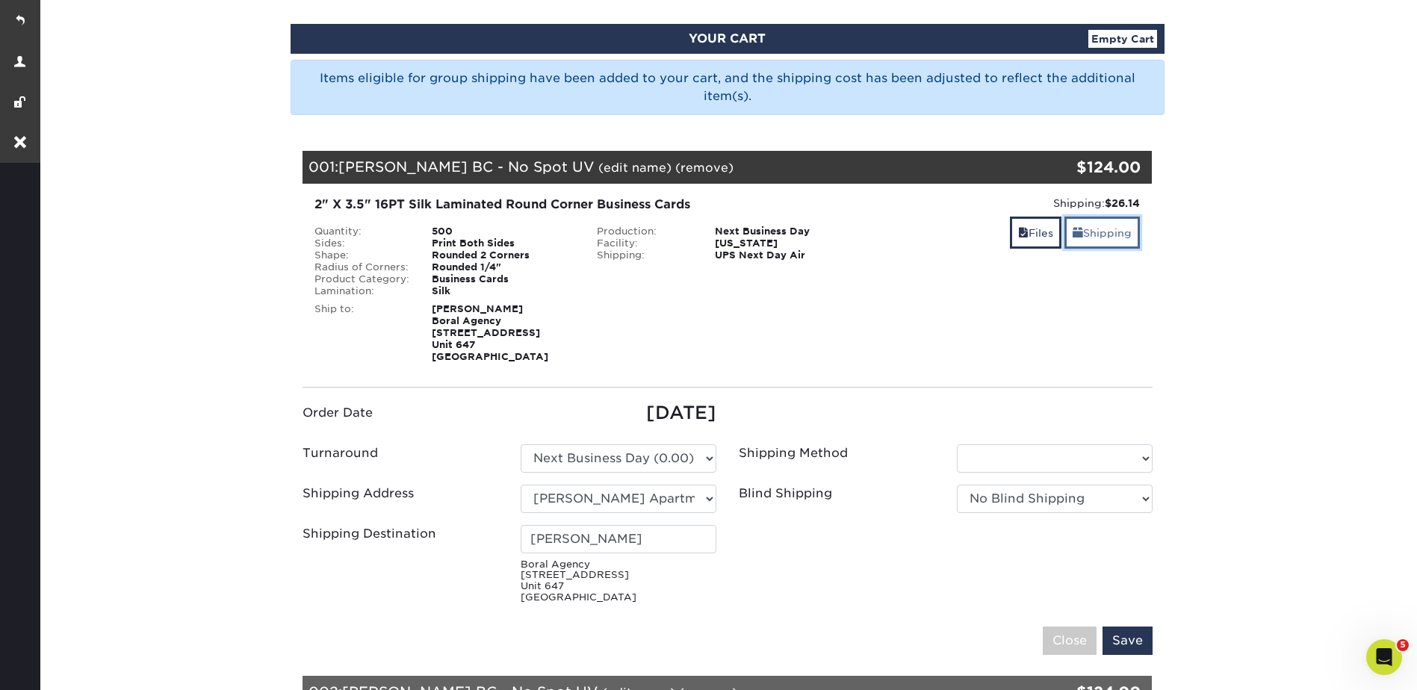
click at [1103, 225] on link "Shipping" at bounding box center [1101, 233] width 75 height 32
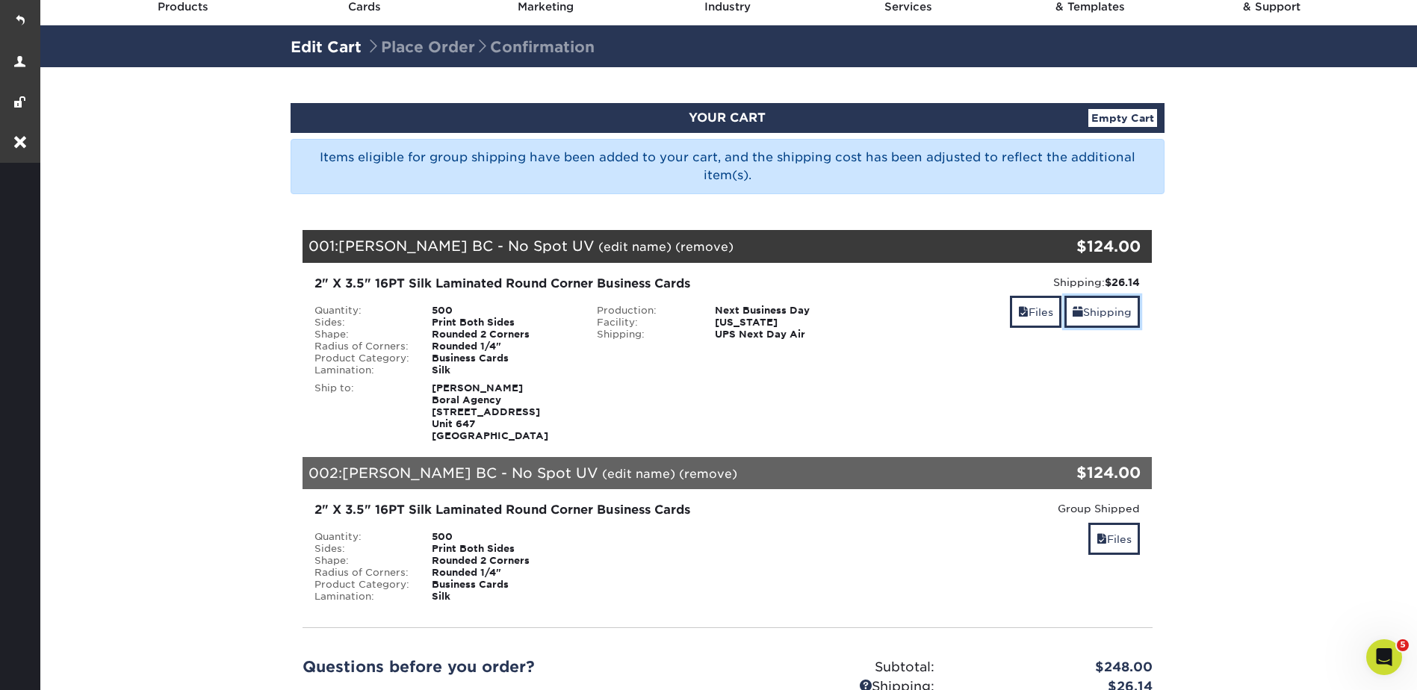
scroll to position [0, 0]
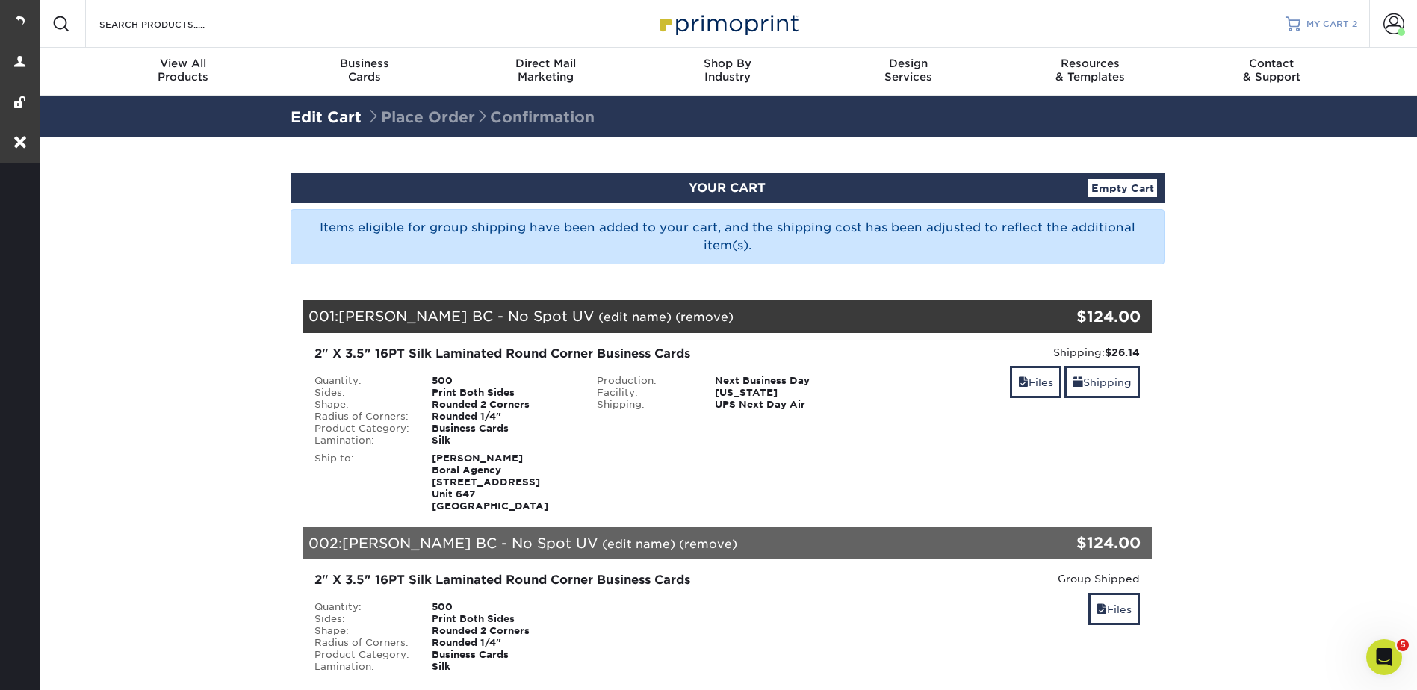
click at [1313, 25] on span "MY CART" at bounding box center [1328, 24] width 43 height 13
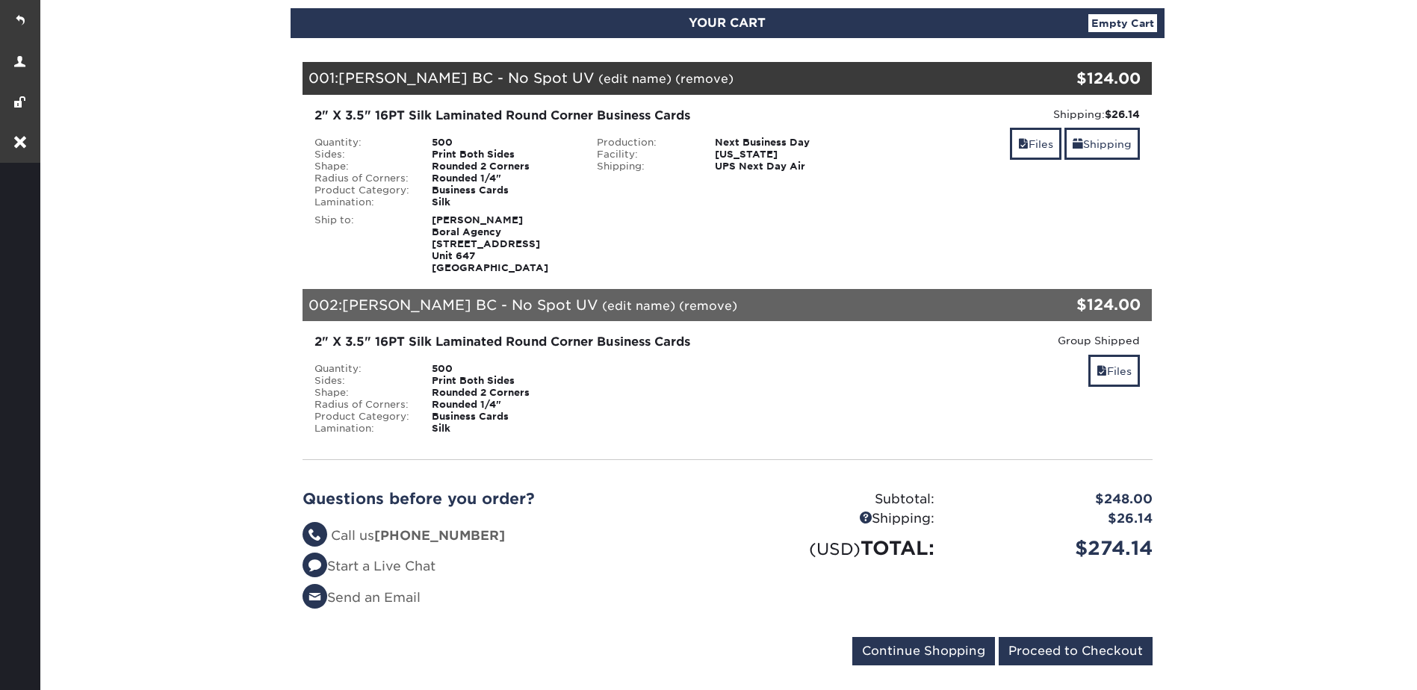
scroll to position [149, 0]
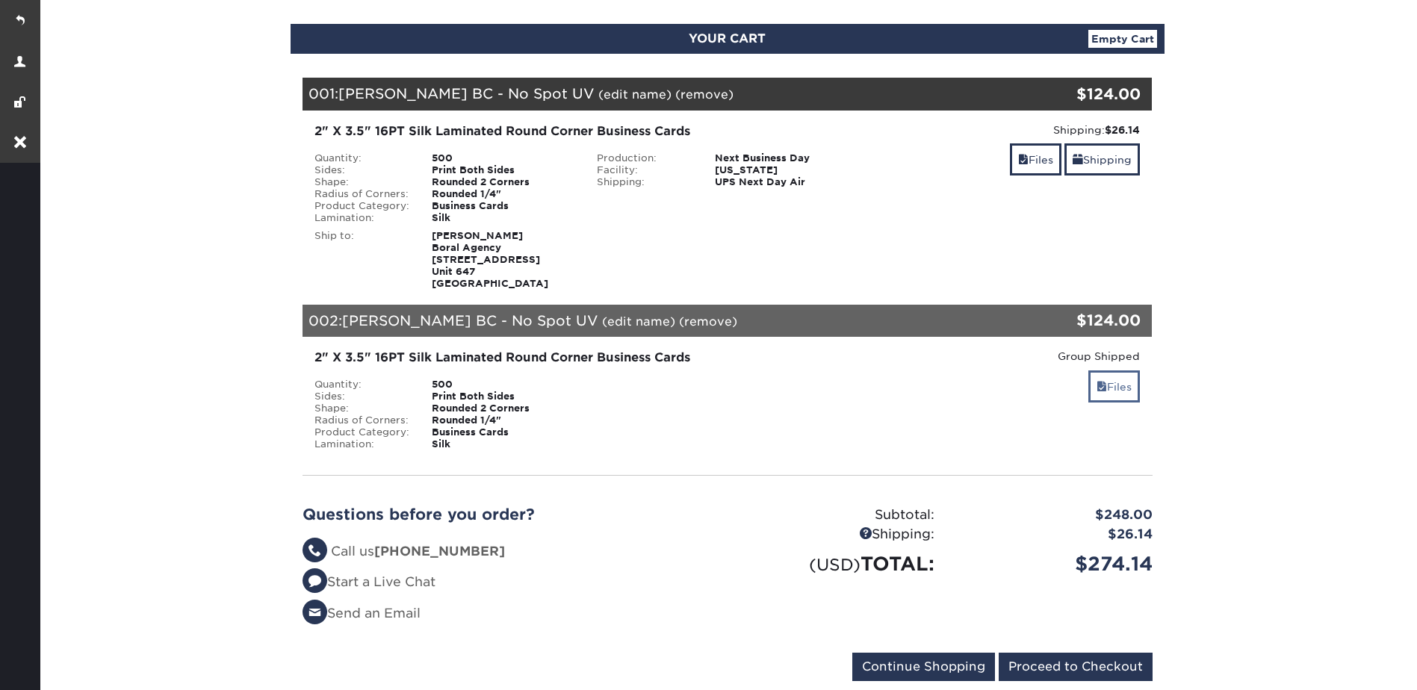
click at [1094, 369] on div "Group Shipped Discount: - $0.00 Files" at bounding box center [1010, 400] width 283 height 102
click at [1115, 378] on link "Files" at bounding box center [1114, 387] width 52 height 32
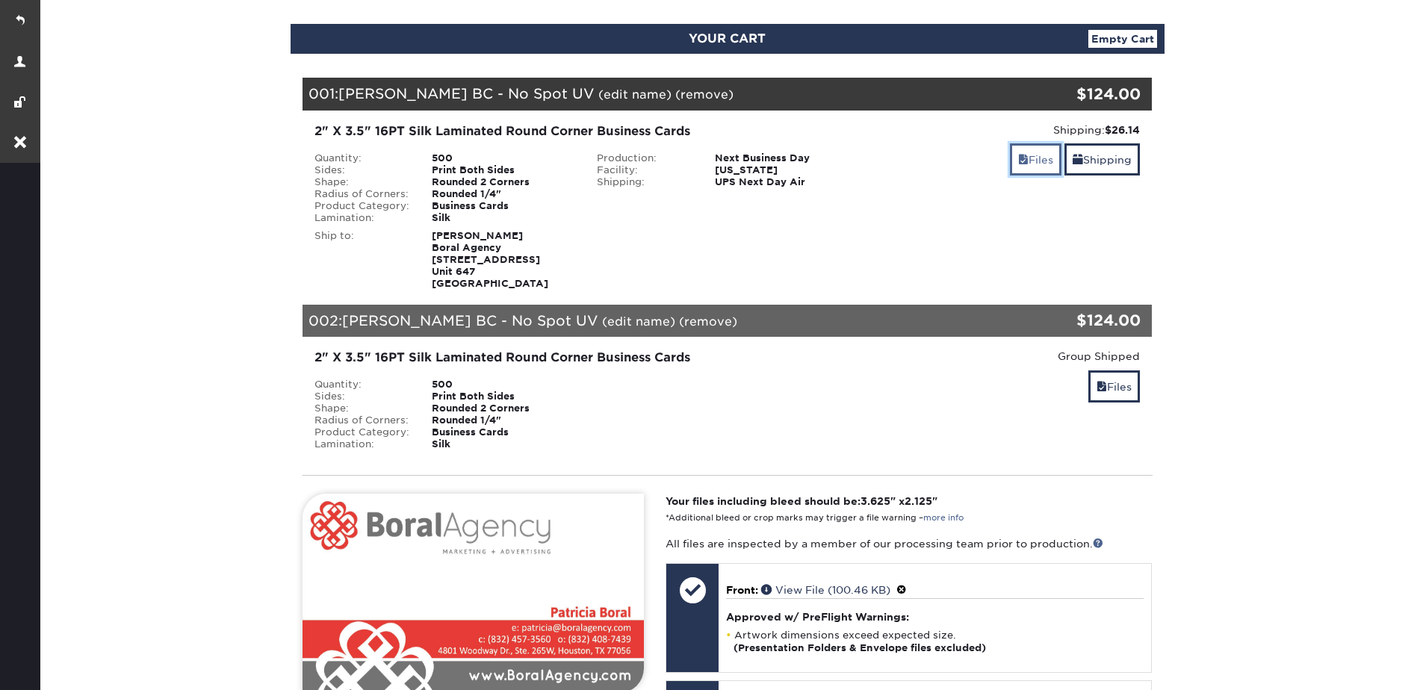
click at [1044, 167] on link "Files" at bounding box center [1036, 159] width 52 height 32
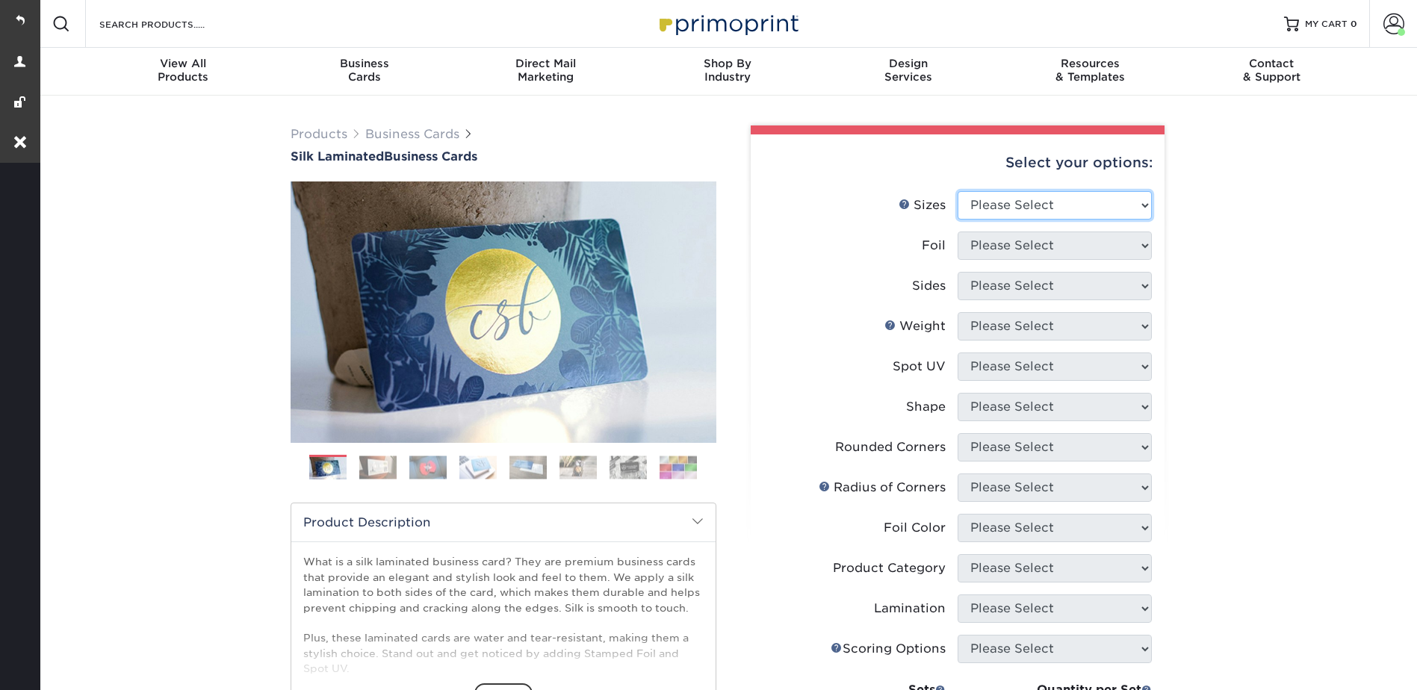
drag, startPoint x: 973, startPoint y: 199, endPoint x: 1006, endPoint y: 220, distance: 39.4
click at [973, 199] on select "Please Select 1.5" x 3.5" - Mini 1.75" x 3.5" - Mini 2" x 2" - Square 2" x 3" -…" at bounding box center [1055, 205] width 194 height 28
select select "2.00x3.50"
click at [958, 191] on select "Please Select 1.5" x 3.5" - Mini 1.75" x 3.5" - Mini 2" x 2" - Square 2" x 3" -…" at bounding box center [1055, 205] width 194 height 28
click at [989, 240] on select "Please Select Yes No" at bounding box center [1055, 246] width 194 height 28
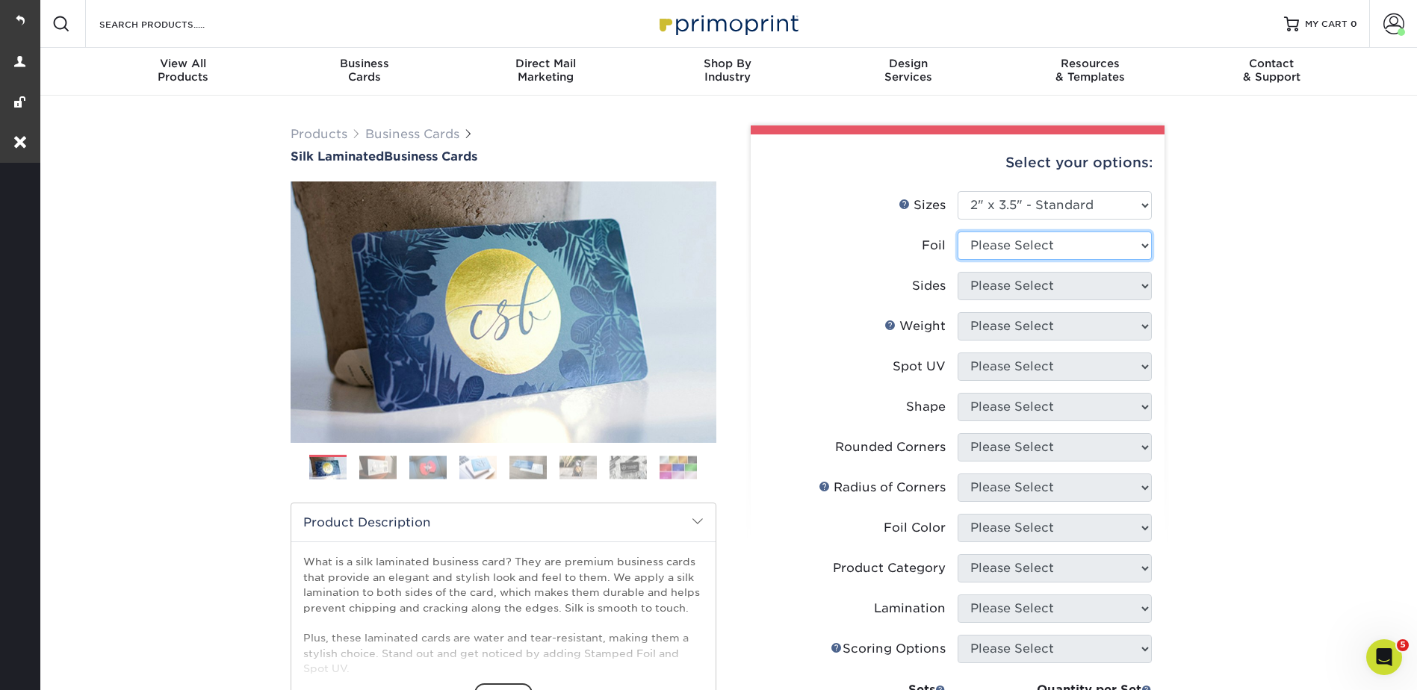
select select "0"
click at [958, 232] on select "Please Select Yes No" at bounding box center [1055, 246] width 194 height 28
drag, startPoint x: 992, startPoint y: 282, endPoint x: 1002, endPoint y: 298, distance: 18.4
click at [991, 282] on select "Please Select Print Both Sides Print Front Only" at bounding box center [1055, 286] width 194 height 28
select select "13abbda7-1d64-4f25-8bb2-c179b224825d"
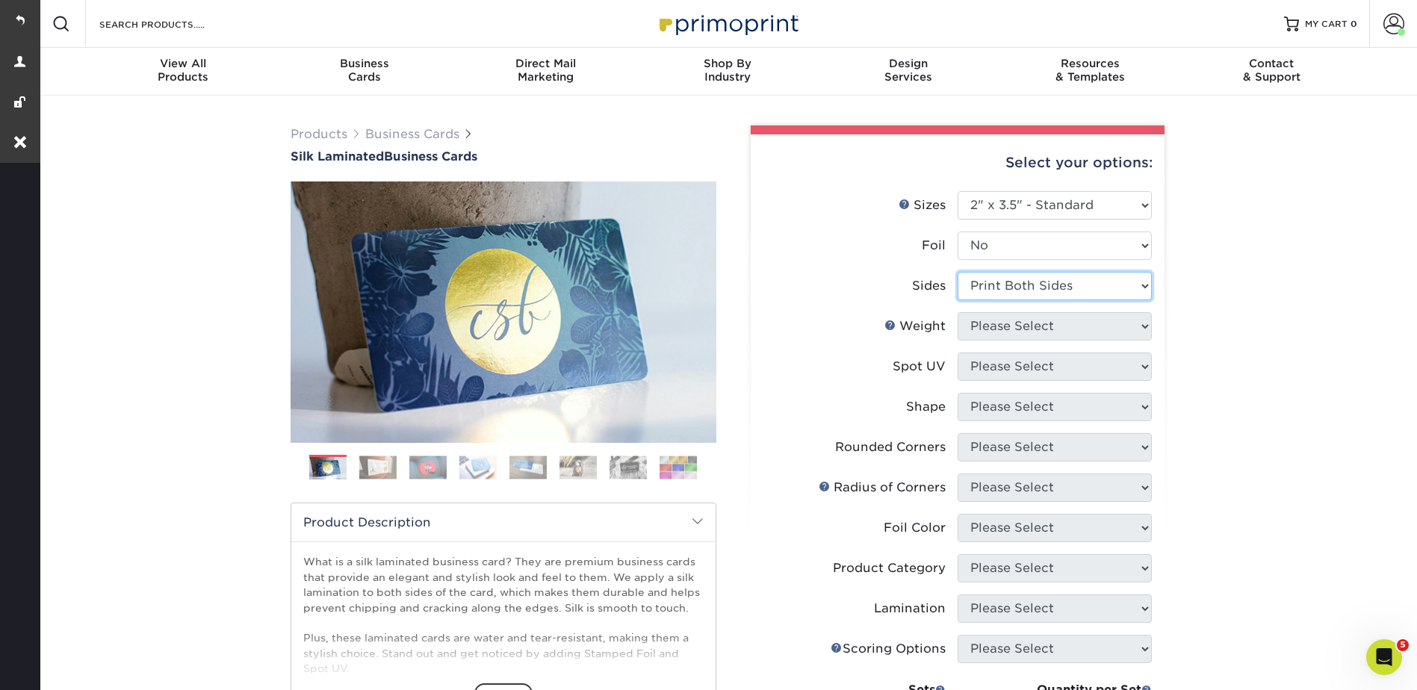
click at [958, 272] on select "Please Select Print Both Sides Print Front Only" at bounding box center [1055, 286] width 194 height 28
drag, startPoint x: 986, startPoint y: 320, endPoint x: 996, endPoint y: 341, distance: 23.7
click at [986, 320] on select "Please Select 16PT" at bounding box center [1055, 326] width 194 height 28
select select "16PT"
click at [958, 312] on select "Please Select 16PT" at bounding box center [1055, 326] width 194 height 28
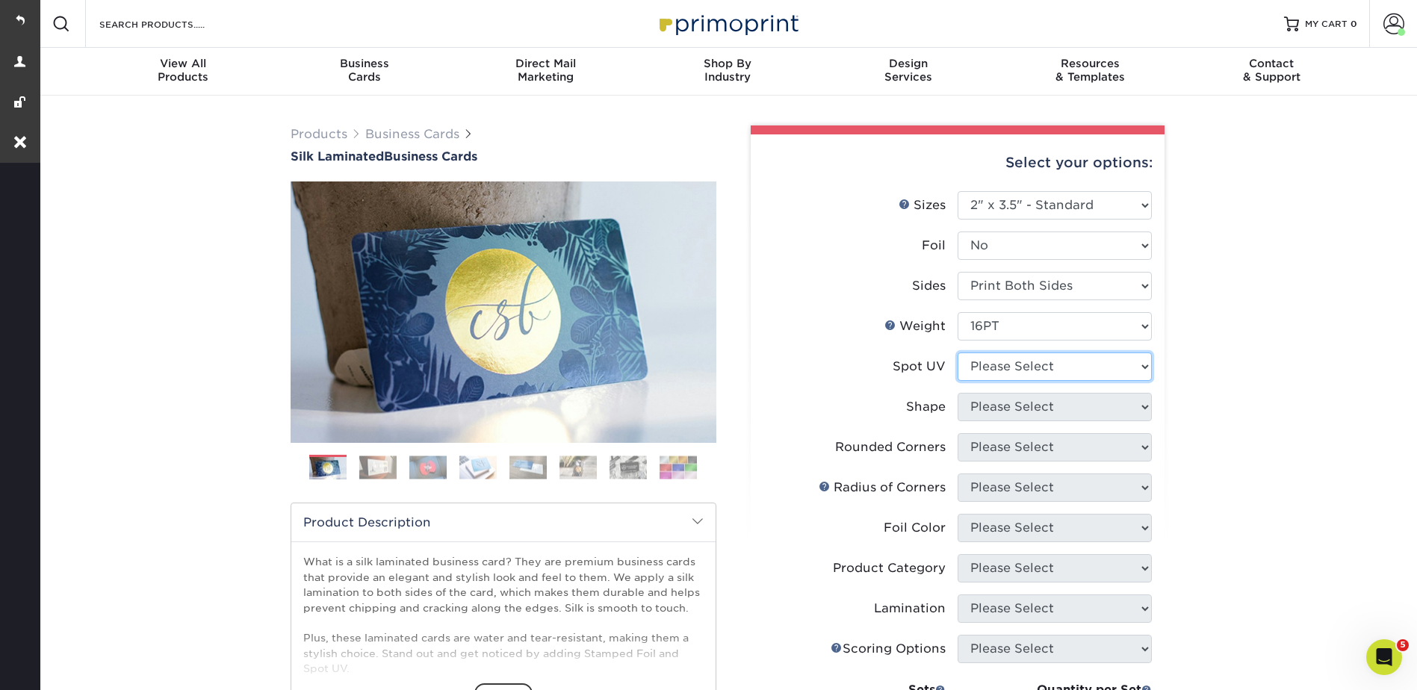
click at [984, 359] on select "Please Select No Spot UV Front and Back (Both Sides) Front Only Back Only" at bounding box center [1055, 367] width 194 height 28
select select "3"
click at [958, 353] on select "Please Select No Spot UV Front and Back (Both Sides) Front Only Back Only" at bounding box center [1055, 367] width 194 height 28
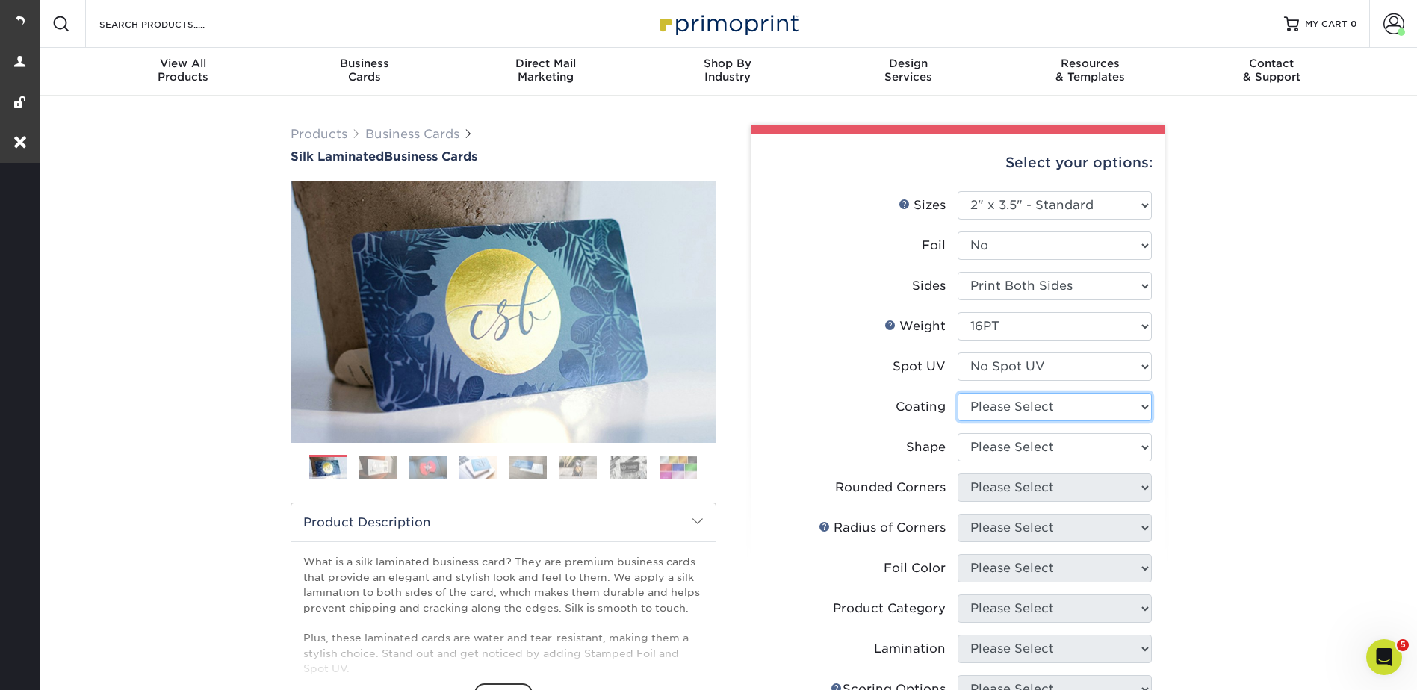
click at [979, 394] on select at bounding box center [1055, 407] width 194 height 28
select select "3e7618de-abca-4bda-9f97-8b9129e913d8"
click at [958, 393] on select at bounding box center [1055, 407] width 194 height 28
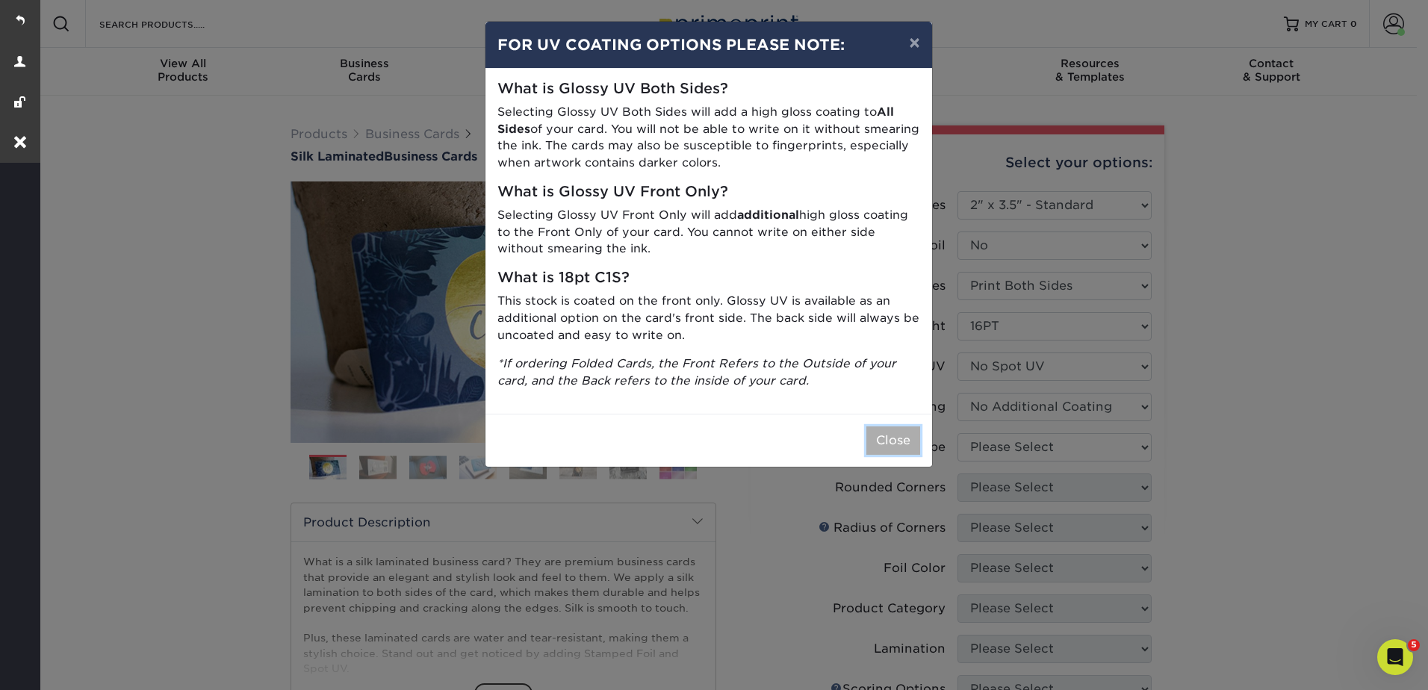
click at [908, 441] on button "Close" at bounding box center [894, 441] width 54 height 28
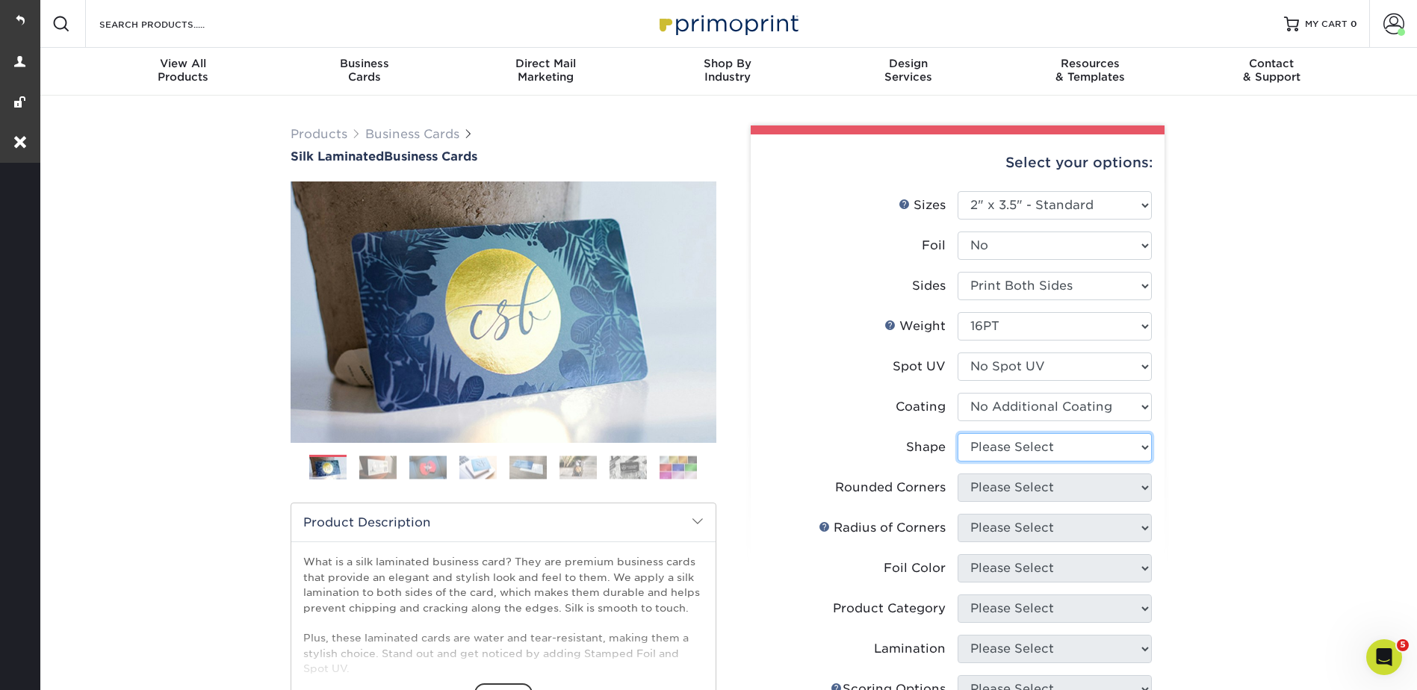
click at [988, 440] on select "Please Select Standard Oval" at bounding box center [1055, 447] width 194 height 28
select select "standard"
click at [958, 433] on select "Please Select Standard Oval" at bounding box center [1055, 447] width 194 height 28
click at [996, 484] on select "Please Select Yes - Round 2 Corners Yes - Round 4 Corners No" at bounding box center [1055, 488] width 194 height 28
select select "76a3b848-63b4-4449-aad1-d9e81d5a60f5"
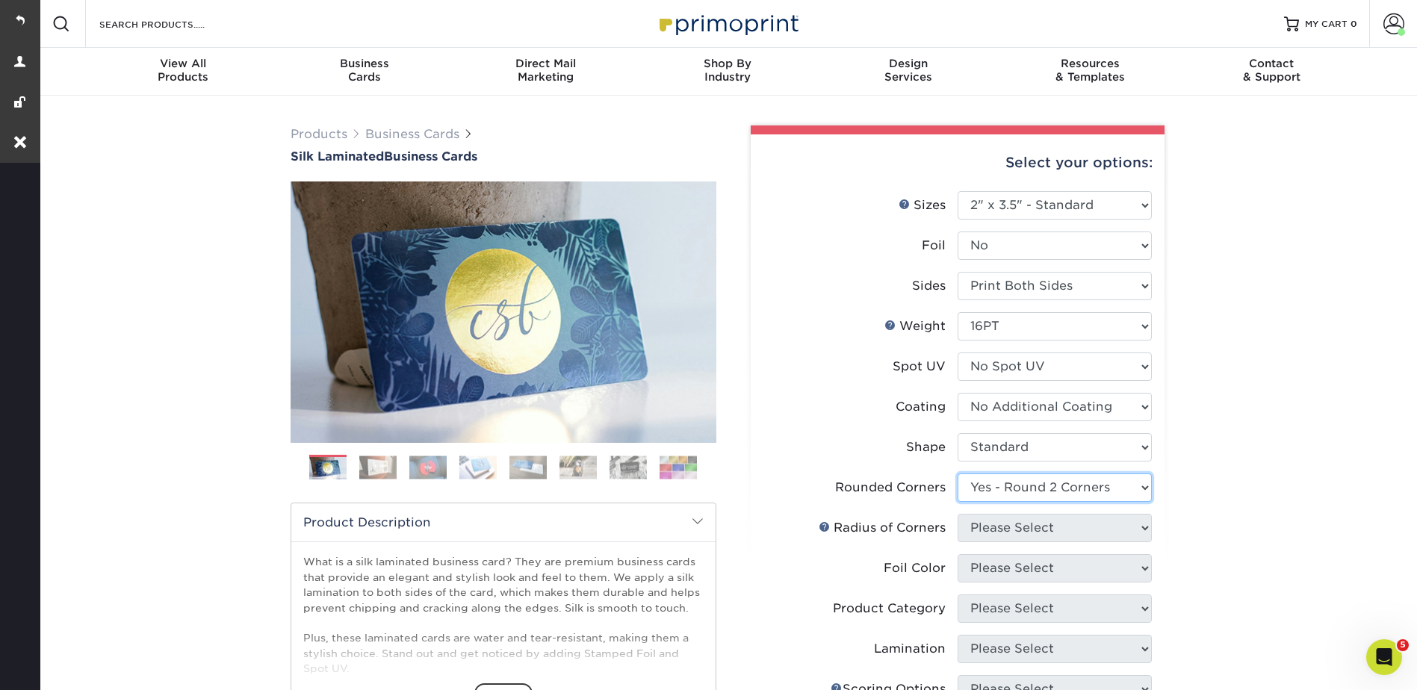
click at [958, 474] on select "Please Select Yes - Round 2 Corners Yes - Round 4 Corners No" at bounding box center [1055, 488] width 194 height 28
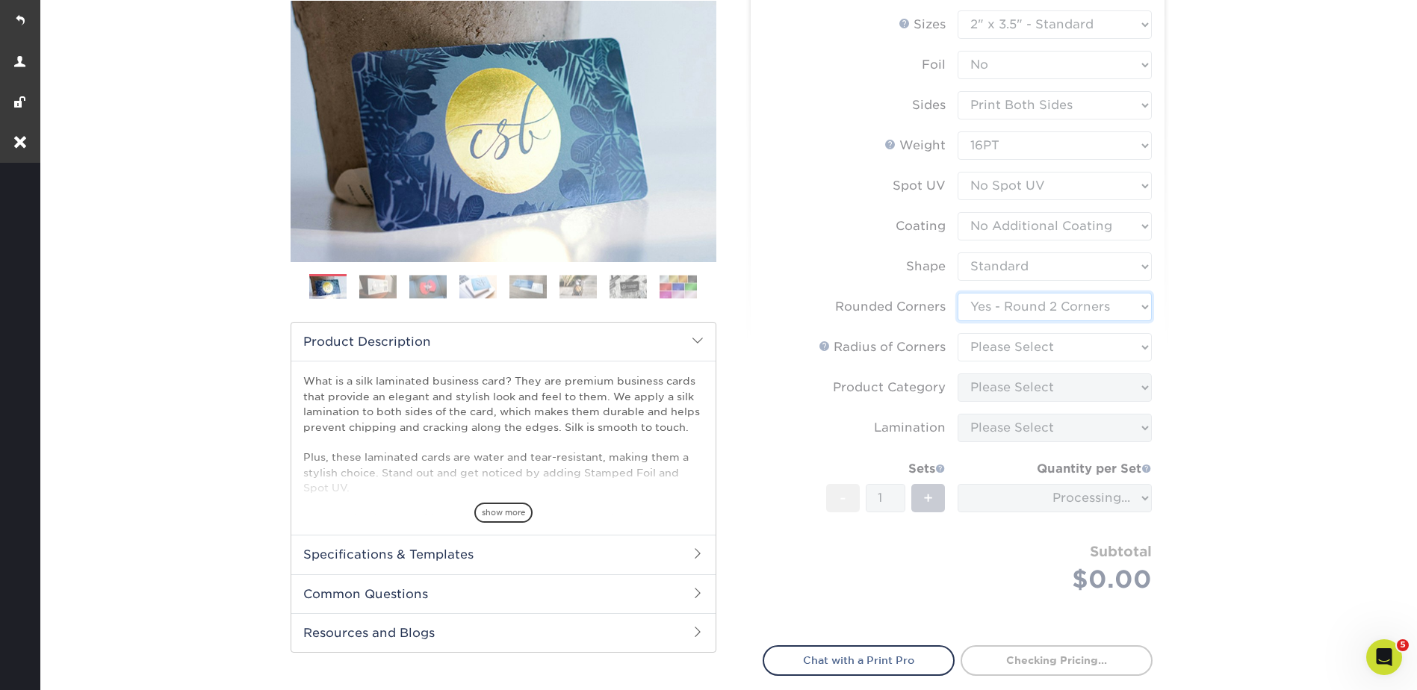
scroll to position [374, 0]
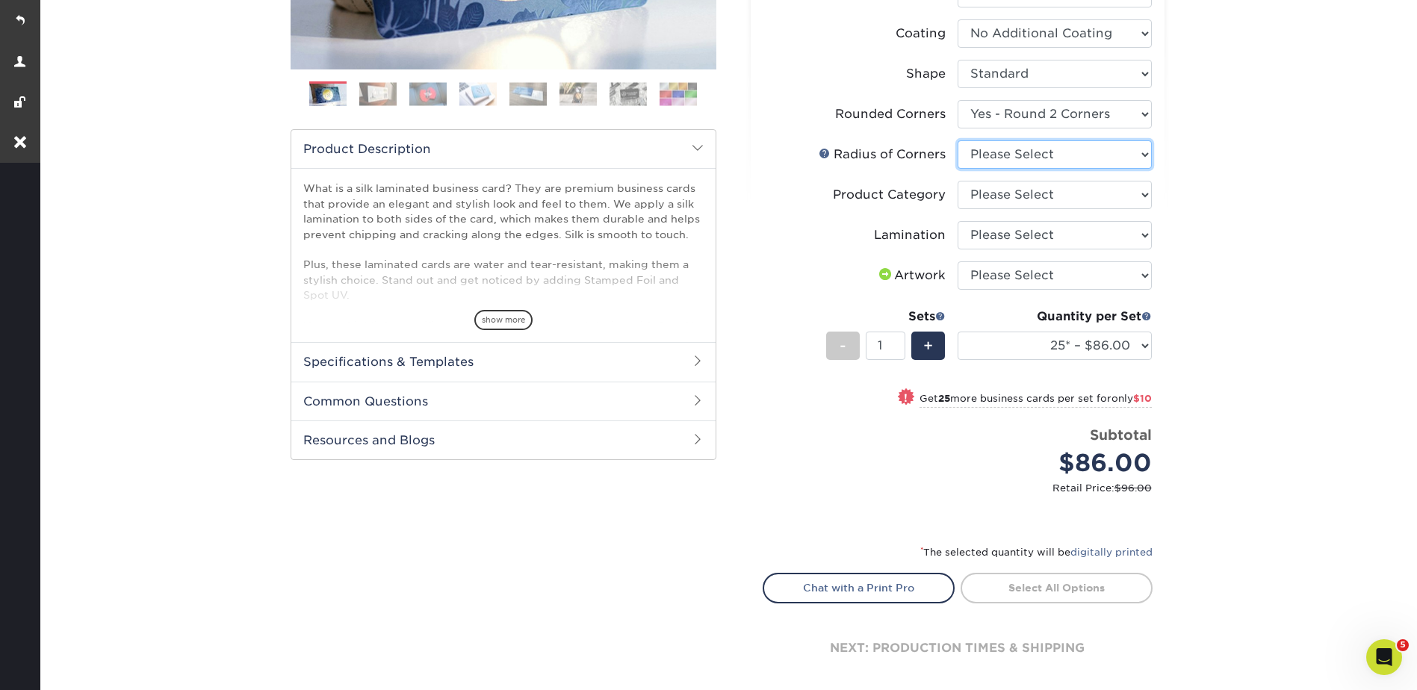
click at [1009, 151] on select "Please Select Rounded 1/8" Rounded 1/4"" at bounding box center [1055, 154] width 194 height 28
select select "479fbfe7-6a0c-4895-8c9a-81739b7486c9"
click at [958, 140] on select "Please Select Rounded 1/8" Rounded 1/4"" at bounding box center [1055, 154] width 194 height 28
click at [984, 190] on select "Please Select Business Cards" at bounding box center [1055, 195] width 194 height 28
select select "3b5148f1-0588-4f88-a218-97bcfdce65c1"
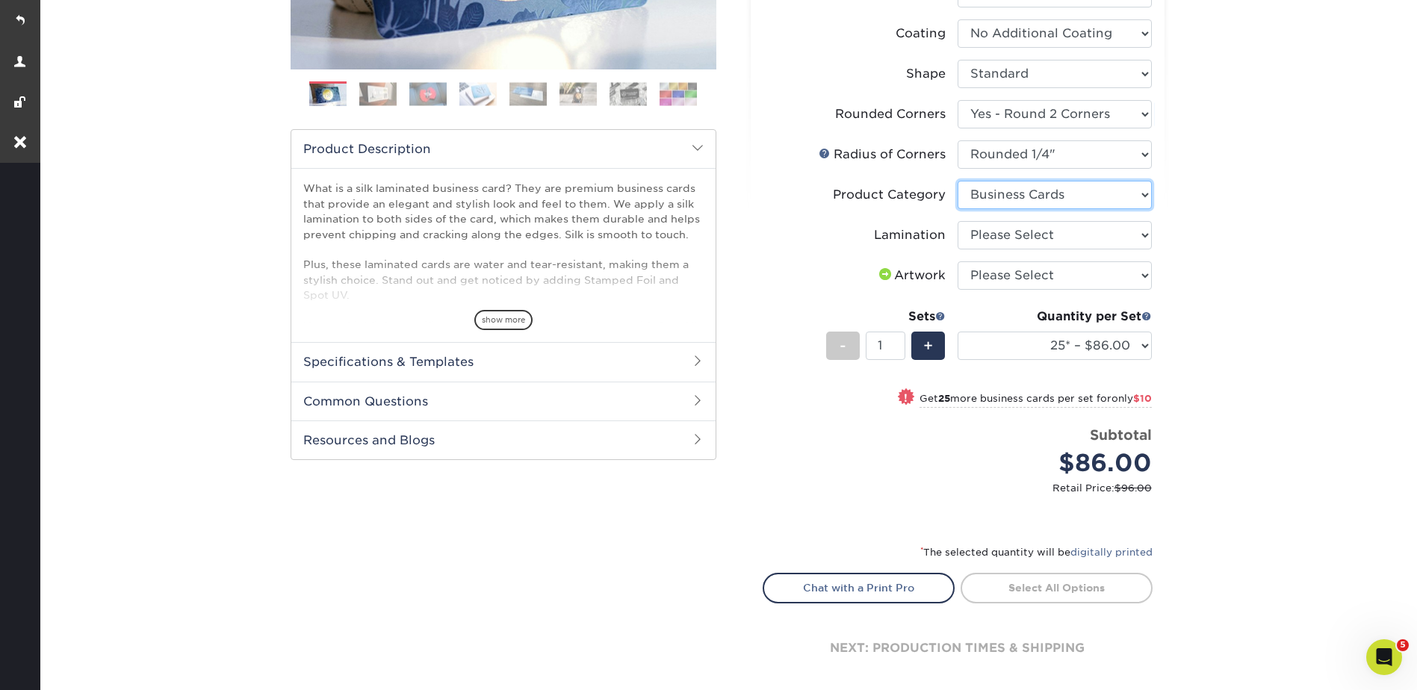
click at [958, 181] on select "Please Select Business Cards" at bounding box center [1055, 195] width 194 height 28
drag, startPoint x: 982, startPoint y: 234, endPoint x: 982, endPoint y: 252, distance: 17.9
click at [982, 234] on select "Please Select Silk" at bounding box center [1055, 235] width 194 height 28
select select "ccacb42f-45f7-42d3-bbd3-7c8421cf37f0"
click at [958, 221] on select "Please Select Silk" at bounding box center [1055, 235] width 194 height 28
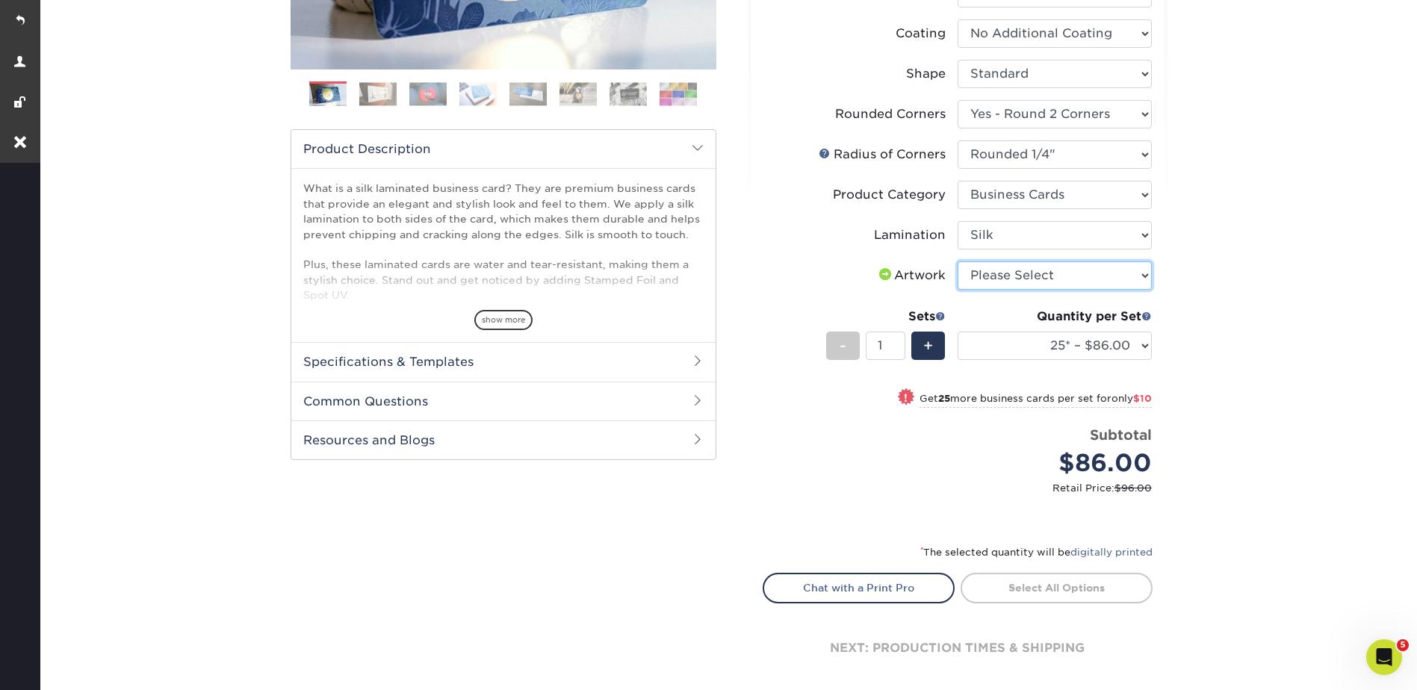
click at [984, 273] on select "Please Select I will upload files I need a design - $100" at bounding box center [1055, 275] width 194 height 28
select select "upload"
click at [958, 261] on select "Please Select I will upload files I need a design - $100" at bounding box center [1055, 275] width 194 height 28
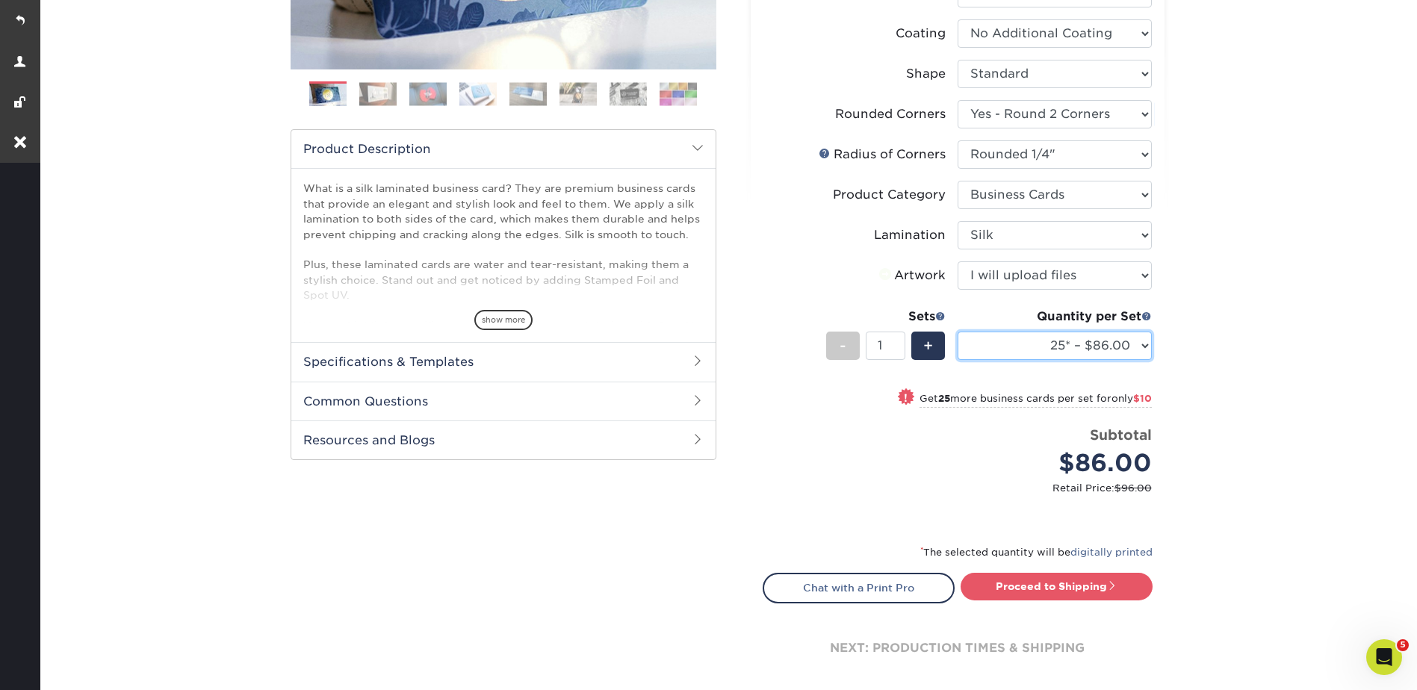
click at [1010, 341] on select "25* – $86.00 50* – $96.00 75* – $107.00 100* – $114.00 250* – $121.00 500 – $12…" at bounding box center [1055, 346] width 194 height 28
select select "500 – $124.00"
click at [958, 332] on select "25* – $86.00 50* – $96.00 75* – $107.00 100* – $114.00 250* – $121.00 500 – $12…" at bounding box center [1055, 346] width 194 height 28
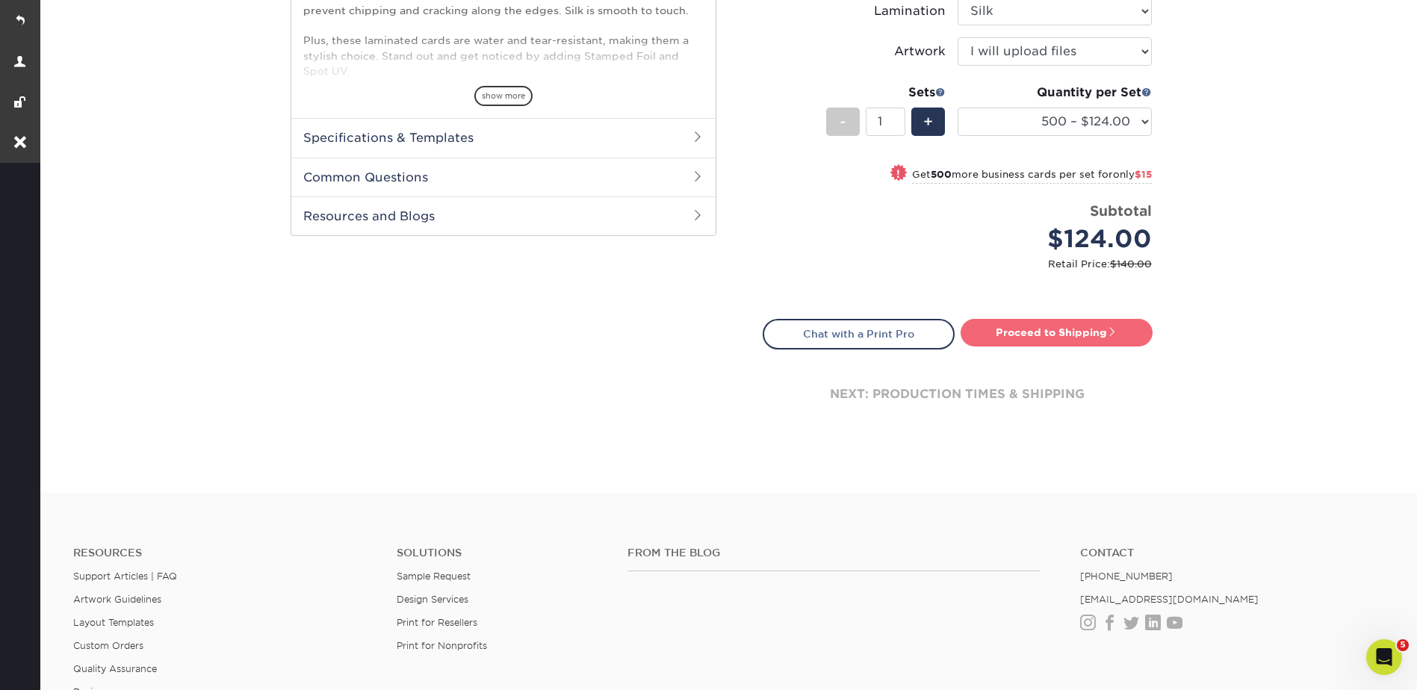
click at [1043, 332] on link "Proceed to Shipping" at bounding box center [1057, 332] width 192 height 27
type input "Set 1"
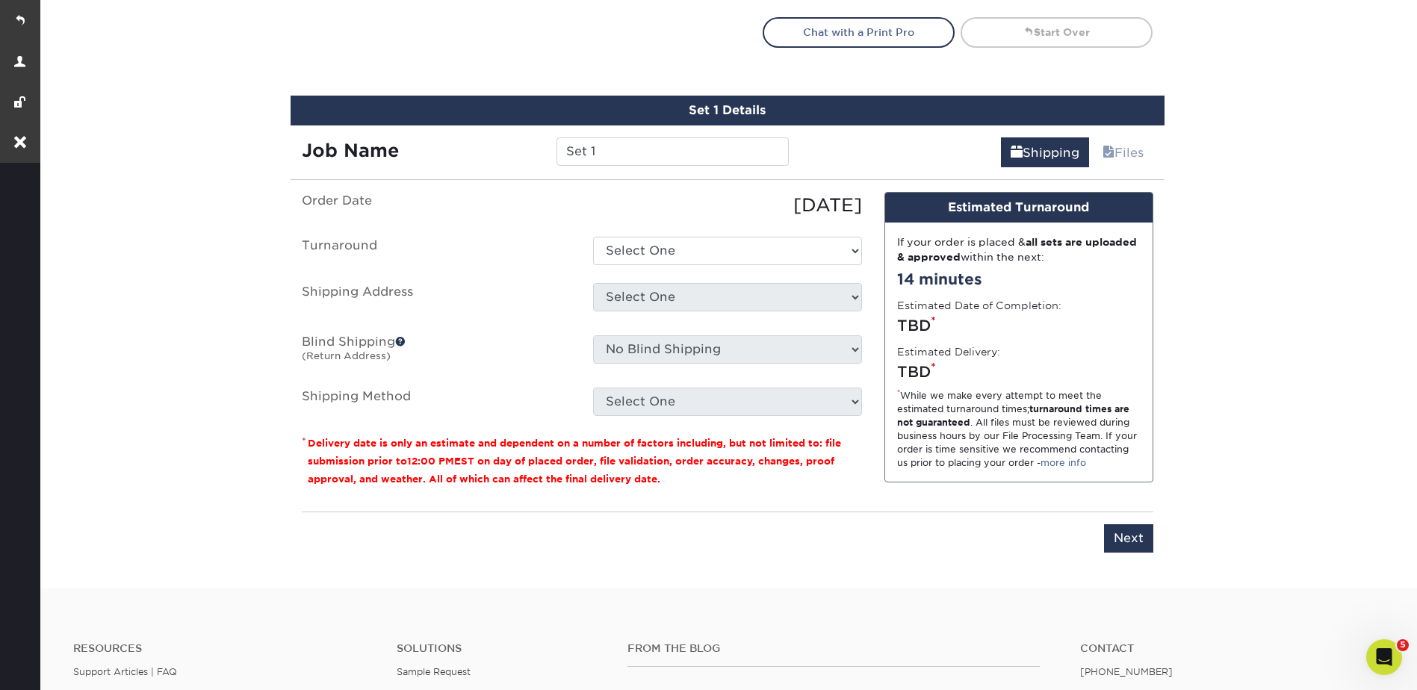
scroll to position [958, 0]
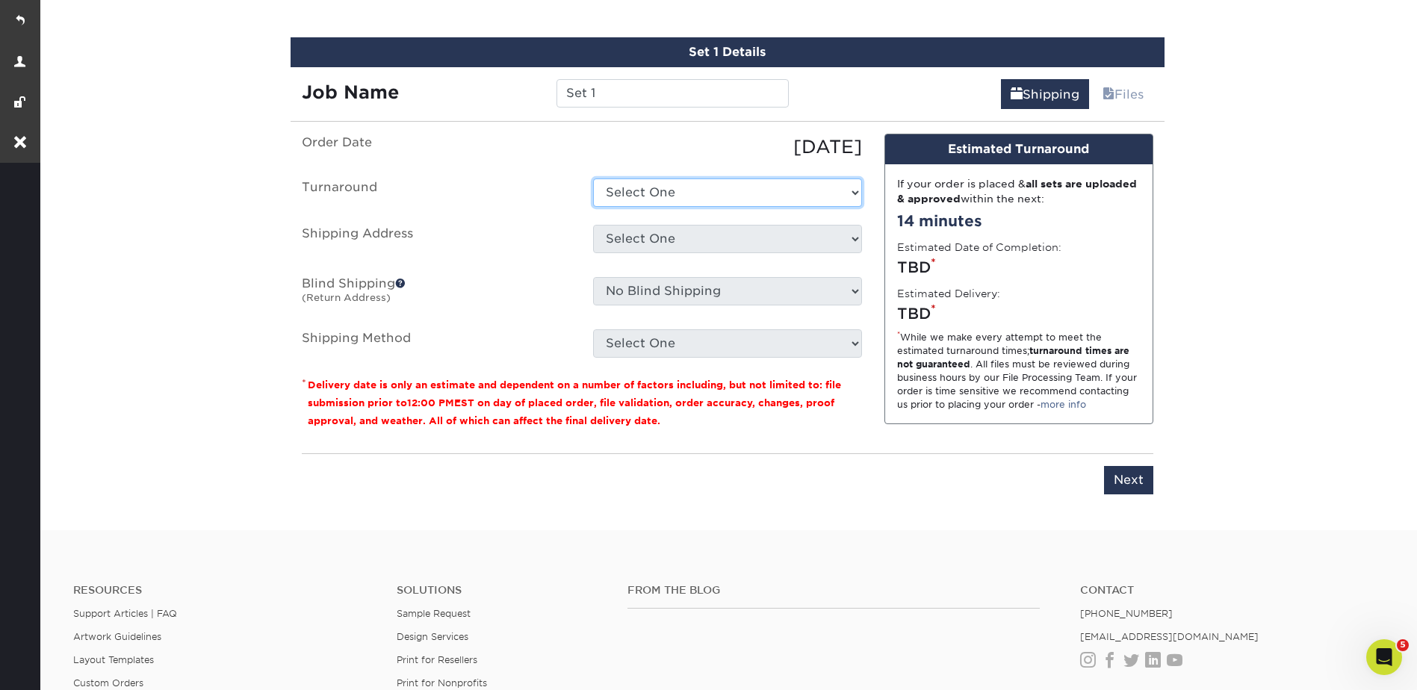
click at [633, 202] on select "Select One 2-4 Business Days 2 Day Next Business Day" at bounding box center [727, 193] width 269 height 28
select select "db738666-e0a2-4044-a206-052a8531c1ce"
click at [593, 179] on select "Select One 2-4 Business Days 2 Day Next Business Day" at bounding box center [727, 193] width 269 height 28
click at [641, 232] on select "Select One Ajer Logistics Altainia AmerEx AWTY Bashie CA Best Choice Constructi…" at bounding box center [727, 239] width 269 height 28
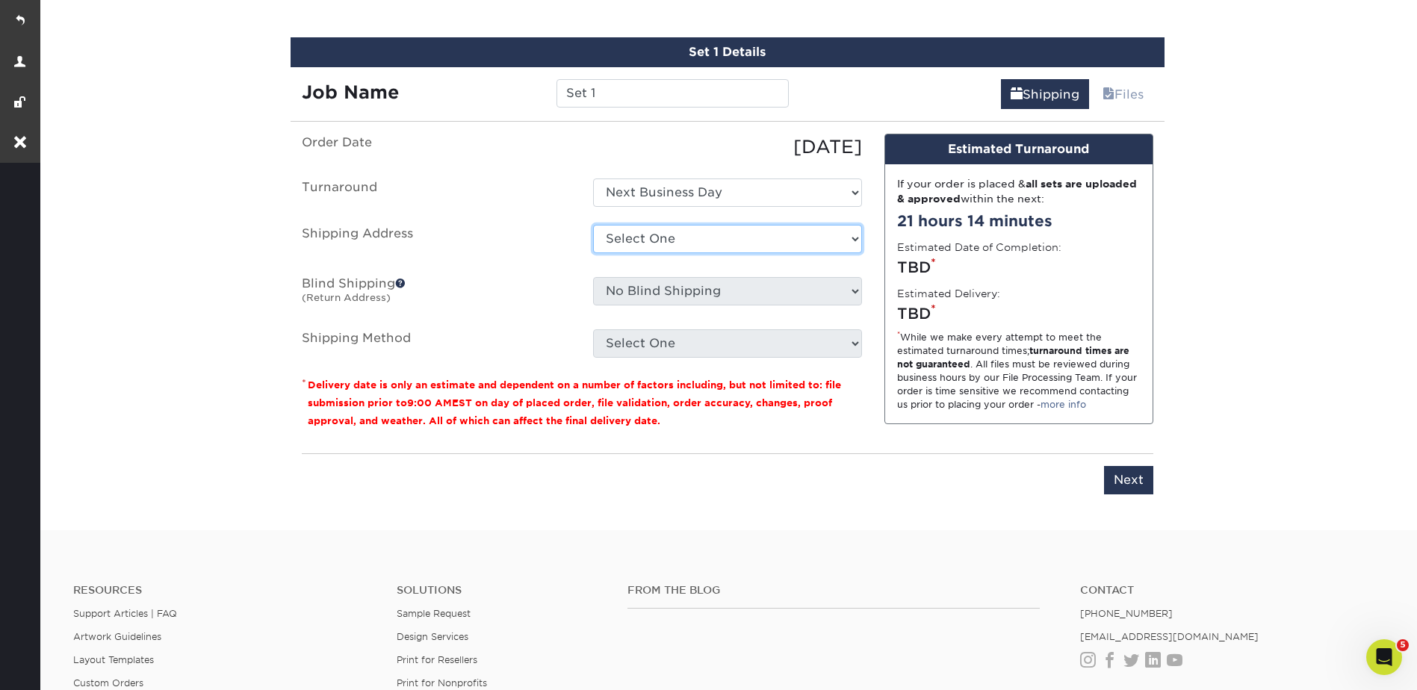
select select "250355"
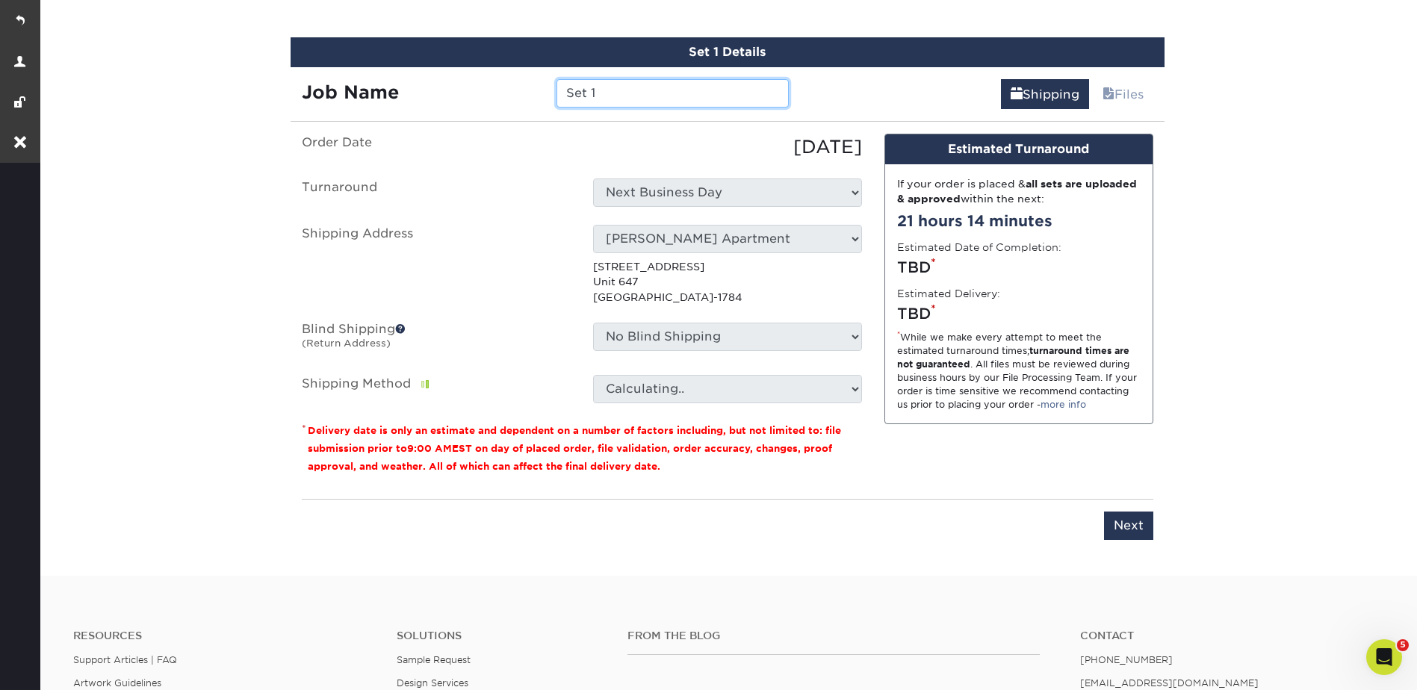
drag, startPoint x: 609, startPoint y: 91, endPoint x: 557, endPoint y: 93, distance: 52.3
click at [557, 93] on input "Set 1" at bounding box center [673, 93] width 232 height 28
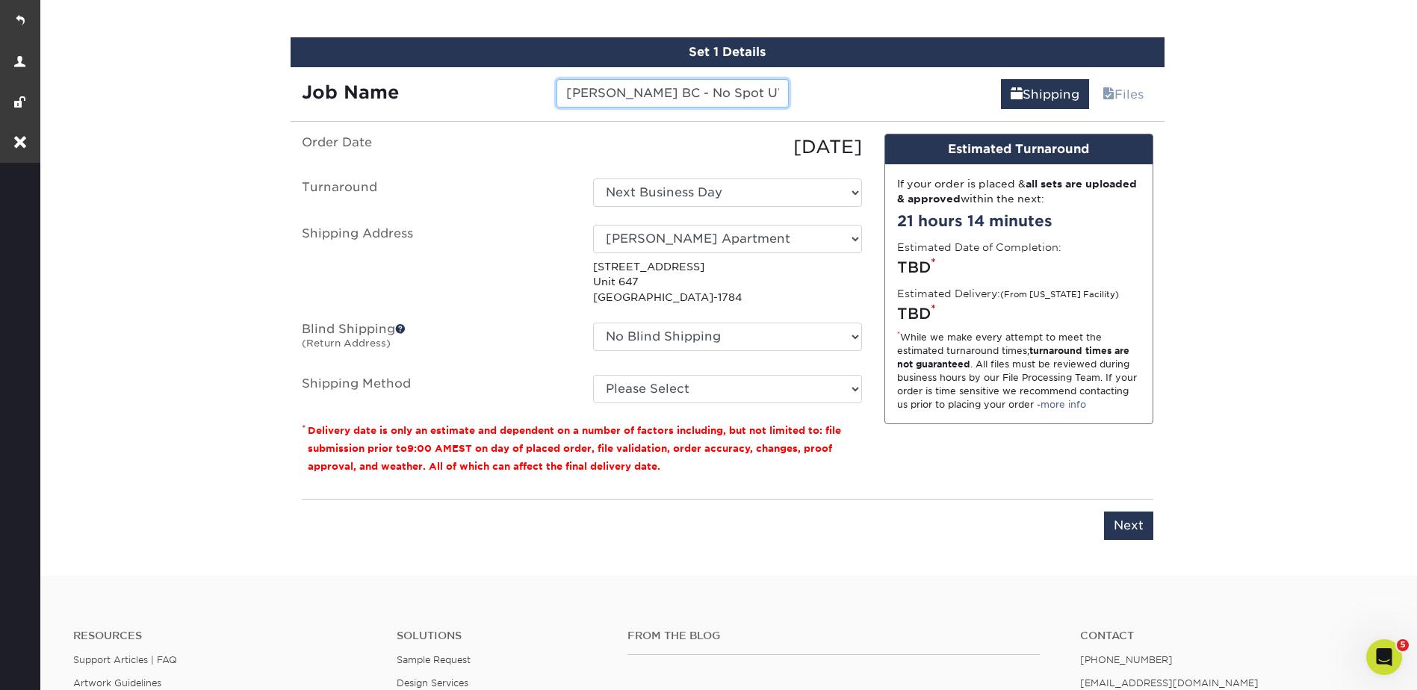
type input "[PERSON_NAME] BC - No Spot UV"
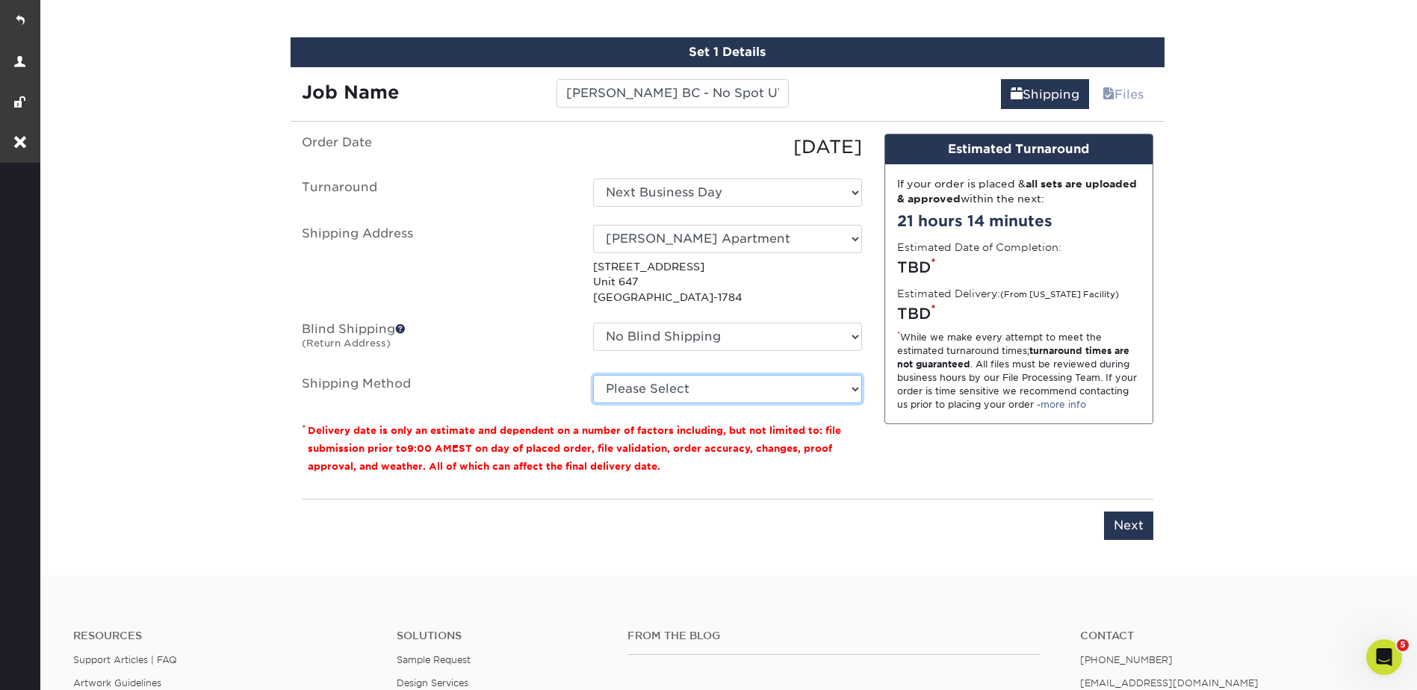
drag, startPoint x: 684, startPoint y: 394, endPoint x: 687, endPoint y: 403, distance: 8.7
click at [684, 394] on select "Please Select Ground Shipping (+$8.96) 3 Day Shipping Service (+$20.04) 2 Day A…" at bounding box center [727, 389] width 269 height 28
select select "01"
click at [593, 375] on select "Please Select Ground Shipping (+$8.96) 3 Day Shipping Service (+$20.04) 2 Day A…" at bounding box center [727, 389] width 269 height 28
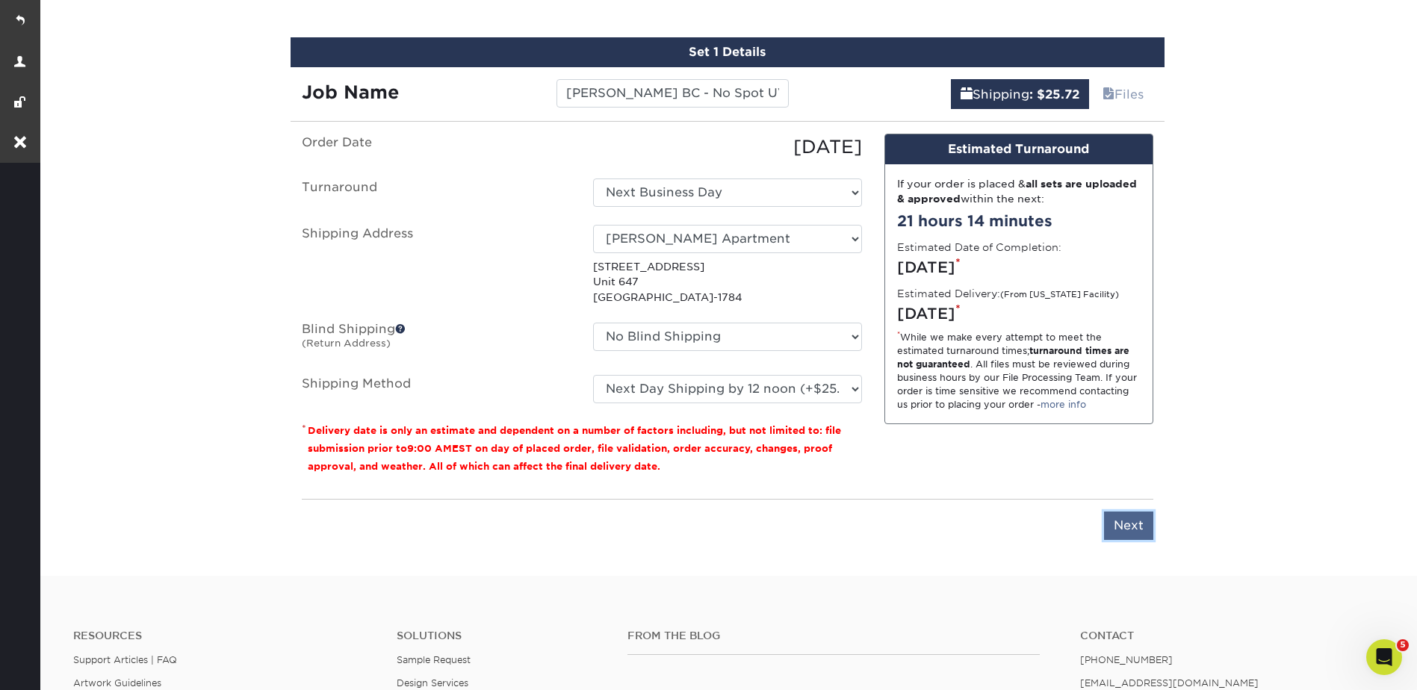
click at [1148, 530] on input "Next" at bounding box center [1128, 526] width 49 height 28
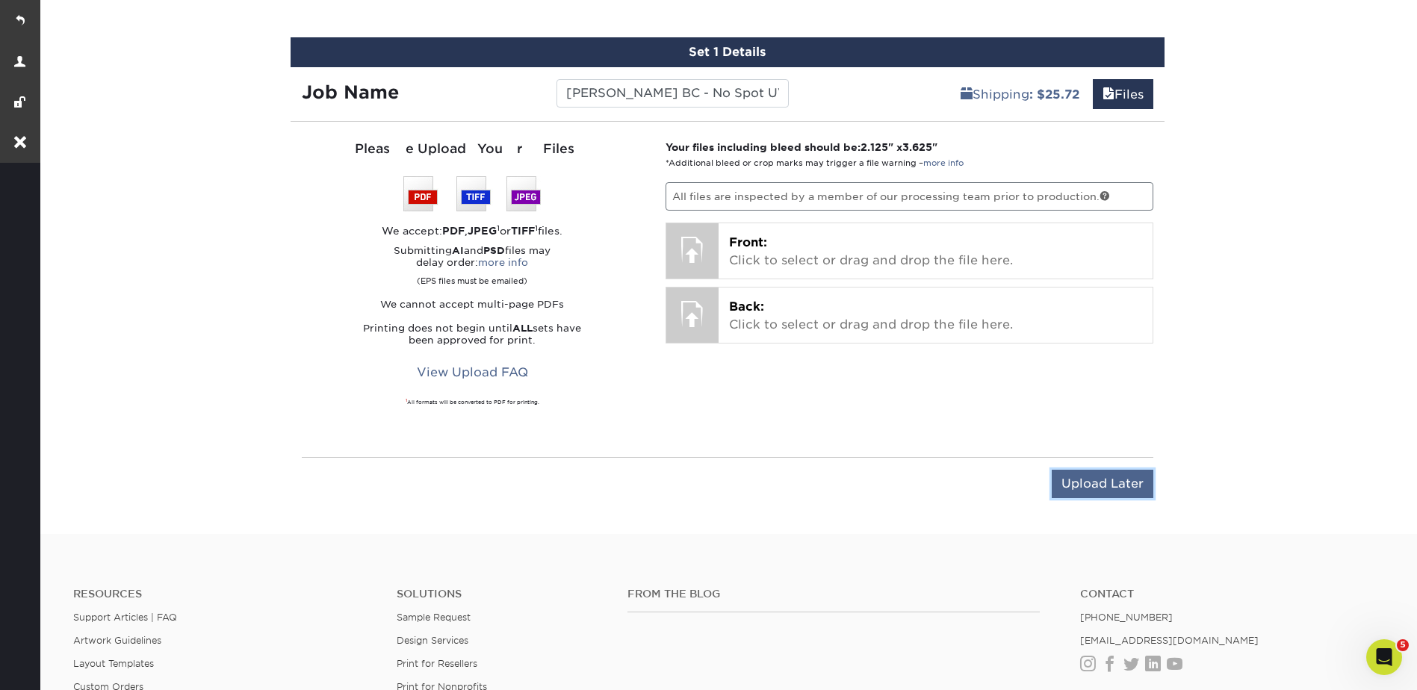
click at [1097, 483] on input "Upload Later" at bounding box center [1103, 484] width 102 height 28
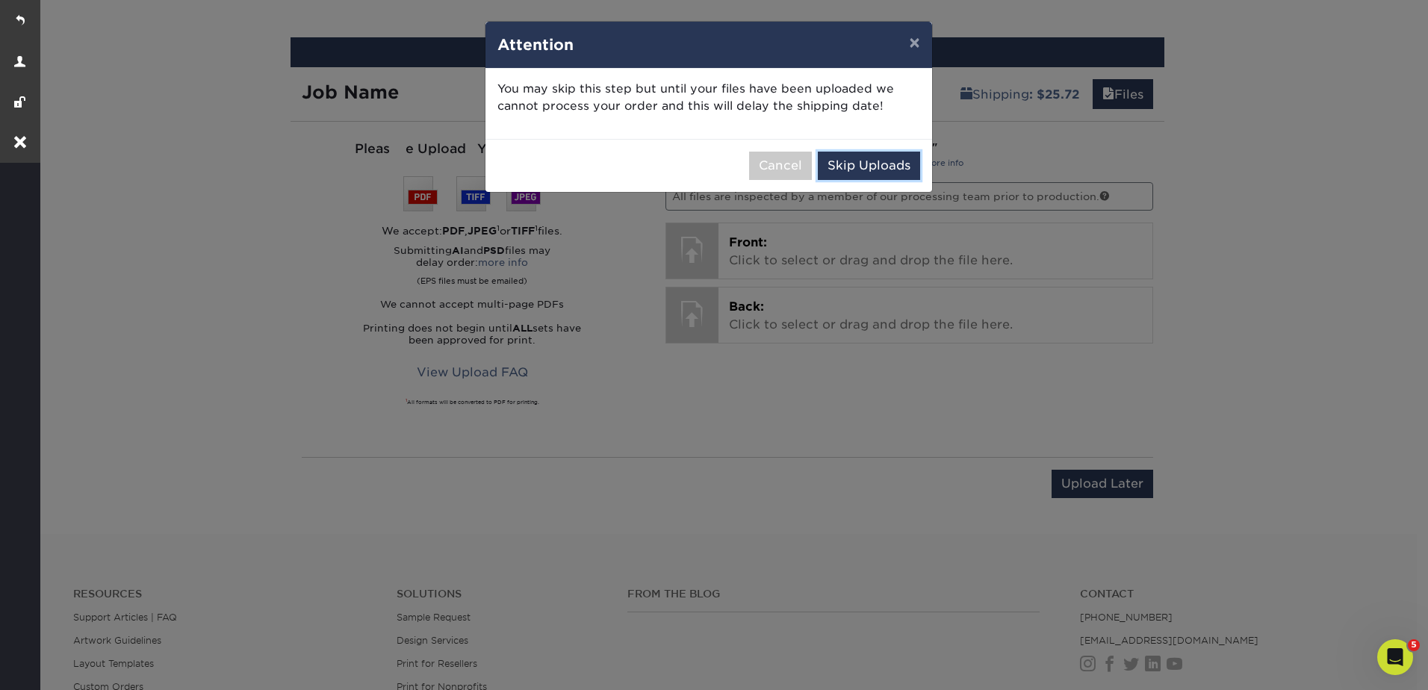
click at [893, 157] on button "Skip Uploads" at bounding box center [869, 166] width 102 height 28
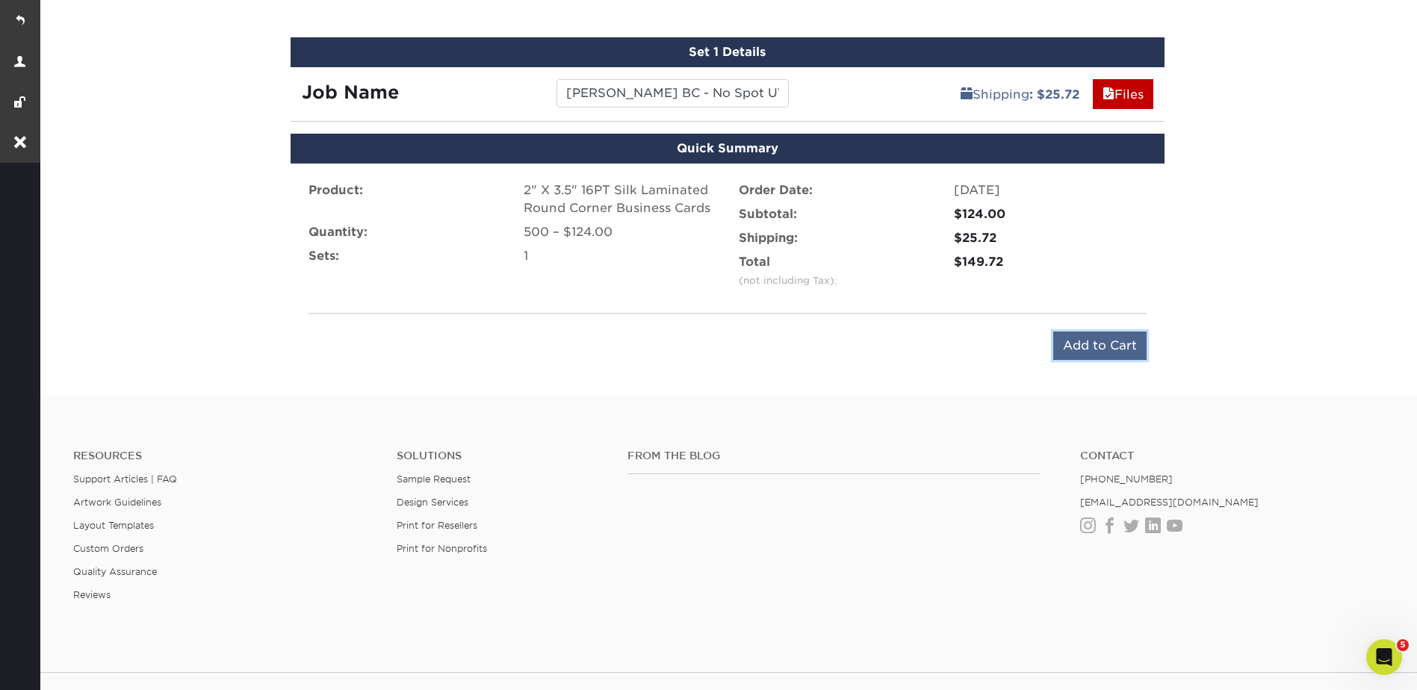
click at [1091, 337] on input "Add to Cart" at bounding box center [1099, 346] width 93 height 28
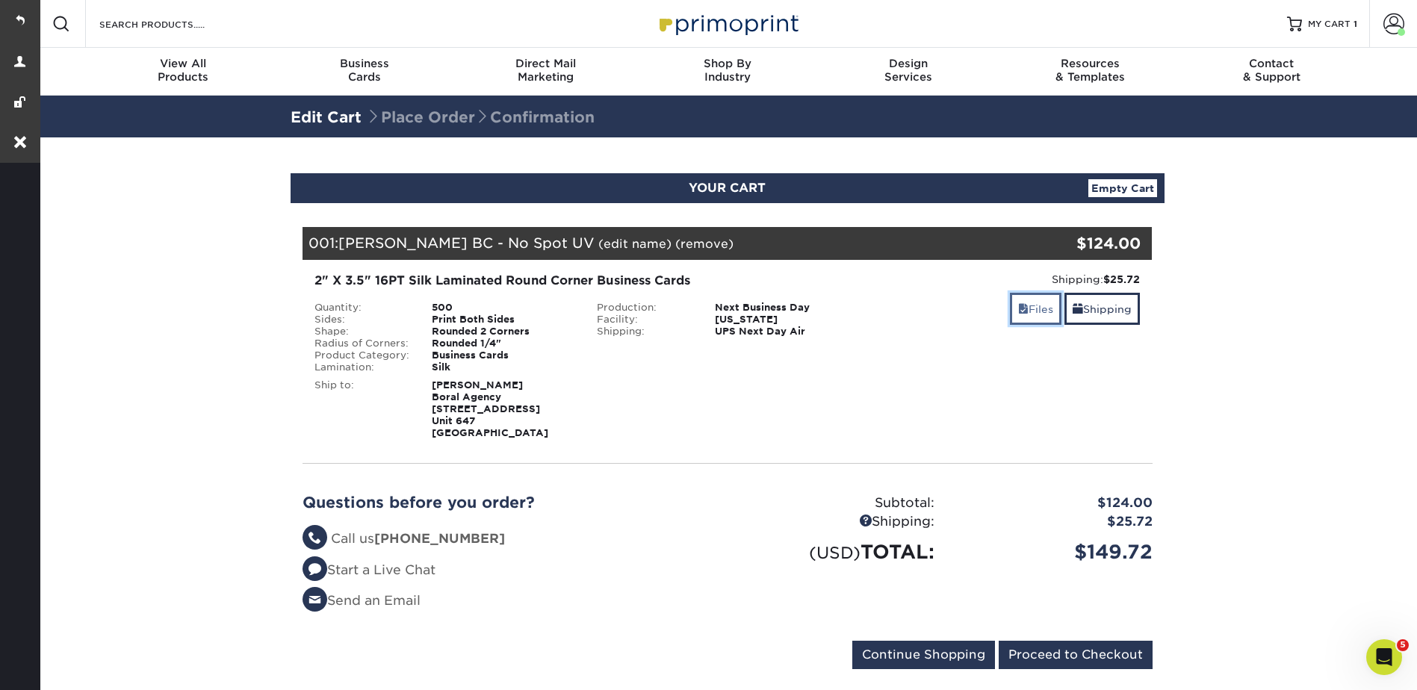
click at [1035, 306] on link "Files" at bounding box center [1036, 309] width 52 height 32
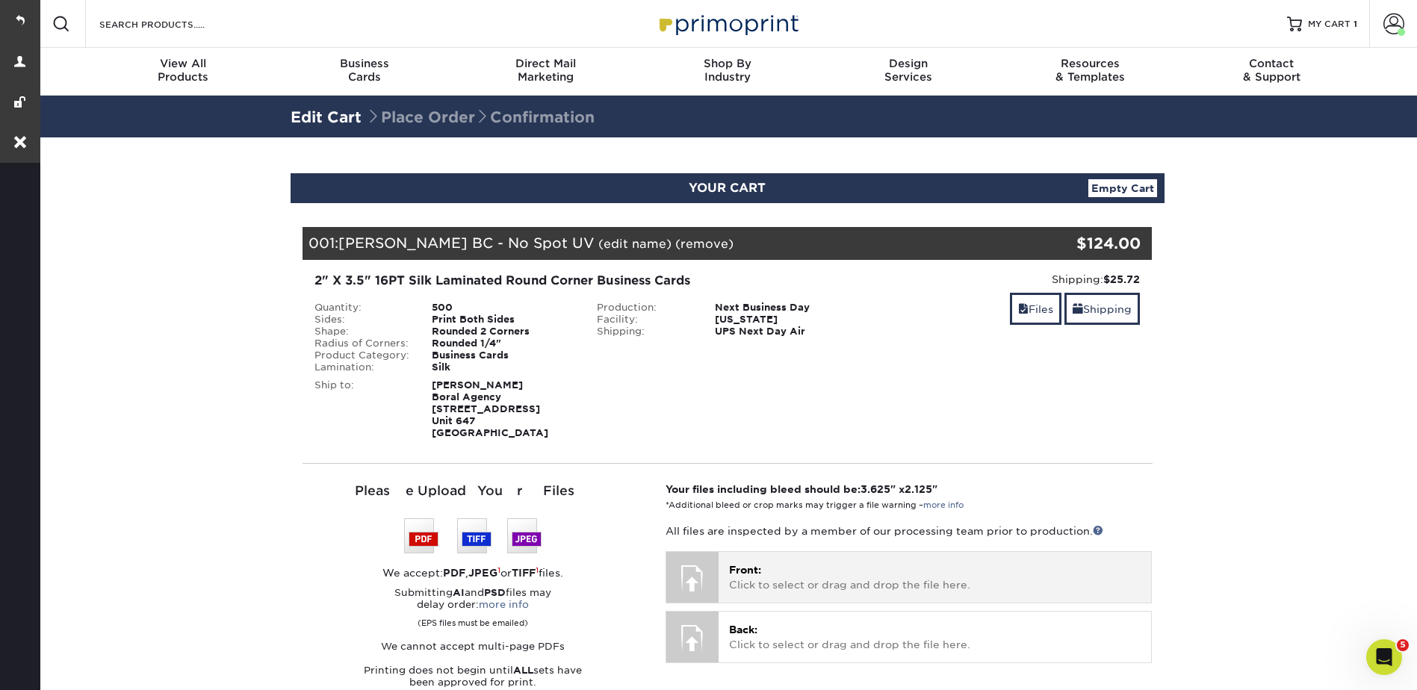
click at [837, 574] on p "Front: Click to select or drag and drop the file here." at bounding box center [935, 577] width 412 height 31
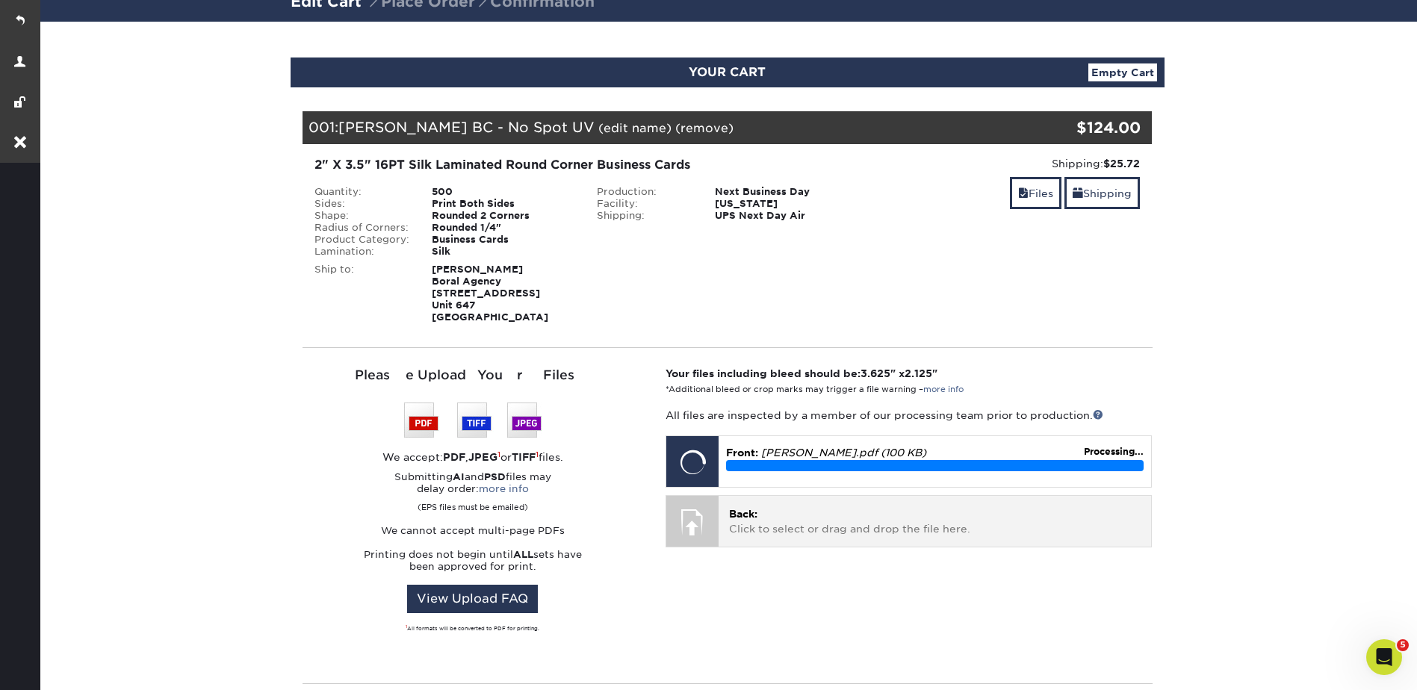
scroll to position [374, 0]
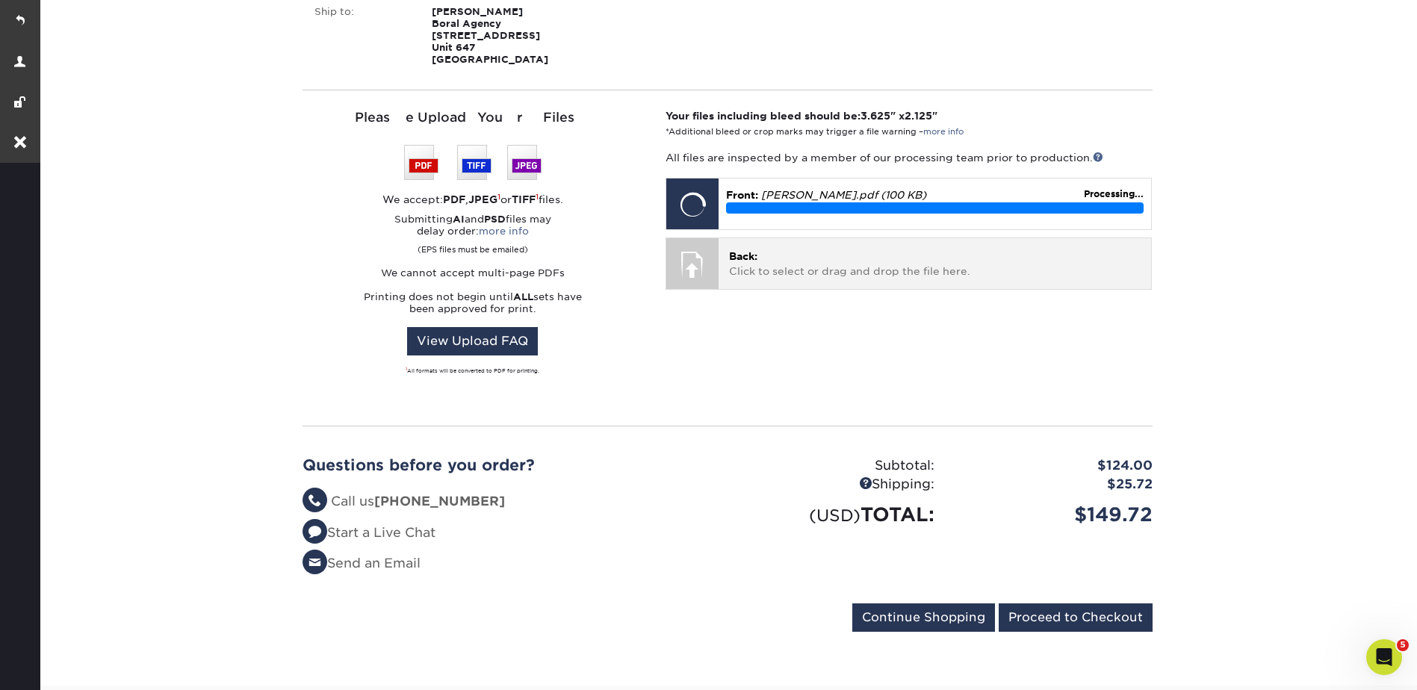
click at [870, 267] on p "Back: Click to select or drag and drop the file here." at bounding box center [935, 264] width 412 height 31
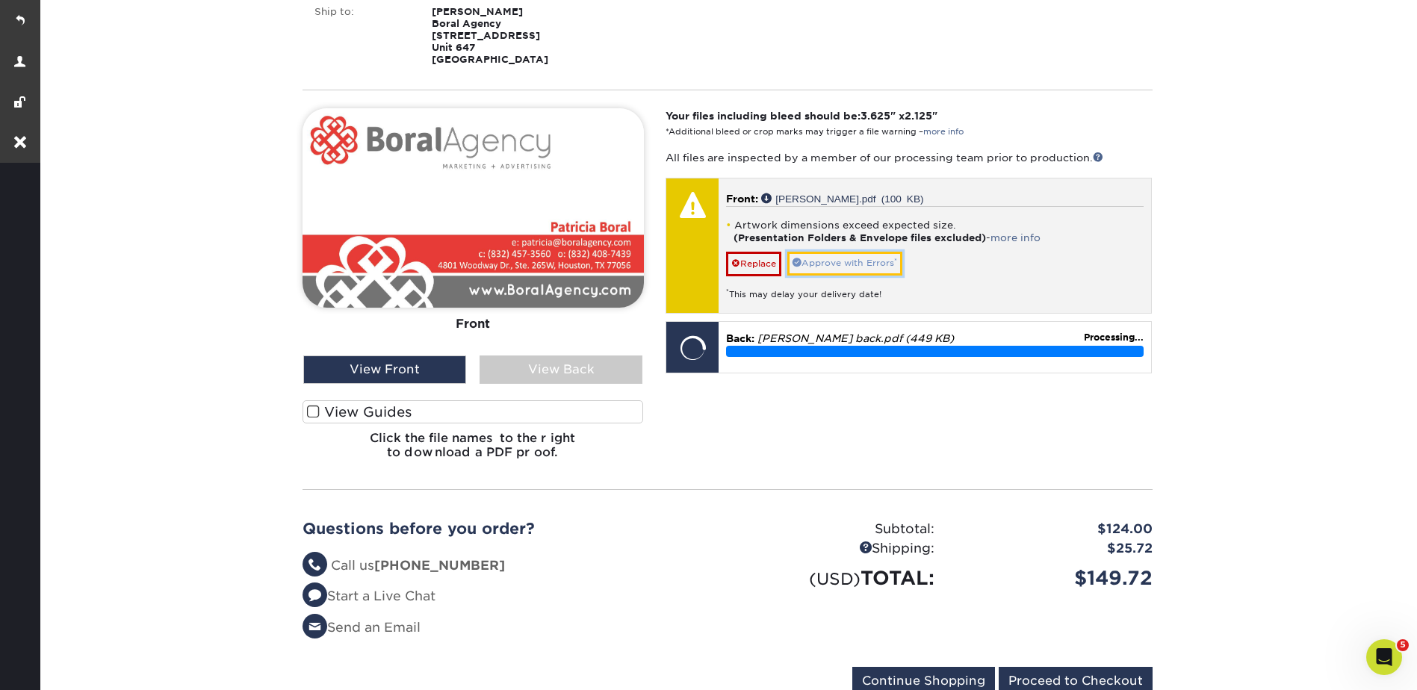
click at [835, 255] on link "Approve with Errors *" at bounding box center [844, 263] width 115 height 23
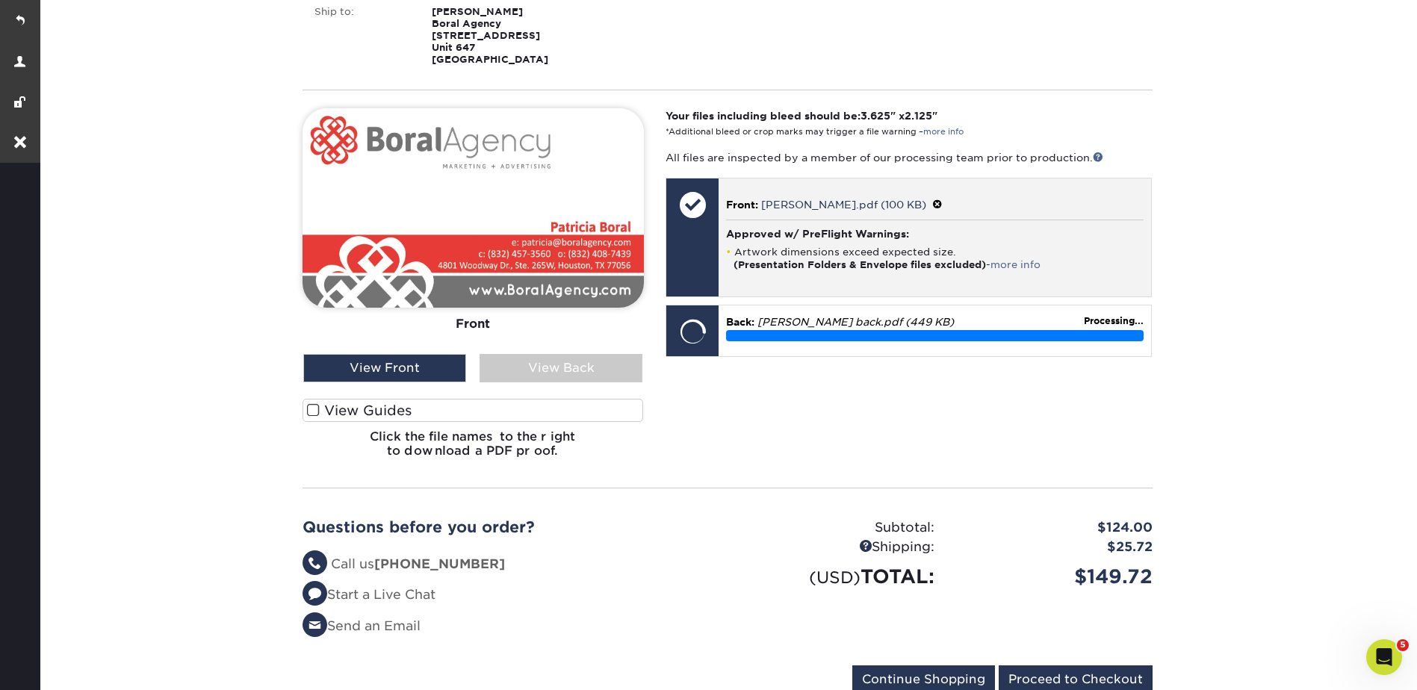
scroll to position [448, 0]
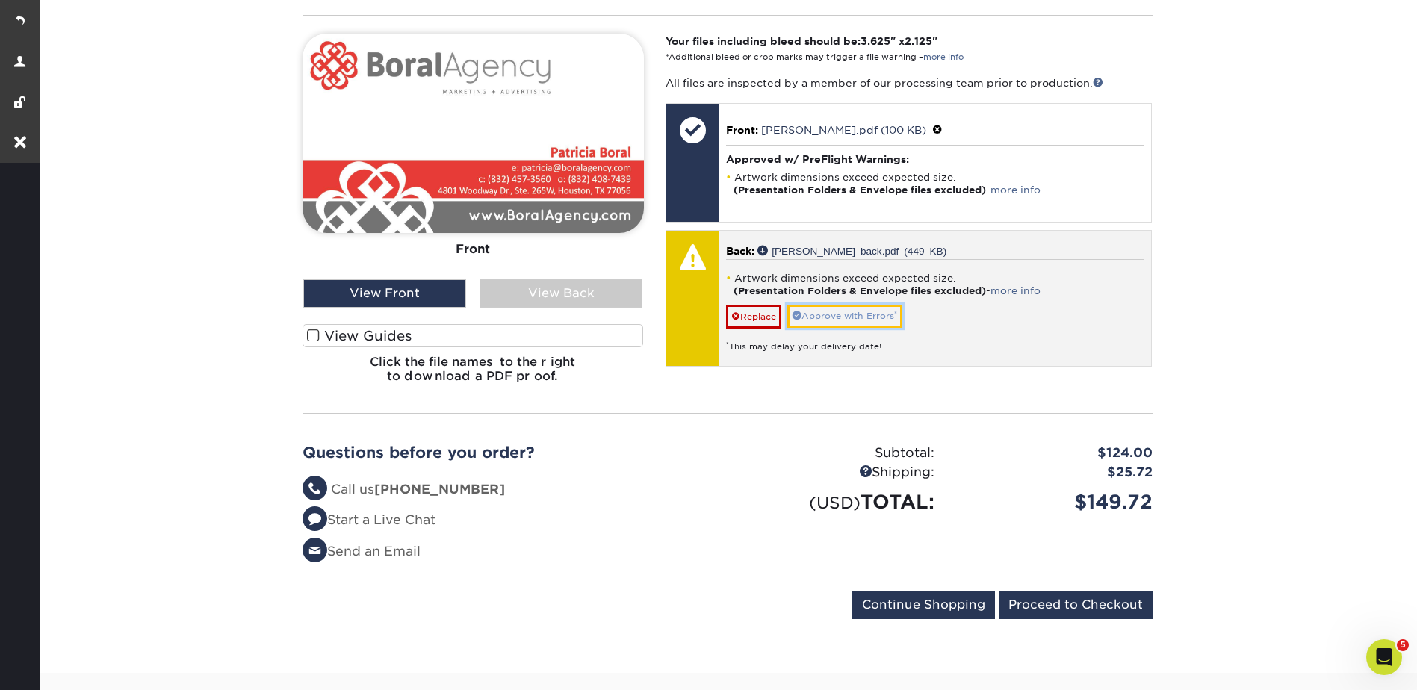
click at [862, 312] on link "Approve with Errors *" at bounding box center [844, 316] width 115 height 23
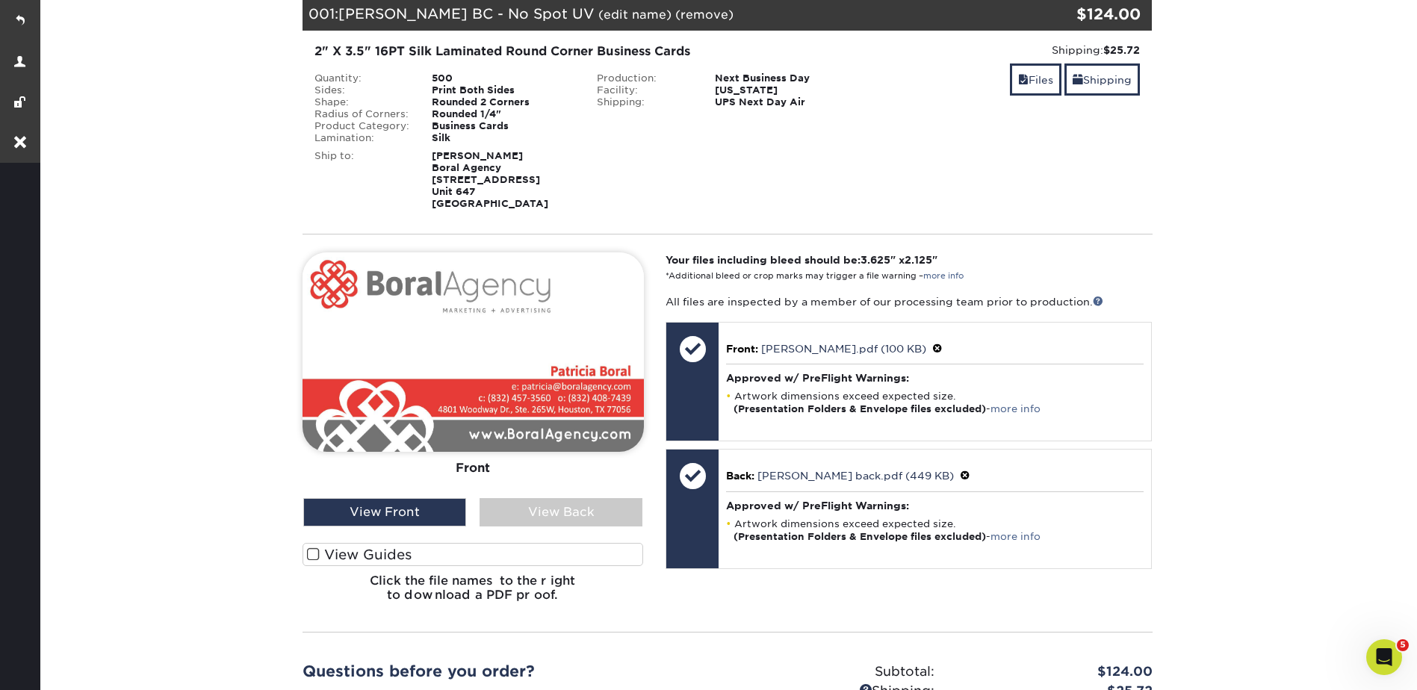
scroll to position [224, 0]
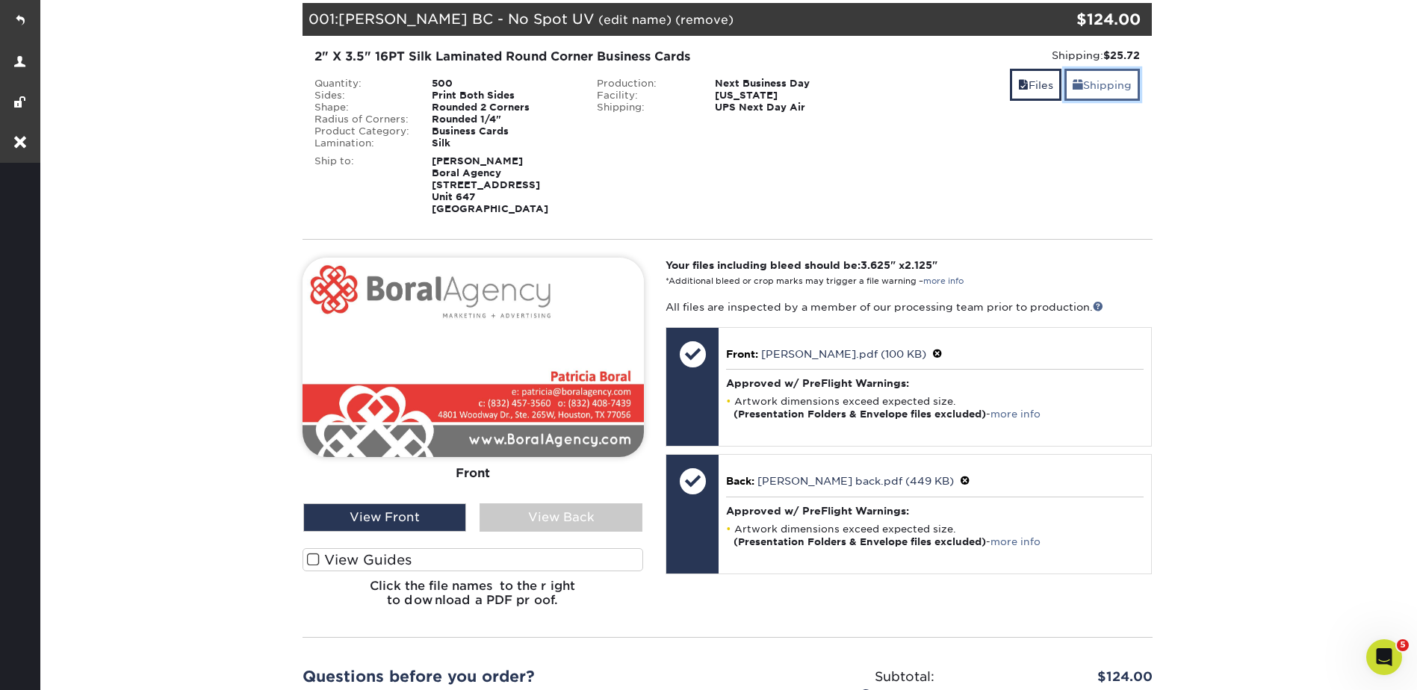
click at [1085, 85] on link "Shipping" at bounding box center [1101, 85] width 75 height 32
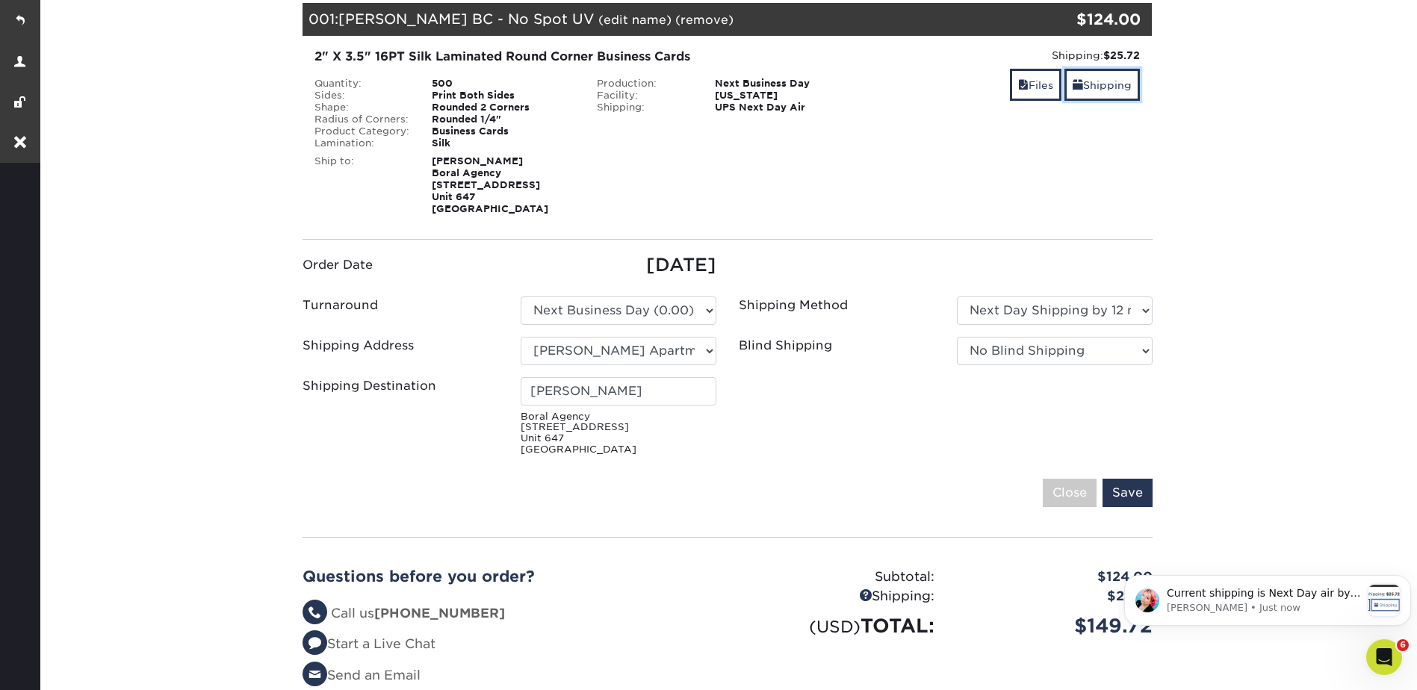
scroll to position [0, 0]
